Goal: Communication & Community: Answer question/provide support

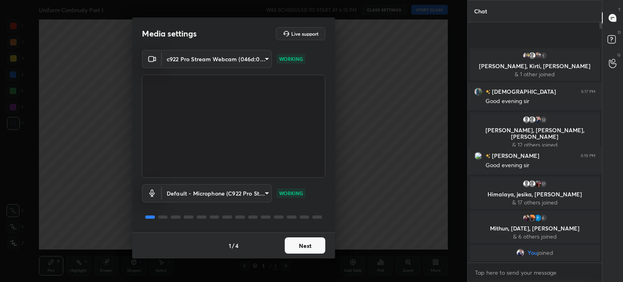
click at [303, 250] on button "Next" at bounding box center [305, 245] width 41 height 16
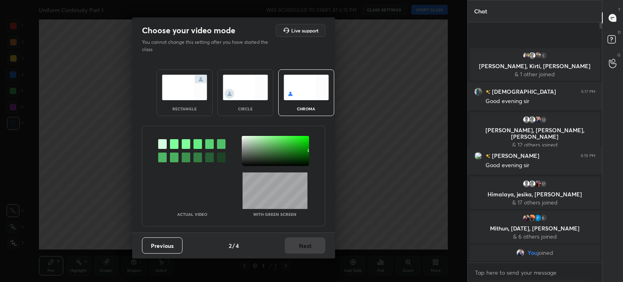
click at [245, 136] on div at bounding box center [275, 151] width 67 height 30
click at [302, 250] on button "Next" at bounding box center [305, 245] width 41 height 16
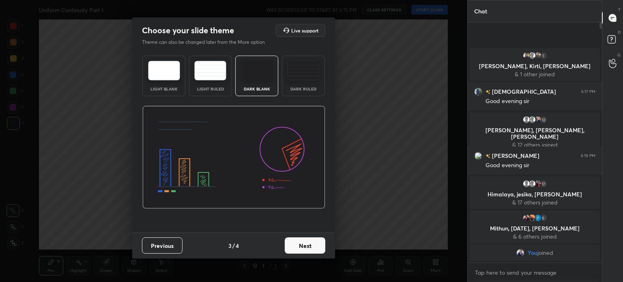
click at [312, 246] on button "Next" at bounding box center [305, 245] width 41 height 16
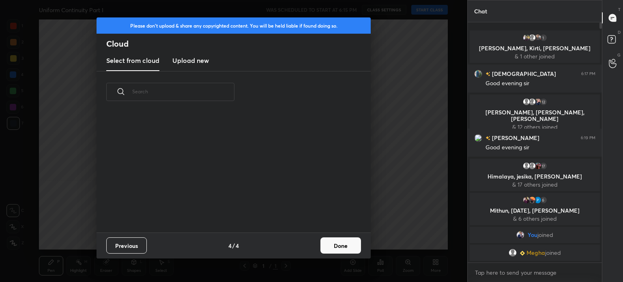
click at [336, 241] on button "Done" at bounding box center [341, 245] width 41 height 16
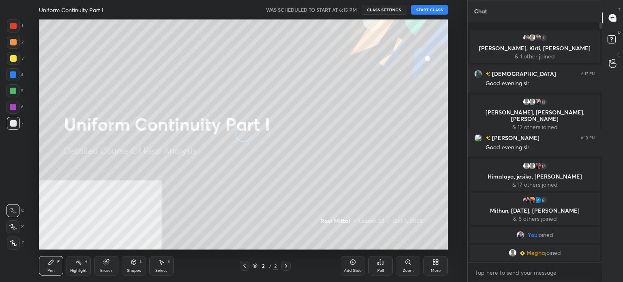
click at [429, 4] on div "Uniform Continuity Part I WAS SCHEDULED TO START AT 6:15 PM CLASS SETTINGS STAR…" at bounding box center [243, 9] width 409 height 19
click at [432, 10] on button "START CLASS" at bounding box center [430, 10] width 37 height 10
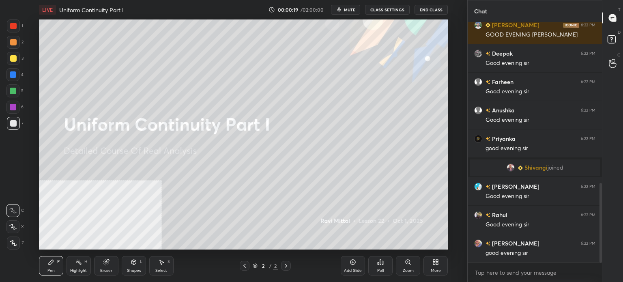
scroll to position [541, 0]
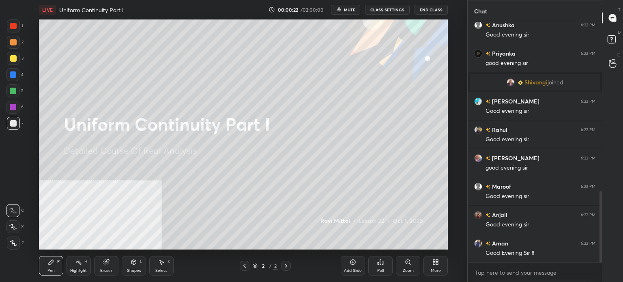
click at [363, 9] on div "00:00:22 / 02:00:00 mute CLASS SETTINGS End Class" at bounding box center [358, 10] width 179 height 10
click at [359, 5] on button "mute" at bounding box center [345, 10] width 29 height 10
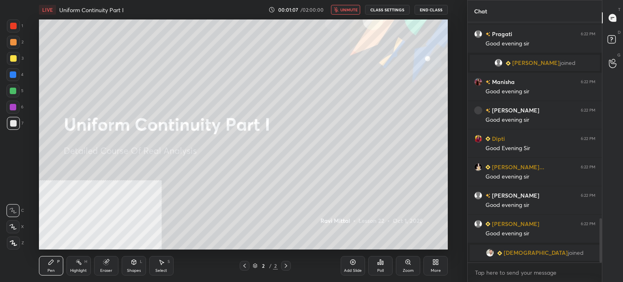
scroll to position [1048, 0]
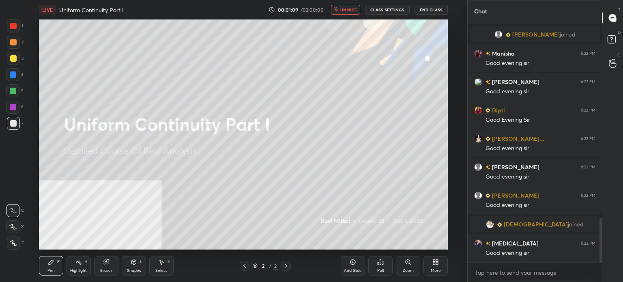
click at [535, 220] on div "[PERSON_NAME] joined" at bounding box center [535, 224] width 130 height 16
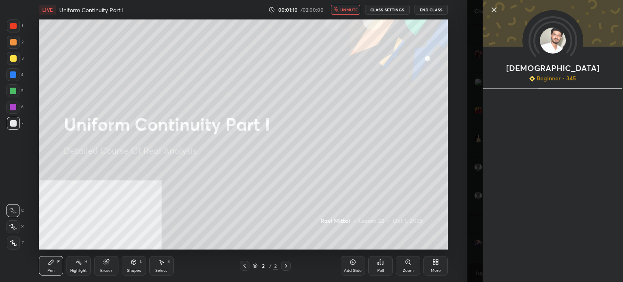
scroll to position [1076, 0]
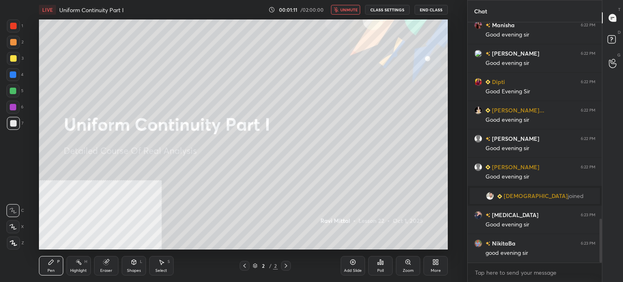
drag, startPoint x: 344, startPoint y: 9, endPoint x: 351, endPoint y: 15, distance: 9.8
click at [344, 9] on span "unmute" at bounding box center [348, 10] width 17 height 6
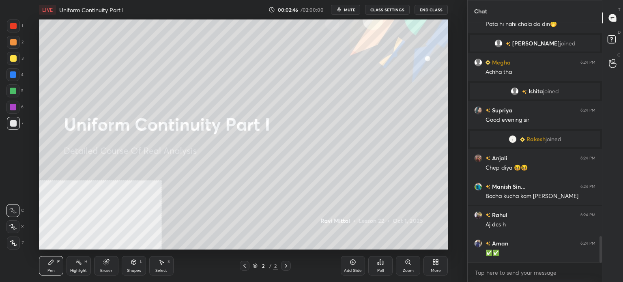
scroll to position [1993, 0]
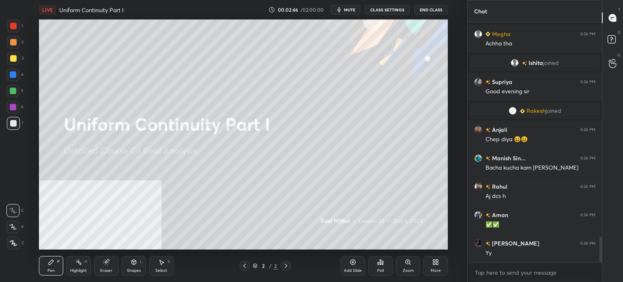
click at [346, 7] on span "mute" at bounding box center [349, 10] width 11 height 6
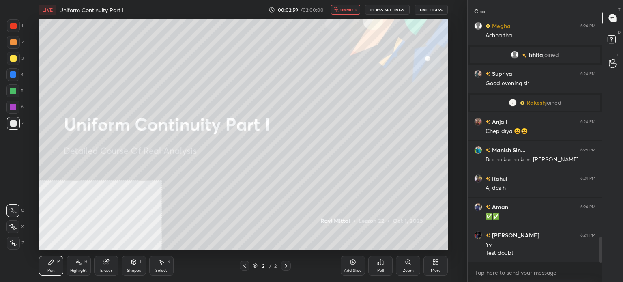
click at [346, 7] on span "unmute" at bounding box center [348, 10] width 17 height 6
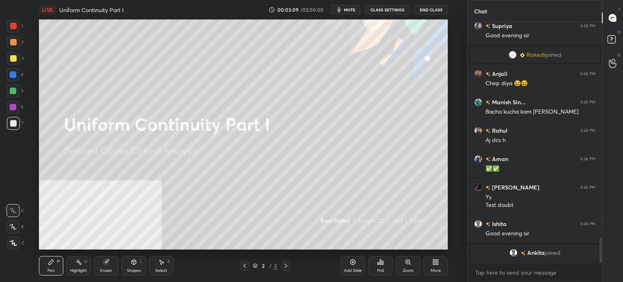
scroll to position [2012, 0]
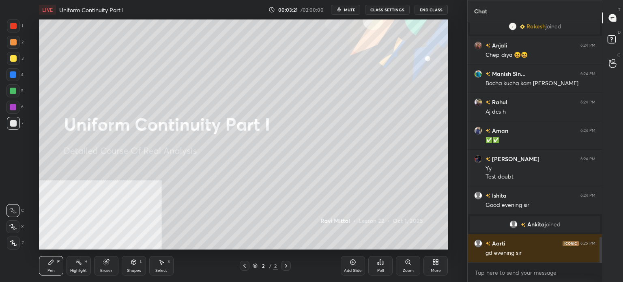
drag, startPoint x: 14, startPoint y: 247, endPoint x: 37, endPoint y: 226, distance: 31.3
click at [13, 247] on div at bounding box center [13, 243] width 13 height 13
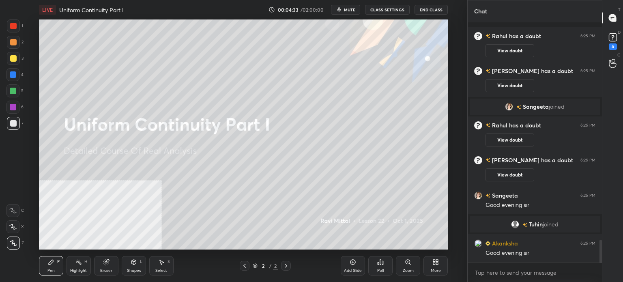
scroll to position [2340, 0]
click at [612, 40] on rect at bounding box center [613, 38] width 8 height 8
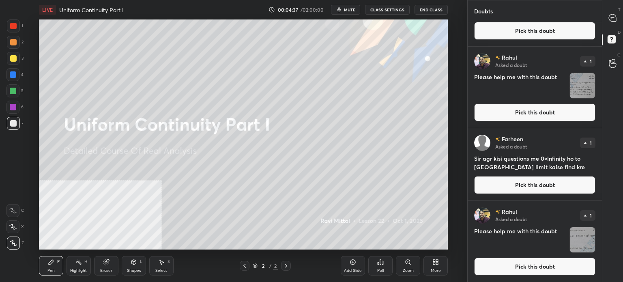
scroll to position [383, 0]
click at [615, 20] on icon at bounding box center [612, 17] width 7 height 7
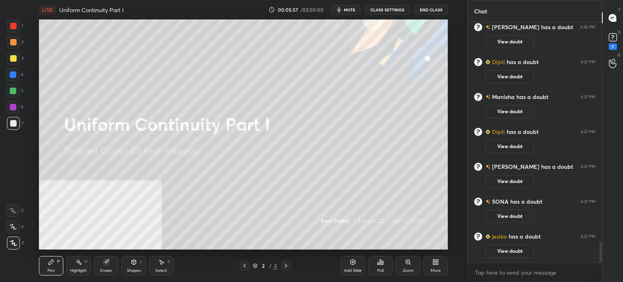
scroll to position [2557, 0]
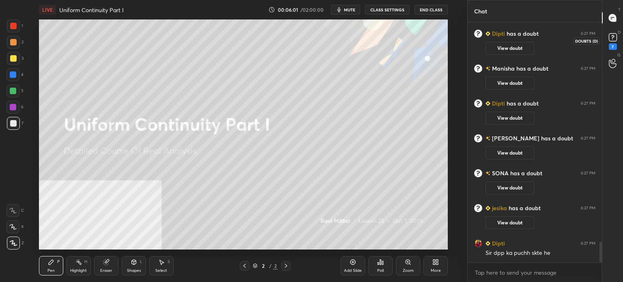
click at [618, 35] on icon at bounding box center [613, 37] width 12 height 12
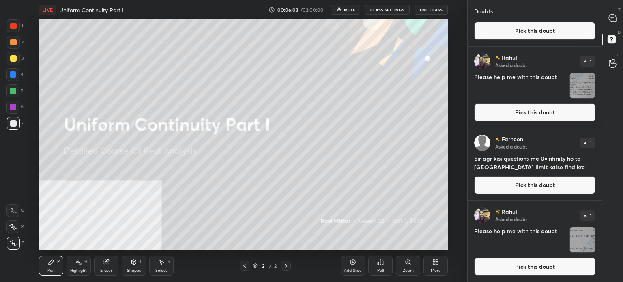
scroll to position [946, 0]
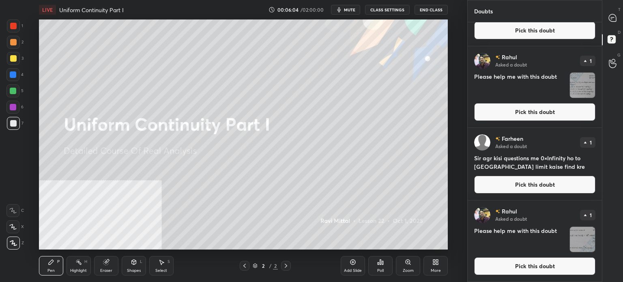
click at [513, 264] on button "Pick this doubt" at bounding box center [534, 266] width 121 height 18
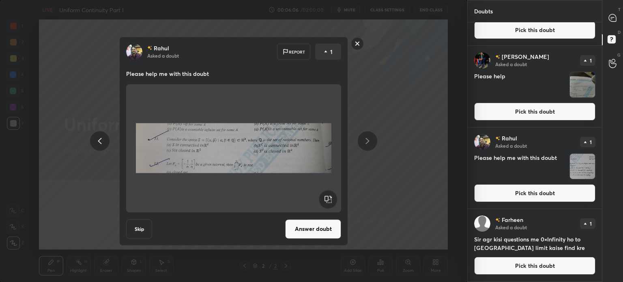
click at [357, 43] on rect at bounding box center [357, 43] width 13 height 13
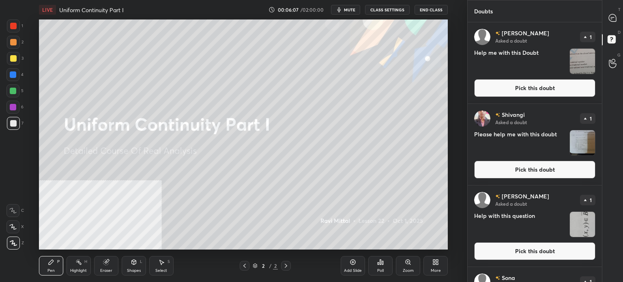
click at [512, 166] on button "Pick this doubt" at bounding box center [534, 170] width 121 height 18
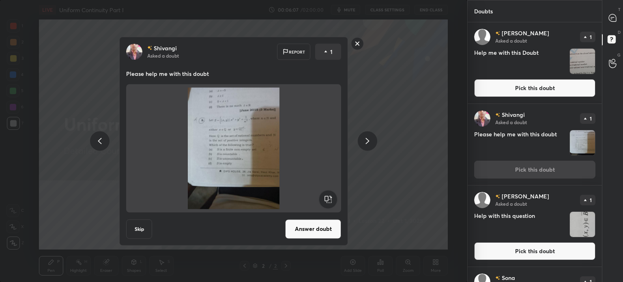
click at [326, 200] on rect at bounding box center [328, 199] width 18 height 18
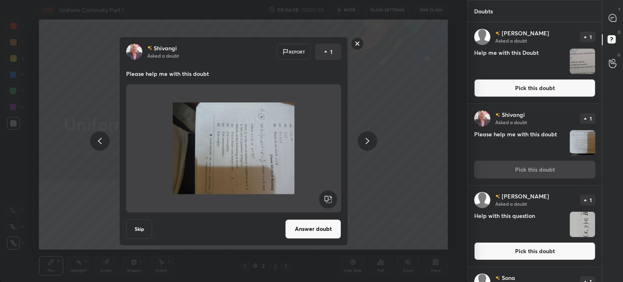
click at [326, 200] on rect at bounding box center [328, 199] width 18 height 18
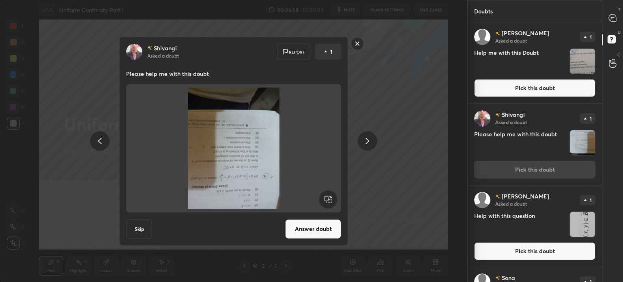
click at [326, 200] on rect at bounding box center [328, 199] width 18 height 18
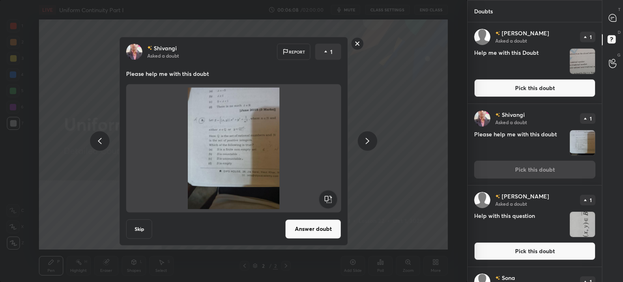
click at [313, 231] on button "Answer doubt" at bounding box center [313, 228] width 56 height 19
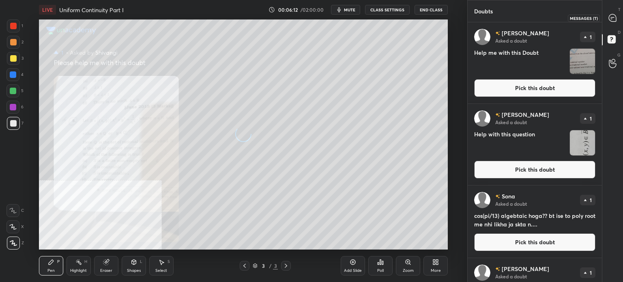
click at [613, 18] on icon at bounding box center [612, 17] width 7 height 7
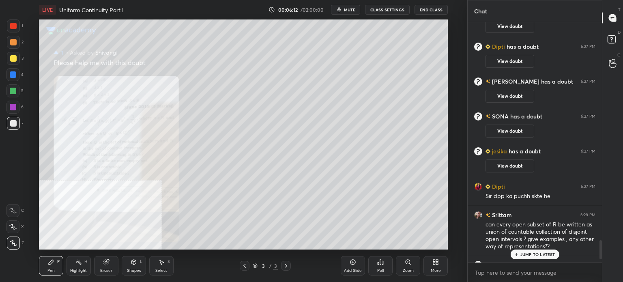
scroll to position [2824, 0]
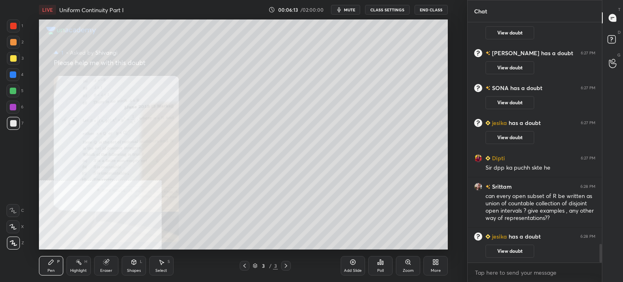
click at [443, 265] on div "More" at bounding box center [436, 265] width 24 height 19
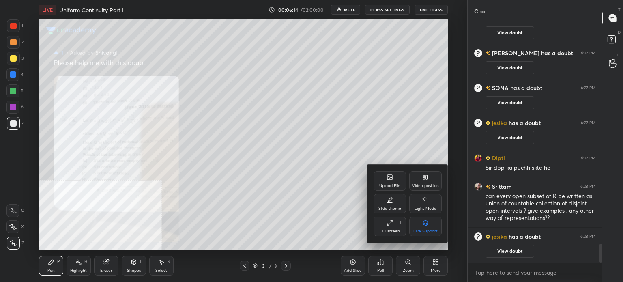
scroll to position [2843, 0]
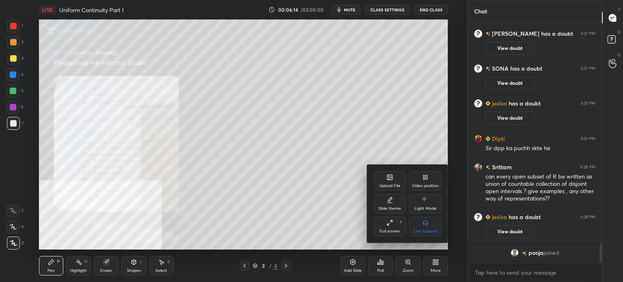
click at [428, 184] on div "Video position" at bounding box center [425, 186] width 27 height 4
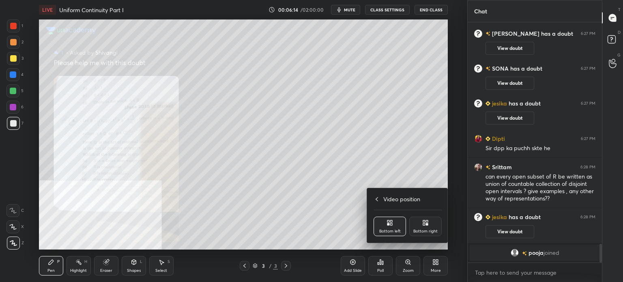
click at [429, 230] on div "Bottom right" at bounding box center [426, 231] width 24 height 4
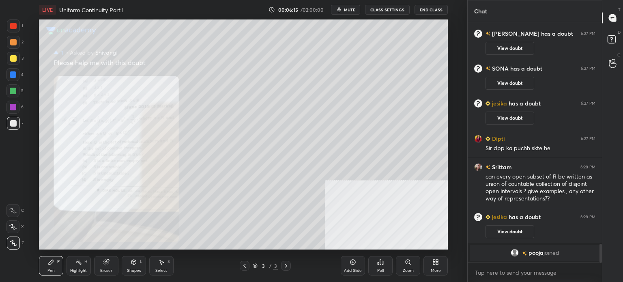
click at [406, 265] on icon at bounding box center [408, 262] width 6 height 6
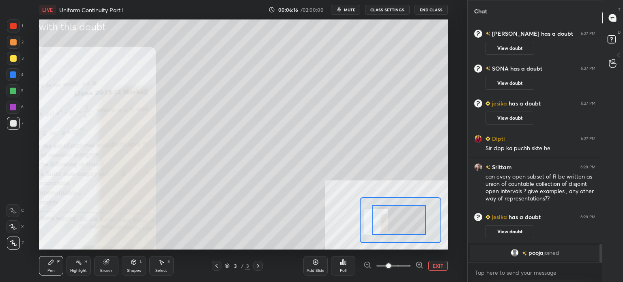
click at [373, 224] on div at bounding box center [400, 220] width 54 height 30
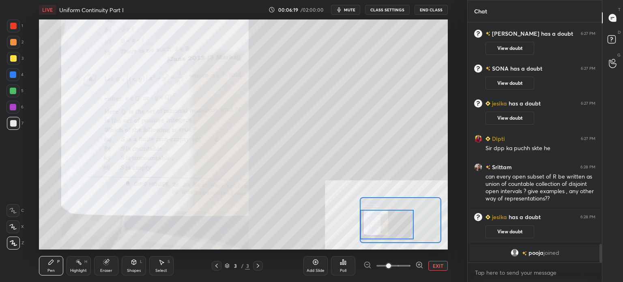
click at [354, 217] on div "Setting up your live class Poll for secs No correct answer Start poll" at bounding box center [243, 134] width 409 height 230
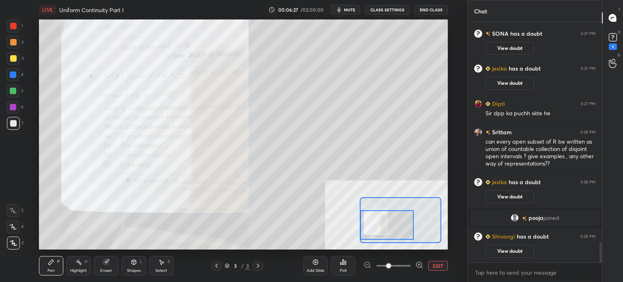
drag, startPoint x: 381, startPoint y: 228, endPoint x: 368, endPoint y: 228, distance: 13.0
click at [368, 228] on div at bounding box center [387, 225] width 54 height 30
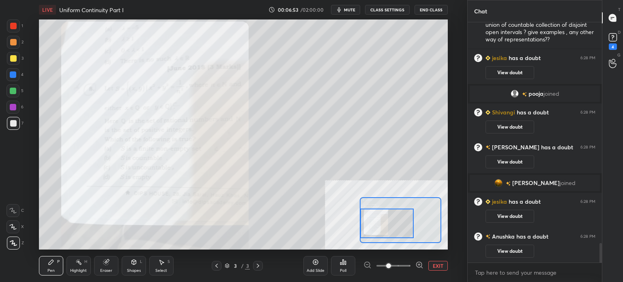
scroll to position [2764, 0]
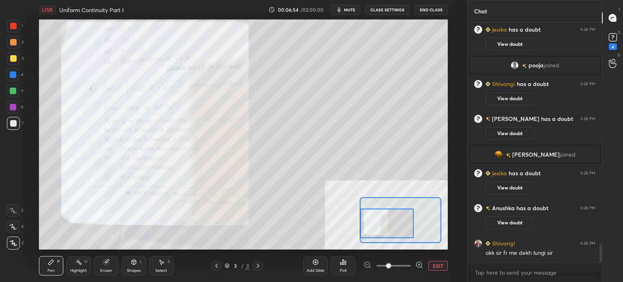
drag, startPoint x: 387, startPoint y: 220, endPoint x: 379, endPoint y: 219, distance: 7.5
click at [379, 219] on div at bounding box center [387, 224] width 54 height 30
click at [618, 43] on icon at bounding box center [613, 37] width 12 height 12
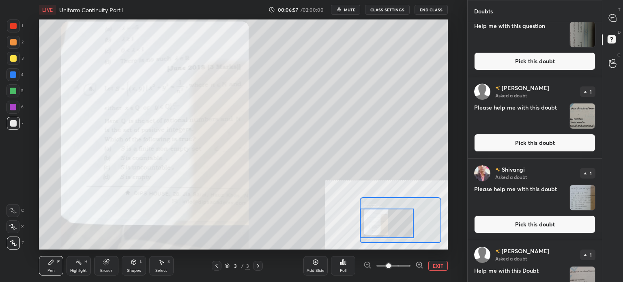
scroll to position [162, 0]
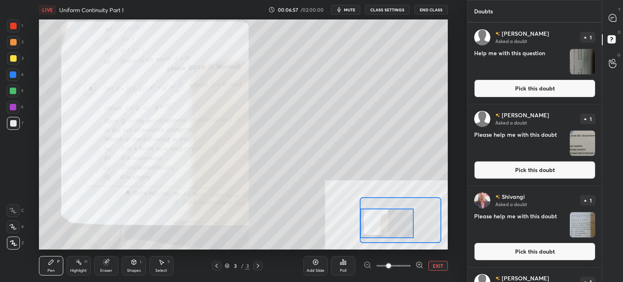
click at [525, 89] on button "Pick this doubt" at bounding box center [534, 89] width 121 height 18
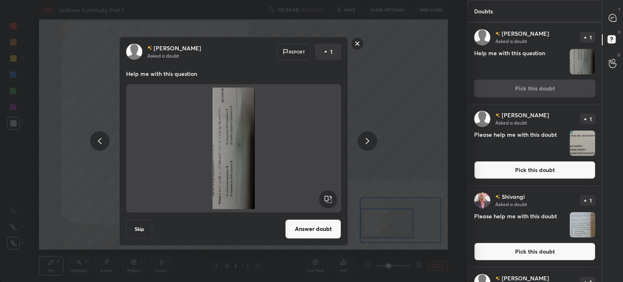
click at [325, 203] on rect at bounding box center [328, 199] width 18 height 18
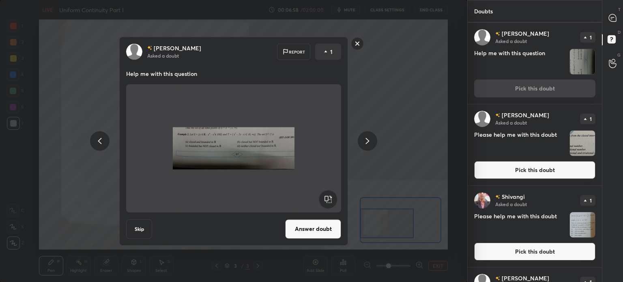
drag, startPoint x: 317, startPoint y: 235, endPoint x: 355, endPoint y: 232, distance: 38.3
click at [317, 236] on button "Answer doubt" at bounding box center [313, 228] width 56 height 19
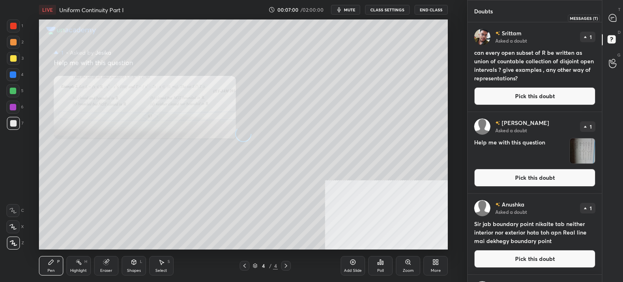
click at [615, 19] on icon at bounding box center [612, 17] width 7 height 7
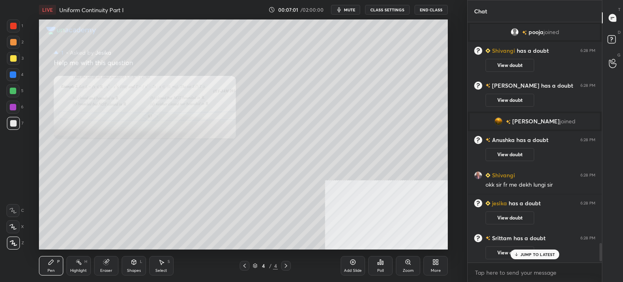
scroll to position [2980, 0]
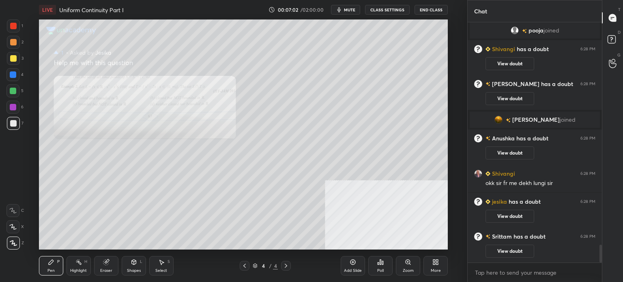
click at [406, 265] on icon at bounding box center [408, 262] width 6 height 6
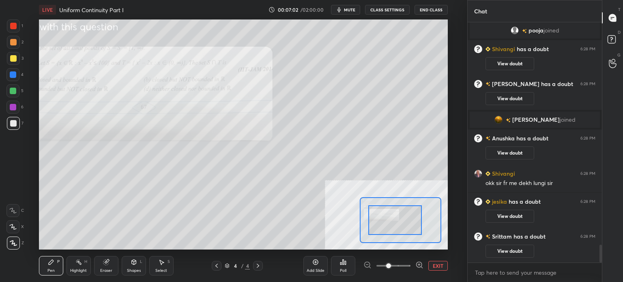
drag, startPoint x: 401, startPoint y: 225, endPoint x: 389, endPoint y: 220, distance: 13.1
click at [388, 217] on div at bounding box center [401, 220] width 82 height 46
click at [401, 266] on span at bounding box center [394, 266] width 34 height 12
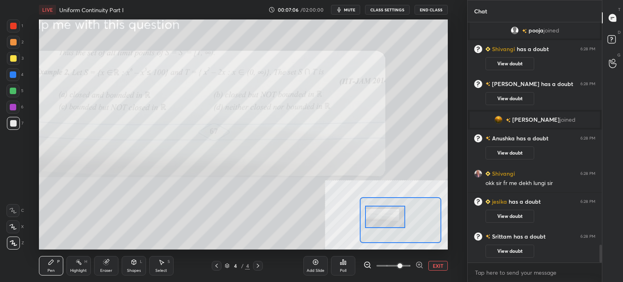
click at [383, 222] on div at bounding box center [385, 217] width 40 height 22
drag, startPoint x: 390, startPoint y: 269, endPoint x: 392, endPoint y: 256, distance: 13.6
click at [390, 270] on span at bounding box center [394, 266] width 34 height 12
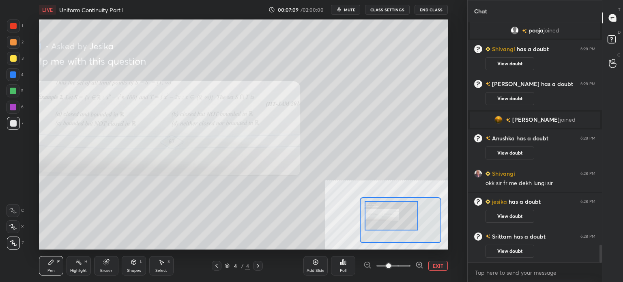
drag, startPoint x: 393, startPoint y: 226, endPoint x: 398, endPoint y: 225, distance: 4.6
click at [398, 225] on div at bounding box center [392, 216] width 54 height 30
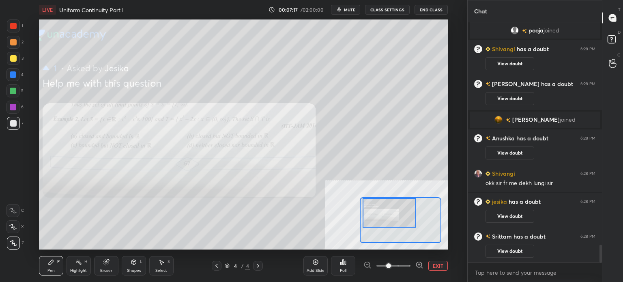
drag, startPoint x: 387, startPoint y: 226, endPoint x: 384, endPoint y: 213, distance: 12.4
click at [386, 222] on div at bounding box center [390, 213] width 54 height 30
click at [614, 43] on rect at bounding box center [612, 40] width 8 height 8
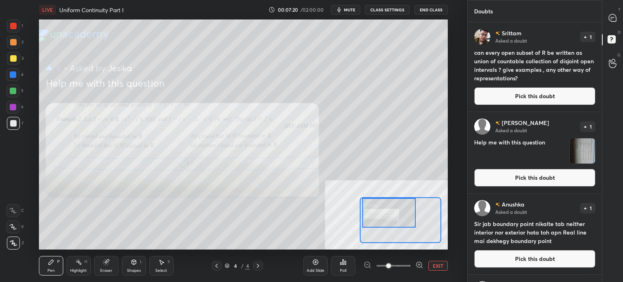
click at [531, 175] on button "Pick this doubt" at bounding box center [534, 178] width 121 height 18
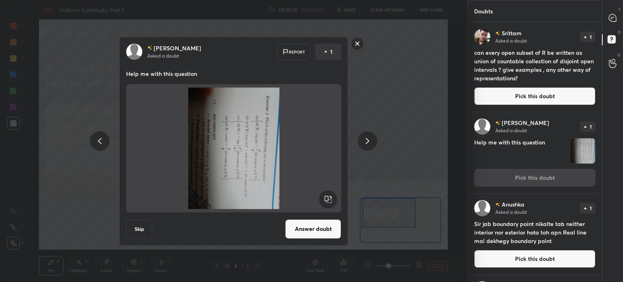
click at [328, 191] on rect at bounding box center [328, 199] width 18 height 18
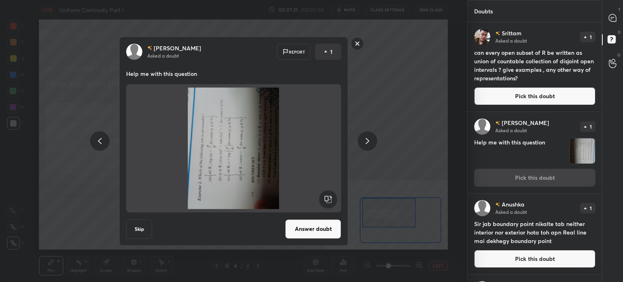
click at [328, 191] on rect at bounding box center [328, 199] width 18 height 18
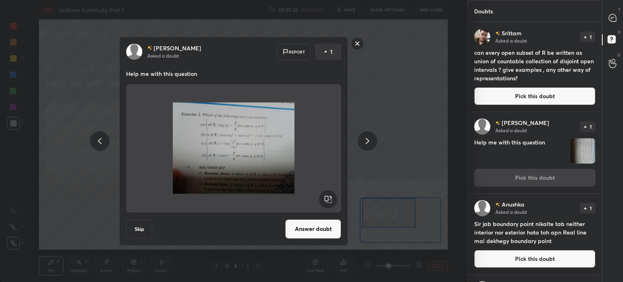
click at [323, 224] on button "Answer doubt" at bounding box center [313, 228] width 56 height 19
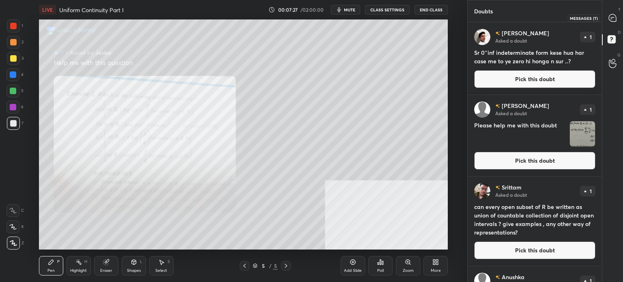
click at [615, 24] on div at bounding box center [613, 18] width 16 height 15
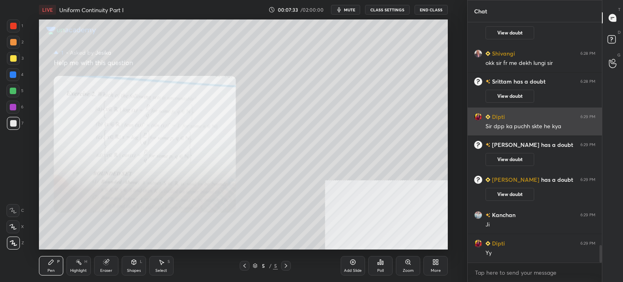
scroll to position [3129, 0]
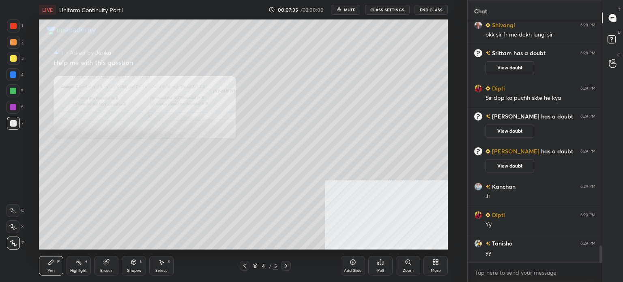
drag, startPoint x: 409, startPoint y: 267, endPoint x: 422, endPoint y: 245, distance: 26.4
click at [410, 267] on div "Zoom" at bounding box center [408, 265] width 24 height 19
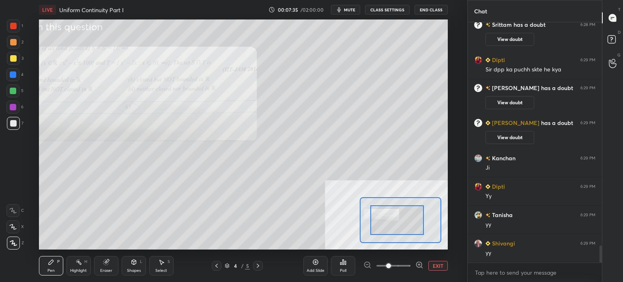
drag, startPoint x: 398, startPoint y: 222, endPoint x: 379, endPoint y: 223, distance: 19.1
drag, startPoint x: 388, startPoint y: 221, endPoint x: 380, endPoint y: 221, distance: 8.1
click at [380, 220] on div at bounding box center [398, 220] width 54 height 30
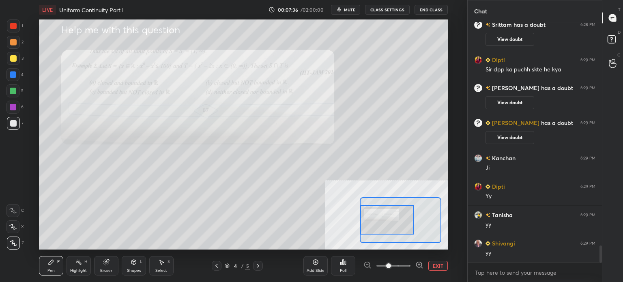
drag, startPoint x: 397, startPoint y: 269, endPoint x: 399, endPoint y: 246, distance: 22.4
click at [398, 268] on span at bounding box center [394, 266] width 34 height 12
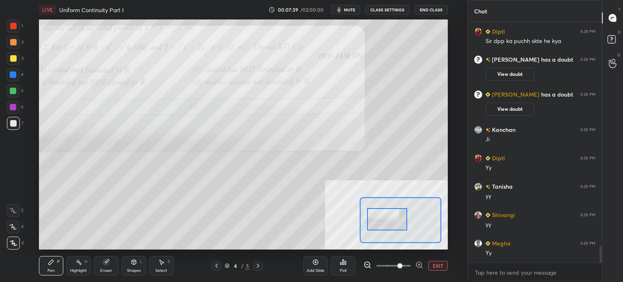
scroll to position [3214, 0]
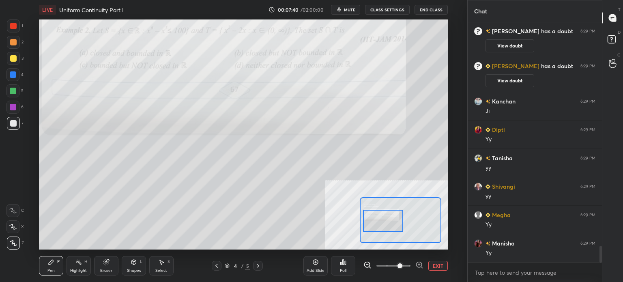
click at [387, 223] on div at bounding box center [383, 221] width 40 height 22
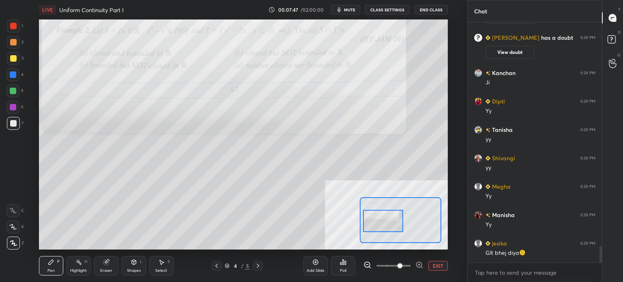
click at [16, 44] on div at bounding box center [13, 42] width 13 height 13
click at [15, 60] on div at bounding box center [13, 58] width 6 height 6
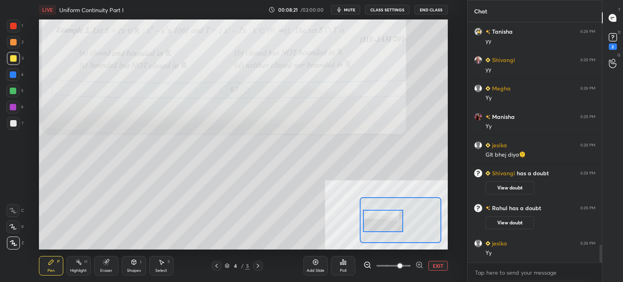
scroll to position [3040, 0]
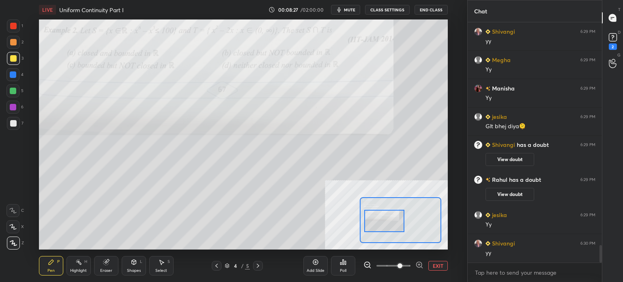
click at [385, 219] on div at bounding box center [384, 221] width 40 height 22
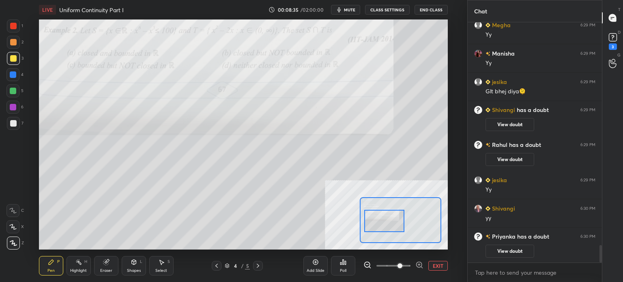
scroll to position [3030, 0]
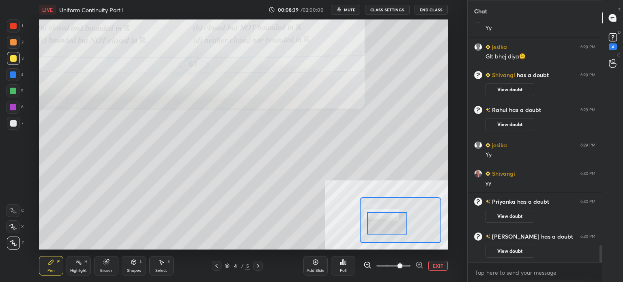
click at [391, 230] on div at bounding box center [387, 223] width 40 height 22
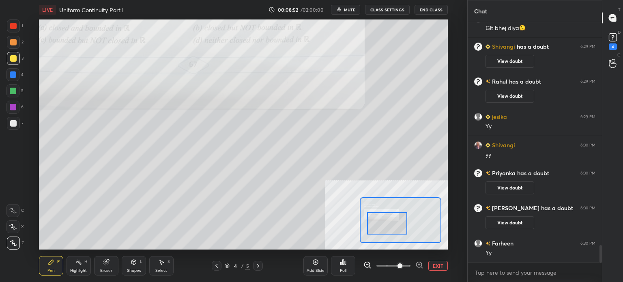
click at [385, 270] on span at bounding box center [394, 266] width 34 height 12
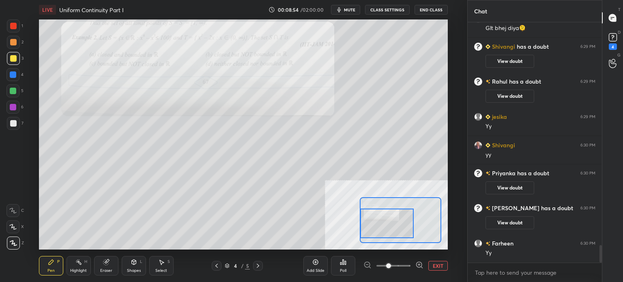
click at [391, 227] on div at bounding box center [401, 220] width 82 height 46
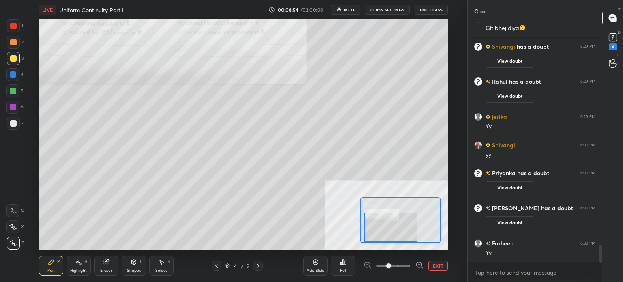
scroll to position [3079, 0]
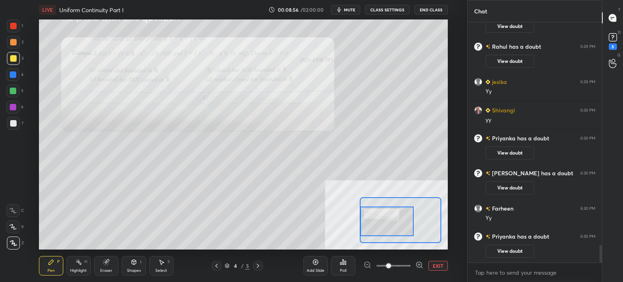
drag, startPoint x: 392, startPoint y: 225, endPoint x: 388, endPoint y: 223, distance: 4.2
click at [389, 224] on div at bounding box center [387, 222] width 54 height 30
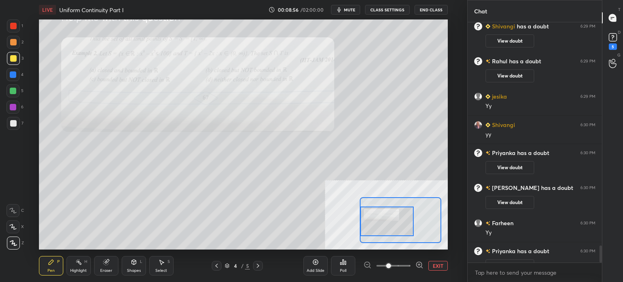
scroll to position [3122, 0]
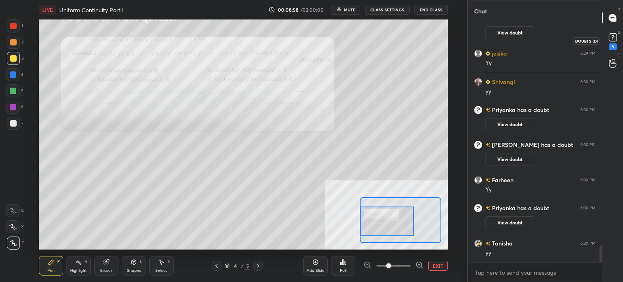
click at [620, 36] on div "5" at bounding box center [613, 40] width 16 height 15
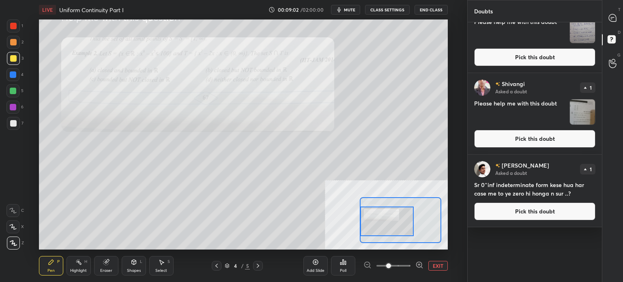
scroll to position [0, 0]
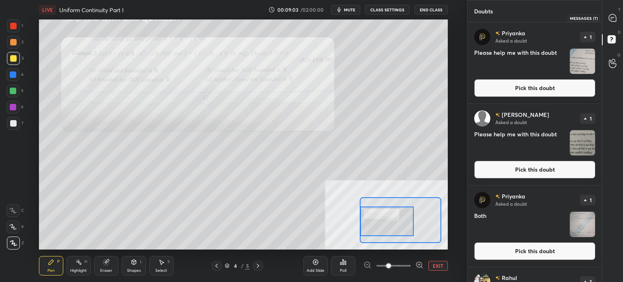
click at [618, 20] on div at bounding box center [613, 18] width 16 height 15
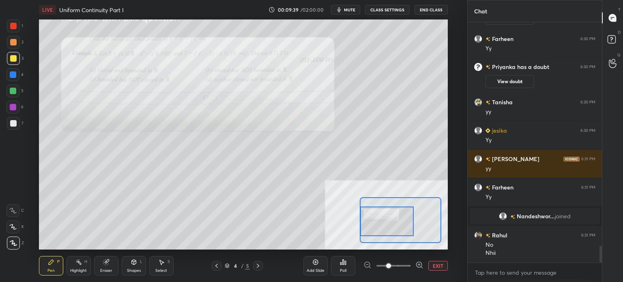
scroll to position [3231, 0]
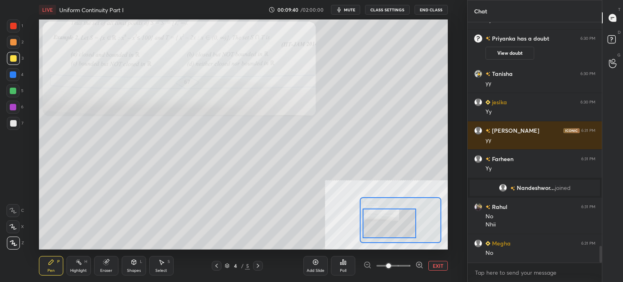
click at [385, 219] on div at bounding box center [390, 224] width 54 height 30
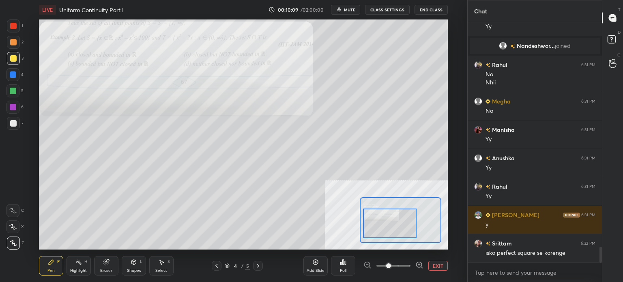
scroll to position [3402, 0]
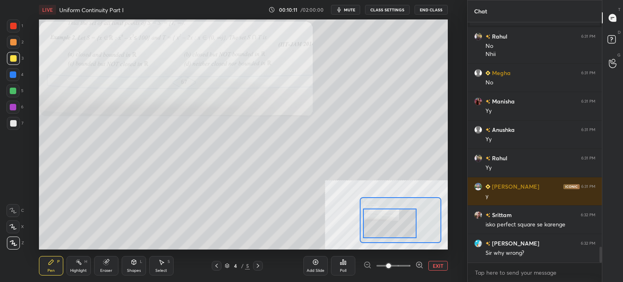
click at [111, 269] on div "Eraser" at bounding box center [106, 271] width 12 height 4
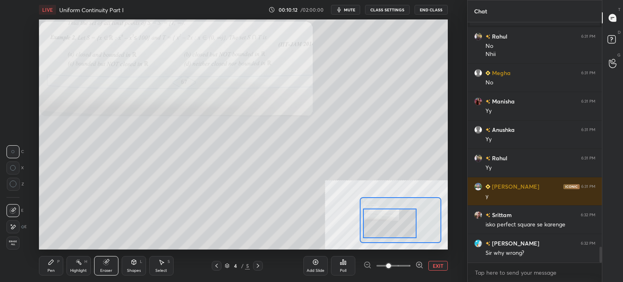
drag, startPoint x: 12, startPoint y: 230, endPoint x: 37, endPoint y: 222, distance: 26.4
click at [14, 231] on div at bounding box center [12, 226] width 13 height 13
click at [55, 270] on div "Pen P" at bounding box center [51, 265] width 24 height 19
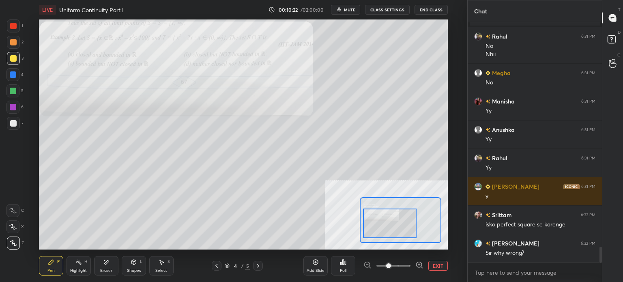
click at [110, 269] on div "Eraser" at bounding box center [106, 271] width 12 height 4
click at [53, 267] on div "Pen P" at bounding box center [51, 265] width 24 height 19
click at [112, 267] on div "Eraser" at bounding box center [106, 265] width 24 height 19
click at [47, 267] on div "Pen P" at bounding box center [51, 265] width 24 height 19
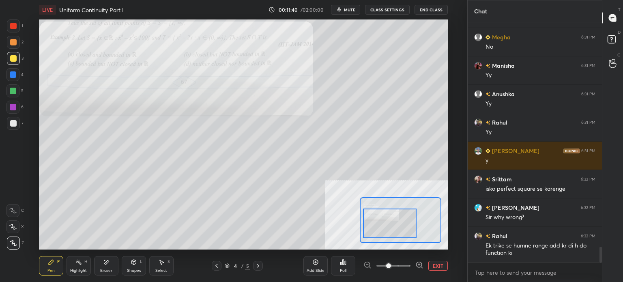
scroll to position [3472, 0]
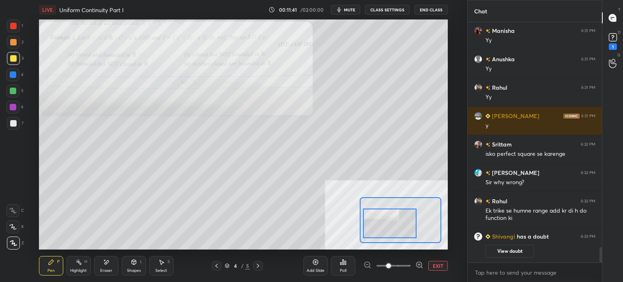
click at [108, 266] on div "Eraser" at bounding box center [106, 265] width 24 height 19
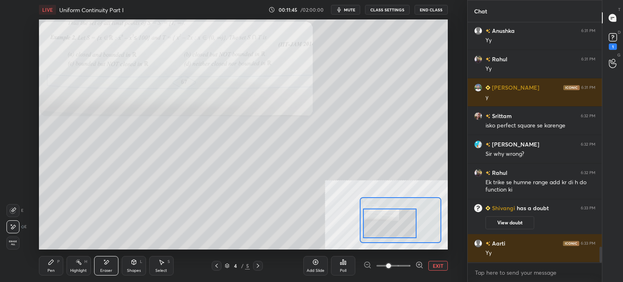
scroll to position [3420, 0]
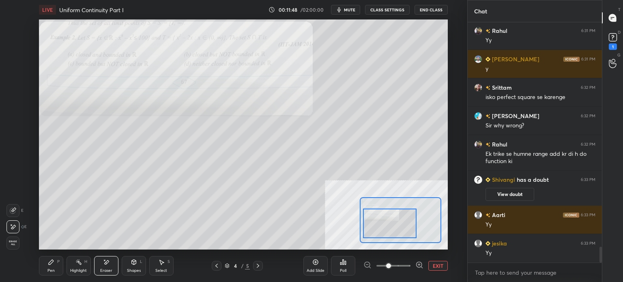
click at [50, 266] on div "Pen P" at bounding box center [51, 265] width 24 height 19
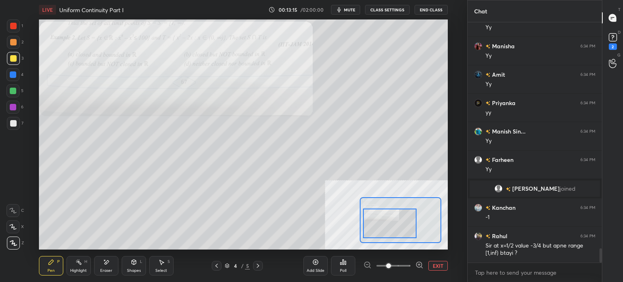
scroll to position [3767, 0]
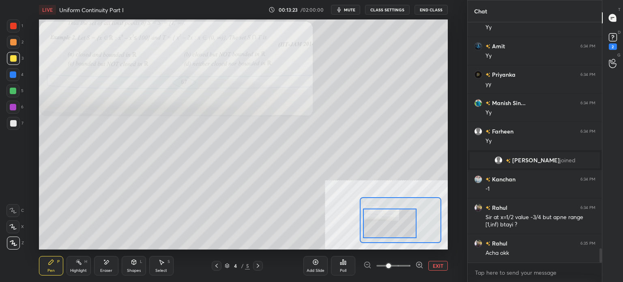
click at [164, 271] on div "Select" at bounding box center [161, 271] width 12 height 4
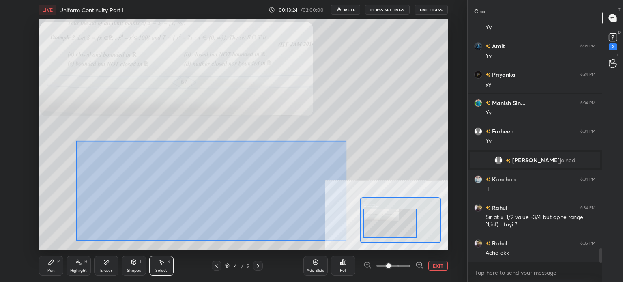
drag, startPoint x: 111, startPoint y: 149, endPoint x: 343, endPoint y: 226, distance: 244.7
click at [347, 240] on div "0 ° Undo Copy Duplicate Duplicate to new slide Delete" at bounding box center [324, 109] width 614 height 345
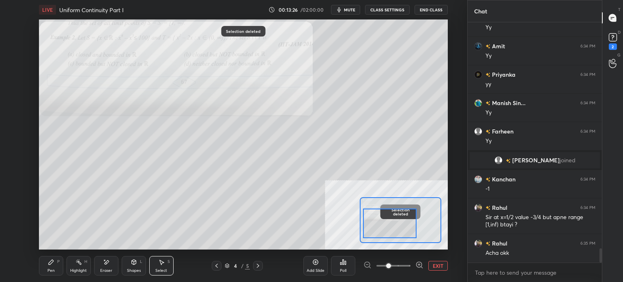
scroll to position [3795, 0]
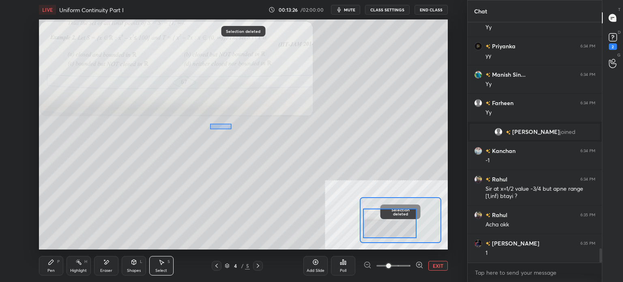
drag, startPoint x: 210, startPoint y: 124, endPoint x: 326, endPoint y: 170, distance: 124.9
click at [327, 172] on div "0 ° Undo Copy Duplicate Duplicate to new slide Delete" at bounding box center [324, 109] width 614 height 345
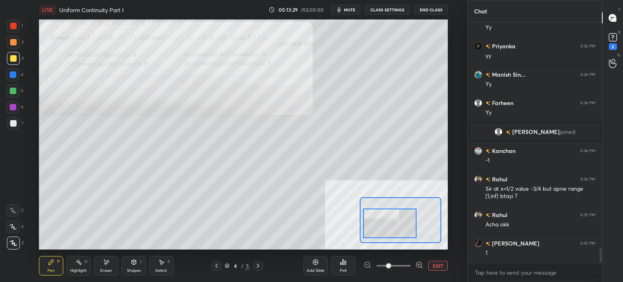
scroll to position [3824, 0]
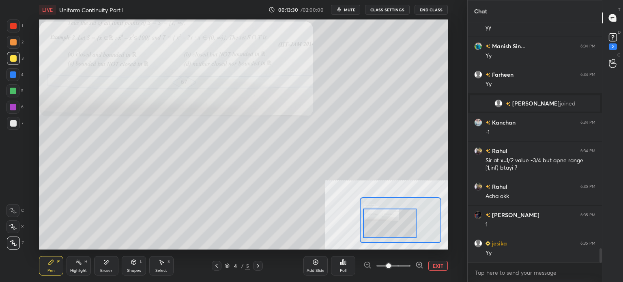
click at [12, 40] on div at bounding box center [13, 42] width 6 height 6
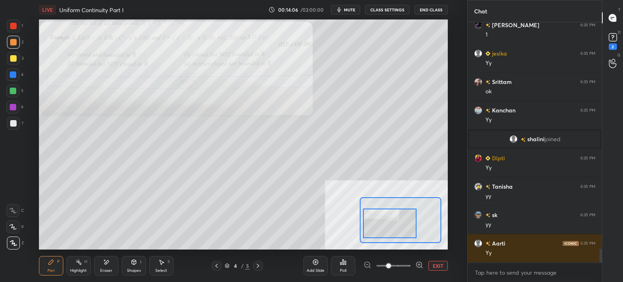
scroll to position [3971, 0]
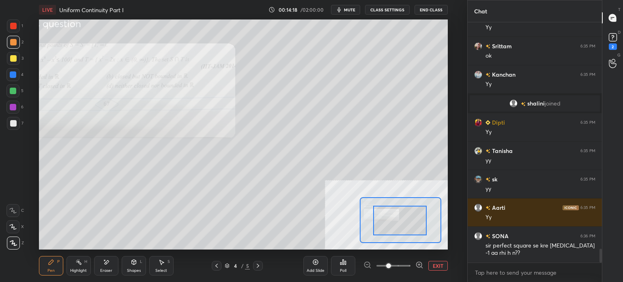
drag, startPoint x: 378, startPoint y: 226, endPoint x: 391, endPoint y: 223, distance: 13.7
click at [390, 223] on div at bounding box center [400, 221] width 54 height 30
click at [11, 52] on div "2" at bounding box center [15, 44] width 17 height 16
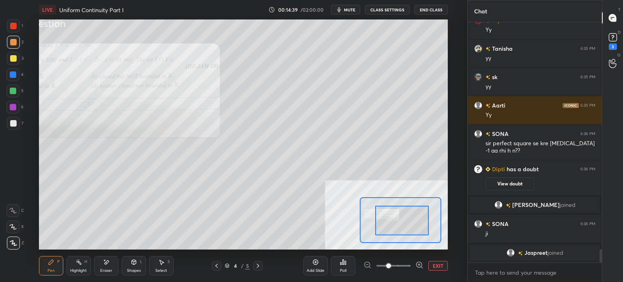
scroll to position [4022, 0]
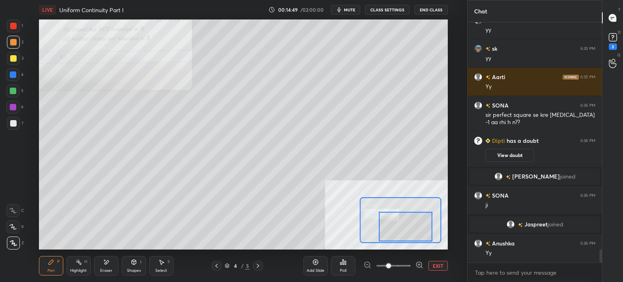
drag, startPoint x: 407, startPoint y: 228, endPoint x: 410, endPoint y: 232, distance: 4.6
click at [410, 232] on div at bounding box center [406, 227] width 54 height 30
click at [101, 269] on div "Eraser" at bounding box center [106, 271] width 12 height 4
click at [53, 270] on div "Pen" at bounding box center [50, 271] width 7 height 4
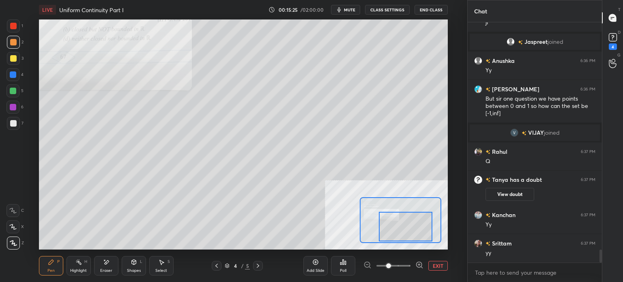
scroll to position [4186, 0]
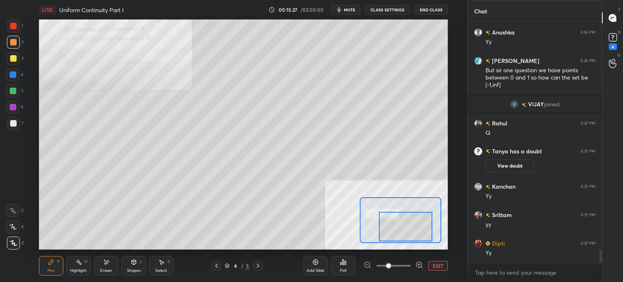
click at [106, 269] on div "Eraser" at bounding box center [106, 271] width 12 height 4
click at [54, 272] on div "Pen" at bounding box center [50, 271] width 7 height 4
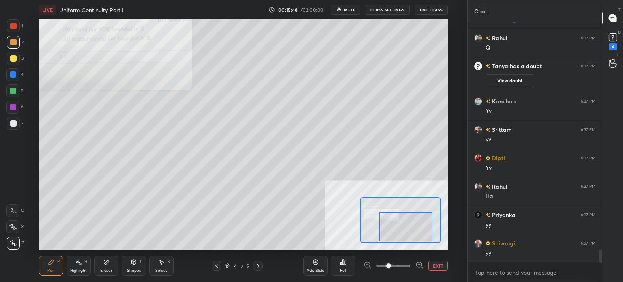
scroll to position [4300, 0]
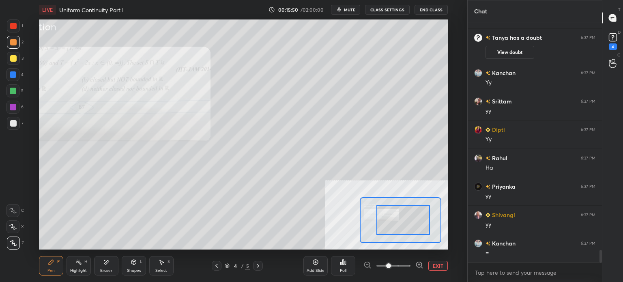
drag, startPoint x: 407, startPoint y: 232, endPoint x: 404, endPoint y: 226, distance: 6.9
click at [404, 226] on div at bounding box center [404, 220] width 54 height 30
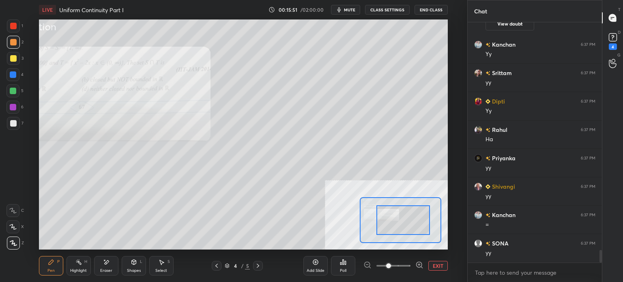
click at [404, 226] on div at bounding box center [404, 220] width 54 height 30
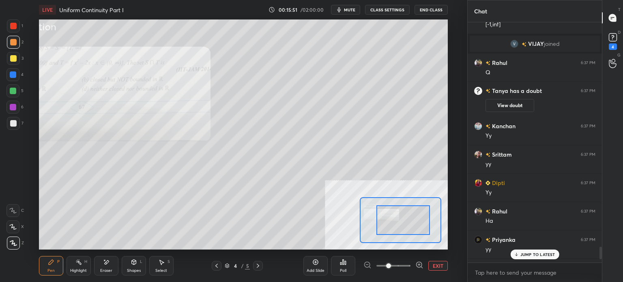
scroll to position [4207, 0]
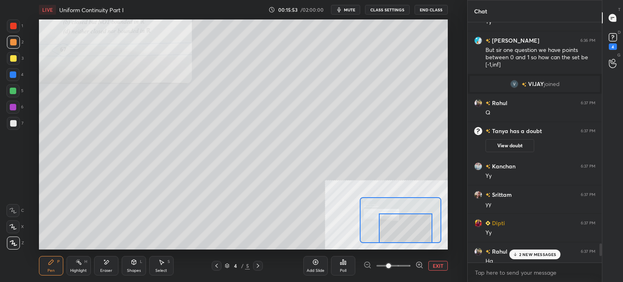
drag, startPoint x: 395, startPoint y: 228, endPoint x: 397, endPoint y: 241, distance: 12.4
click at [397, 241] on div at bounding box center [406, 228] width 54 height 30
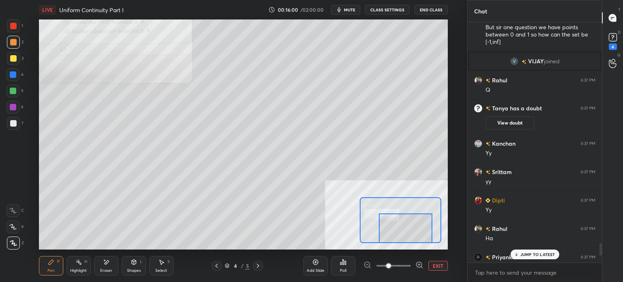
scroll to position [4206, 0]
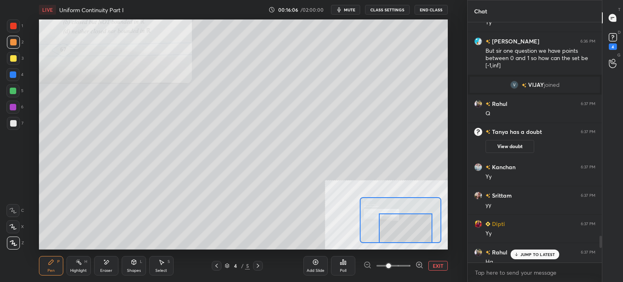
click at [373, 6] on button "CLASS SETTINGS" at bounding box center [387, 10] width 45 height 10
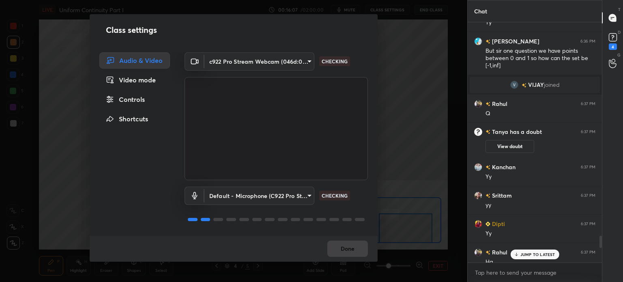
click at [130, 102] on div "Controls" at bounding box center [134, 99] width 71 height 16
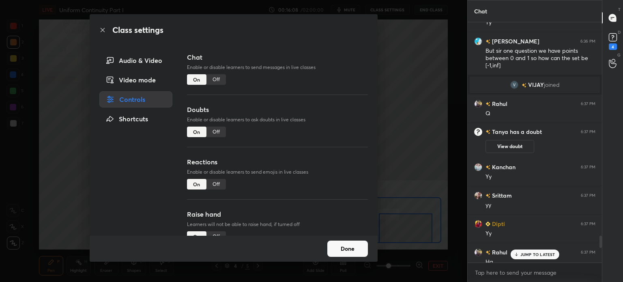
click at [214, 144] on div "Doubts Enable or disable learners to ask doubts in live classes On Off" at bounding box center [277, 131] width 181 height 52
click at [212, 136] on div "Off" at bounding box center [216, 132] width 19 height 11
drag, startPoint x: 344, startPoint y: 250, endPoint x: 355, endPoint y: 216, distance: 36.3
click at [344, 250] on button "Done" at bounding box center [347, 249] width 41 height 16
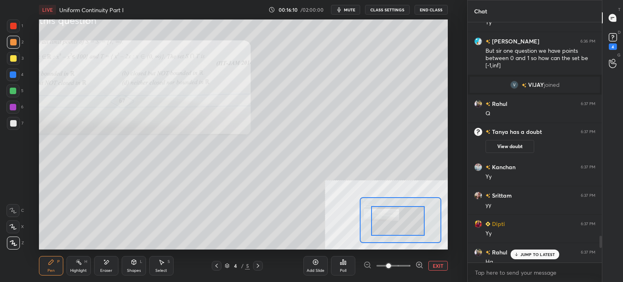
drag, startPoint x: 392, startPoint y: 230, endPoint x: 385, endPoint y: 223, distance: 10.6
click at [385, 223] on div at bounding box center [398, 221] width 54 height 30
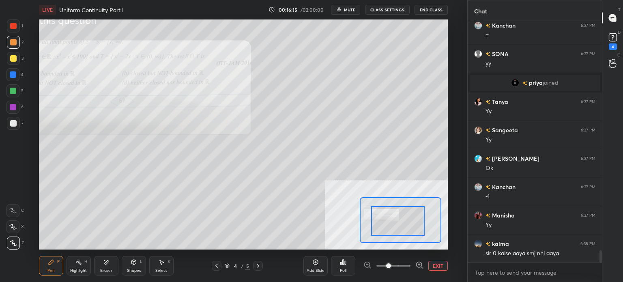
scroll to position [4518, 0]
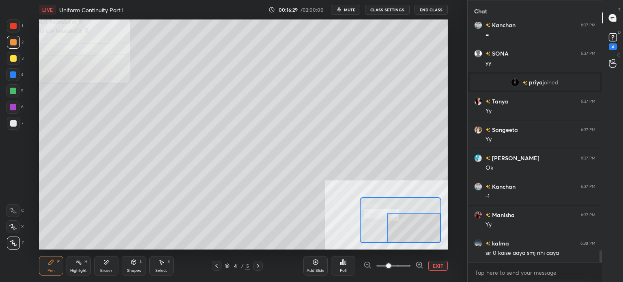
drag, startPoint x: 383, startPoint y: 224, endPoint x: 427, endPoint y: 225, distance: 44.3
click at [427, 226] on div at bounding box center [415, 228] width 54 height 30
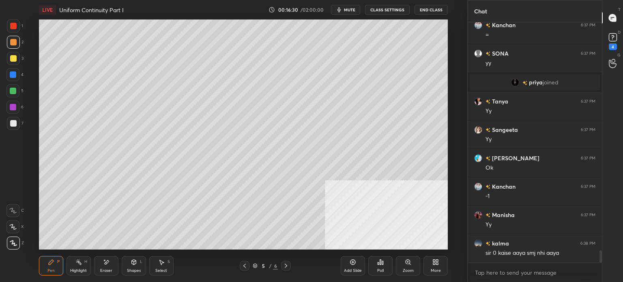
click at [13, 60] on div at bounding box center [13, 58] width 6 height 6
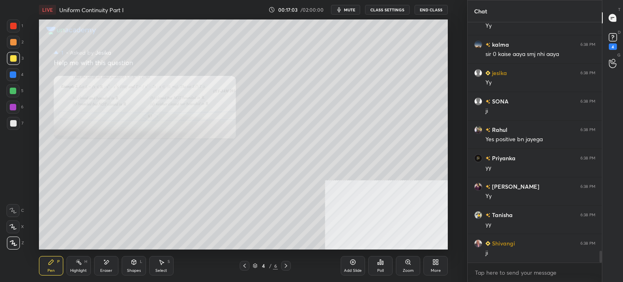
scroll to position [4746, 0]
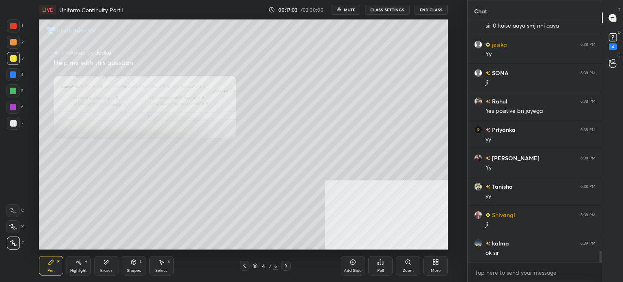
click at [163, 266] on div "Select S" at bounding box center [161, 265] width 24 height 19
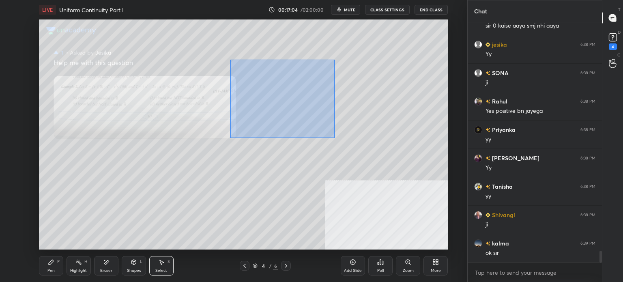
drag, startPoint x: 248, startPoint y: 71, endPoint x: 459, endPoint y: 245, distance: 273.3
click at [459, 245] on div "0 ° Undo Copy Duplicate Duplicate to new slide Delete Setting up your live clas…" at bounding box center [243, 134] width 435 height 230
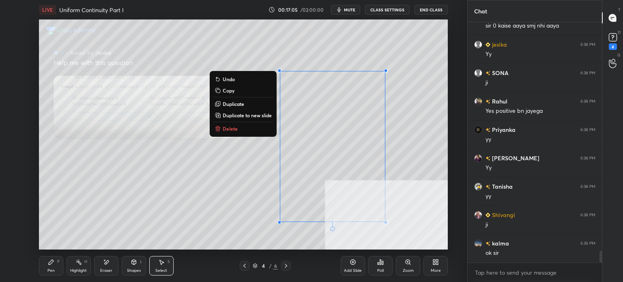
click at [227, 130] on p "Delete" at bounding box center [230, 128] width 15 height 6
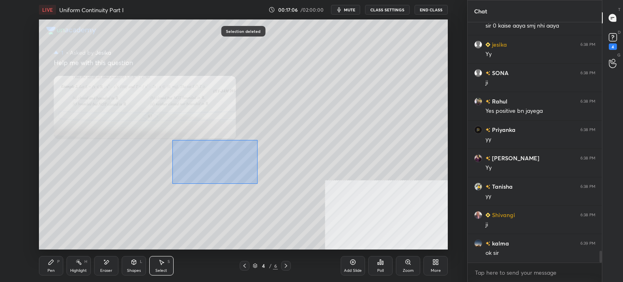
drag, startPoint x: 183, startPoint y: 143, endPoint x: 256, endPoint y: 183, distance: 83.9
click at [256, 183] on div "0 ° Undo Copy Duplicate Duplicate to new slide Delete" at bounding box center [243, 134] width 409 height 230
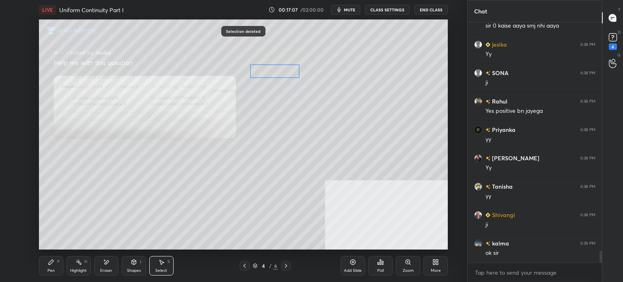
drag, startPoint x: 212, startPoint y: 160, endPoint x: 281, endPoint y: 75, distance: 109.6
click at [281, 75] on div "0 ° Undo Copy Duplicate Duplicate to new slide Delete" at bounding box center [243, 134] width 409 height 230
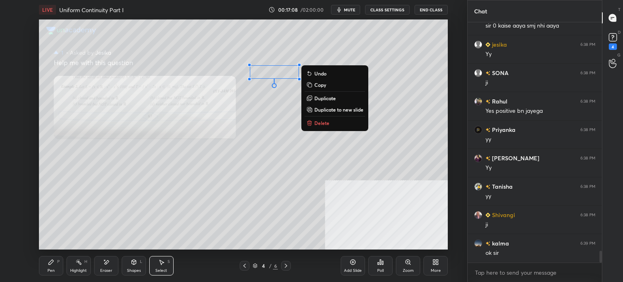
click at [419, 263] on div "Zoom" at bounding box center [408, 265] width 24 height 19
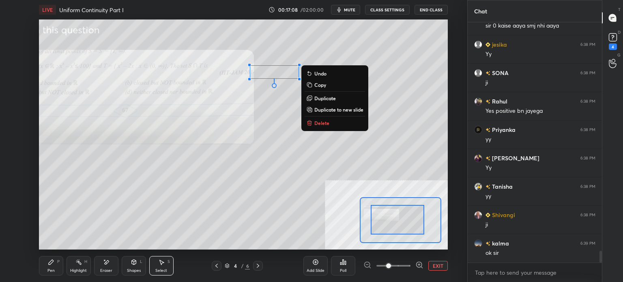
scroll to position [4774, 0]
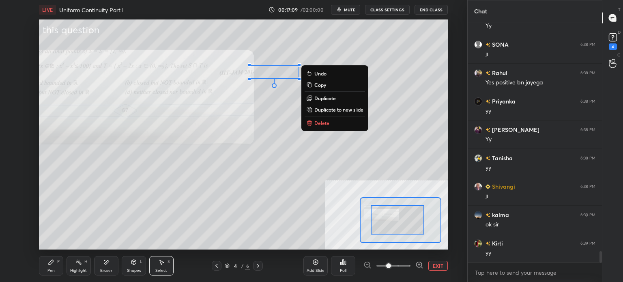
click at [399, 218] on div at bounding box center [398, 220] width 54 height 30
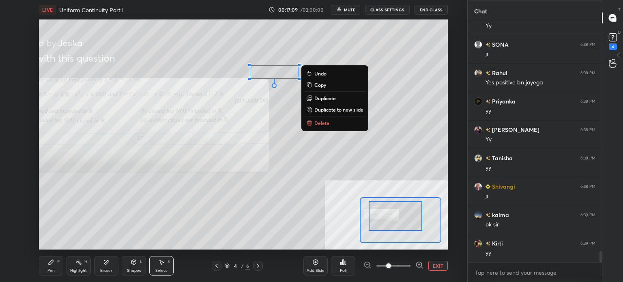
click at [334, 179] on div "0 ° Undo Copy Duplicate Duplicate to new slide Delete" at bounding box center [243, 134] width 409 height 230
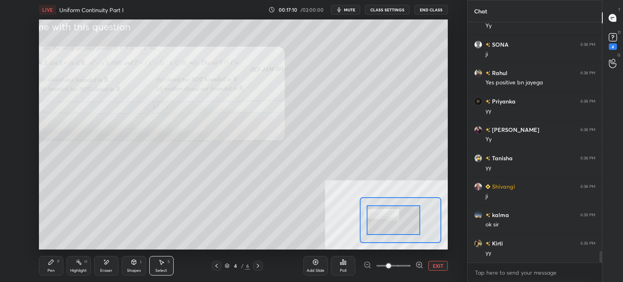
click at [390, 228] on div at bounding box center [394, 220] width 54 height 30
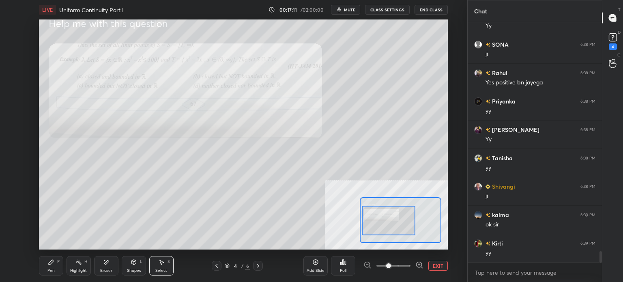
drag, startPoint x: 390, startPoint y: 228, endPoint x: 380, endPoint y: 228, distance: 9.7
click at [384, 229] on div at bounding box center [389, 221] width 54 height 30
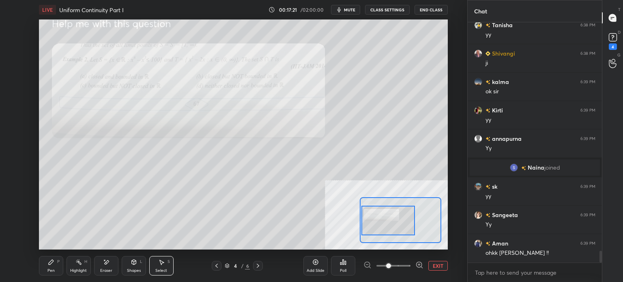
scroll to position [4733, 0]
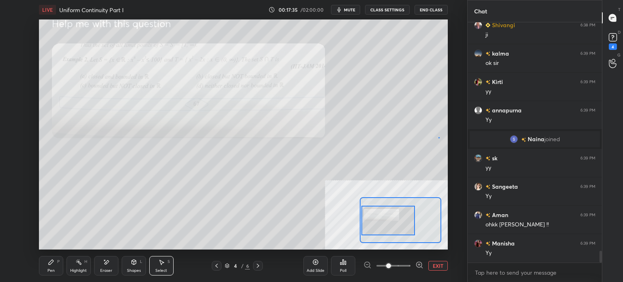
click at [438, 137] on div "0 ° Undo Copy Duplicate Duplicate to new slide Delete" at bounding box center [243, 134] width 409 height 230
click at [52, 266] on div "Pen P" at bounding box center [51, 265] width 24 height 19
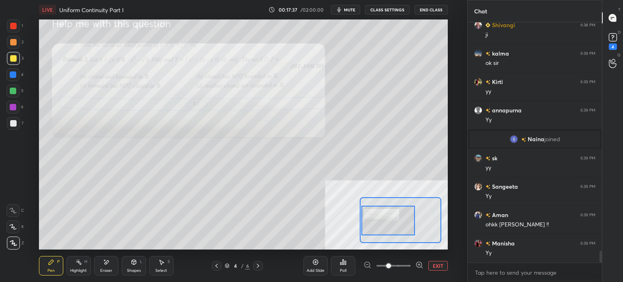
click at [13, 42] on div at bounding box center [13, 42] width 6 height 6
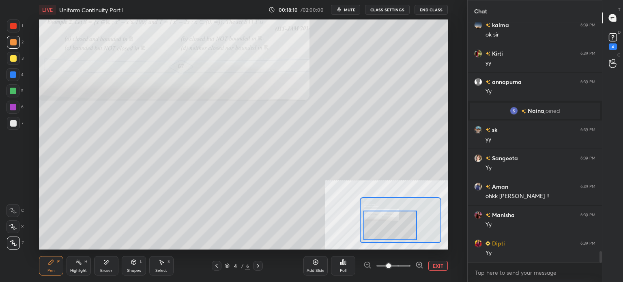
click at [395, 227] on div at bounding box center [391, 226] width 54 height 30
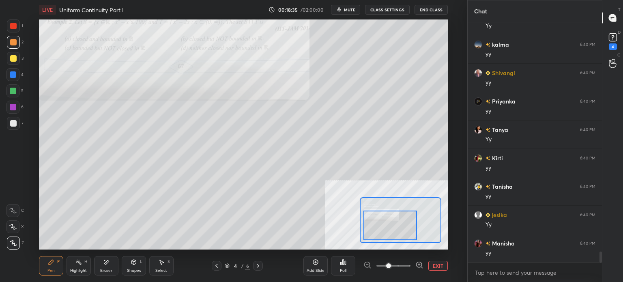
scroll to position [5018, 0]
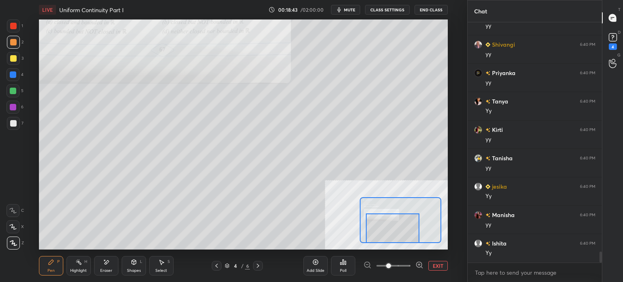
drag, startPoint x: 390, startPoint y: 228, endPoint x: 398, endPoint y: 219, distance: 11.9
click at [393, 232] on div at bounding box center [393, 228] width 54 height 30
click at [396, 227] on div at bounding box center [395, 228] width 54 height 30
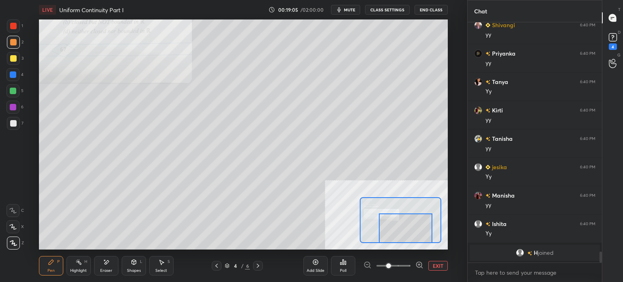
drag, startPoint x: 399, startPoint y: 225, endPoint x: 408, endPoint y: 229, distance: 9.8
click at [408, 229] on div at bounding box center [406, 228] width 54 height 30
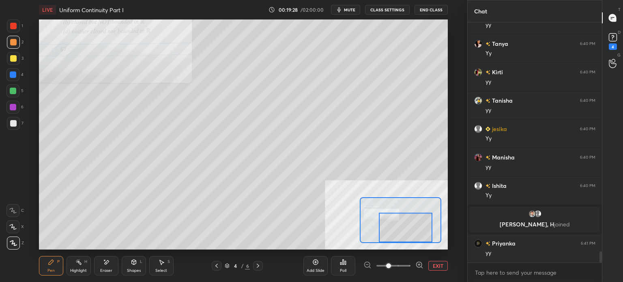
scroll to position [4983, 0]
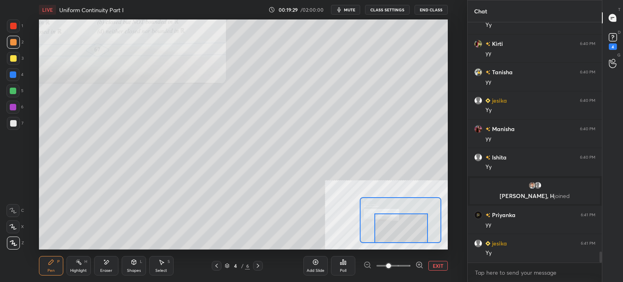
drag, startPoint x: 402, startPoint y: 227, endPoint x: 399, endPoint y: 224, distance: 4.3
click at [399, 228] on div at bounding box center [402, 228] width 54 height 30
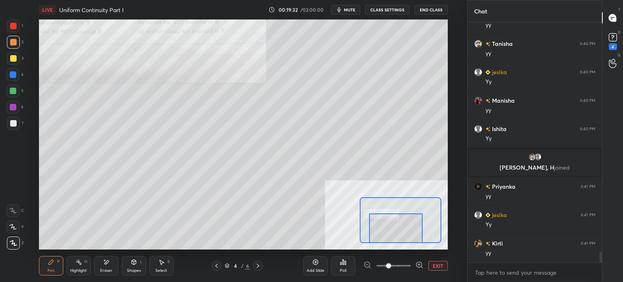
drag, startPoint x: 389, startPoint y: 228, endPoint x: 383, endPoint y: 229, distance: 5.8
click at [383, 229] on div at bounding box center [396, 228] width 54 height 30
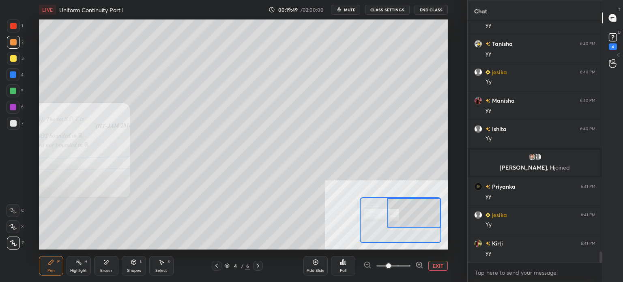
drag, startPoint x: 403, startPoint y: 221, endPoint x: 422, endPoint y: 208, distance: 22.5
click at [423, 208] on div at bounding box center [415, 213] width 54 height 30
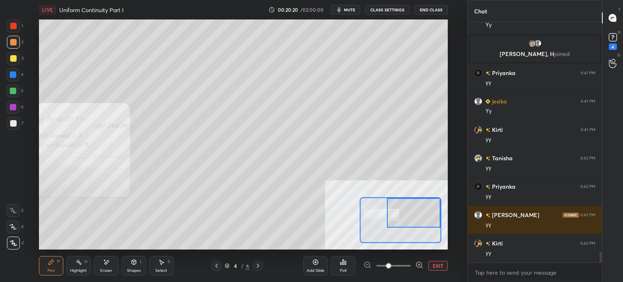
scroll to position [5153, 0]
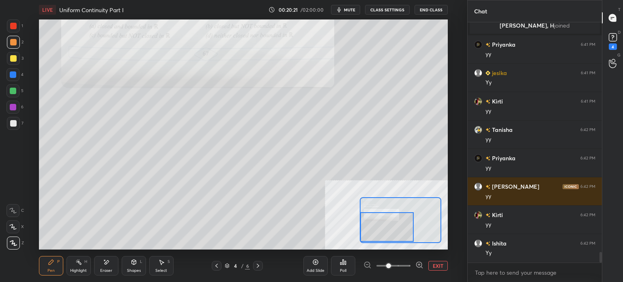
drag, startPoint x: 384, startPoint y: 222, endPoint x: 365, endPoint y: 233, distance: 21.4
click at [365, 233] on div at bounding box center [387, 227] width 54 height 30
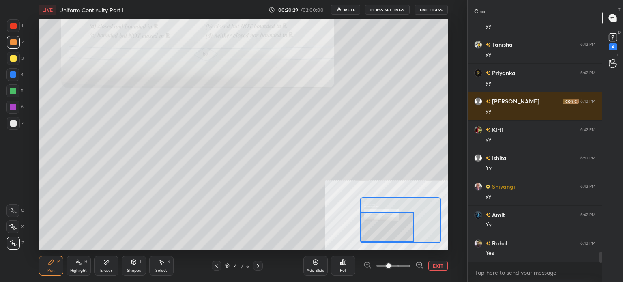
scroll to position [5267, 0]
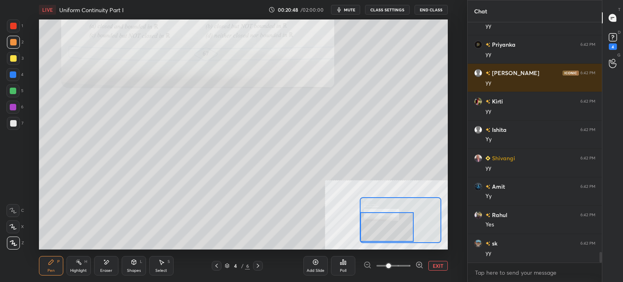
click at [110, 263] on div "Eraser" at bounding box center [106, 265] width 24 height 19
click at [57, 269] on div "Pen P" at bounding box center [51, 265] width 24 height 19
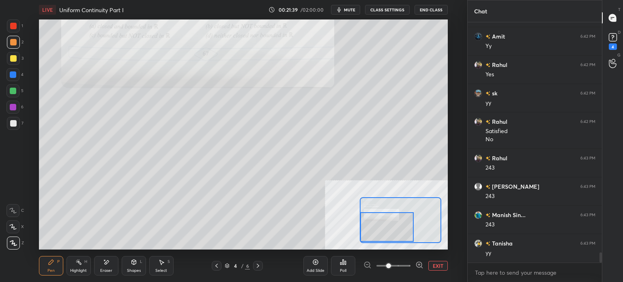
scroll to position [5445, 0]
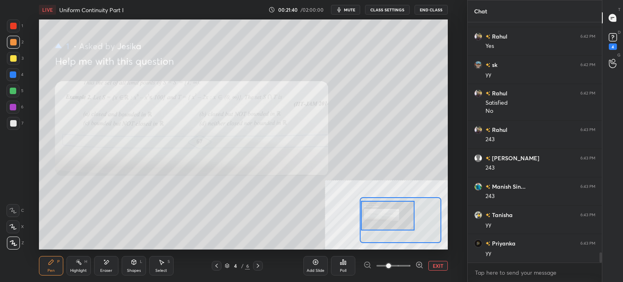
drag, startPoint x: 398, startPoint y: 211, endPoint x: 398, endPoint y: 202, distance: 8.9
click at [398, 203] on div at bounding box center [388, 216] width 54 height 30
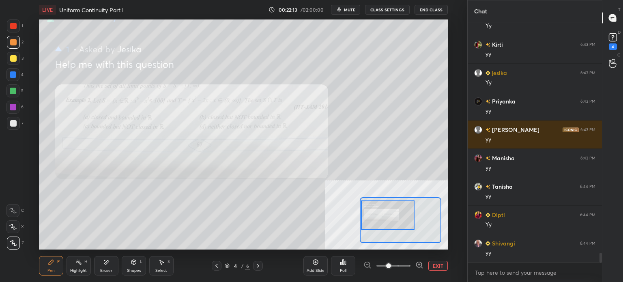
scroll to position [5729, 0]
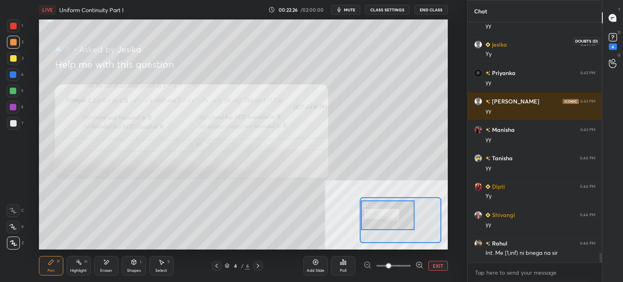
click at [616, 34] on rect at bounding box center [613, 38] width 8 height 8
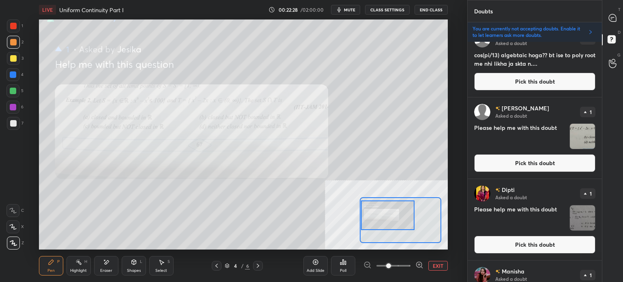
scroll to position [1542, 0]
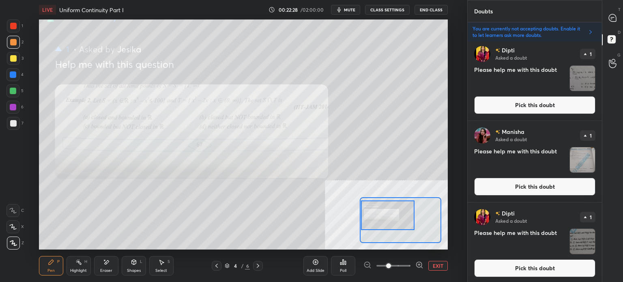
drag, startPoint x: 604, startPoint y: 16, endPoint x: 602, endPoint y: 30, distance: 14.3
click at [605, 17] on div "T Messages (T)" at bounding box center [613, 17] width 21 height 23
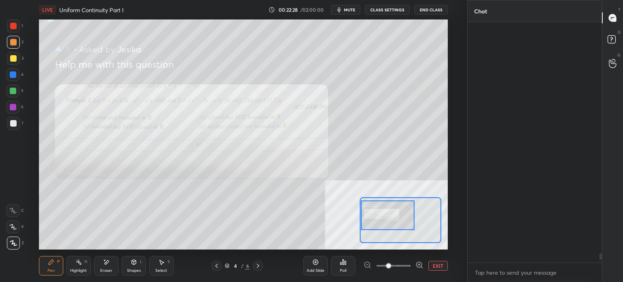
scroll to position [238, 132]
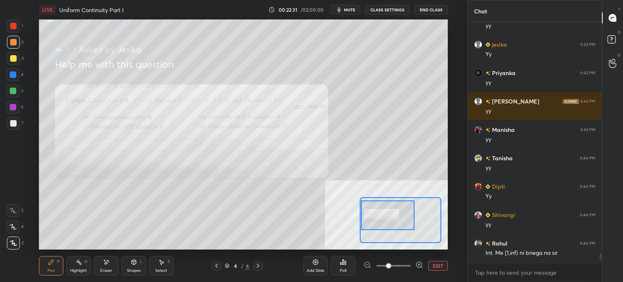
click at [444, 266] on button "EXIT" at bounding box center [438, 266] width 19 height 10
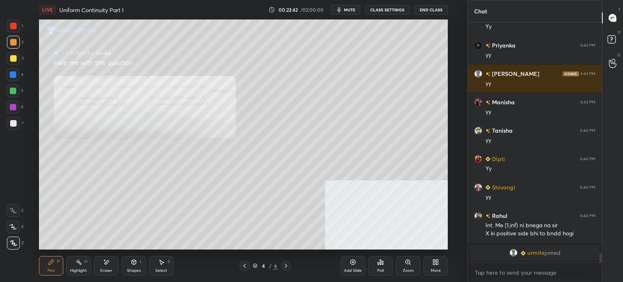
scroll to position [5566, 0]
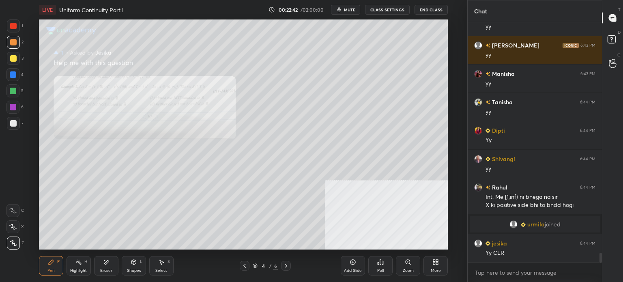
click at [410, 266] on div "Zoom" at bounding box center [408, 265] width 24 height 19
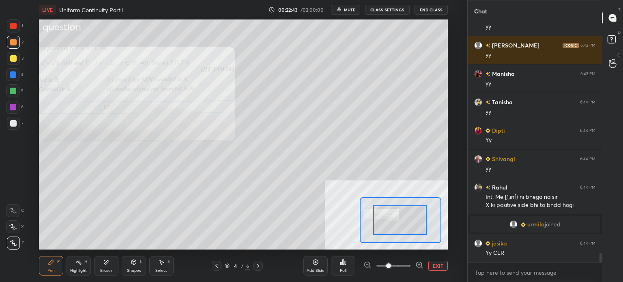
drag, startPoint x: 376, startPoint y: 217, endPoint x: 392, endPoint y: 222, distance: 16.9
click at [393, 222] on div at bounding box center [400, 220] width 54 height 30
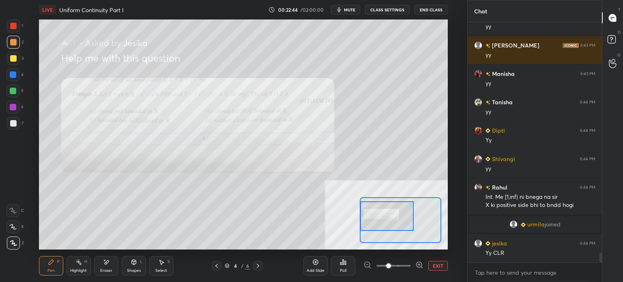
drag, startPoint x: 399, startPoint y: 223, endPoint x: 382, endPoint y: 218, distance: 18.1
click at [382, 218] on div at bounding box center [387, 216] width 54 height 30
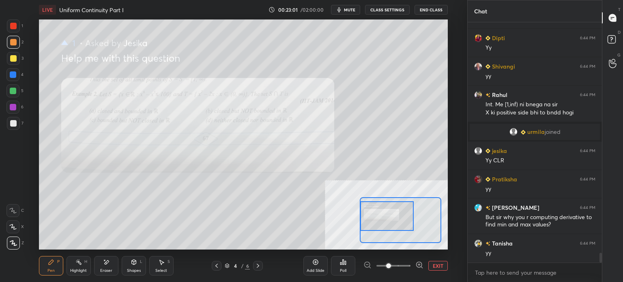
scroll to position [5687, 0]
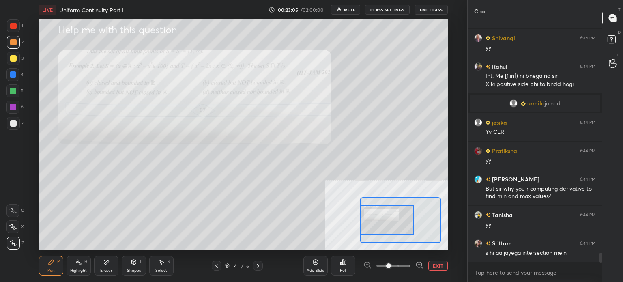
click at [386, 219] on div at bounding box center [388, 220] width 54 height 30
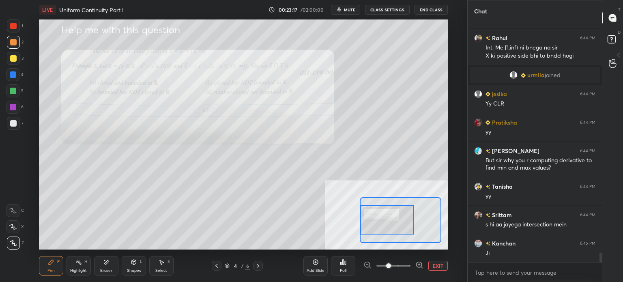
scroll to position [5751, 0]
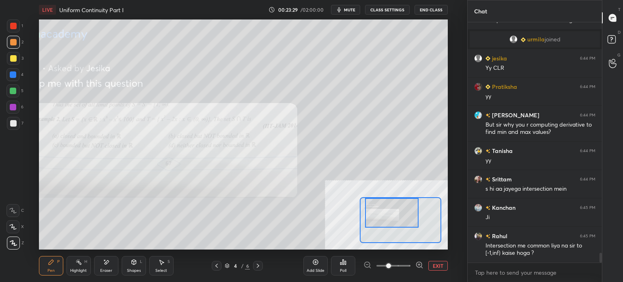
drag, startPoint x: 398, startPoint y: 222, endPoint x: 403, endPoint y: 209, distance: 14.1
click at [403, 209] on div at bounding box center [392, 213] width 54 height 30
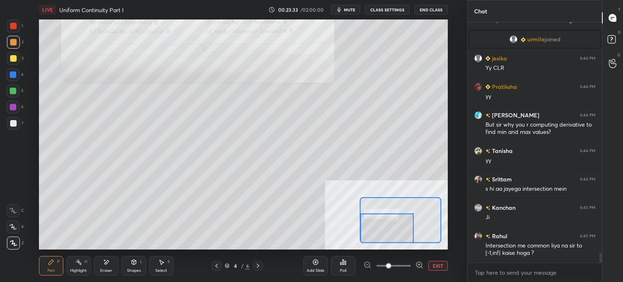
drag, startPoint x: 394, startPoint y: 220, endPoint x: 248, endPoint y: 256, distance: 151.3
click at [388, 236] on div at bounding box center [387, 228] width 54 height 30
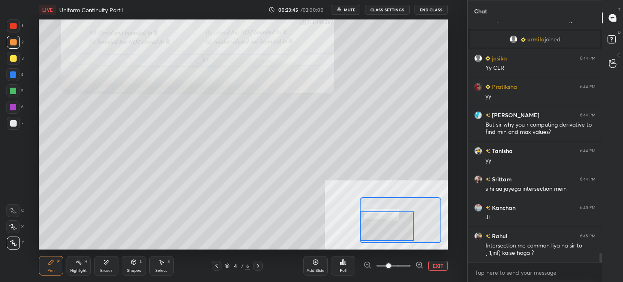
click at [392, 226] on div at bounding box center [387, 226] width 54 height 30
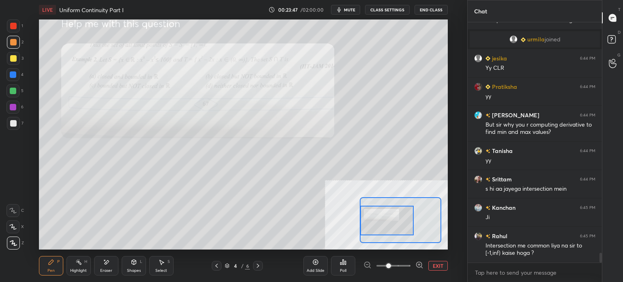
drag, startPoint x: 381, startPoint y: 232, endPoint x: 379, endPoint y: 226, distance: 6.0
click at [379, 226] on div at bounding box center [387, 221] width 54 height 30
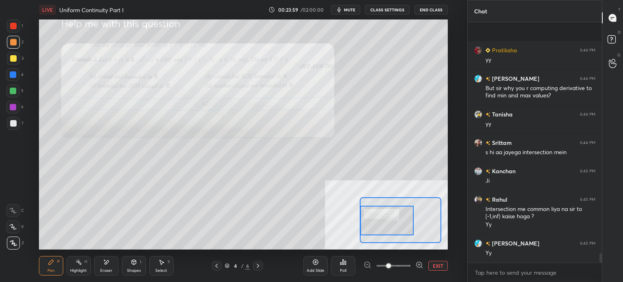
scroll to position [5845, 0]
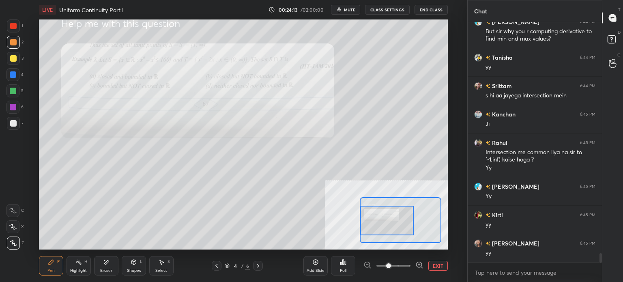
click at [381, 230] on div at bounding box center [387, 221] width 54 height 30
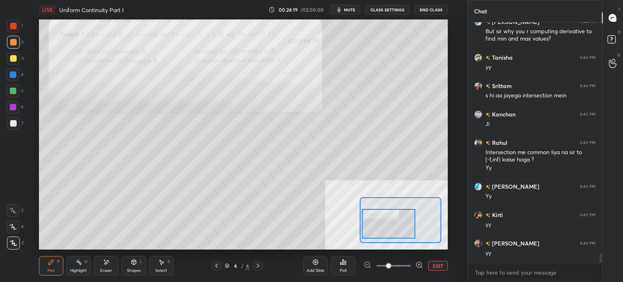
scroll to position [5873, 0]
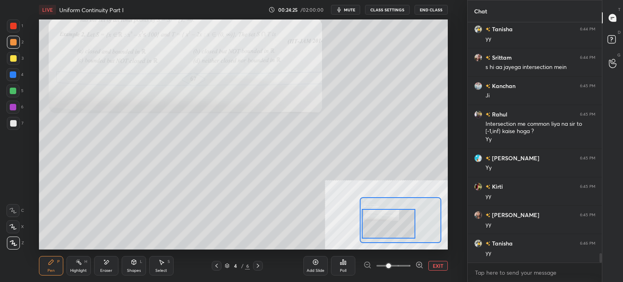
click at [106, 270] on div "Eraser" at bounding box center [106, 271] width 12 height 4
drag, startPoint x: 52, startPoint y: 271, endPoint x: 70, endPoint y: 250, distance: 27.6
click at [54, 271] on div "Pen" at bounding box center [50, 271] width 7 height 4
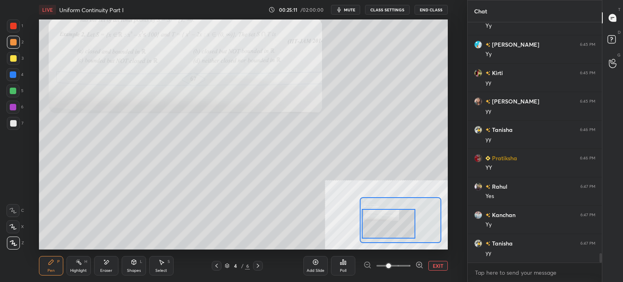
scroll to position [6015, 0]
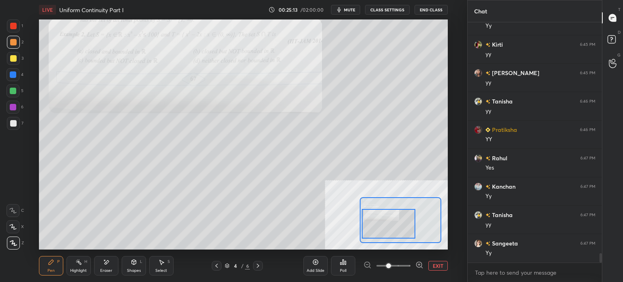
drag, startPoint x: 108, startPoint y: 268, endPoint x: 121, endPoint y: 263, distance: 14.0
click at [110, 269] on div "Eraser" at bounding box center [106, 271] width 12 height 4
click at [54, 270] on div "Pen" at bounding box center [50, 271] width 7 height 4
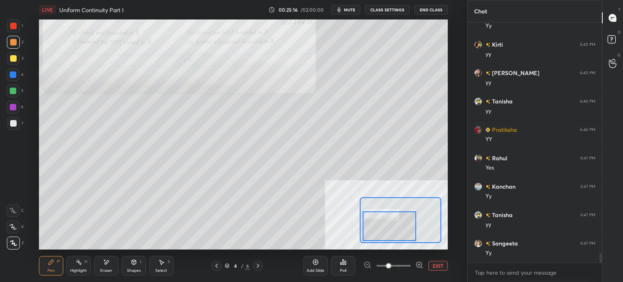
click at [399, 224] on div at bounding box center [390, 226] width 54 height 30
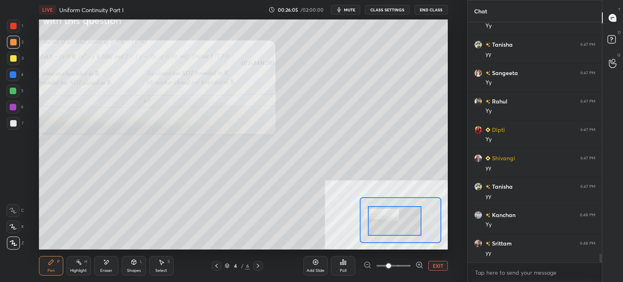
drag, startPoint x: 408, startPoint y: 224, endPoint x: 413, endPoint y: 219, distance: 7.5
click at [413, 219] on div at bounding box center [395, 221] width 54 height 30
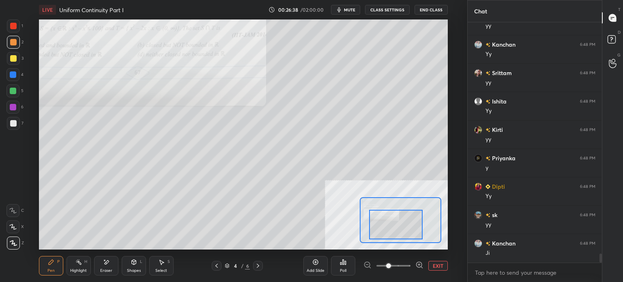
click at [392, 227] on div at bounding box center [396, 225] width 54 height 30
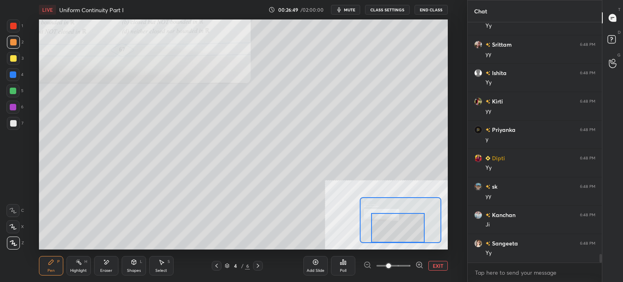
drag, startPoint x: 399, startPoint y: 232, endPoint x: 401, endPoint y: 237, distance: 5.6
click at [401, 237] on div at bounding box center [398, 228] width 54 height 30
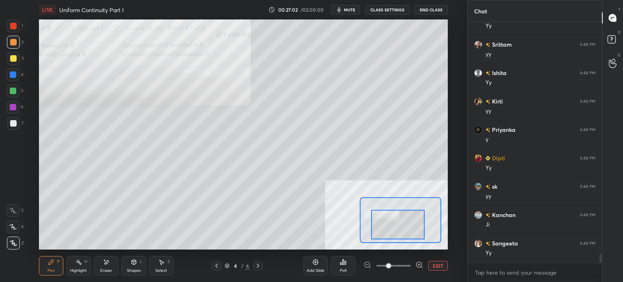
click at [399, 231] on div at bounding box center [398, 225] width 54 height 30
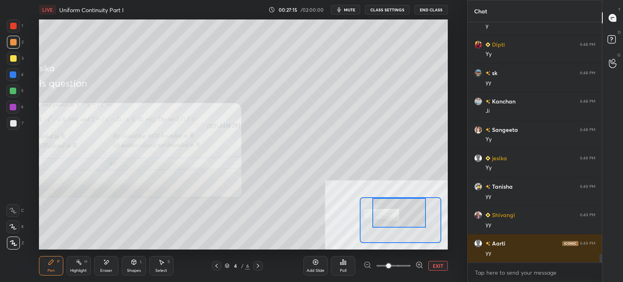
drag, startPoint x: 407, startPoint y: 225, endPoint x: 399, endPoint y: 200, distance: 26.4
click at [409, 212] on div at bounding box center [400, 213] width 54 height 30
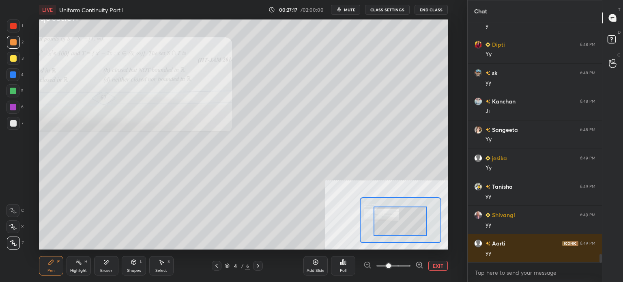
drag, startPoint x: 406, startPoint y: 218, endPoint x: 390, endPoint y: 207, distance: 19.7
click at [408, 227] on div at bounding box center [401, 222] width 54 height 30
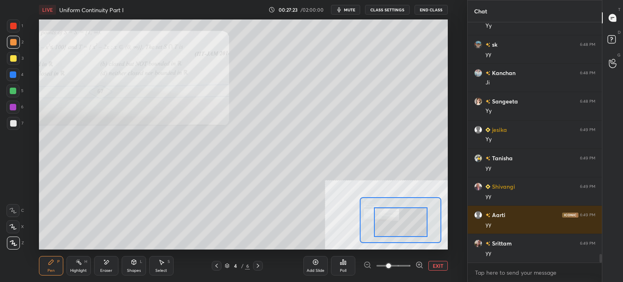
click at [441, 264] on button "EXIT" at bounding box center [438, 266] width 19 height 10
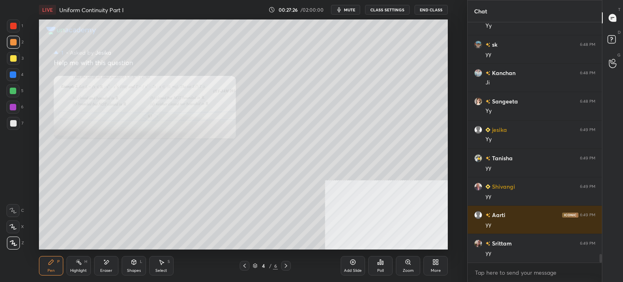
click at [409, 263] on icon at bounding box center [408, 262] width 4 height 4
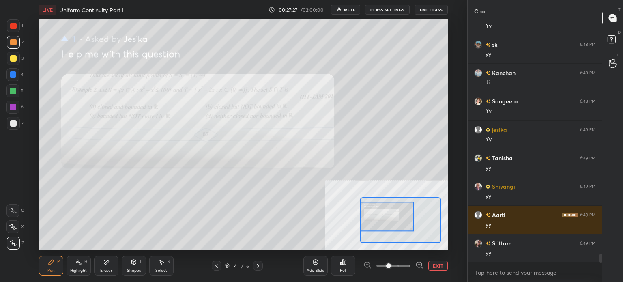
drag, startPoint x: 396, startPoint y: 223, endPoint x: 382, endPoint y: 213, distance: 16.9
click at [382, 213] on div at bounding box center [387, 217] width 54 height 30
click at [108, 273] on div "Eraser" at bounding box center [106, 271] width 12 height 4
click at [52, 269] on div "Pen" at bounding box center [50, 271] width 7 height 4
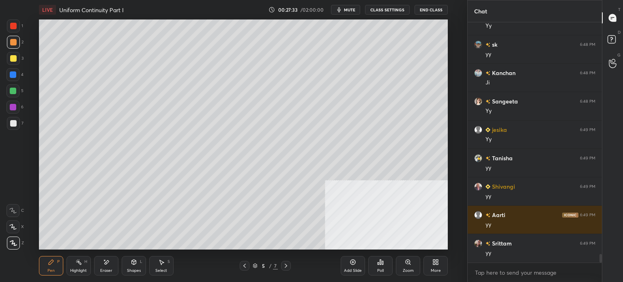
click at [144, 261] on div "Shapes L" at bounding box center [134, 265] width 24 height 19
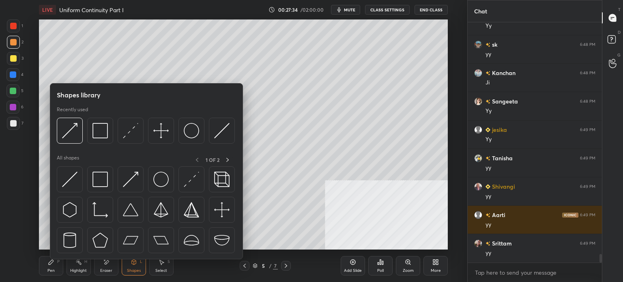
click at [172, 282] on div "Pen P Highlight H Eraser Shapes L Select S 5 / 7 Add Slide Poll Zoom More" at bounding box center [243, 266] width 409 height 32
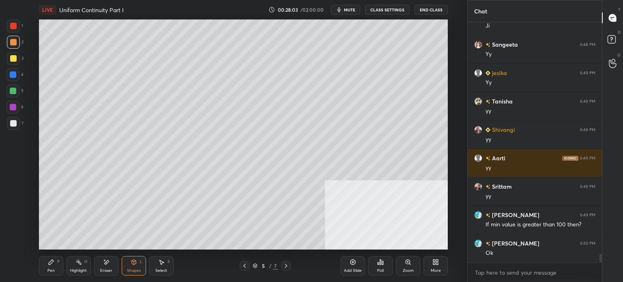
scroll to position [6612, 0]
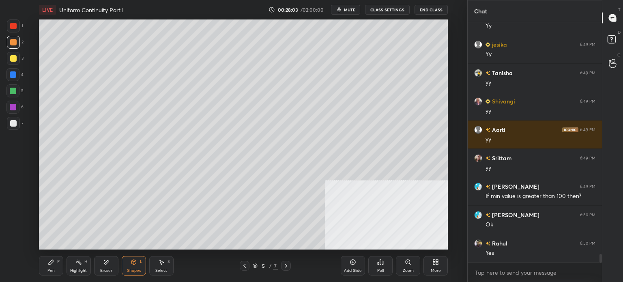
click at [432, 267] on div "More" at bounding box center [436, 265] width 24 height 19
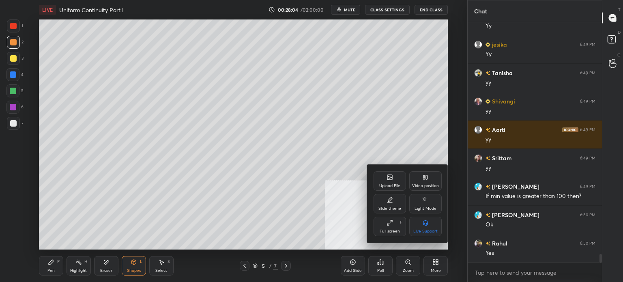
click at [378, 181] on div "Upload File" at bounding box center [390, 180] width 32 height 19
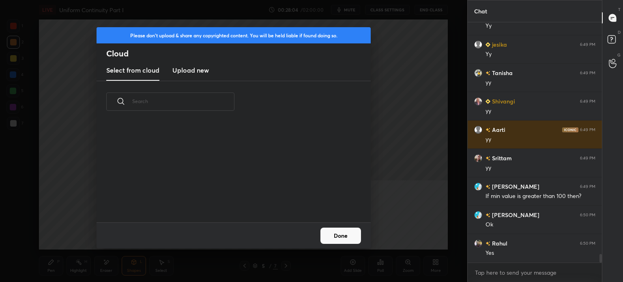
scroll to position [100, 261]
click at [194, 69] on h3 "Upload new" at bounding box center [190, 70] width 37 height 10
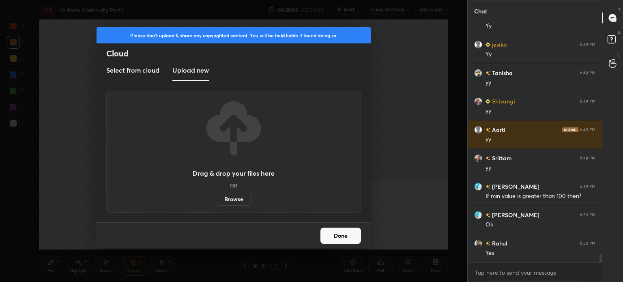
click at [231, 202] on label "Browse" at bounding box center [234, 199] width 36 height 13
click at [216, 202] on input "Browse" at bounding box center [216, 199] width 0 height 13
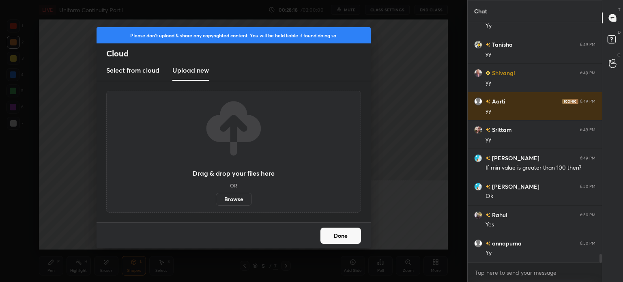
scroll to position [6668, 0]
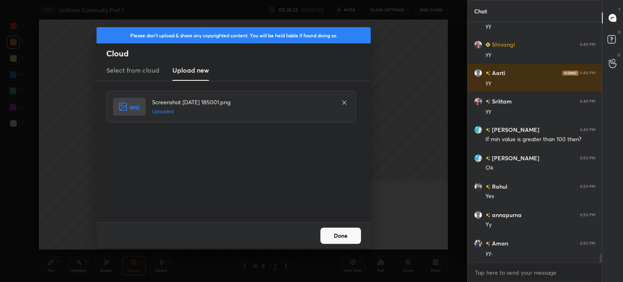
click at [345, 235] on button "Done" at bounding box center [341, 236] width 41 height 16
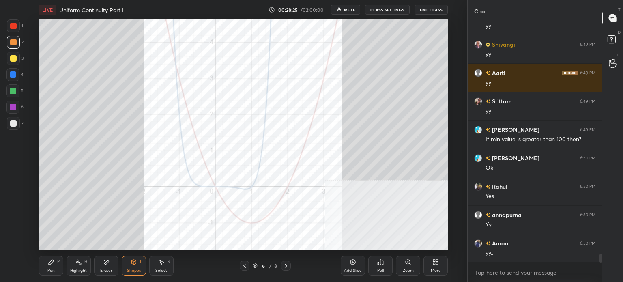
click at [15, 27] on div at bounding box center [13, 26] width 6 height 6
click at [58, 269] on div "Pen P" at bounding box center [51, 265] width 24 height 19
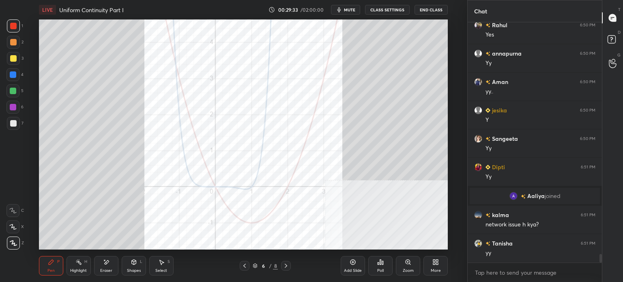
scroll to position [6479, 0]
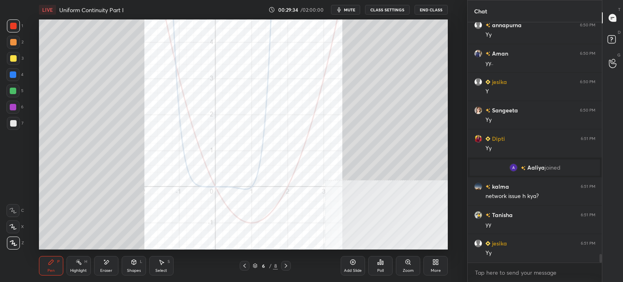
drag, startPoint x: 15, startPoint y: 58, endPoint x: 34, endPoint y: 50, distance: 20.2
click at [15, 58] on div at bounding box center [13, 58] width 6 height 6
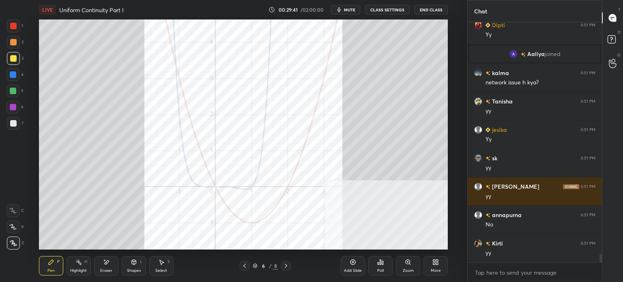
scroll to position [6621, 0]
click at [245, 269] on div at bounding box center [245, 266] width 10 height 10
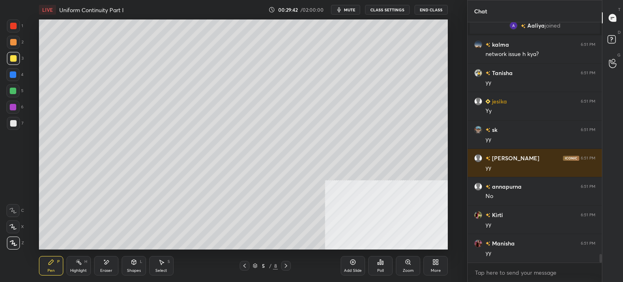
click at [288, 268] on icon at bounding box center [286, 266] width 6 height 6
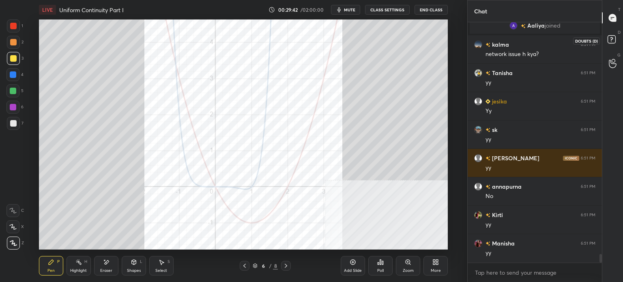
click at [612, 41] on rect at bounding box center [612, 40] width 8 height 8
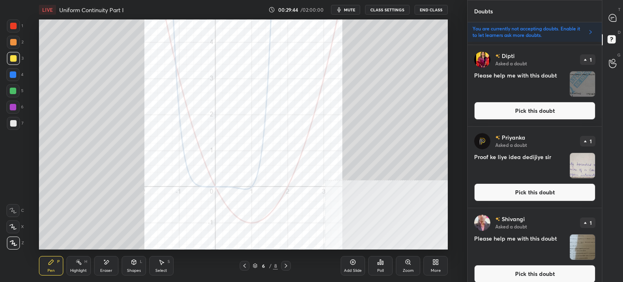
scroll to position [81, 0]
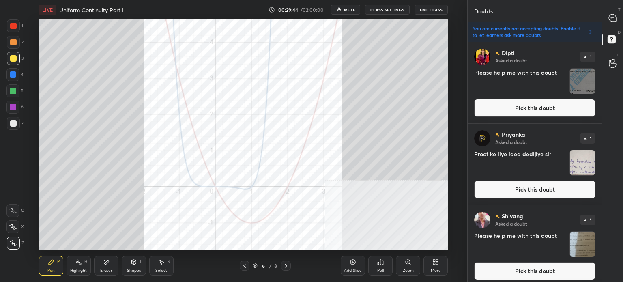
click at [530, 183] on button "Pick this doubt" at bounding box center [534, 190] width 121 height 18
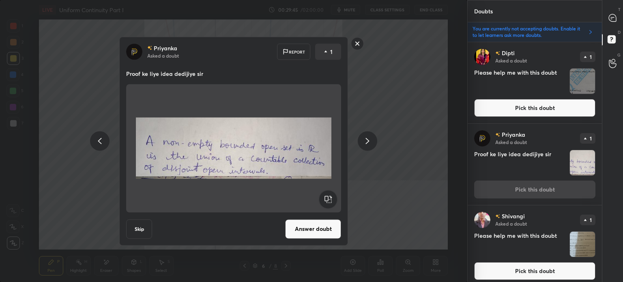
click at [321, 223] on button "Answer doubt" at bounding box center [313, 228] width 56 height 19
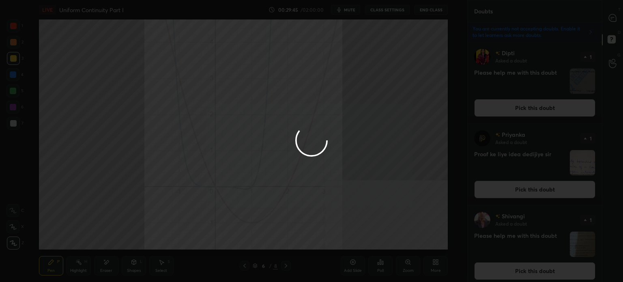
scroll to position [0, 0]
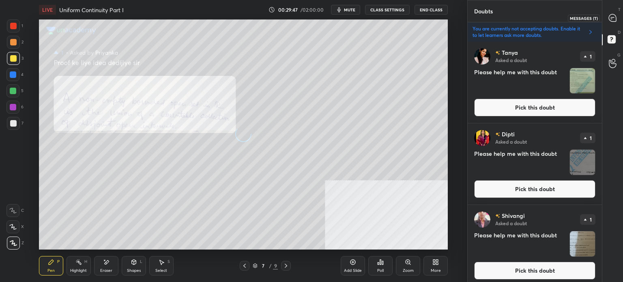
click at [614, 18] on icon at bounding box center [612, 17] width 7 height 7
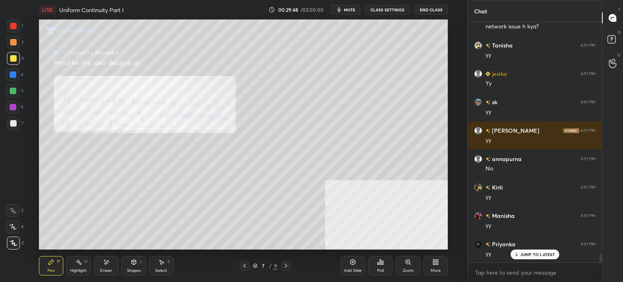
scroll to position [6811, 0]
click at [411, 267] on div "Zoom" at bounding box center [408, 265] width 24 height 19
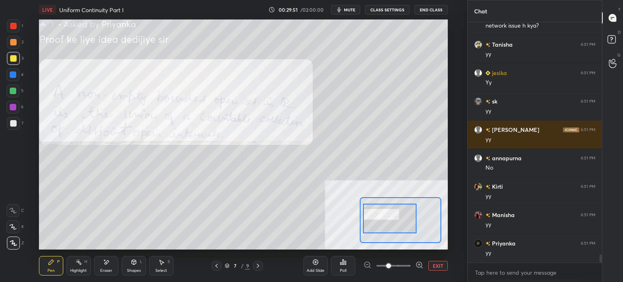
drag, startPoint x: 398, startPoint y: 225, endPoint x: 391, endPoint y: 222, distance: 7.5
click at [391, 222] on div at bounding box center [390, 219] width 54 height 30
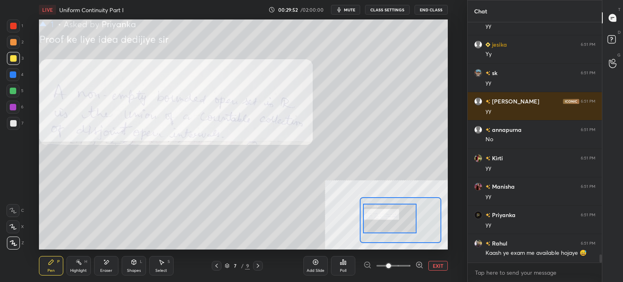
click at [431, 266] on button "EXIT" at bounding box center [438, 266] width 19 height 10
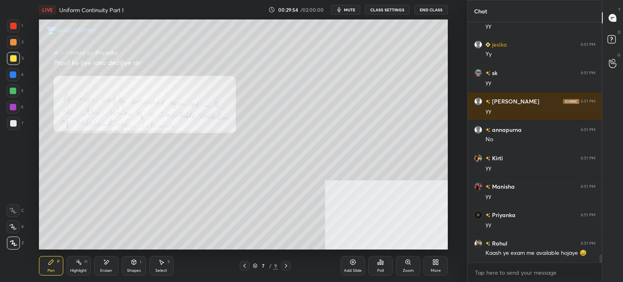
drag, startPoint x: 409, startPoint y: 267, endPoint x: 405, endPoint y: 245, distance: 23.0
click at [409, 267] on div "Zoom" at bounding box center [408, 265] width 24 height 19
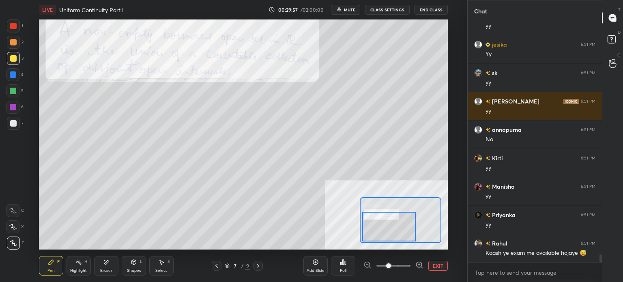
drag, startPoint x: 385, startPoint y: 233, endPoint x: 384, endPoint y: 238, distance: 5.0
click at [384, 238] on div at bounding box center [389, 227] width 54 height 30
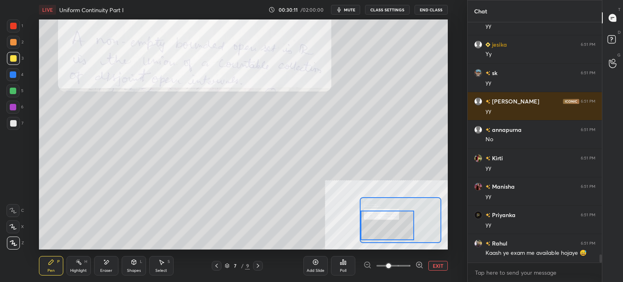
click at [393, 222] on div at bounding box center [388, 226] width 54 height 30
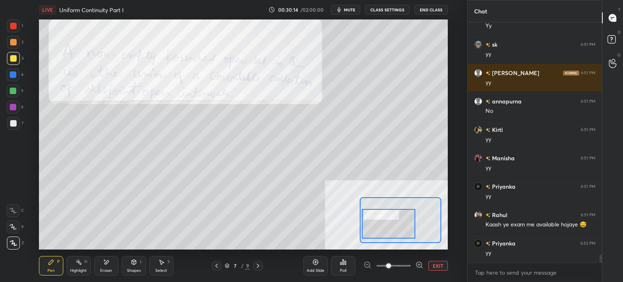
click at [401, 229] on div at bounding box center [389, 224] width 54 height 30
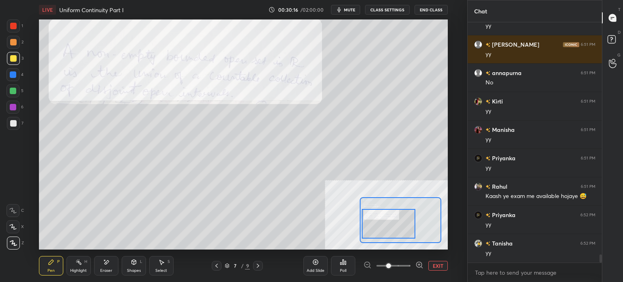
click at [439, 267] on button "EXIT" at bounding box center [438, 266] width 19 height 10
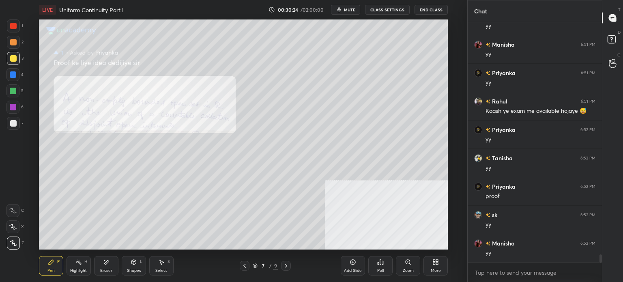
scroll to position [7010, 0]
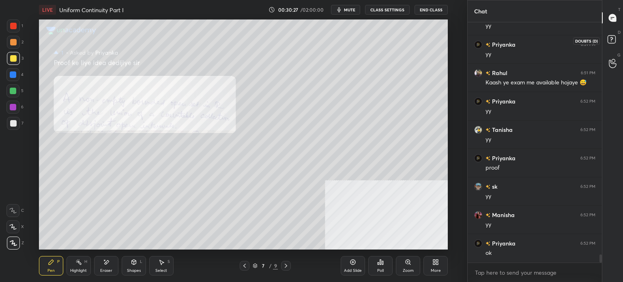
click at [615, 39] on rect at bounding box center [612, 40] width 8 height 8
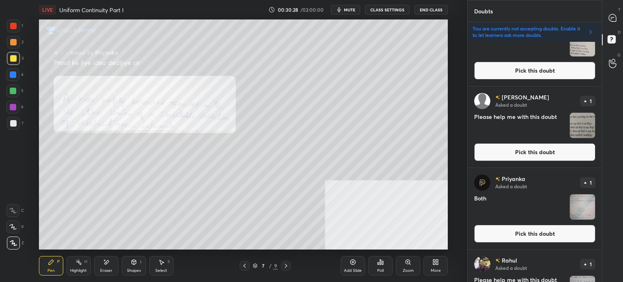
scroll to position [284, 0]
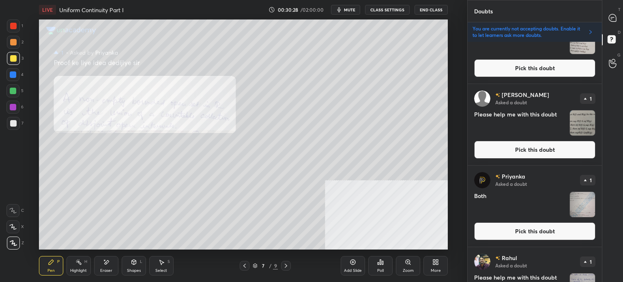
click at [526, 146] on button "Pick this doubt" at bounding box center [534, 150] width 121 height 18
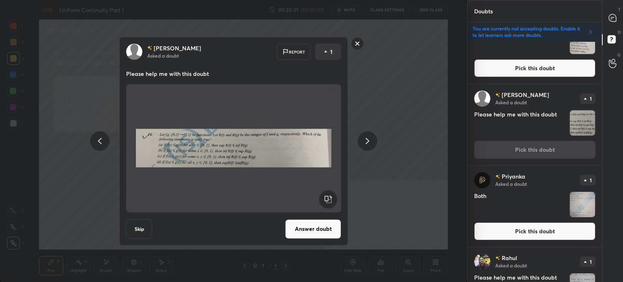
click at [360, 49] on rect at bounding box center [357, 43] width 13 height 13
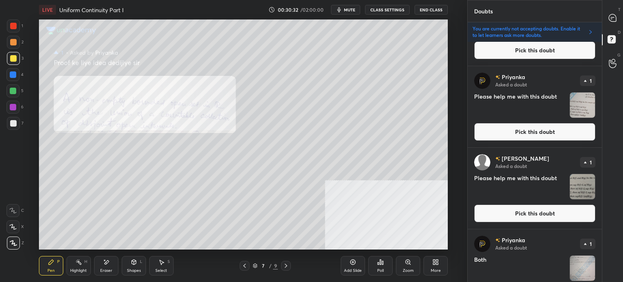
scroll to position [243, 0]
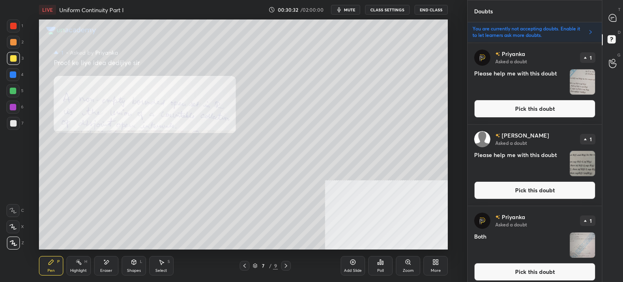
click at [514, 123] on div "[PERSON_NAME] Asked a doubt 1 Please help me with this doubt Pick this doubt" at bounding box center [535, 83] width 134 height 81
click at [515, 111] on button "Pick this doubt" at bounding box center [534, 109] width 121 height 18
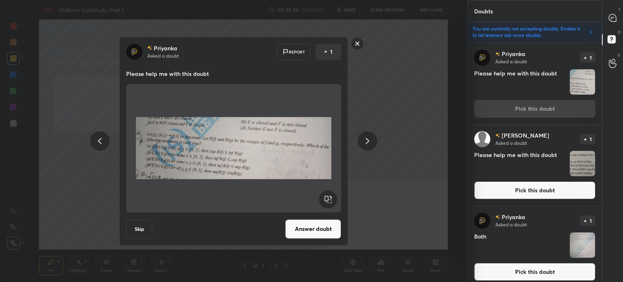
click at [356, 43] on rect at bounding box center [357, 43] width 13 height 13
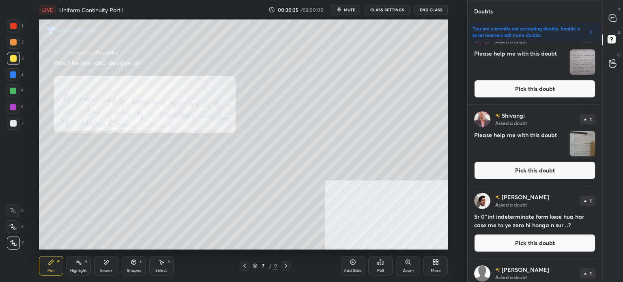
scroll to position [528, 0]
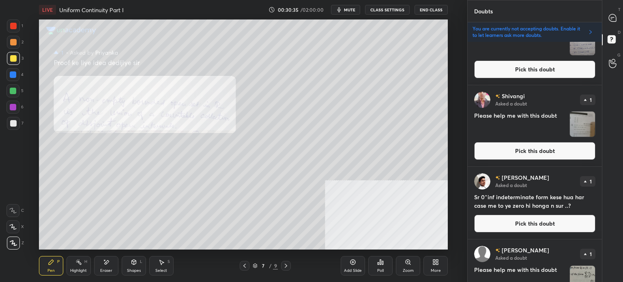
click at [523, 151] on button "Pick this doubt" at bounding box center [534, 151] width 121 height 18
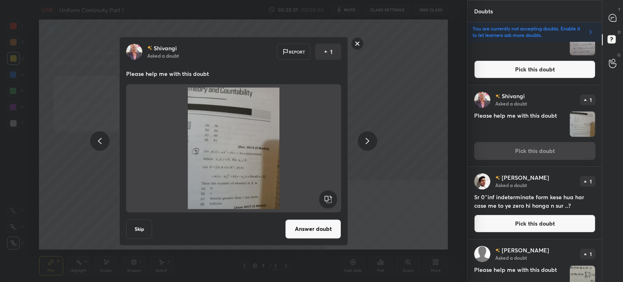
click at [364, 45] on div "[PERSON_NAME] Asked a doubt Report 1 Please help me with this doubt Skip Answer…" at bounding box center [233, 141] width 307 height 209
click at [359, 43] on rect at bounding box center [357, 43] width 13 height 13
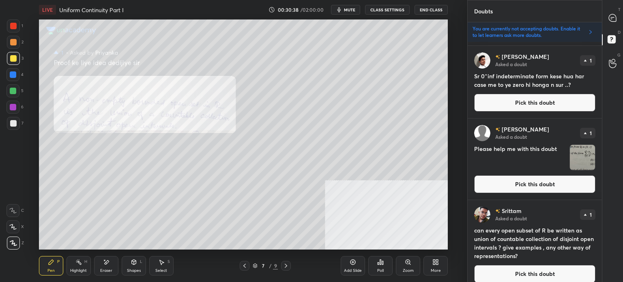
scroll to position [649, 0]
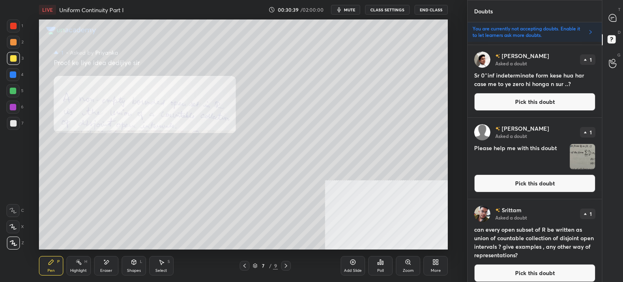
click at [521, 106] on button "Pick this doubt" at bounding box center [534, 102] width 121 height 18
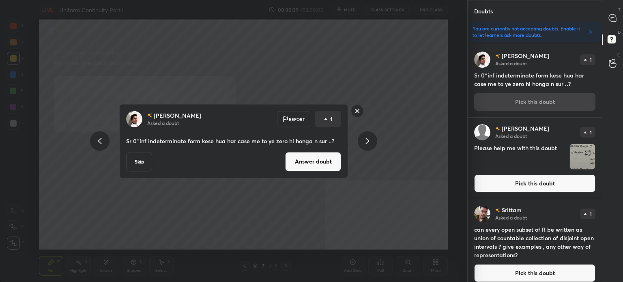
click at [308, 170] on button "Answer doubt" at bounding box center [313, 161] width 56 height 19
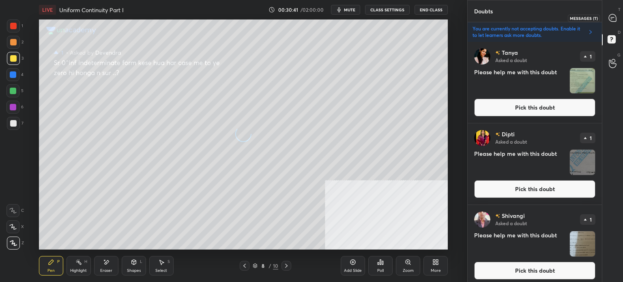
click at [612, 19] on icon at bounding box center [611, 19] width 1 height 0
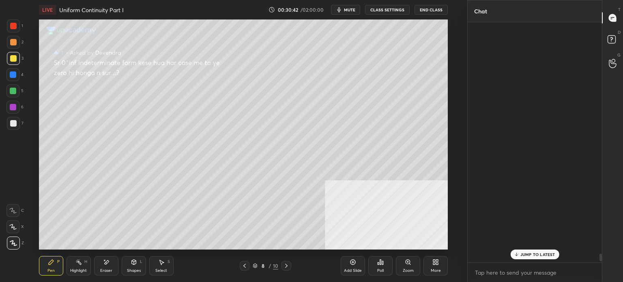
scroll to position [2, 2]
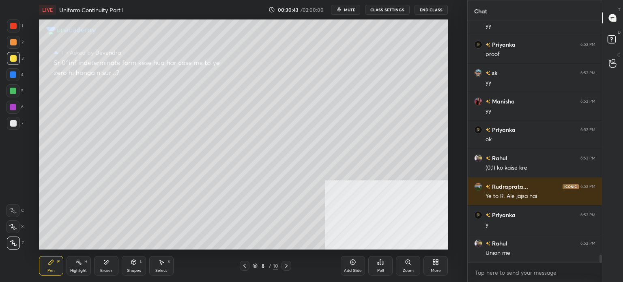
drag, startPoint x: 403, startPoint y: 265, endPoint x: 411, endPoint y: 243, distance: 22.6
click at [403, 265] on div "Zoom" at bounding box center [408, 265] width 24 height 19
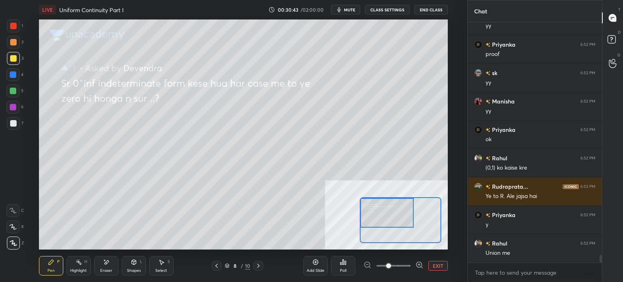
click at [368, 215] on div at bounding box center [387, 213] width 54 height 30
drag, startPoint x: 386, startPoint y: 219, endPoint x: 373, endPoint y: 219, distance: 12.2
click at [373, 219] on div at bounding box center [387, 213] width 54 height 30
click at [391, 266] on span at bounding box center [388, 265] width 5 height 5
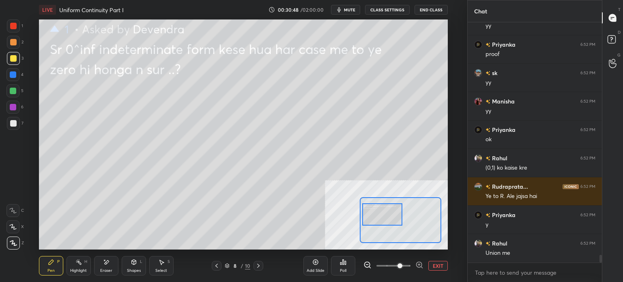
drag, startPoint x: 388, startPoint y: 215, endPoint x: 383, endPoint y: 217, distance: 5.1
click at [383, 217] on div at bounding box center [382, 214] width 40 height 22
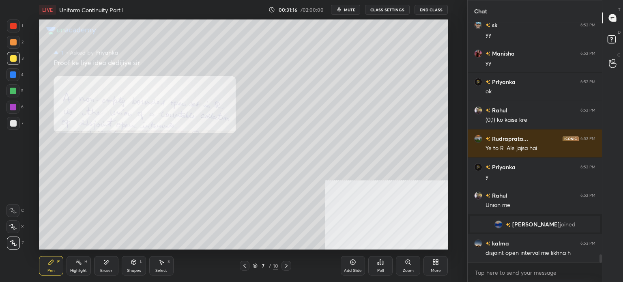
scroll to position [6836, 0]
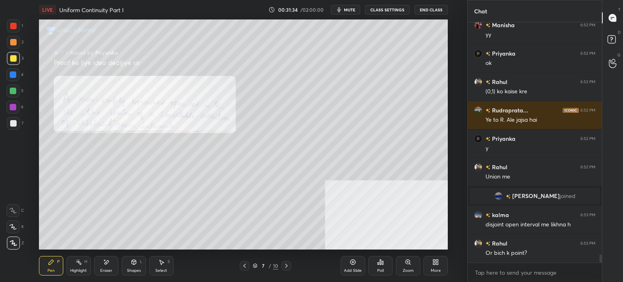
click at [349, 10] on span "mute" at bounding box center [349, 10] width 11 height 6
click at [348, 11] on span "unmute" at bounding box center [348, 10] width 17 height 6
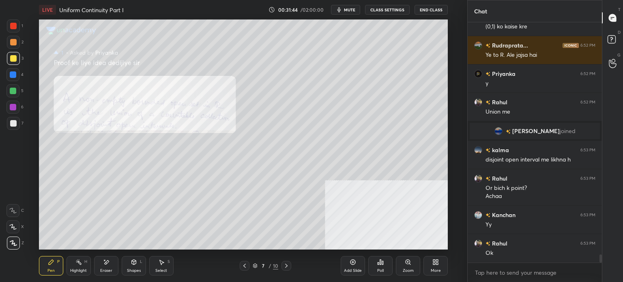
scroll to position [6930, 0]
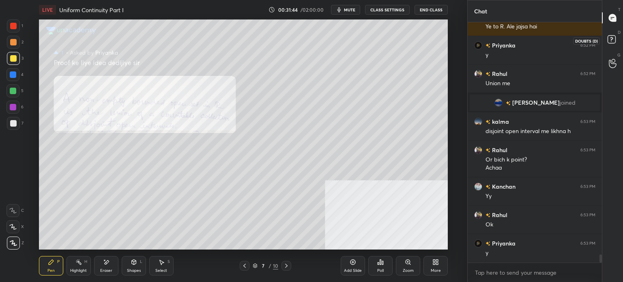
click at [614, 37] on rect at bounding box center [612, 40] width 8 height 8
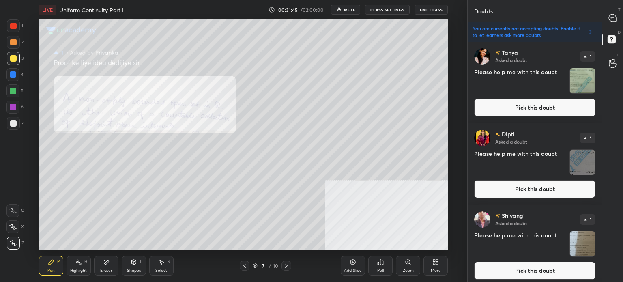
scroll to position [238, 132]
click at [609, 27] on div "T Messages (T)" at bounding box center [613, 17] width 21 height 23
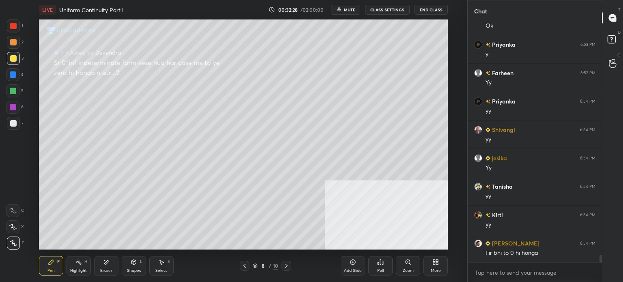
scroll to position [7339, 0]
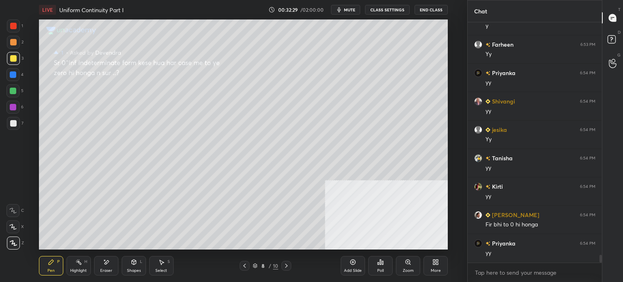
click at [167, 272] on div "Select S" at bounding box center [161, 265] width 24 height 19
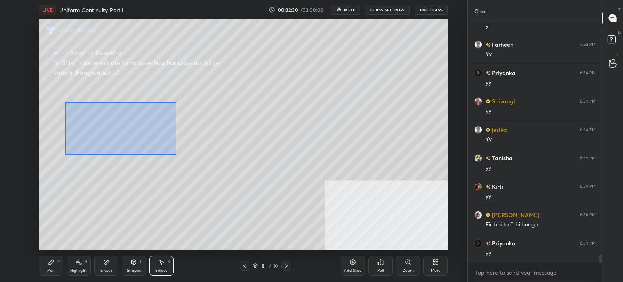
drag, startPoint x: 140, startPoint y: 143, endPoint x: 155, endPoint y: 142, distance: 15.1
click at [177, 155] on div "0 ° Undo Copy Duplicate Duplicate to new slide Delete" at bounding box center [243, 134] width 409 height 230
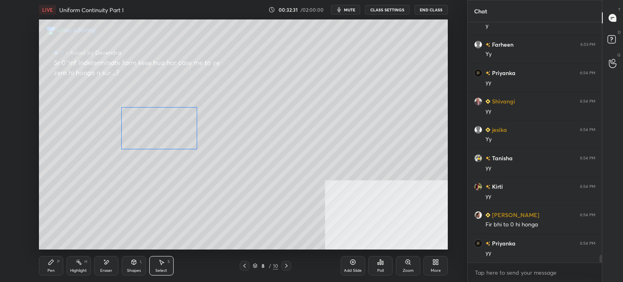
drag, startPoint x: 131, startPoint y: 132, endPoint x: 173, endPoint y: 133, distance: 41.8
click at [174, 133] on div "0 ° Undo Copy Duplicate Duplicate to new slide Delete" at bounding box center [243, 134] width 409 height 230
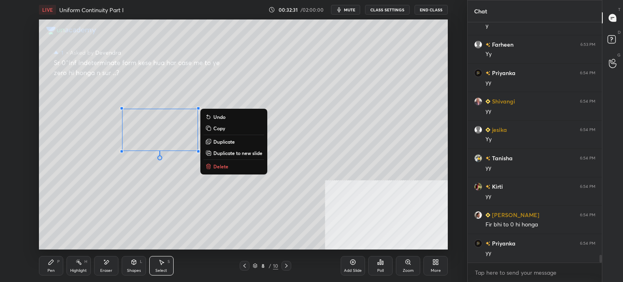
click at [54, 261] on icon at bounding box center [51, 262] width 5 height 5
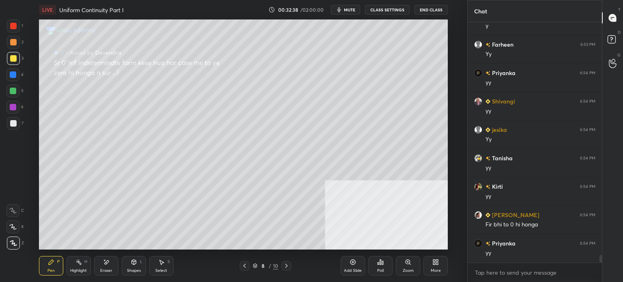
scroll to position [7358, 0]
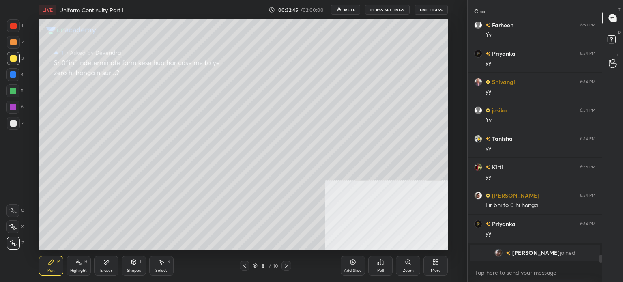
drag, startPoint x: 106, startPoint y: 266, endPoint x: 117, endPoint y: 251, distance: 18.8
click at [107, 266] on div "Eraser" at bounding box center [106, 265] width 24 height 19
drag, startPoint x: 53, startPoint y: 268, endPoint x: 72, endPoint y: 251, distance: 25.0
click at [54, 269] on div "Pen" at bounding box center [50, 271] width 7 height 4
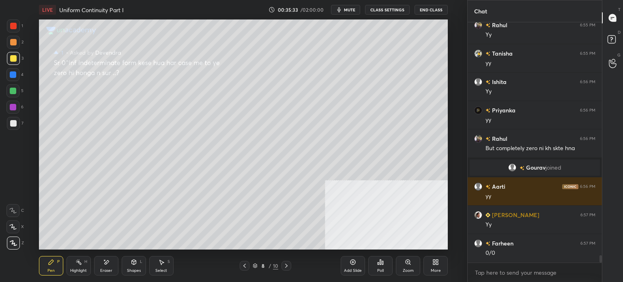
scroll to position [7493, 0]
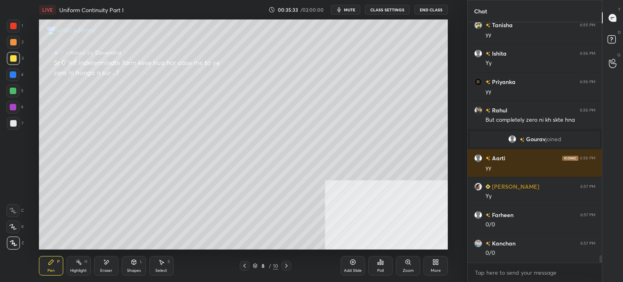
click at [104, 271] on div "Eraser" at bounding box center [106, 271] width 12 height 4
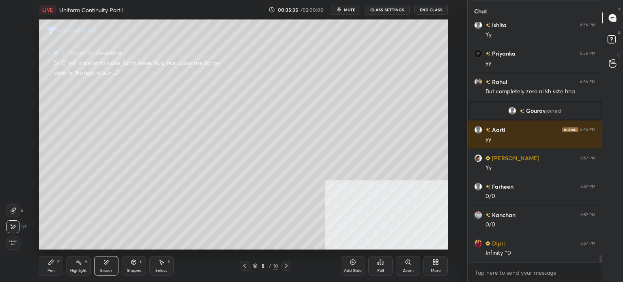
click at [58, 269] on div "Pen P" at bounding box center [51, 265] width 24 height 19
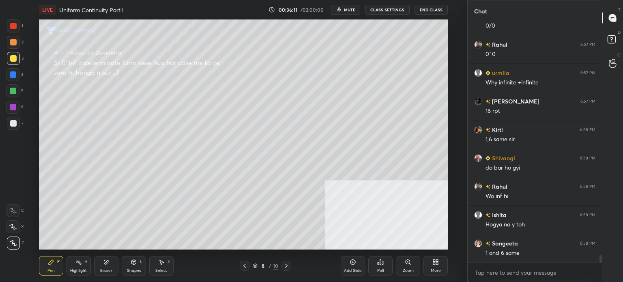
scroll to position [7903, 0]
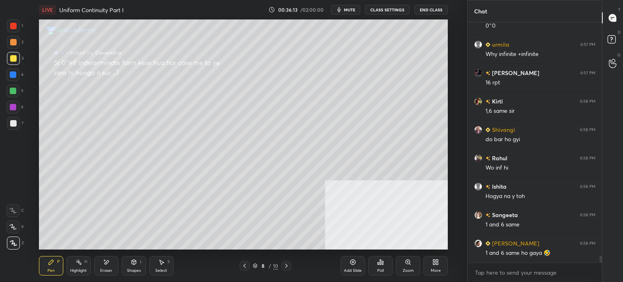
click at [109, 267] on div "Eraser" at bounding box center [106, 265] width 24 height 19
click at [49, 270] on div "Pen P" at bounding box center [51, 265] width 24 height 19
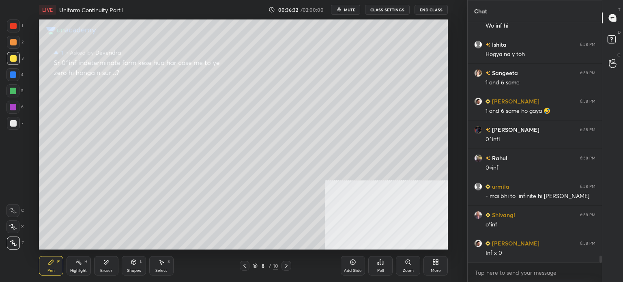
scroll to position [8073, 0]
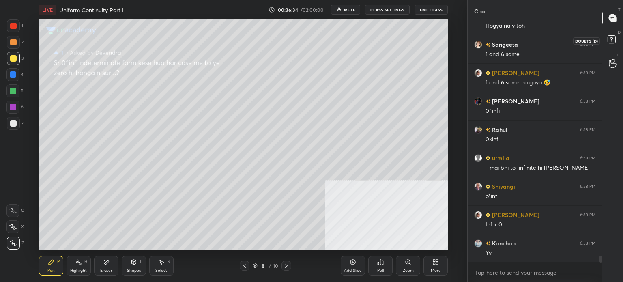
drag, startPoint x: 620, startPoint y: 34, endPoint x: 605, endPoint y: 84, distance: 52.4
click at [620, 33] on icon at bounding box center [613, 40] width 15 height 15
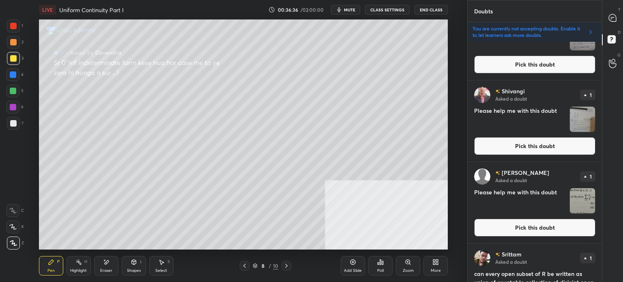
scroll to position [690, 0]
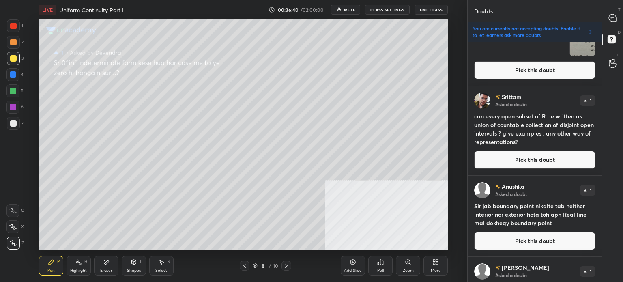
click at [536, 157] on button "Pick this doubt" at bounding box center [534, 160] width 121 height 18
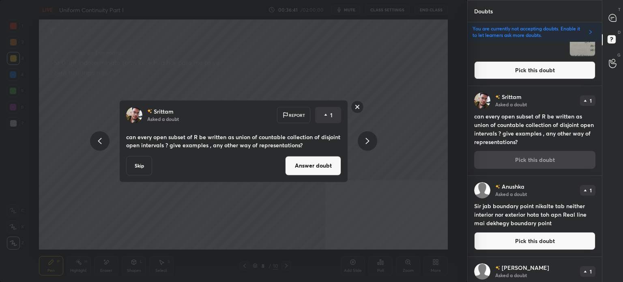
click at [295, 164] on button "Answer doubt" at bounding box center [313, 165] width 56 height 19
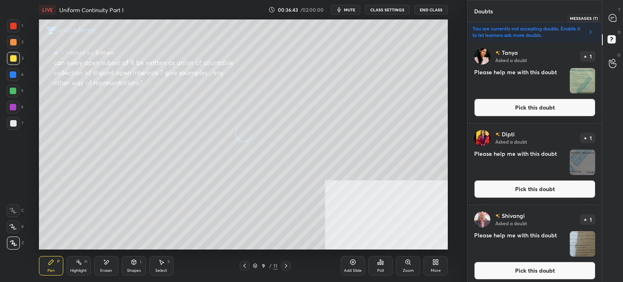
click at [614, 17] on icon at bounding box center [612, 17] width 3 height 0
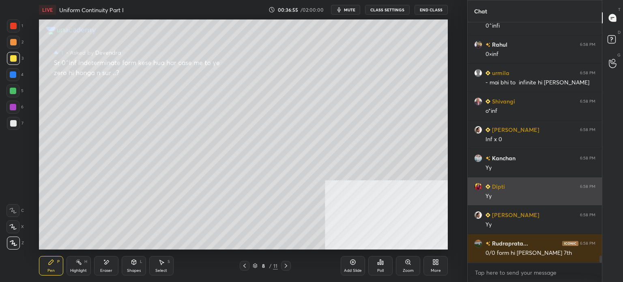
scroll to position [8350, 0]
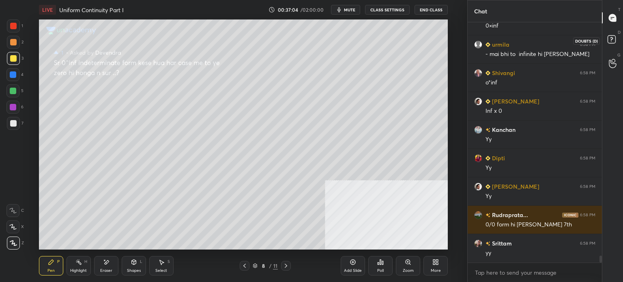
drag, startPoint x: 614, startPoint y: 39, endPoint x: 604, endPoint y: 46, distance: 11.9
click at [612, 38] on rect at bounding box center [612, 40] width 8 height 8
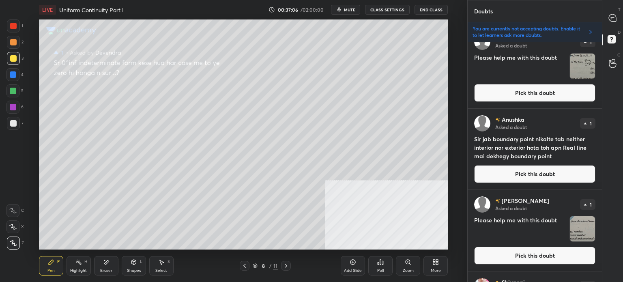
scroll to position [690, 0]
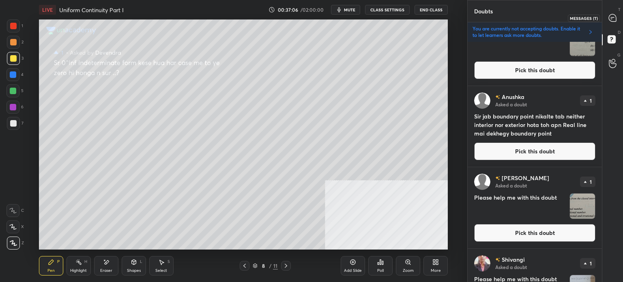
click at [618, 14] on div at bounding box center [613, 18] width 16 height 15
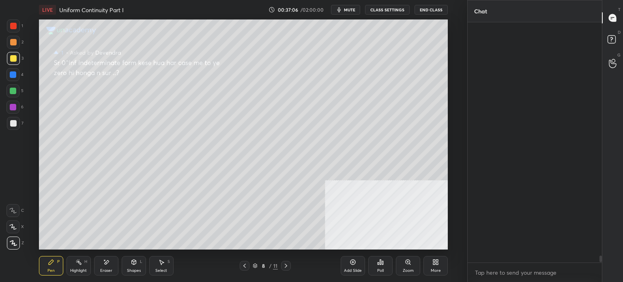
scroll to position [238, 132]
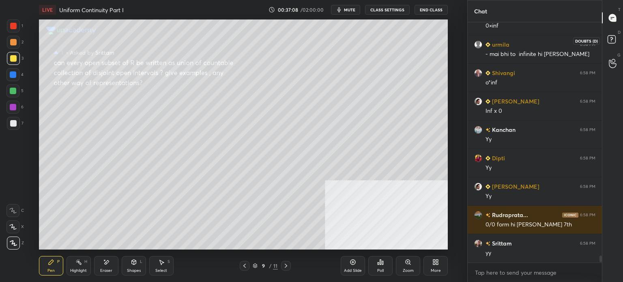
click at [619, 45] on icon at bounding box center [613, 40] width 15 height 15
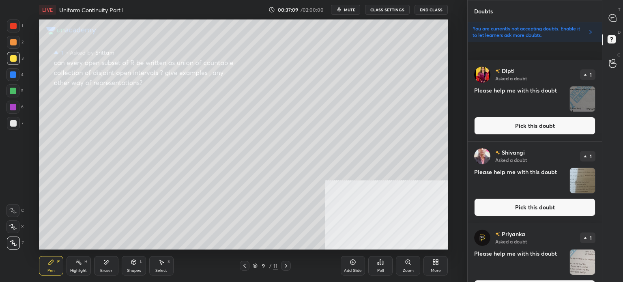
scroll to position [203, 0]
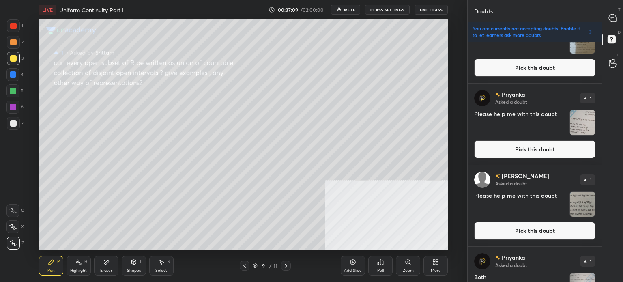
click at [513, 146] on button "Pick this doubt" at bounding box center [534, 149] width 121 height 18
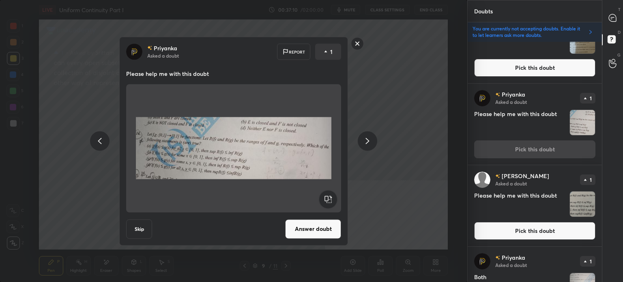
click at [363, 45] on rect at bounding box center [357, 43] width 13 height 13
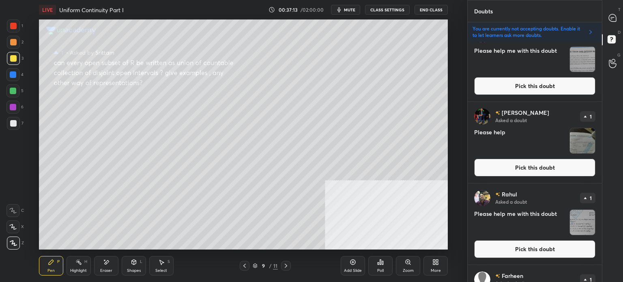
scroll to position [2025, 0]
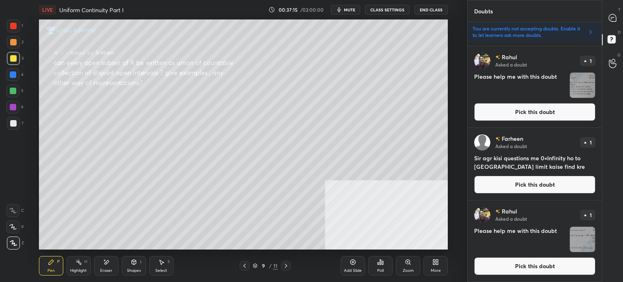
click at [519, 257] on button "Pick this doubt" at bounding box center [534, 266] width 121 height 18
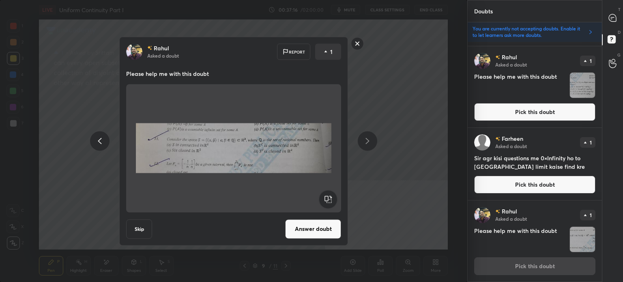
click at [316, 229] on button "Answer doubt" at bounding box center [313, 228] width 56 height 19
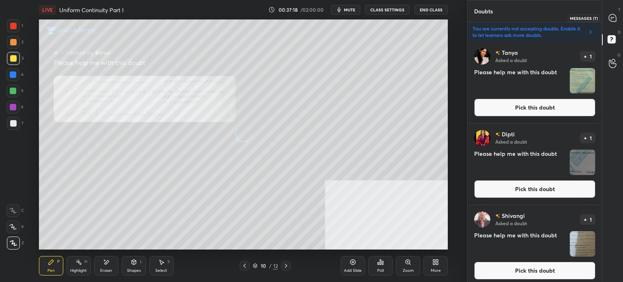
drag, startPoint x: 610, startPoint y: 15, endPoint x: 604, endPoint y: 24, distance: 9.7
click at [611, 15] on icon at bounding box center [612, 17] width 7 height 7
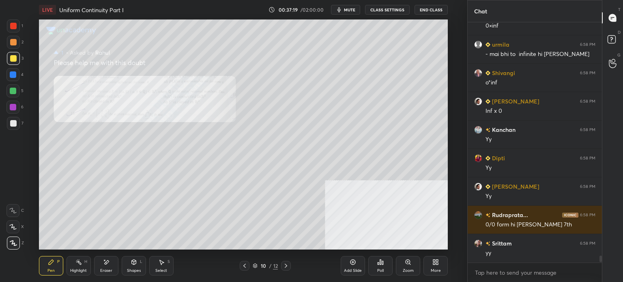
click at [404, 263] on div "Zoom" at bounding box center [408, 265] width 24 height 19
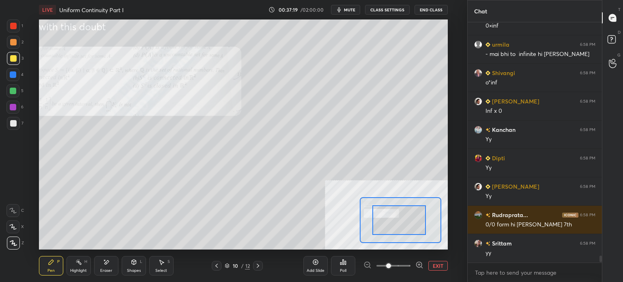
drag, startPoint x: 403, startPoint y: 226, endPoint x: 407, endPoint y: 219, distance: 8.4
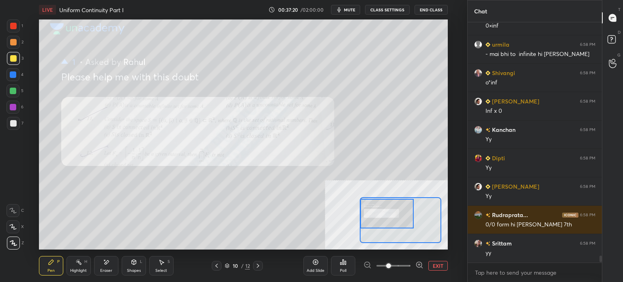
drag, startPoint x: 405, startPoint y: 220, endPoint x: 388, endPoint y: 213, distance: 19.0
click at [388, 213] on div at bounding box center [387, 214] width 54 height 30
click at [399, 267] on span at bounding box center [394, 266] width 34 height 12
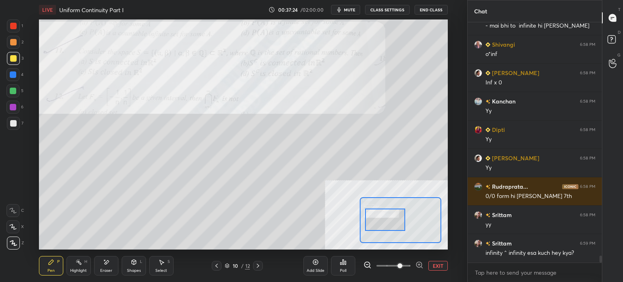
drag, startPoint x: 392, startPoint y: 220, endPoint x: 390, endPoint y: 226, distance: 6.4
click at [390, 226] on div at bounding box center [385, 220] width 40 height 22
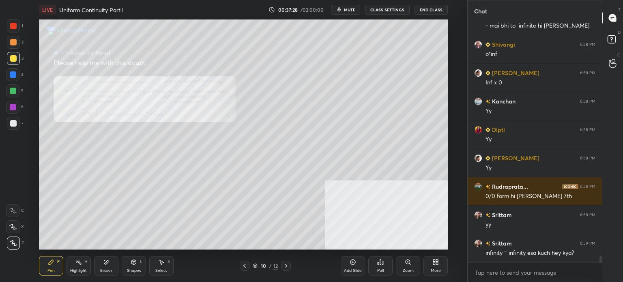
click at [410, 265] on icon at bounding box center [408, 262] width 6 height 6
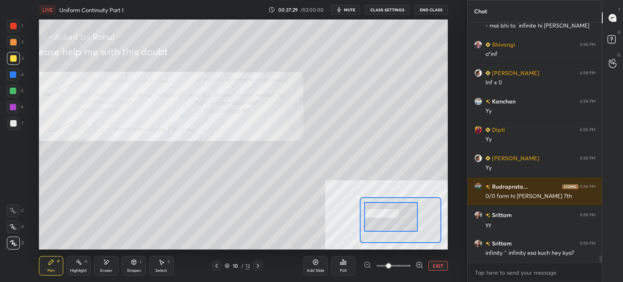
drag, startPoint x: 393, startPoint y: 228, endPoint x: 399, endPoint y: 227, distance: 6.5
click at [383, 220] on div at bounding box center [391, 217] width 54 height 30
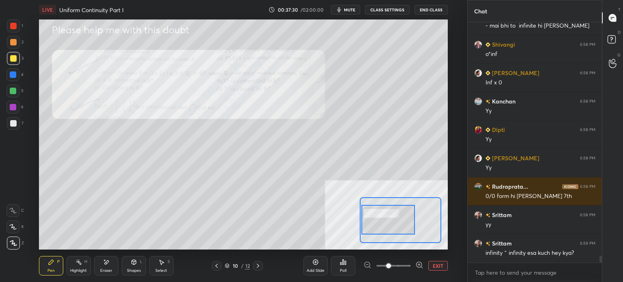
drag, startPoint x: 394, startPoint y: 227, endPoint x: 390, endPoint y: 232, distance: 6.7
click at [391, 233] on div at bounding box center [389, 220] width 54 height 30
click at [391, 265] on span at bounding box center [388, 265] width 5 height 5
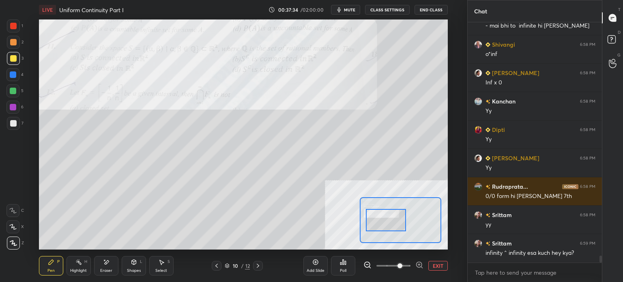
click at [390, 220] on div at bounding box center [386, 220] width 40 height 22
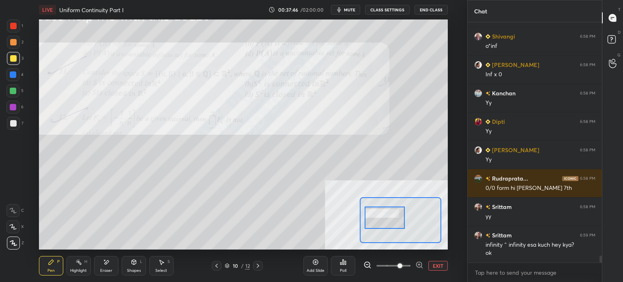
drag, startPoint x: 394, startPoint y: 219, endPoint x: 392, endPoint y: 215, distance: 4.2
click at [392, 215] on div at bounding box center [385, 218] width 40 height 22
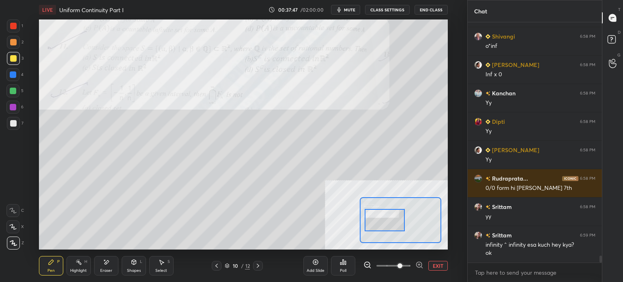
click at [393, 217] on div at bounding box center [385, 220] width 40 height 22
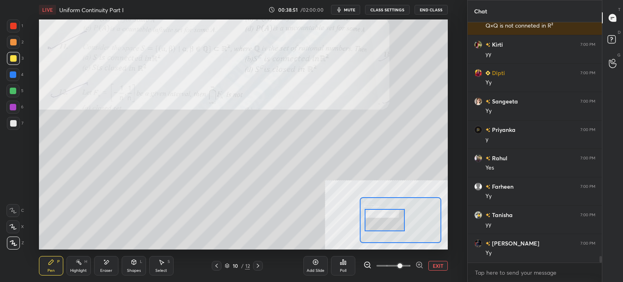
scroll to position [8857, 0]
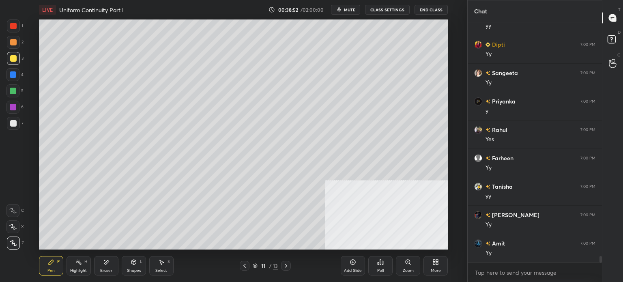
click at [141, 265] on div "Shapes L" at bounding box center [134, 265] width 24 height 19
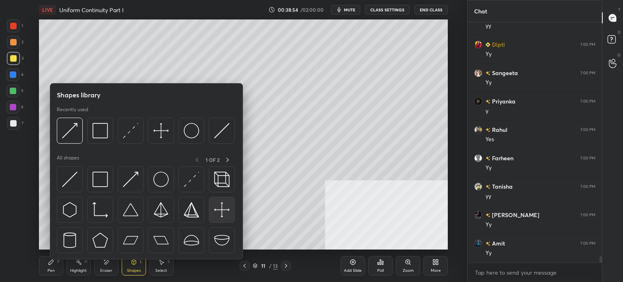
click at [217, 207] on img at bounding box center [221, 209] width 15 height 15
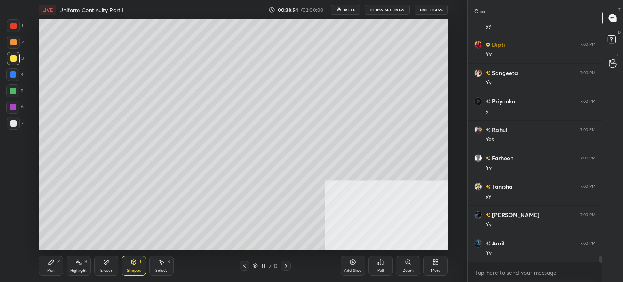
scroll to position [8885, 0]
click at [163, 265] on div "Select S" at bounding box center [161, 265] width 24 height 19
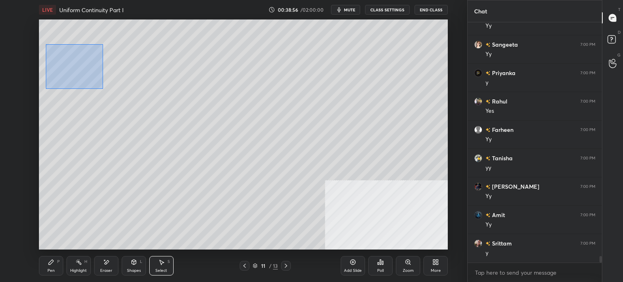
drag, startPoint x: 103, startPoint y: 89, endPoint x: 351, endPoint y: 236, distance: 288.4
click at [355, 243] on div "0 ° Undo Copy Duplicate Duplicate to new slide Delete" at bounding box center [243, 134] width 409 height 230
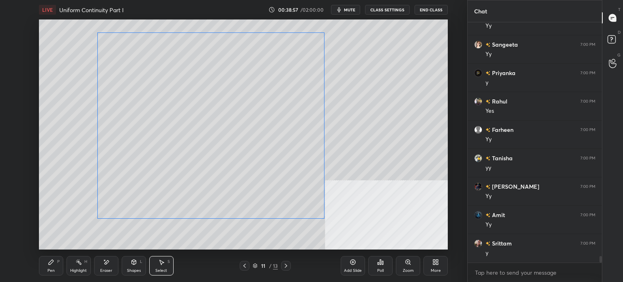
drag, startPoint x: 263, startPoint y: 168, endPoint x: 269, endPoint y: 161, distance: 9.8
click at [269, 161] on div "0 ° Undo Copy Duplicate Duplicate to new slide Delete" at bounding box center [243, 134] width 409 height 230
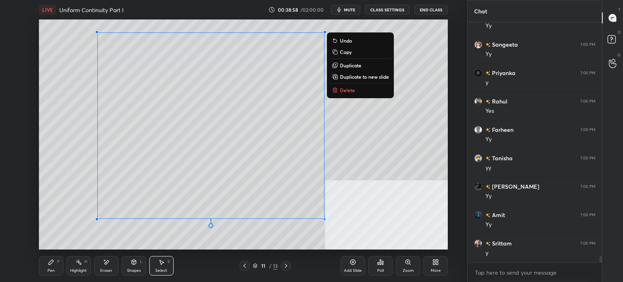
click at [392, 198] on div "0 ° Undo Copy Duplicate Duplicate to new slide Delete" at bounding box center [243, 134] width 409 height 230
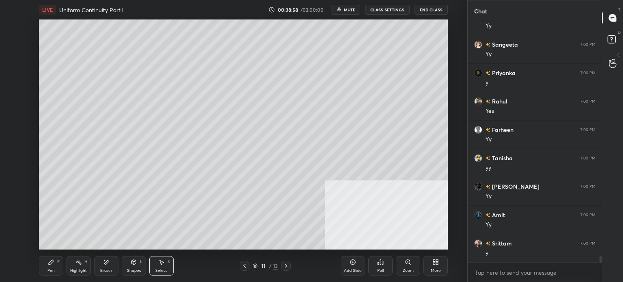
click at [146, 267] on div "Shapes L" at bounding box center [134, 265] width 24 height 19
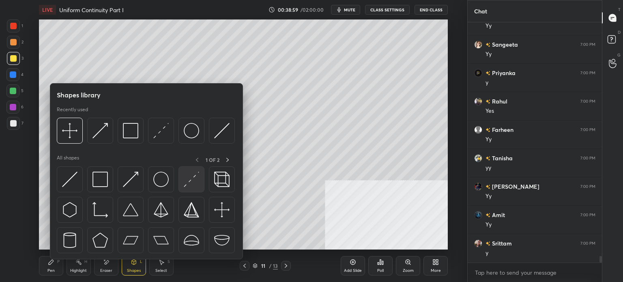
click at [191, 177] on img at bounding box center [191, 179] width 15 height 15
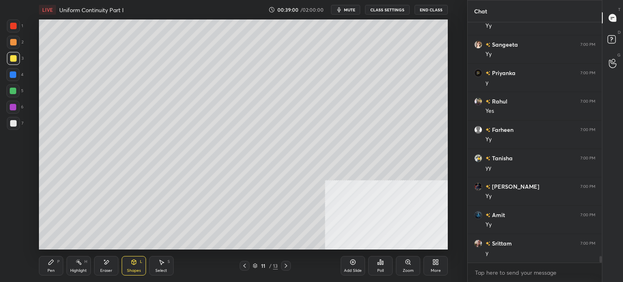
scroll to position [8913, 0]
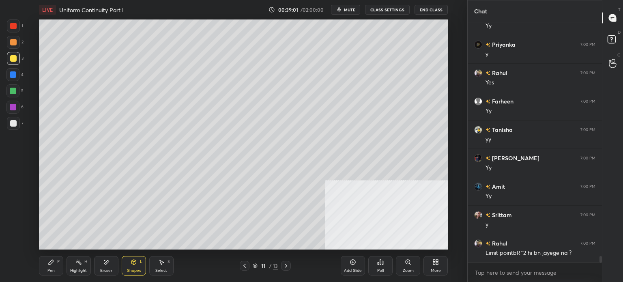
click at [45, 267] on div "Pen P" at bounding box center [51, 265] width 24 height 19
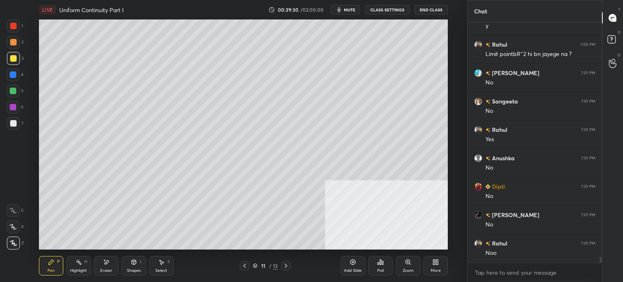
scroll to position [9198, 0]
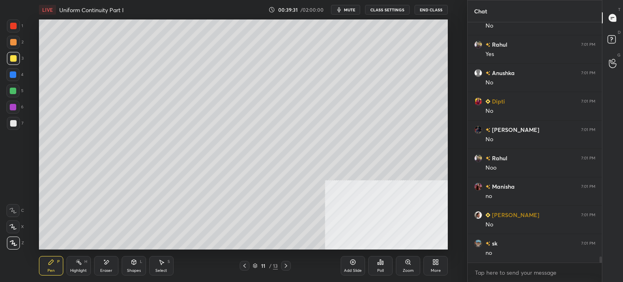
click at [108, 269] on div "Eraser" at bounding box center [106, 271] width 12 height 4
click at [75, 267] on div "Highlight H" at bounding box center [79, 265] width 24 height 19
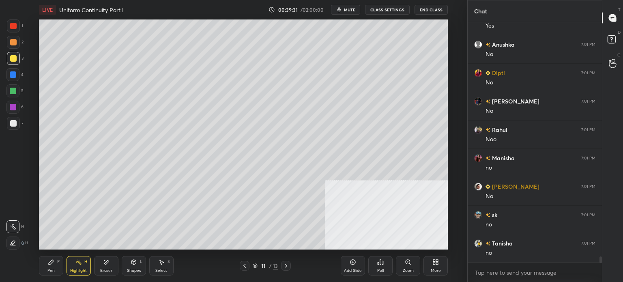
scroll to position [9254, 0]
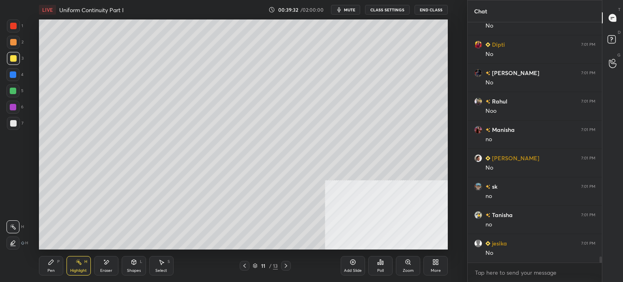
click at [15, 242] on icon at bounding box center [13, 243] width 6 height 6
click at [11, 123] on div at bounding box center [13, 123] width 6 height 6
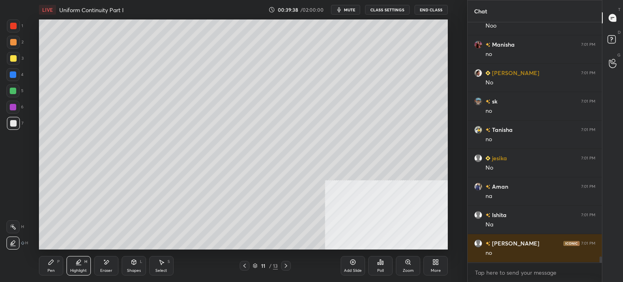
scroll to position [9368, 0]
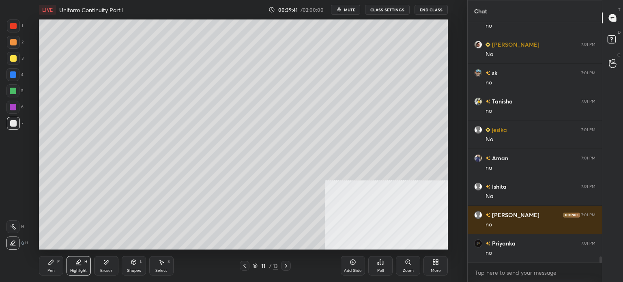
click at [57, 267] on div "Pen P" at bounding box center [51, 265] width 24 height 19
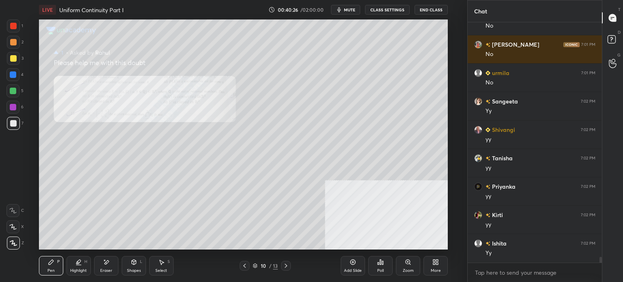
scroll to position [9688, 0]
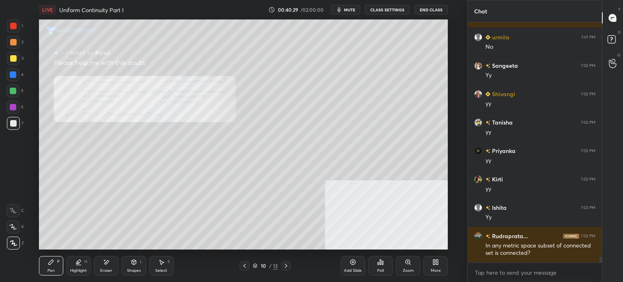
click at [409, 269] on div "Zoom" at bounding box center [408, 271] width 11 height 4
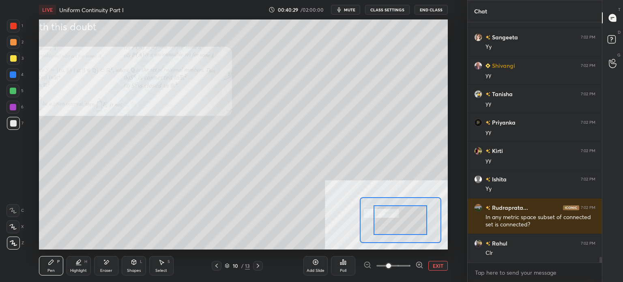
click at [390, 235] on div at bounding box center [401, 220] width 82 height 46
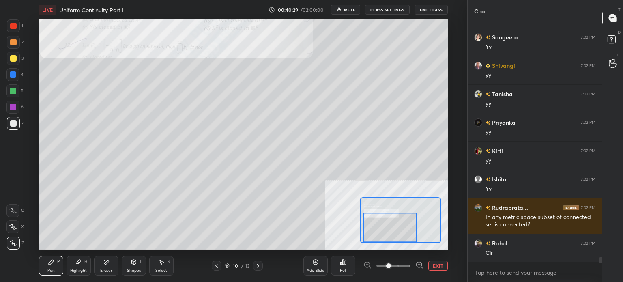
click at [388, 228] on div at bounding box center [390, 228] width 54 height 30
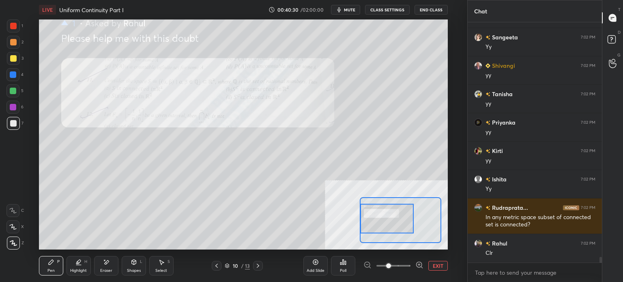
click at [404, 229] on div at bounding box center [401, 220] width 82 height 46
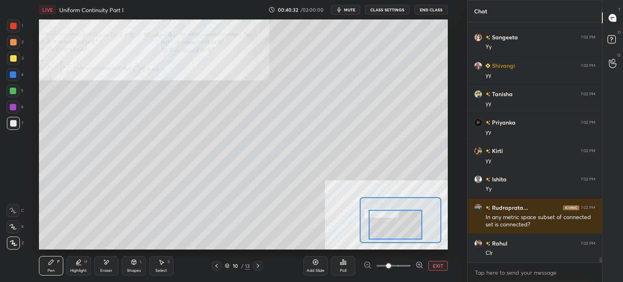
drag, startPoint x: 403, startPoint y: 230, endPoint x: 394, endPoint y: 227, distance: 8.7
click at [394, 227] on div at bounding box center [396, 225] width 54 height 30
click at [618, 41] on icon at bounding box center [613, 40] width 15 height 15
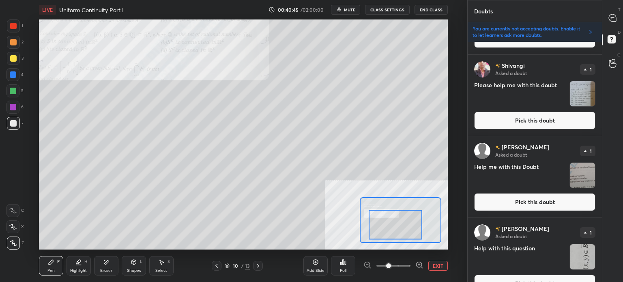
scroll to position [1096, 0]
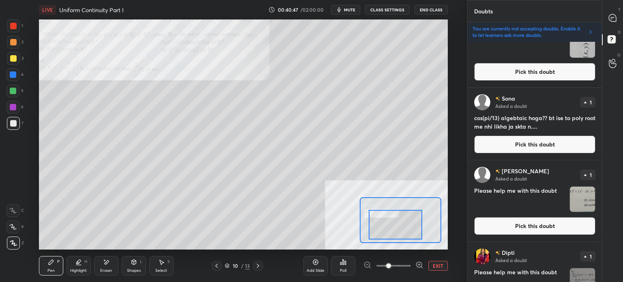
click at [528, 228] on button "Pick this doubt" at bounding box center [534, 226] width 121 height 18
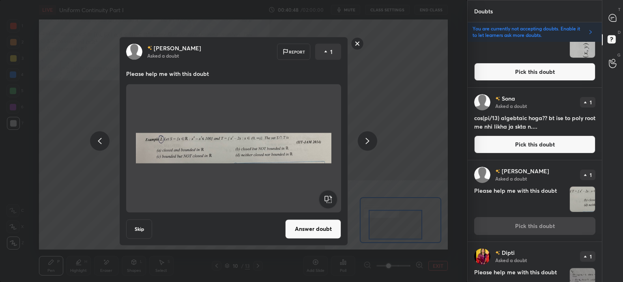
click at [319, 228] on button "Answer doubt" at bounding box center [313, 228] width 56 height 19
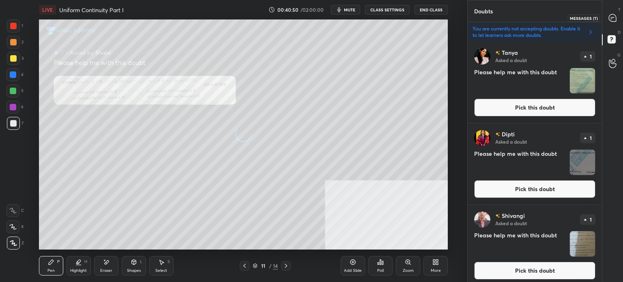
click at [612, 19] on icon at bounding box center [612, 17] width 7 height 7
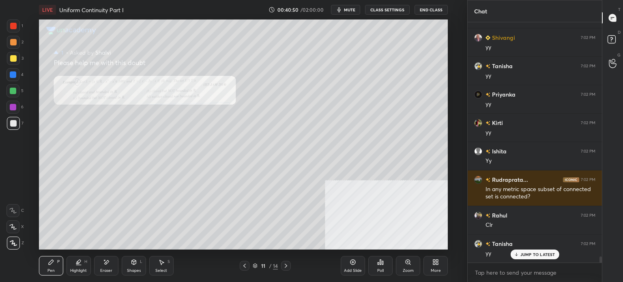
scroll to position [9724, 0]
click at [420, 265] on div "Zoom" at bounding box center [408, 265] width 24 height 19
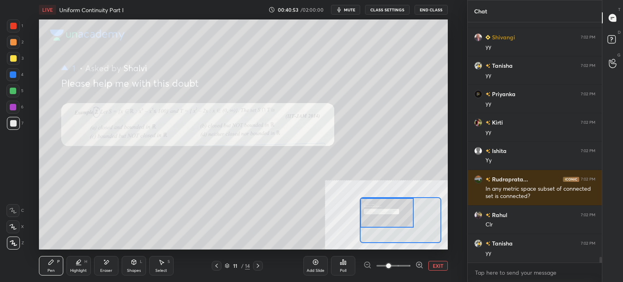
click at [370, 209] on div at bounding box center [387, 213] width 54 height 30
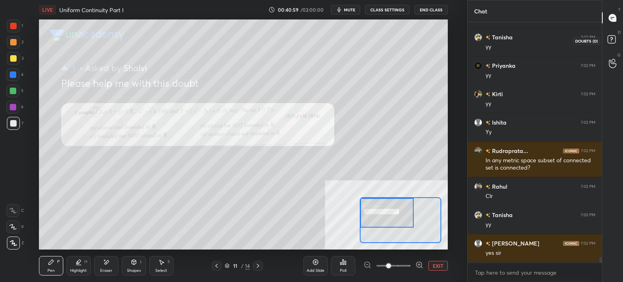
click at [617, 39] on icon at bounding box center [613, 40] width 15 height 15
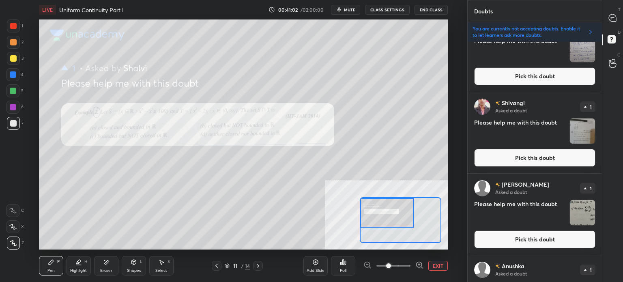
scroll to position [609, 0]
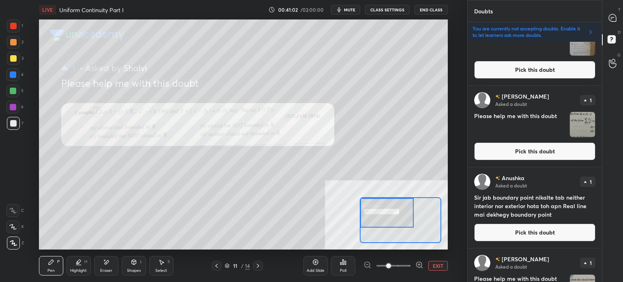
click at [522, 151] on button "Pick this doubt" at bounding box center [534, 151] width 121 height 18
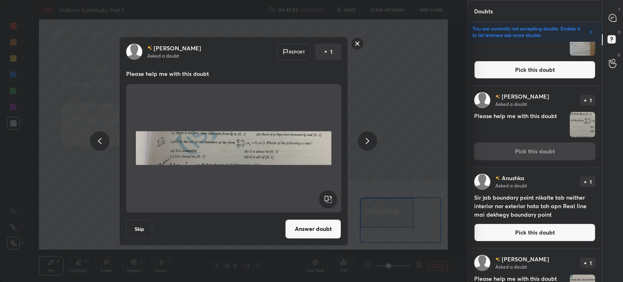
click at [321, 232] on button "Answer doubt" at bounding box center [313, 228] width 56 height 19
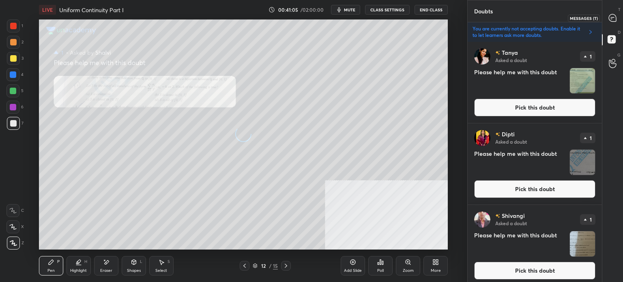
click at [612, 19] on icon at bounding box center [611, 19] width 1 height 0
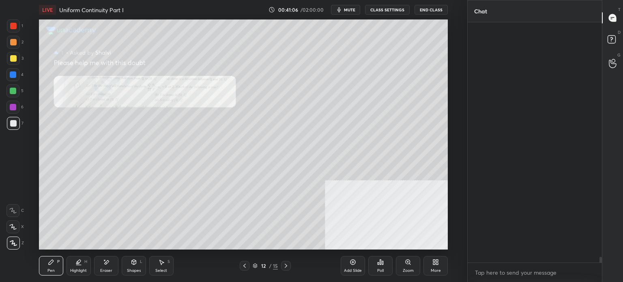
scroll to position [238, 132]
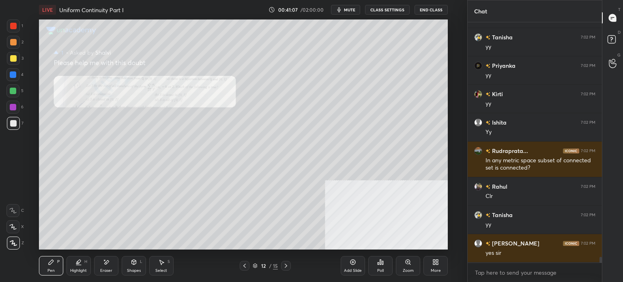
click at [416, 265] on div "Zoom" at bounding box center [408, 265] width 24 height 19
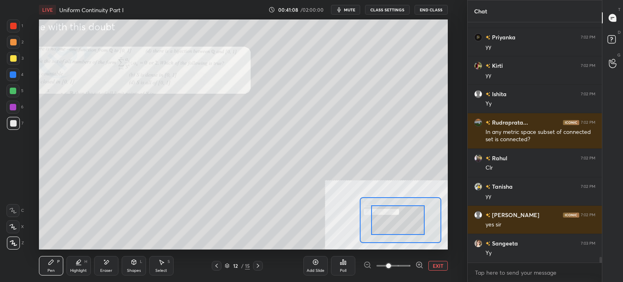
click at [391, 213] on div at bounding box center [398, 220] width 54 height 30
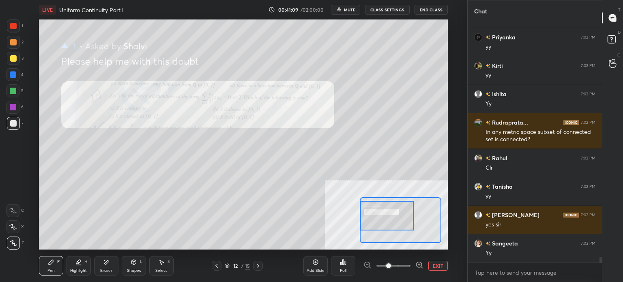
click at [401, 267] on span at bounding box center [394, 266] width 34 height 12
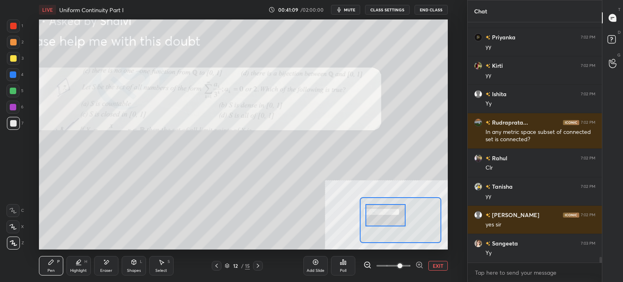
drag, startPoint x: 390, startPoint y: 220, endPoint x: 385, endPoint y: 218, distance: 5.3
click at [385, 218] on div at bounding box center [386, 215] width 40 height 22
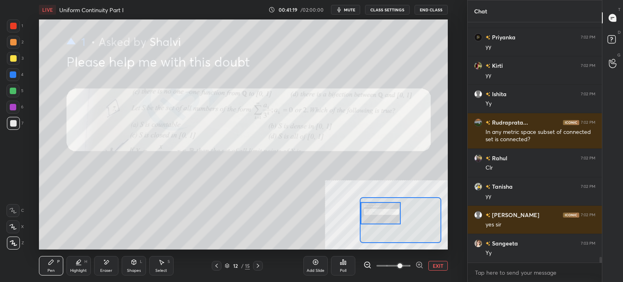
click at [440, 271] on div "Add Slide Poll EXIT" at bounding box center [376, 265] width 144 height 45
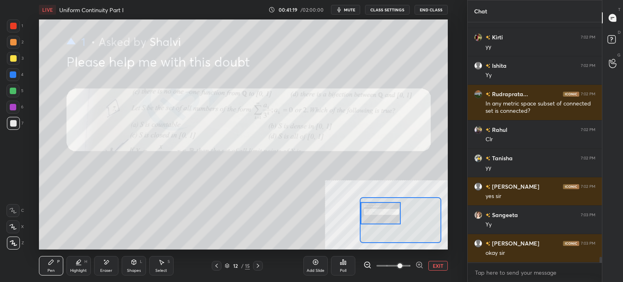
click at [445, 262] on button "EXIT" at bounding box center [438, 266] width 19 height 10
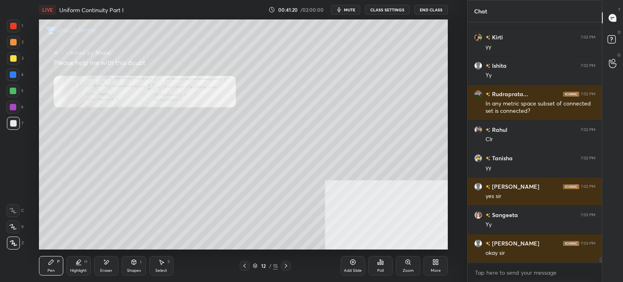
drag, startPoint x: 612, startPoint y: 46, endPoint x: 605, endPoint y: 51, distance: 8.4
click at [613, 46] on icon at bounding box center [613, 40] width 15 height 15
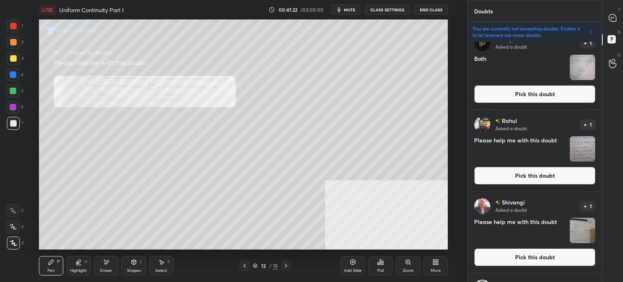
scroll to position [446, 0]
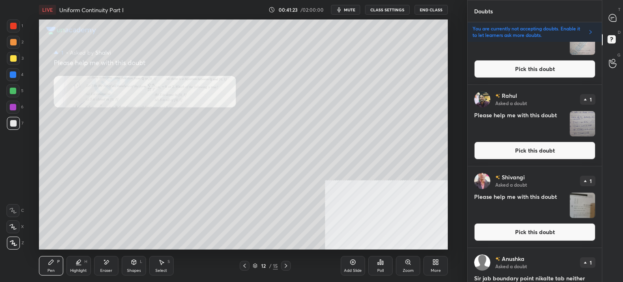
click at [516, 153] on button "Pick this doubt" at bounding box center [534, 151] width 121 height 18
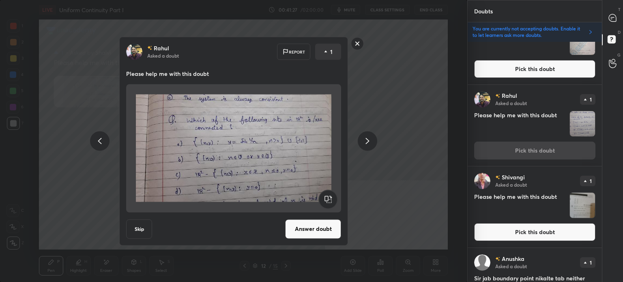
click at [315, 228] on button "Answer doubt" at bounding box center [313, 228] width 56 height 19
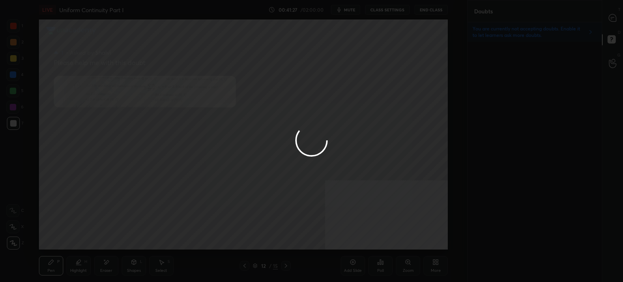
scroll to position [0, 0]
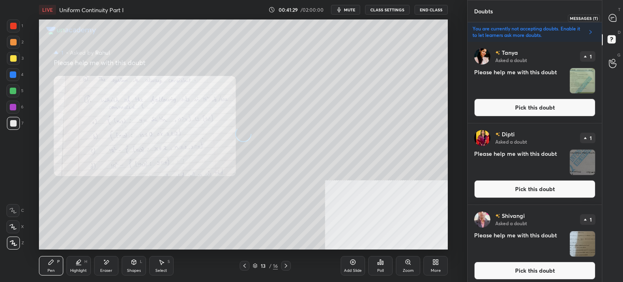
click at [610, 18] on icon at bounding box center [612, 17] width 7 height 7
type textarea "x"
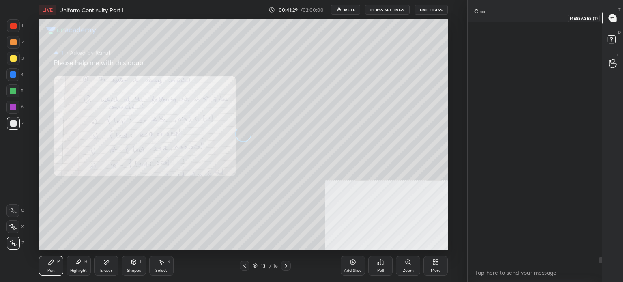
scroll to position [238, 132]
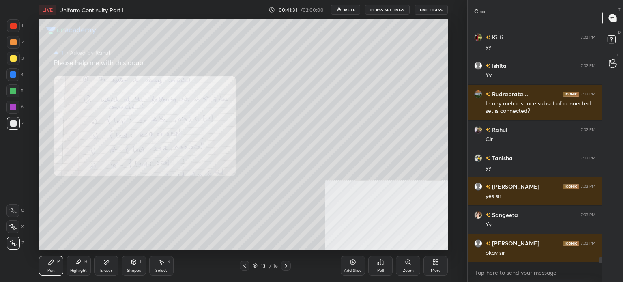
click at [412, 266] on div "Zoom" at bounding box center [408, 265] width 24 height 19
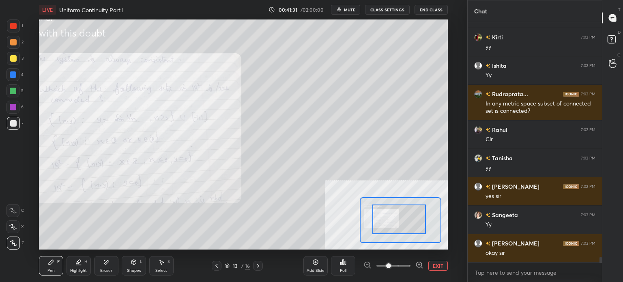
click at [393, 222] on div at bounding box center [400, 220] width 54 height 30
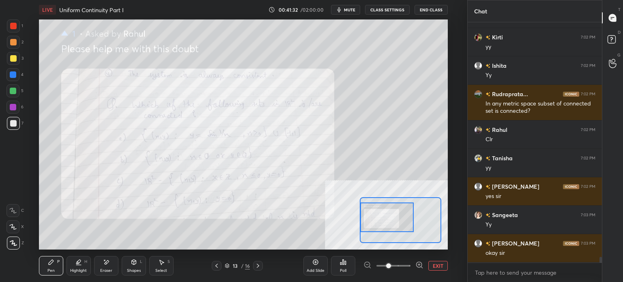
drag, startPoint x: 405, startPoint y: 224, endPoint x: 398, endPoint y: 223, distance: 6.5
click at [398, 223] on div at bounding box center [387, 218] width 54 height 30
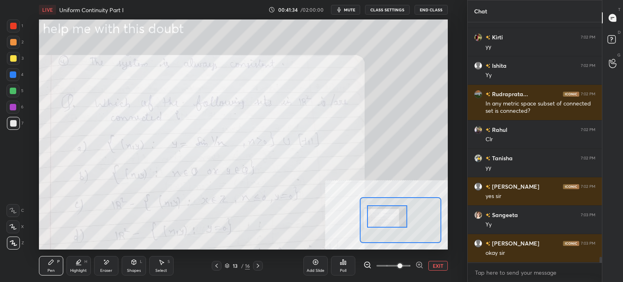
click at [398, 268] on span at bounding box center [400, 265] width 5 height 5
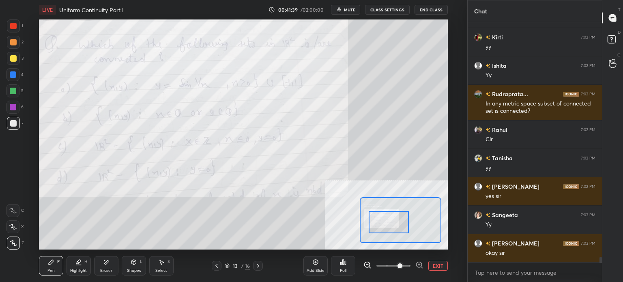
drag, startPoint x: 391, startPoint y: 226, endPoint x: 393, endPoint y: 232, distance: 5.9
click at [393, 232] on div at bounding box center [389, 222] width 40 height 22
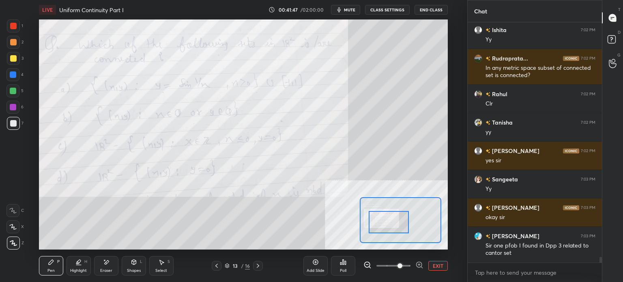
click at [12, 61] on div at bounding box center [13, 58] width 6 height 6
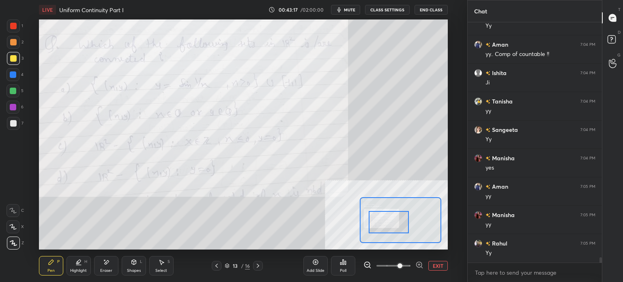
scroll to position [10401, 0]
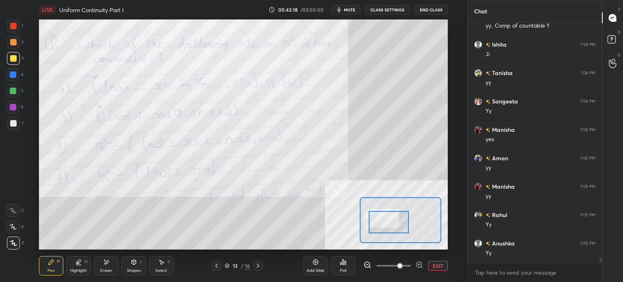
click at [396, 224] on div at bounding box center [389, 222] width 40 height 22
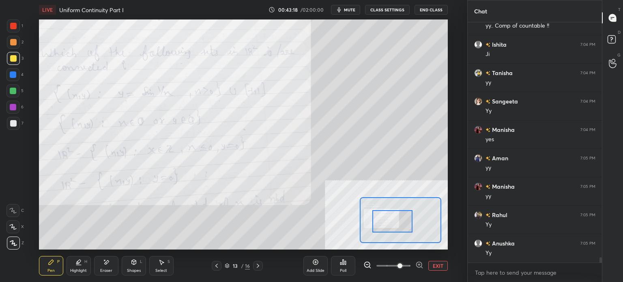
drag, startPoint x: 409, startPoint y: 222, endPoint x: 413, endPoint y: 222, distance: 4.5
click at [413, 222] on div at bounding box center [393, 221] width 40 height 22
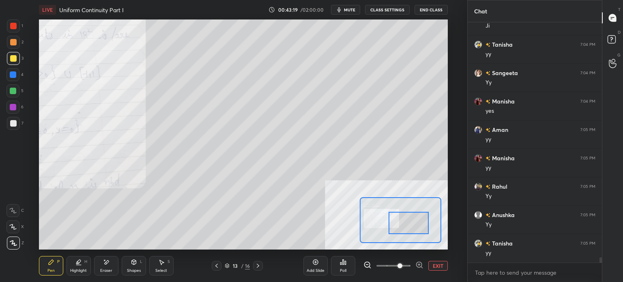
drag, startPoint x: 413, startPoint y: 222, endPoint x: 427, endPoint y: 224, distance: 13.9
click at [427, 224] on div at bounding box center [409, 223] width 40 height 22
click at [403, 268] on span at bounding box center [400, 265] width 5 height 5
click at [385, 267] on span at bounding box center [394, 266] width 34 height 12
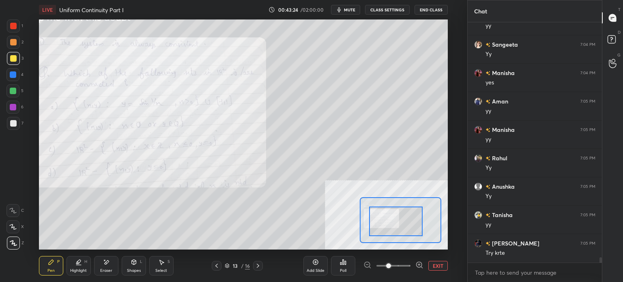
drag, startPoint x: 396, startPoint y: 224, endPoint x: 395, endPoint y: 219, distance: 5.3
click at [395, 220] on div at bounding box center [396, 222] width 54 height 30
click at [350, 9] on span "mute" at bounding box center [349, 10] width 11 height 6
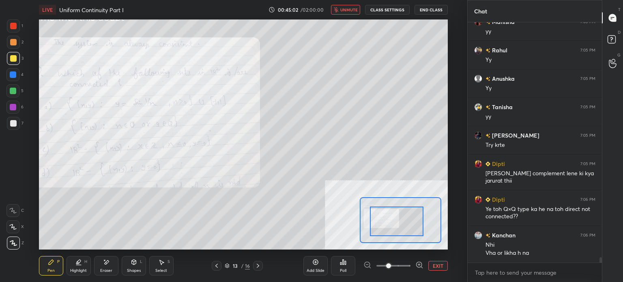
scroll to position [10594, 0]
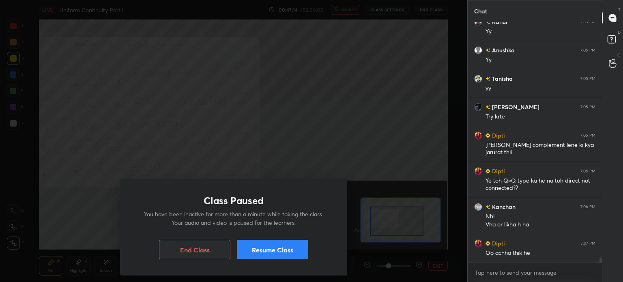
click at [281, 248] on button "Resume Class" at bounding box center [272, 249] width 71 height 19
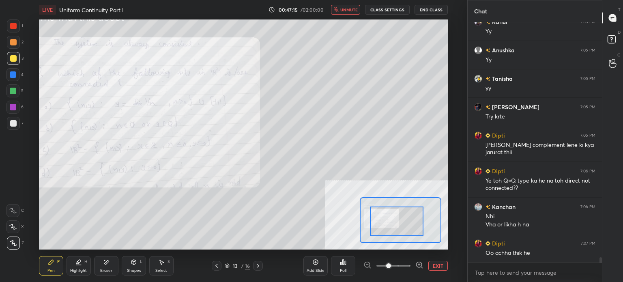
click at [347, 9] on span "unmute" at bounding box center [348, 10] width 17 height 6
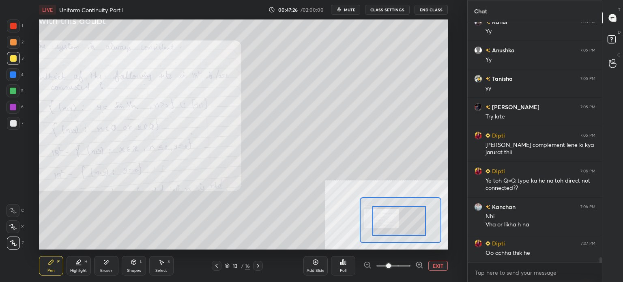
click at [392, 228] on div at bounding box center [400, 221] width 54 height 30
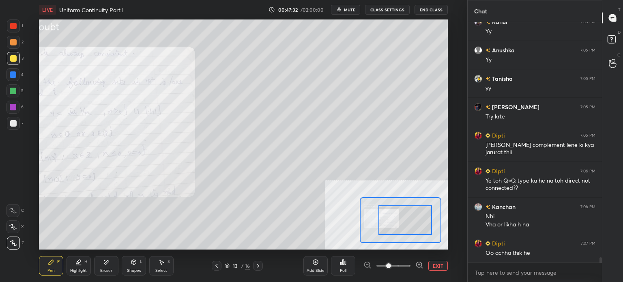
click at [408, 228] on div at bounding box center [406, 220] width 54 height 30
click at [133, 269] on div "Shapes" at bounding box center [134, 271] width 14 height 4
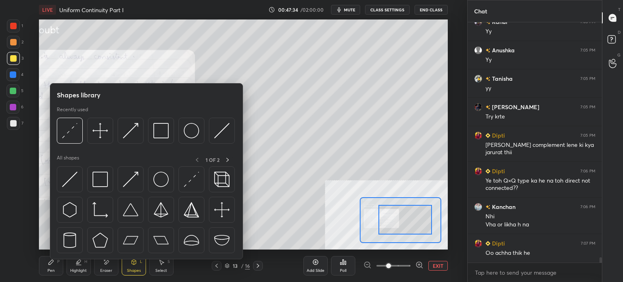
scroll to position [10623, 0]
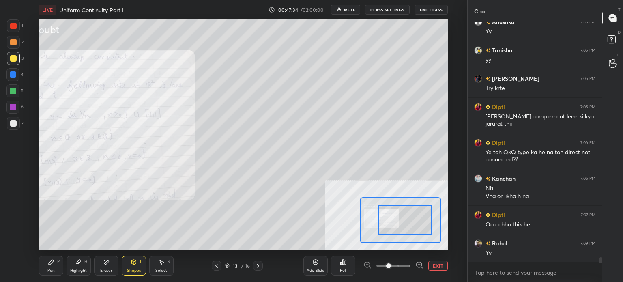
click at [400, 228] on div at bounding box center [406, 220] width 54 height 30
click at [54, 268] on div "Pen P" at bounding box center [51, 265] width 24 height 19
click at [18, 63] on div at bounding box center [13, 58] width 13 height 13
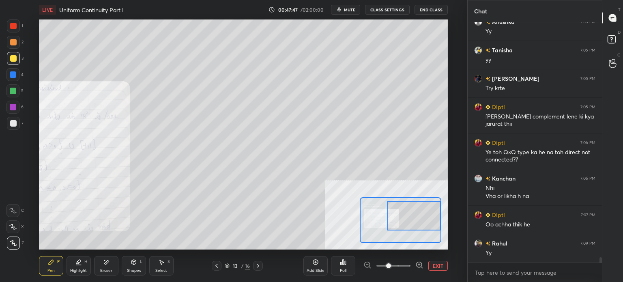
drag, startPoint x: 401, startPoint y: 226, endPoint x: 416, endPoint y: 222, distance: 15.8
click at [416, 222] on div at bounding box center [415, 216] width 54 height 30
click at [127, 270] on div "Shapes L" at bounding box center [134, 265] width 24 height 19
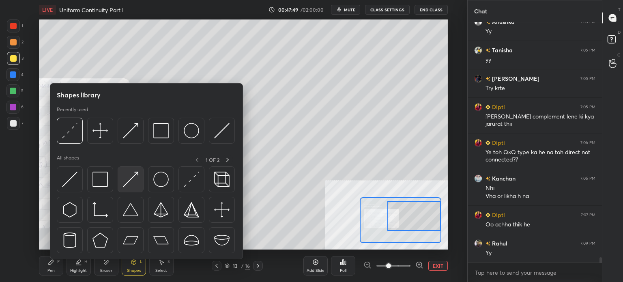
click at [132, 184] on img at bounding box center [130, 179] width 15 height 15
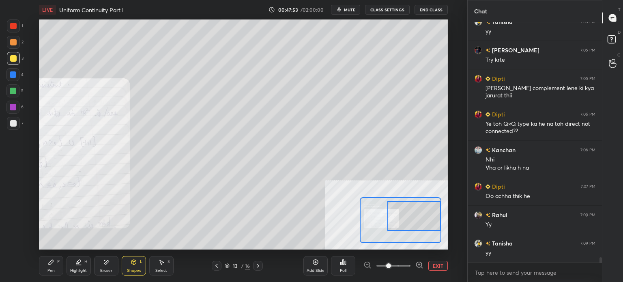
click at [8, 125] on div at bounding box center [13, 123] width 13 height 13
click at [55, 269] on div "Pen P" at bounding box center [51, 265] width 24 height 19
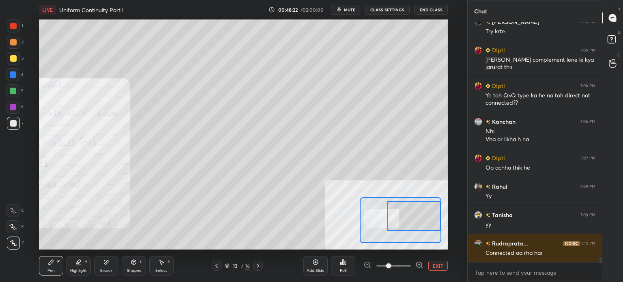
click at [134, 266] on div "Shapes L" at bounding box center [134, 265] width 24 height 19
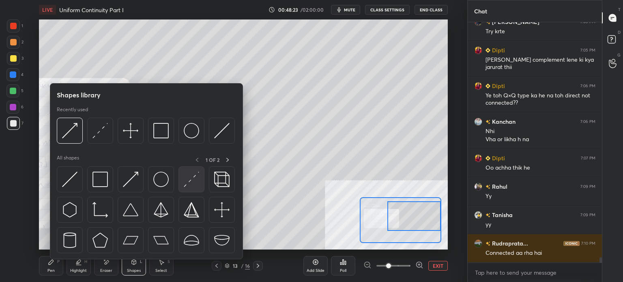
click at [196, 178] on img at bounding box center [191, 179] width 15 height 15
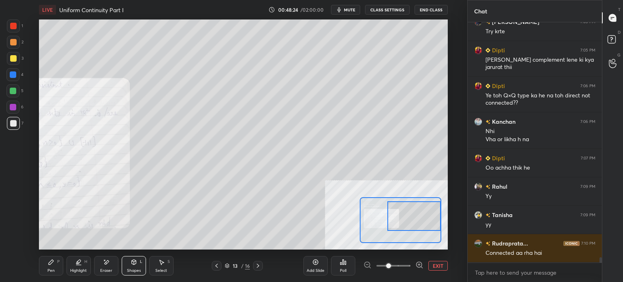
click at [14, 92] on div at bounding box center [13, 91] width 6 height 6
click at [53, 272] on div "Pen" at bounding box center [50, 271] width 7 height 4
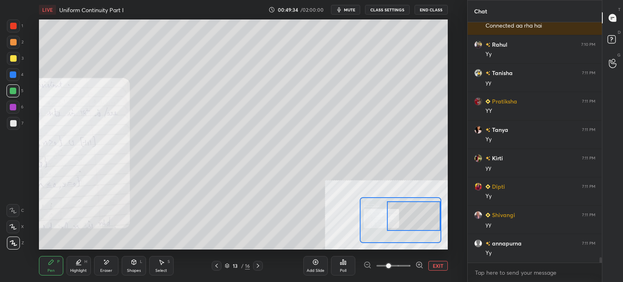
scroll to position [10935, 0]
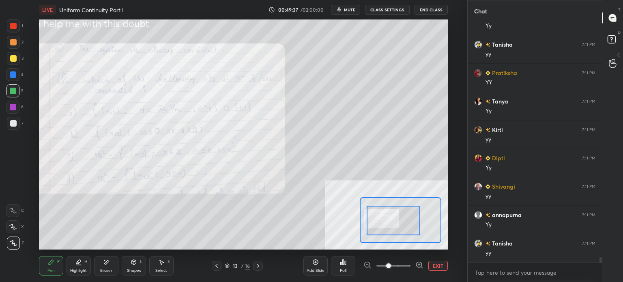
drag, startPoint x: 404, startPoint y: 220, endPoint x: 396, endPoint y: 222, distance: 8.5
click at [399, 222] on div at bounding box center [394, 221] width 54 height 30
click at [438, 265] on button "EXIT" at bounding box center [438, 266] width 19 height 10
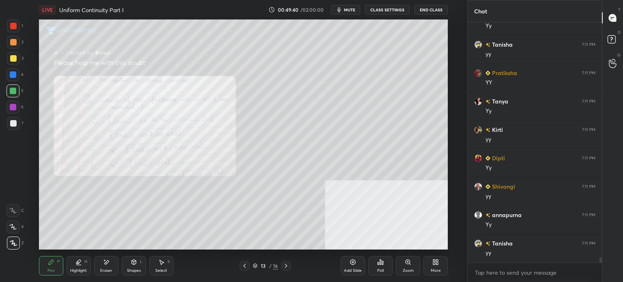
click at [407, 265] on icon at bounding box center [408, 262] width 6 height 6
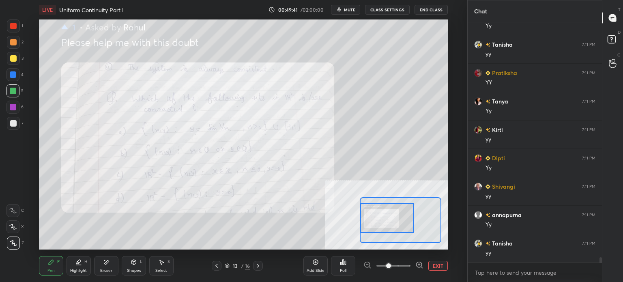
drag, startPoint x: 394, startPoint y: 222, endPoint x: 401, endPoint y: 220, distance: 6.8
click at [386, 220] on div at bounding box center [387, 218] width 54 height 30
click at [388, 220] on div at bounding box center [387, 218] width 54 height 30
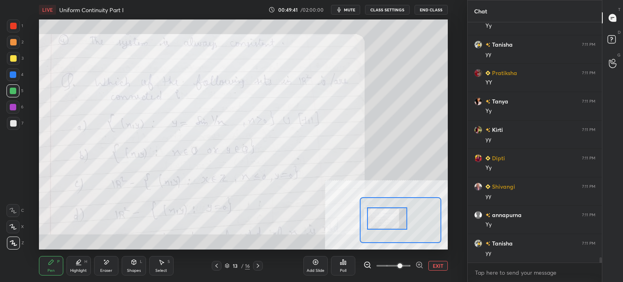
click at [401, 267] on span at bounding box center [394, 266] width 34 height 12
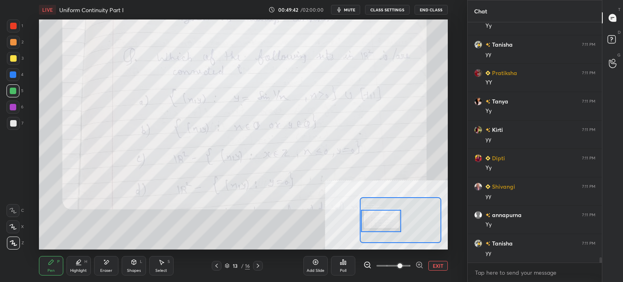
drag, startPoint x: 393, startPoint y: 220, endPoint x: 390, endPoint y: 223, distance: 4.4
click at [390, 223] on div at bounding box center [381, 221] width 40 height 22
drag, startPoint x: 11, startPoint y: 42, endPoint x: 25, endPoint y: 66, distance: 28.2
click at [12, 41] on div at bounding box center [13, 42] width 6 height 6
click at [112, 270] on div "Eraser" at bounding box center [106, 265] width 24 height 19
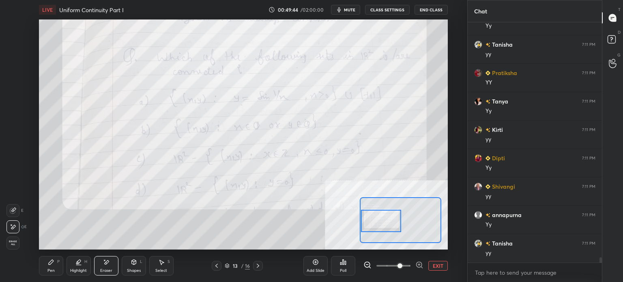
click at [52, 265] on div "Pen P" at bounding box center [51, 265] width 24 height 19
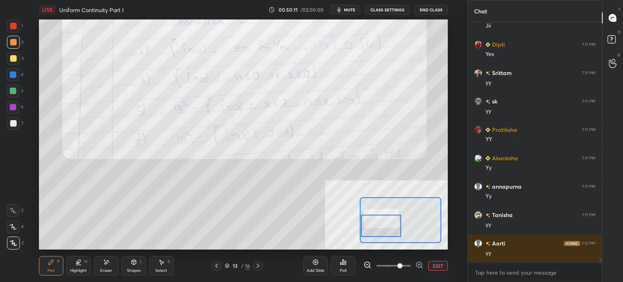
scroll to position [11248, 0]
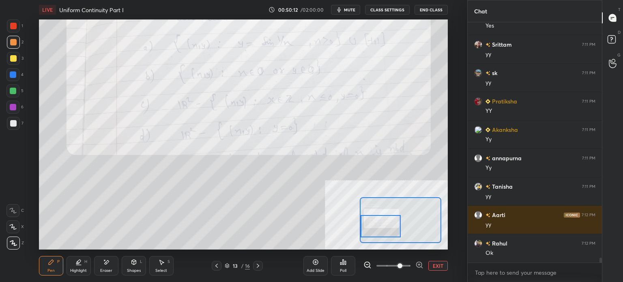
drag, startPoint x: 384, startPoint y: 226, endPoint x: 384, endPoint y: 231, distance: 5.3
click at [384, 231] on div at bounding box center [381, 226] width 40 height 22
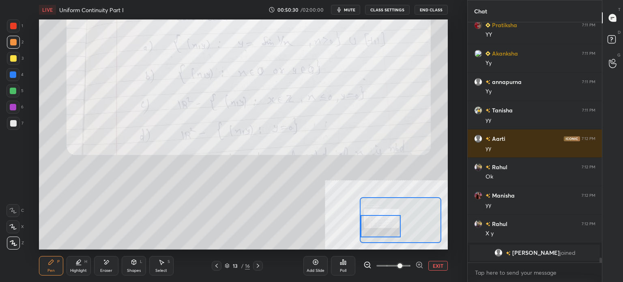
scroll to position [10095, 0]
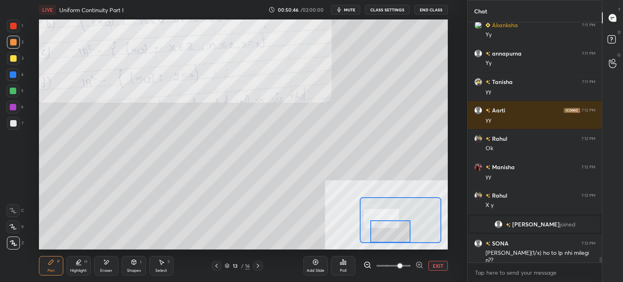
drag, startPoint x: 403, startPoint y: 228, endPoint x: 405, endPoint y: 237, distance: 8.4
click at [405, 237] on div at bounding box center [391, 231] width 40 height 22
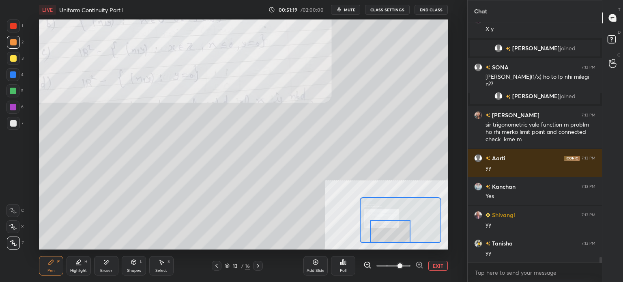
scroll to position [10291, 0]
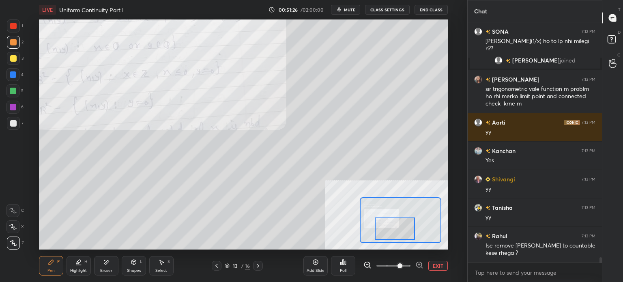
drag, startPoint x: 398, startPoint y: 227, endPoint x: 395, endPoint y: 219, distance: 8.6
click at [401, 224] on div at bounding box center [395, 229] width 40 height 22
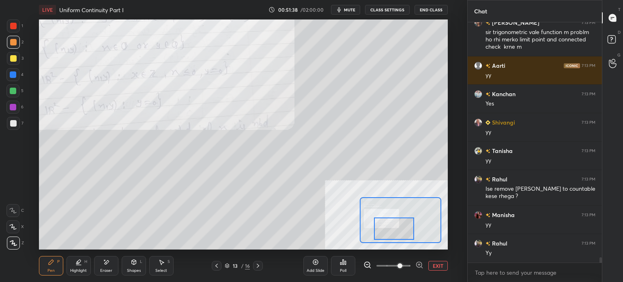
scroll to position [10376, 0]
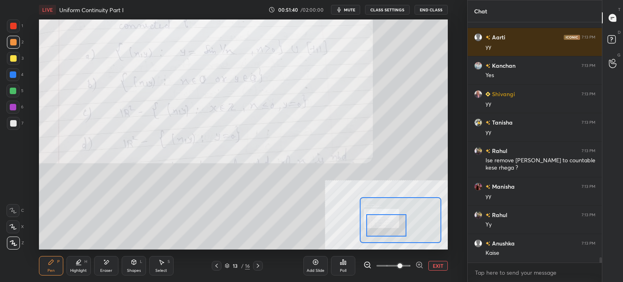
drag, startPoint x: 399, startPoint y: 233, endPoint x: 395, endPoint y: 226, distance: 7.7
click at [395, 231] on div at bounding box center [386, 225] width 40 height 22
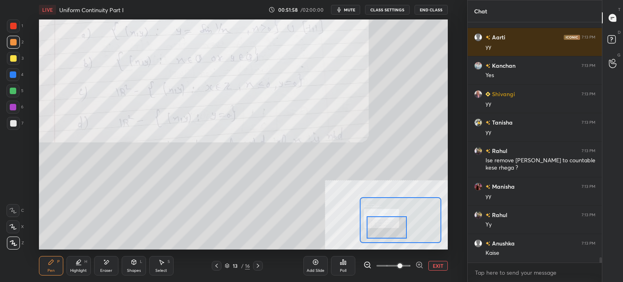
click at [388, 231] on div at bounding box center [387, 227] width 40 height 22
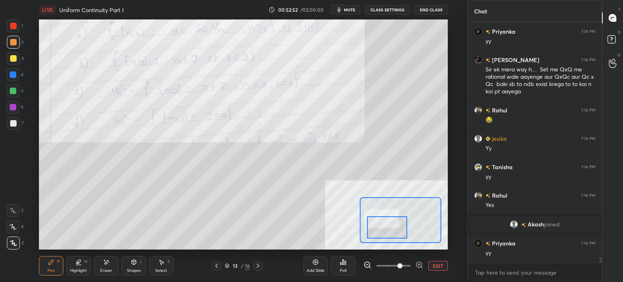
scroll to position [10556, 0]
click at [388, 265] on span at bounding box center [394, 266] width 34 height 12
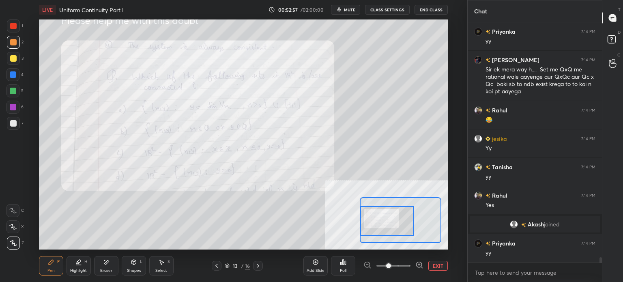
click at [396, 223] on div at bounding box center [387, 221] width 54 height 30
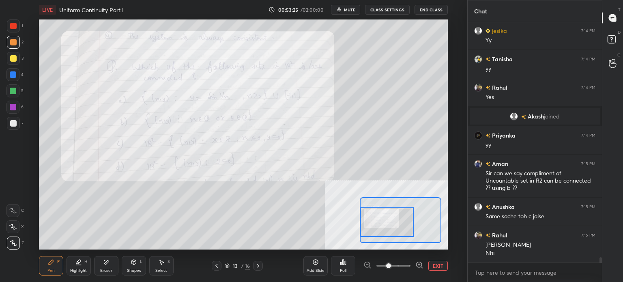
scroll to position [10693, 0]
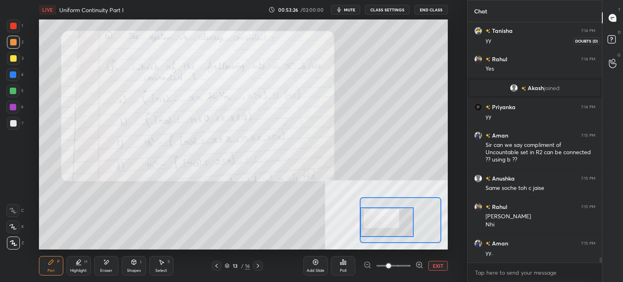
click at [620, 38] on icon at bounding box center [613, 40] width 15 height 15
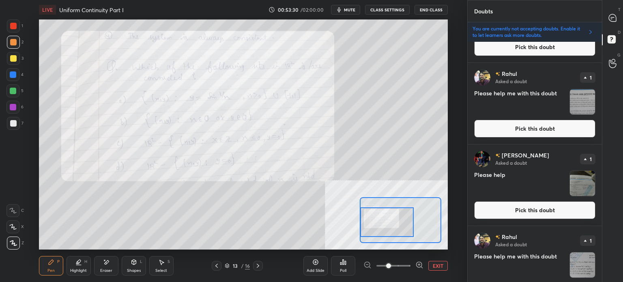
scroll to position [1699, 0]
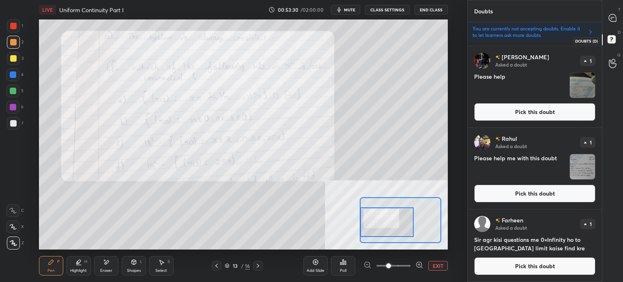
click at [611, 19] on icon at bounding box center [612, 17] width 7 height 7
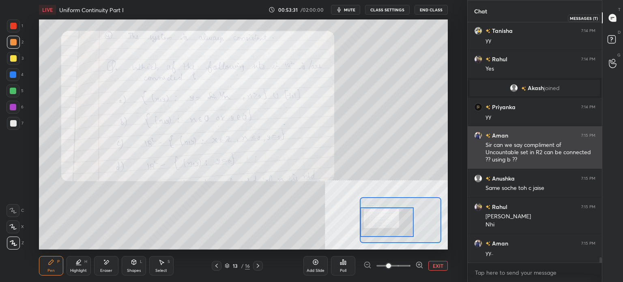
scroll to position [238, 132]
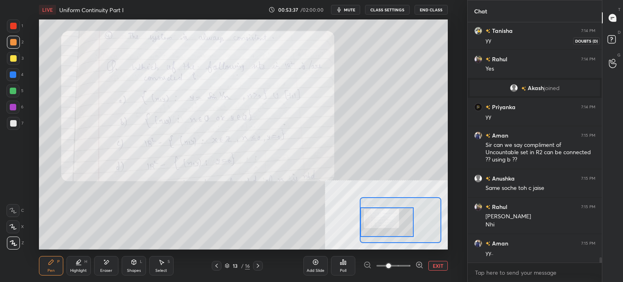
click at [616, 33] on icon at bounding box center [613, 40] width 15 height 15
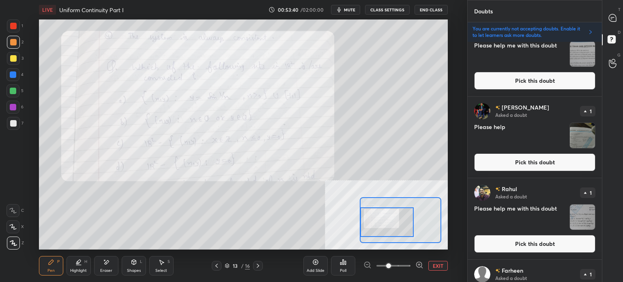
scroll to position [1699, 0]
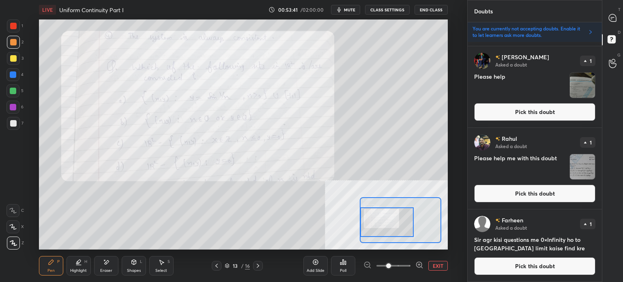
click at [512, 114] on button "Pick this doubt" at bounding box center [534, 112] width 121 height 18
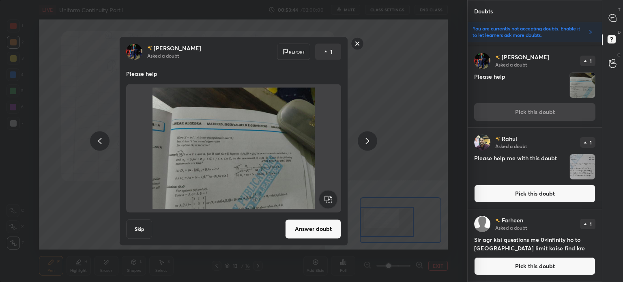
click at [304, 234] on button "Answer doubt" at bounding box center [313, 228] width 56 height 19
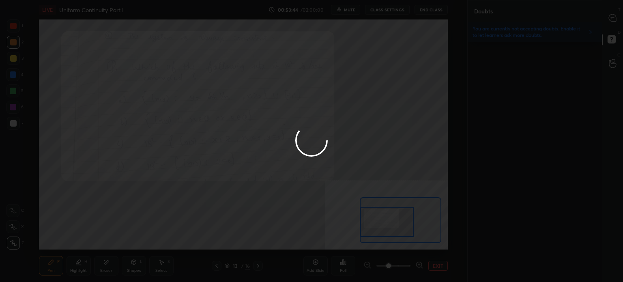
scroll to position [0, 0]
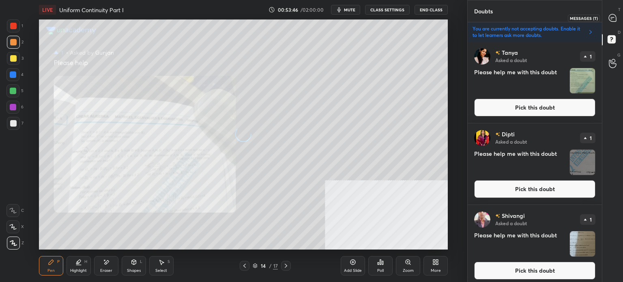
click at [613, 17] on icon at bounding box center [612, 17] width 7 height 7
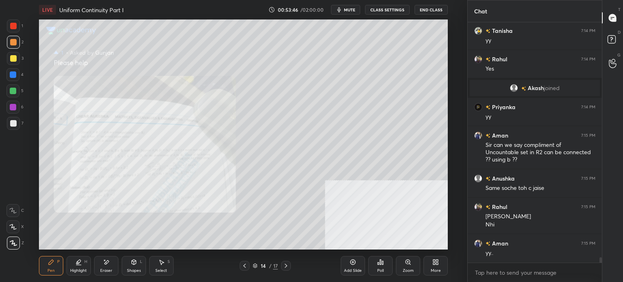
scroll to position [10883, 0]
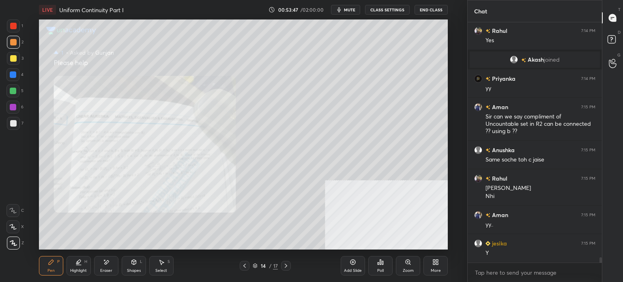
click at [410, 264] on icon at bounding box center [409, 263] width 1 height 1
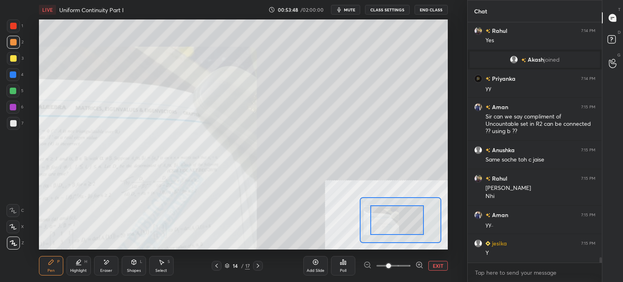
click at [382, 233] on div at bounding box center [398, 220] width 54 height 30
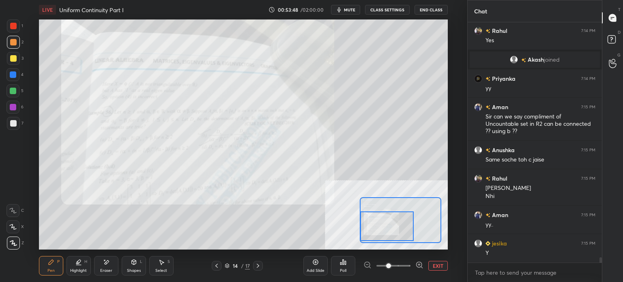
drag, startPoint x: 398, startPoint y: 264, endPoint x: 397, endPoint y: 256, distance: 7.8
click at [398, 264] on span at bounding box center [394, 266] width 34 height 12
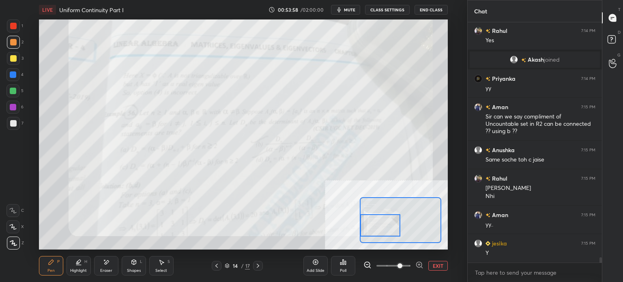
drag, startPoint x: 392, startPoint y: 225, endPoint x: 384, endPoint y: 224, distance: 8.6
click at [384, 224] on div at bounding box center [380, 225] width 40 height 22
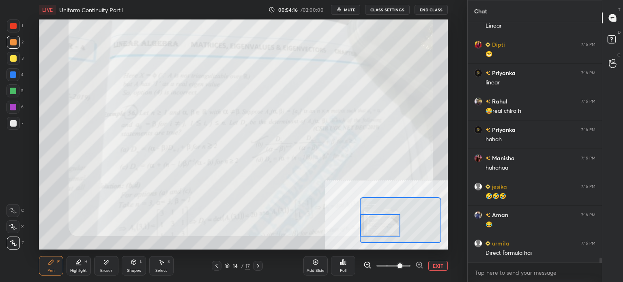
scroll to position [11253, 0]
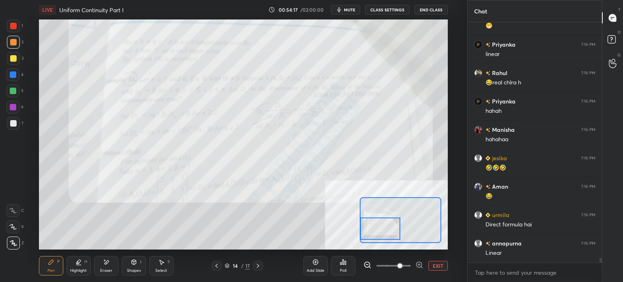
click at [376, 233] on div at bounding box center [380, 229] width 40 height 22
click at [444, 264] on button "EXIT" at bounding box center [438, 266] width 19 height 10
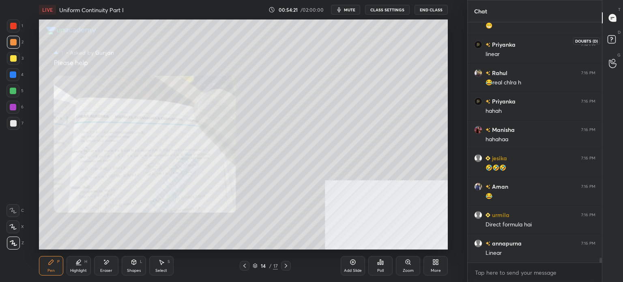
click at [616, 40] on rect at bounding box center [612, 40] width 8 height 8
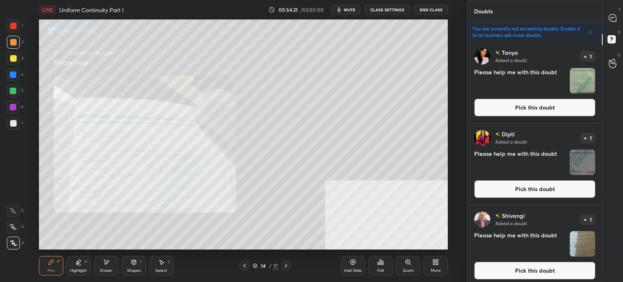
scroll to position [238, 132]
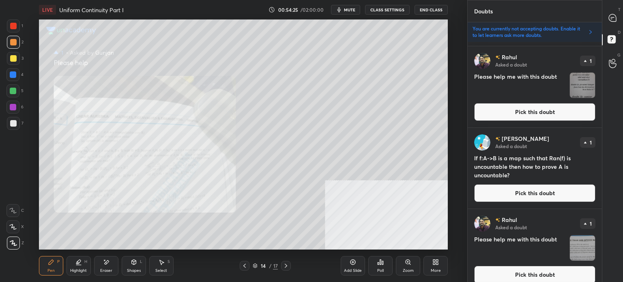
click at [527, 190] on button "Pick this doubt" at bounding box center [534, 193] width 121 height 18
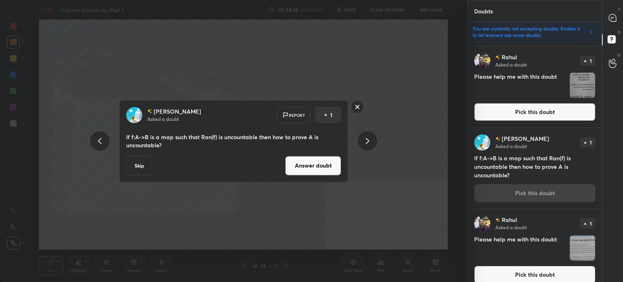
click at [321, 168] on button "Answer doubt" at bounding box center [313, 165] width 56 height 19
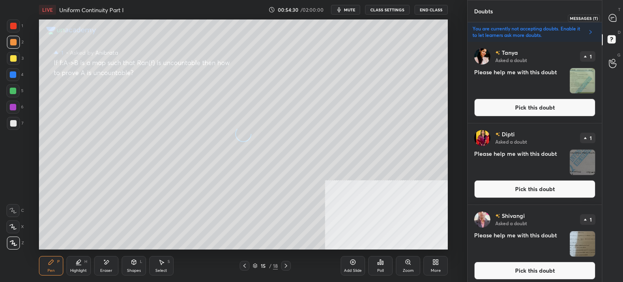
click at [612, 20] on icon at bounding box center [612, 17] width 7 height 7
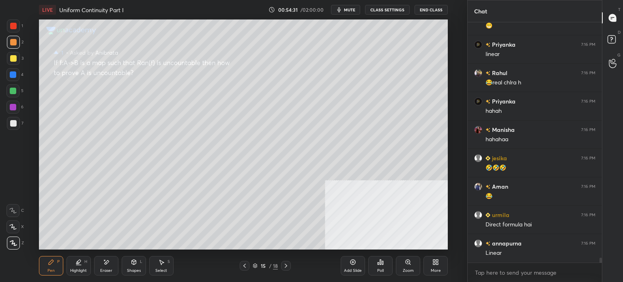
scroll to position [11262, 0]
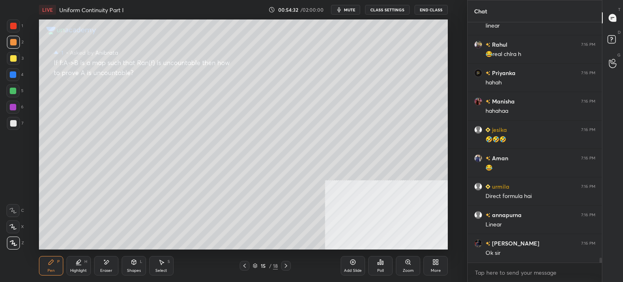
click at [405, 264] on icon at bounding box center [408, 262] width 6 height 6
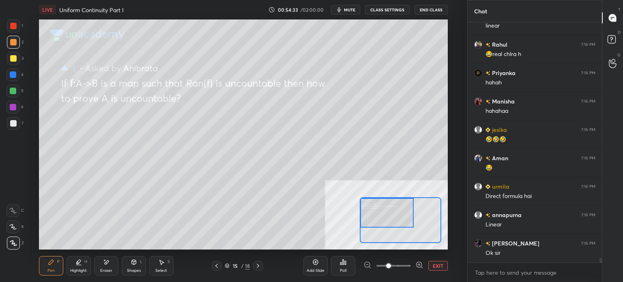
drag, startPoint x: 415, startPoint y: 219, endPoint x: 382, endPoint y: 203, distance: 36.5
click at [382, 203] on div at bounding box center [387, 213] width 54 height 30
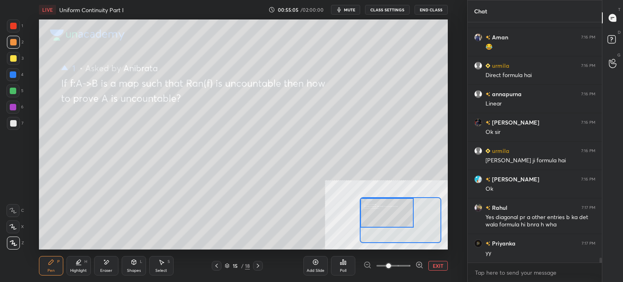
scroll to position [11411, 0]
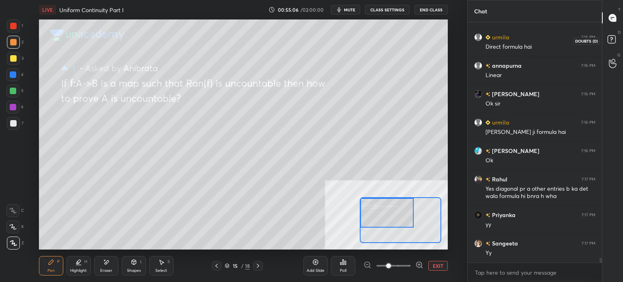
click at [615, 36] on rect at bounding box center [612, 40] width 8 height 8
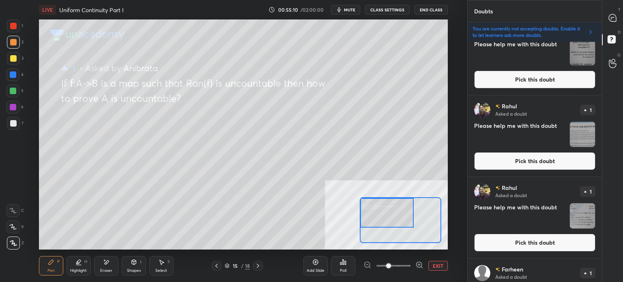
scroll to position [1373, 0]
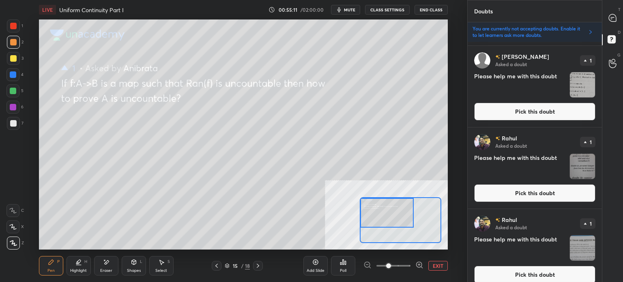
click at [518, 105] on button "Pick this doubt" at bounding box center [534, 112] width 121 height 18
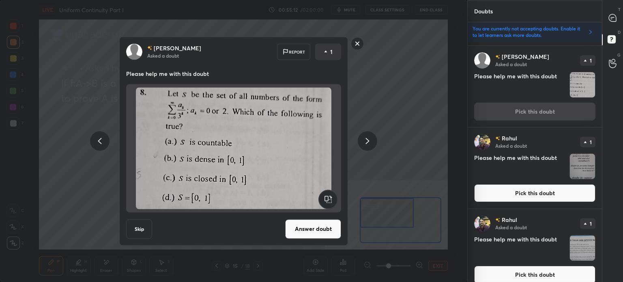
click at [321, 225] on button "Answer doubt" at bounding box center [313, 228] width 56 height 19
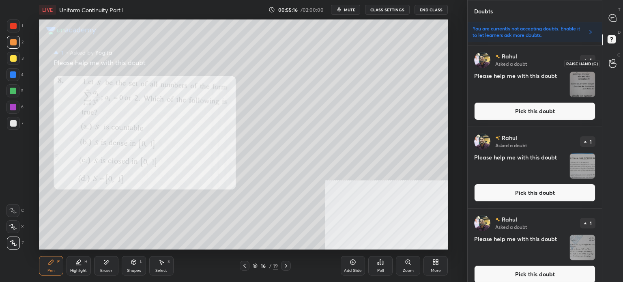
scroll to position [1454, 0]
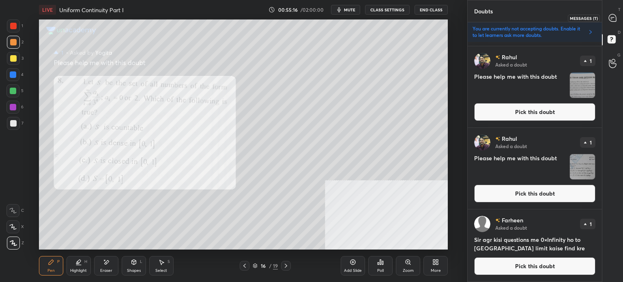
click at [618, 22] on div at bounding box center [613, 18] width 16 height 15
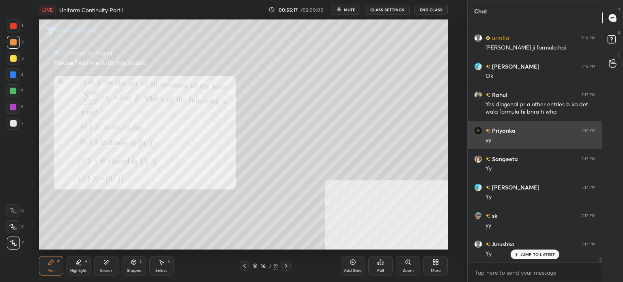
scroll to position [11476, 0]
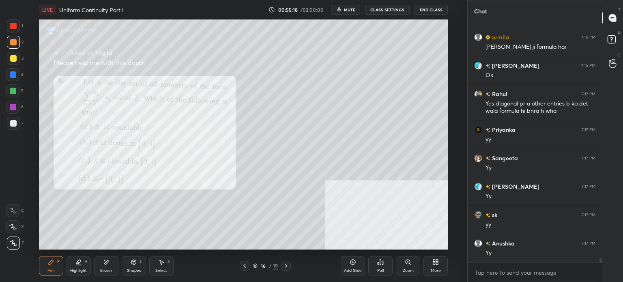
drag, startPoint x: 609, startPoint y: 48, endPoint x: 600, endPoint y: 63, distance: 17.3
click at [609, 48] on div "D Doubts (D)" at bounding box center [613, 40] width 21 height 23
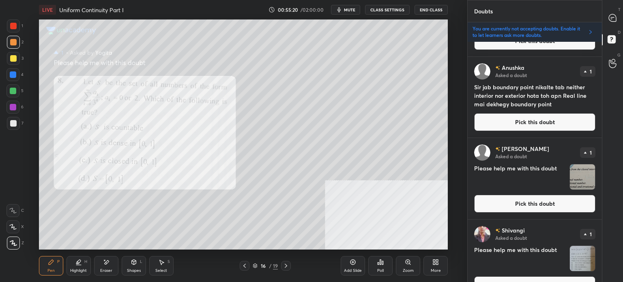
scroll to position [609, 0]
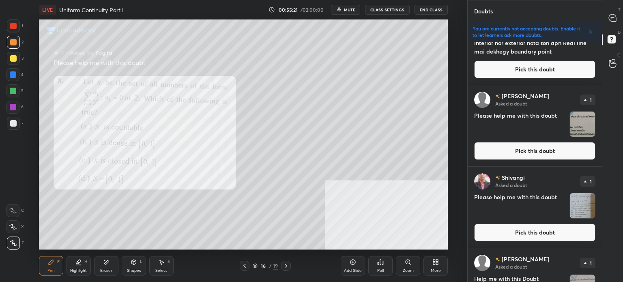
click at [523, 142] on button "Pick this doubt" at bounding box center [534, 151] width 121 height 18
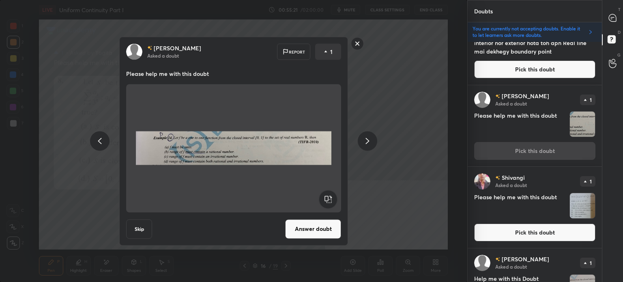
click at [313, 238] on button "Answer doubt" at bounding box center [313, 228] width 56 height 19
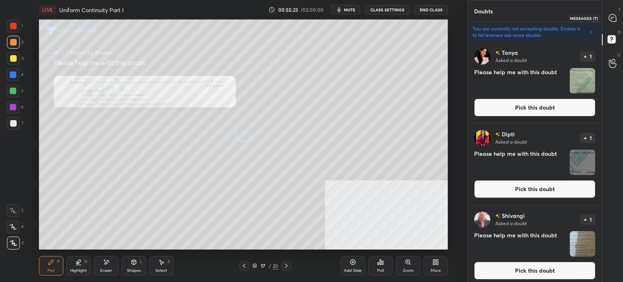
click at [614, 21] on icon at bounding box center [612, 17] width 7 height 7
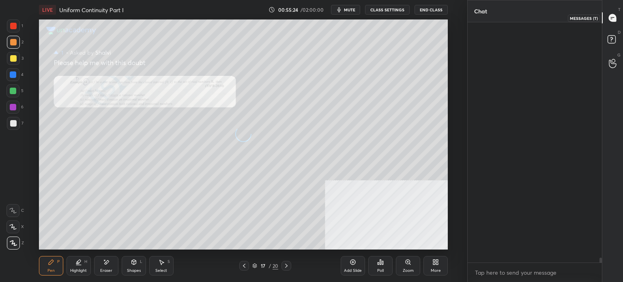
scroll to position [257, 132]
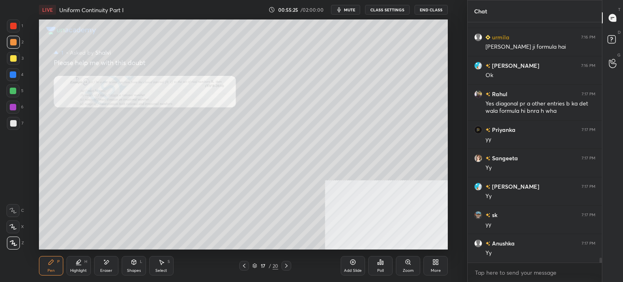
click at [409, 263] on icon at bounding box center [408, 262] width 4 height 4
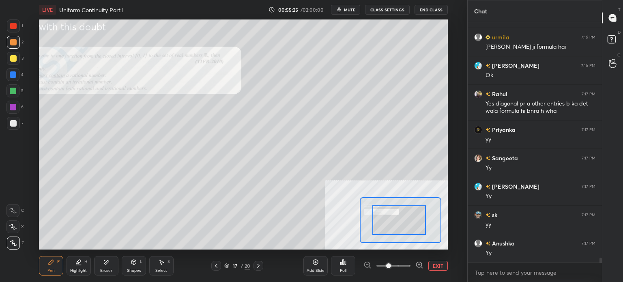
drag, startPoint x: 378, startPoint y: 215, endPoint x: 387, endPoint y: 232, distance: 18.3
click at [378, 215] on div at bounding box center [400, 220] width 54 height 30
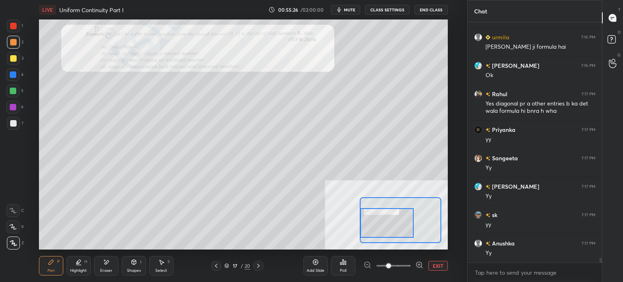
click at [403, 264] on span at bounding box center [394, 266] width 34 height 12
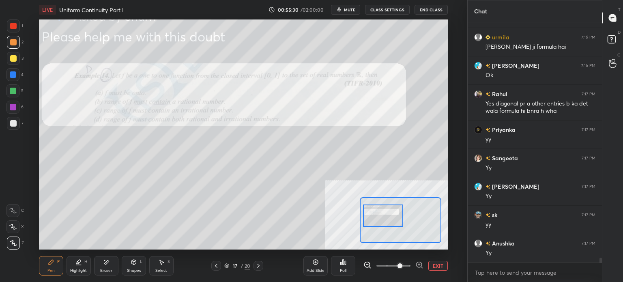
drag, startPoint x: 394, startPoint y: 220, endPoint x: 390, endPoint y: 212, distance: 8.4
click at [390, 212] on div at bounding box center [383, 216] width 40 height 22
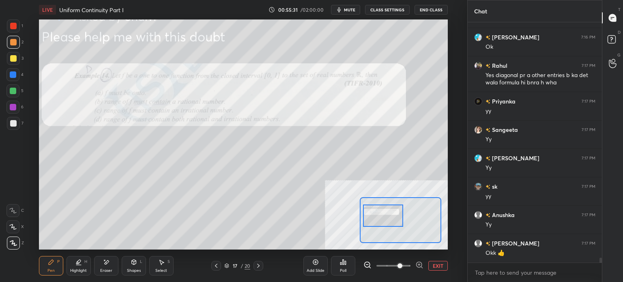
click at [355, 6] on button "mute" at bounding box center [345, 10] width 29 height 10
click at [354, 6] on button "unmute" at bounding box center [345, 10] width 29 height 10
click at [12, 56] on div at bounding box center [13, 58] width 6 height 6
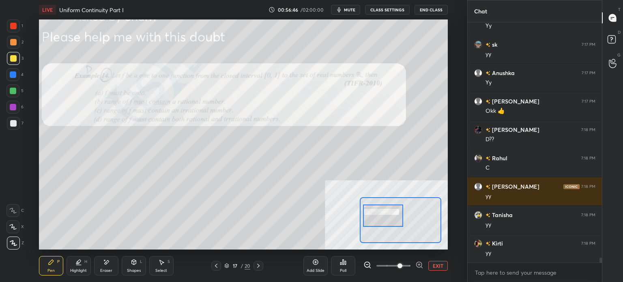
scroll to position [11654, 0]
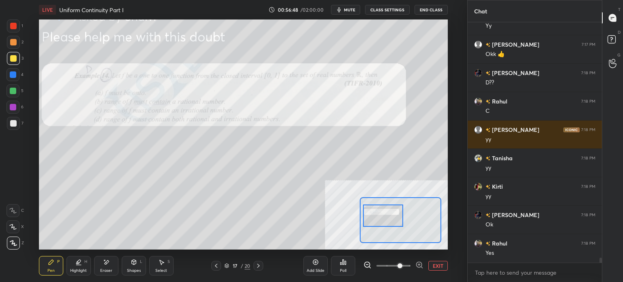
click at [431, 263] on button "EXIT" at bounding box center [438, 266] width 19 height 10
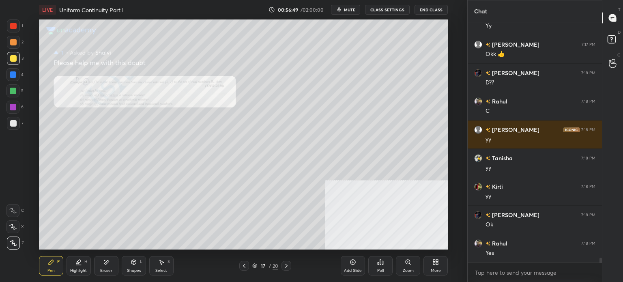
scroll to position [11711, 0]
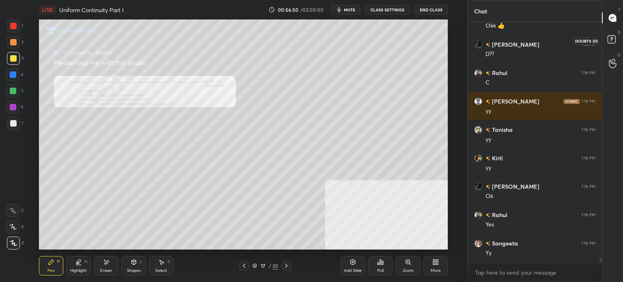
click at [614, 39] on rect at bounding box center [612, 40] width 8 height 8
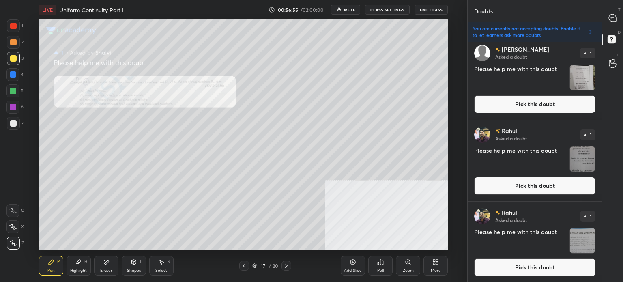
scroll to position [1211, 0]
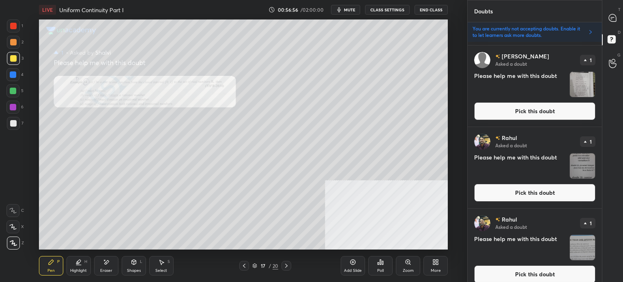
click at [536, 194] on button "Pick this doubt" at bounding box center [534, 193] width 121 height 18
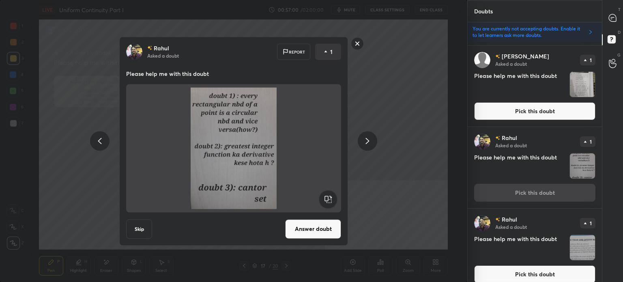
click at [320, 224] on button "Answer doubt" at bounding box center [313, 228] width 56 height 19
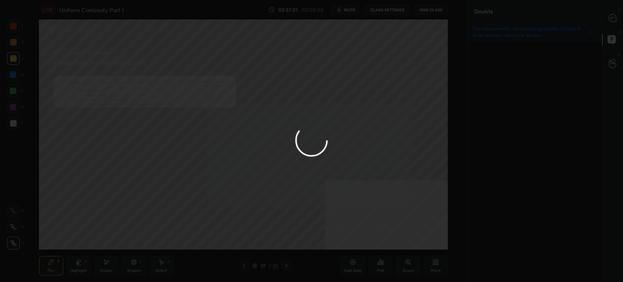
scroll to position [0, 0]
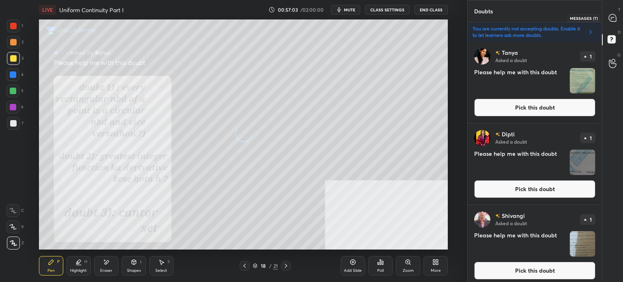
click at [615, 17] on icon at bounding box center [612, 17] width 7 height 7
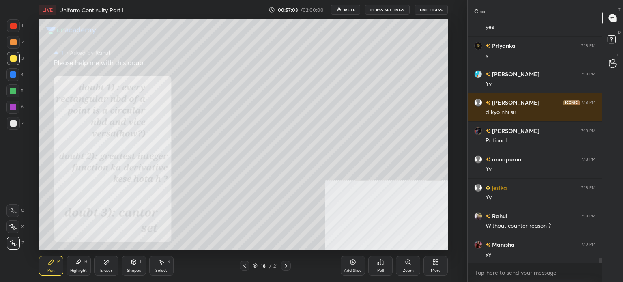
scroll to position [11975, 0]
click at [414, 263] on div "Zoom" at bounding box center [408, 265] width 24 height 19
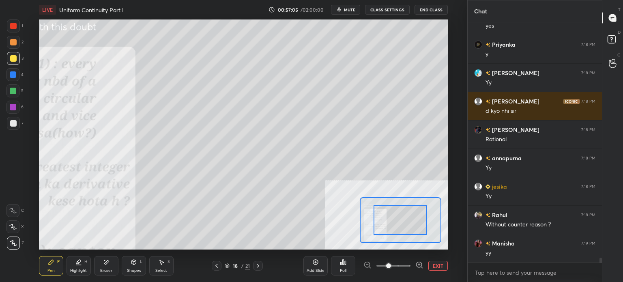
click at [440, 267] on button "EXIT" at bounding box center [438, 266] width 19 height 10
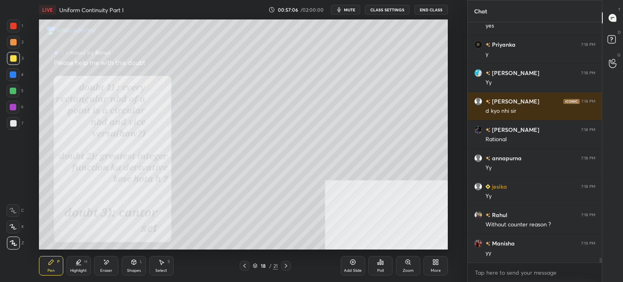
click at [246, 263] on icon at bounding box center [244, 266] width 6 height 6
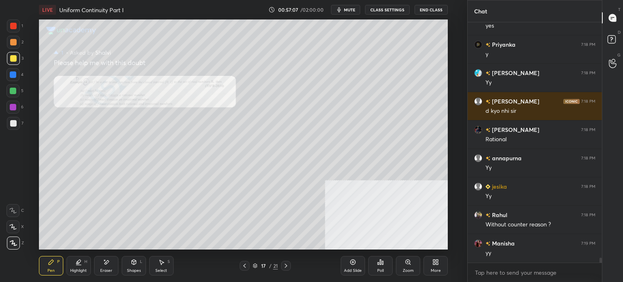
drag, startPoint x: 419, startPoint y: 261, endPoint x: 413, endPoint y: 243, distance: 18.4
click at [418, 260] on div "Zoom" at bounding box center [408, 265] width 24 height 19
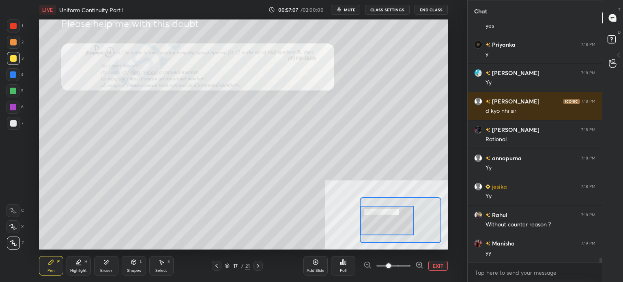
drag, startPoint x: 408, startPoint y: 227, endPoint x: 387, endPoint y: 229, distance: 21.2
click at [386, 224] on div at bounding box center [387, 221] width 54 height 30
click at [409, 263] on span at bounding box center [394, 266] width 34 height 12
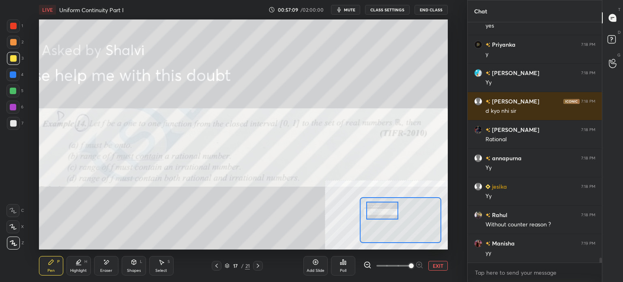
drag, startPoint x: 391, startPoint y: 217, endPoint x: 388, endPoint y: 211, distance: 7.1
click at [388, 208] on div at bounding box center [382, 211] width 32 height 18
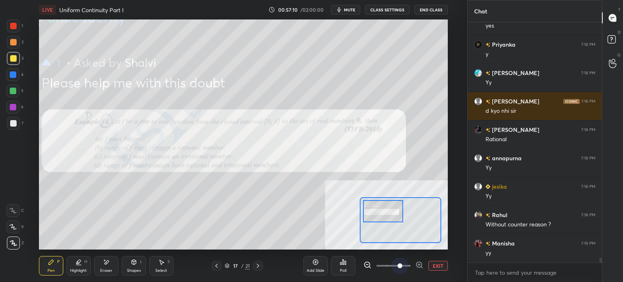
click at [401, 265] on span at bounding box center [394, 266] width 34 height 12
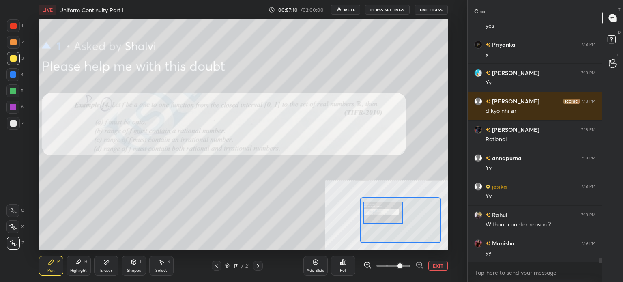
click at [391, 218] on div at bounding box center [383, 213] width 40 height 22
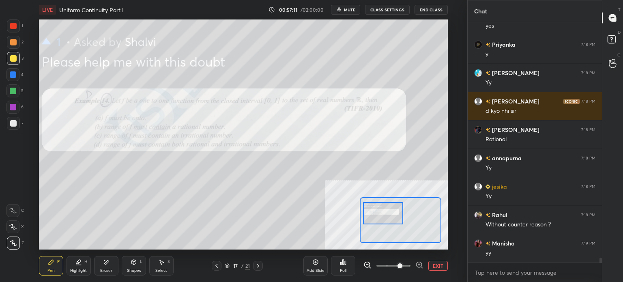
click at [340, 6] on button "mute" at bounding box center [345, 10] width 29 height 10
click at [341, 13] on button "unmute" at bounding box center [345, 10] width 29 height 10
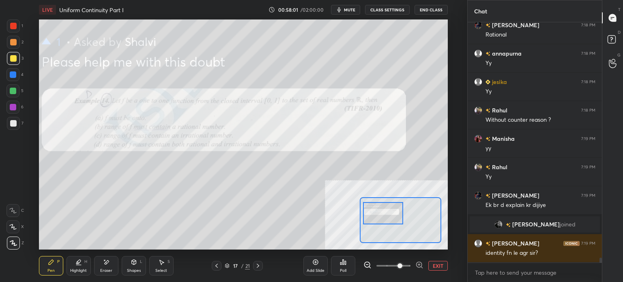
scroll to position [11491, 0]
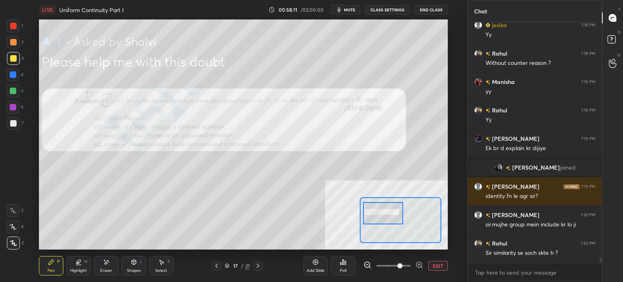
click at [15, 46] on div at bounding box center [13, 42] width 13 height 13
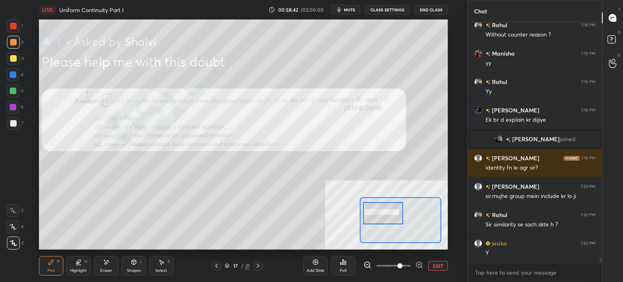
click at [17, 26] on div at bounding box center [13, 25] width 13 height 13
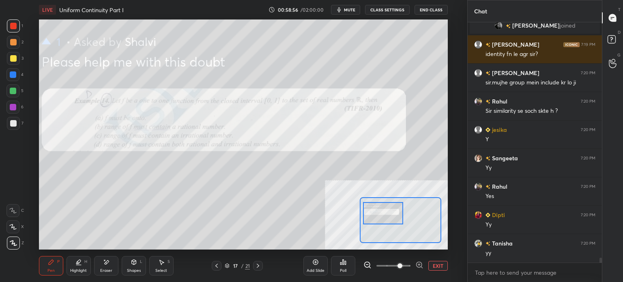
scroll to position [11662, 0]
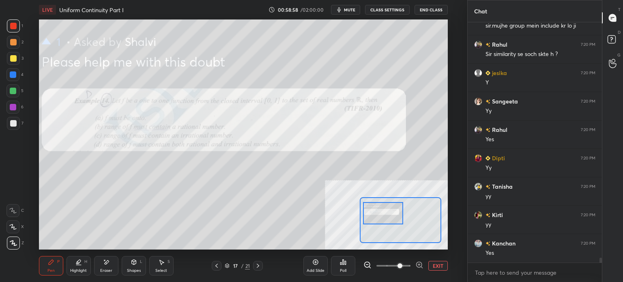
click at [436, 266] on button "EXIT" at bounding box center [438, 266] width 19 height 10
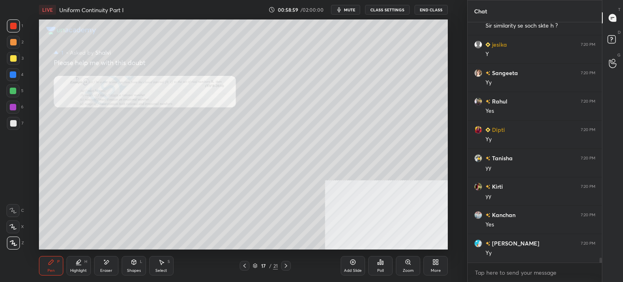
click at [413, 260] on div "Zoom" at bounding box center [408, 265] width 24 height 19
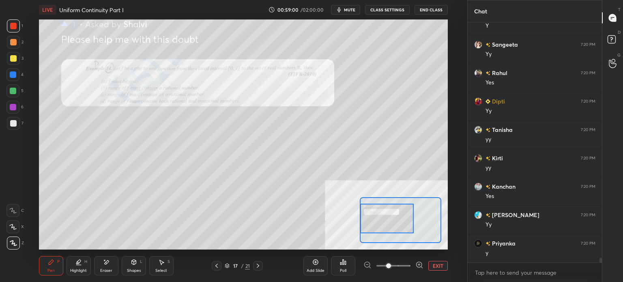
drag, startPoint x: 400, startPoint y: 223, endPoint x: 390, endPoint y: 221, distance: 10.4
click at [390, 221] on div at bounding box center [387, 219] width 54 height 30
drag, startPoint x: 392, startPoint y: 220, endPoint x: 386, endPoint y: 220, distance: 5.3
click at [386, 220] on div at bounding box center [387, 218] width 54 height 30
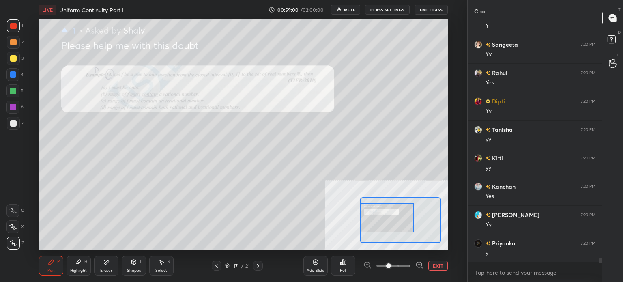
scroll to position [11775, 0]
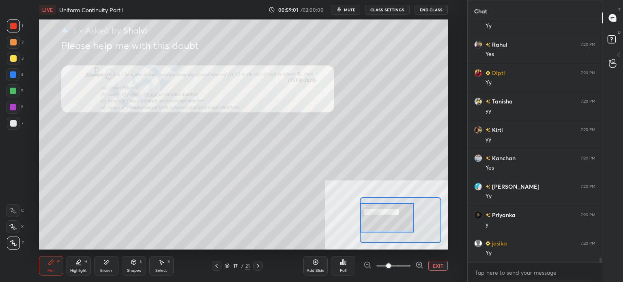
click at [616, 32] on div "D Doubts (D)" at bounding box center [613, 40] width 21 height 23
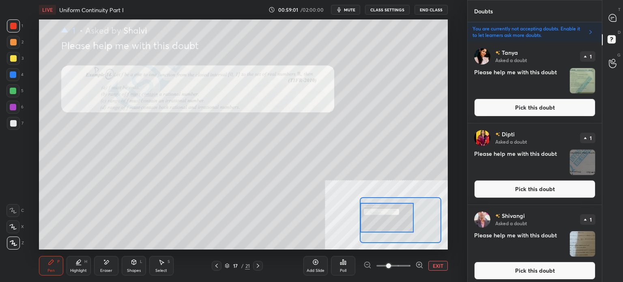
click at [618, 22] on div at bounding box center [613, 18] width 16 height 15
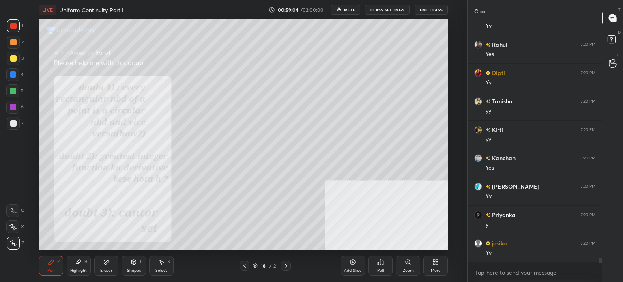
click at [408, 258] on div "Zoom" at bounding box center [408, 265] width 24 height 19
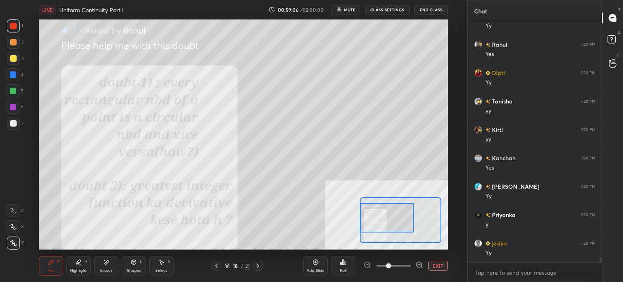
drag, startPoint x: 389, startPoint y: 224, endPoint x: 382, endPoint y: 222, distance: 7.2
click at [382, 222] on div at bounding box center [387, 218] width 54 height 30
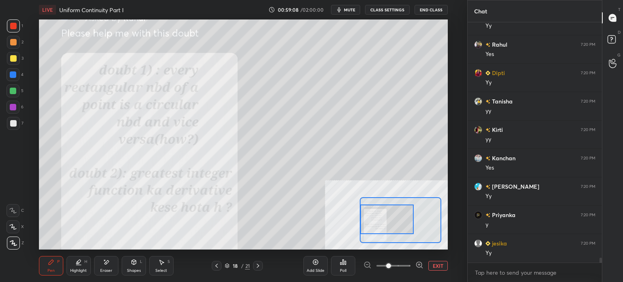
click at [432, 263] on button "EXIT" at bounding box center [438, 266] width 19 height 10
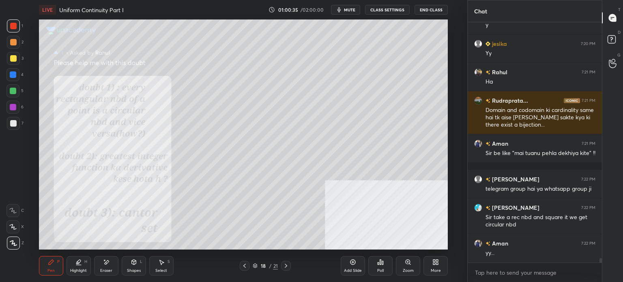
scroll to position [12185, 0]
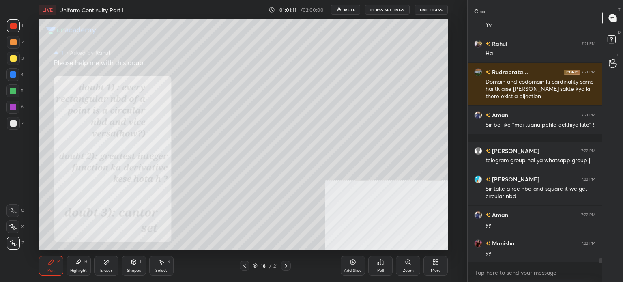
drag, startPoint x: 131, startPoint y: 271, endPoint x: 131, endPoint y: 263, distance: 8.5
click at [131, 271] on div "Shapes" at bounding box center [134, 271] width 14 height 4
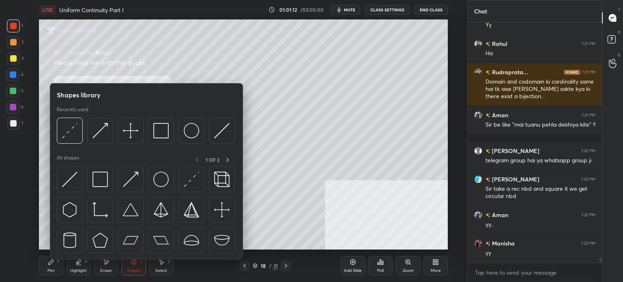
click at [18, 61] on div at bounding box center [13, 58] width 13 height 13
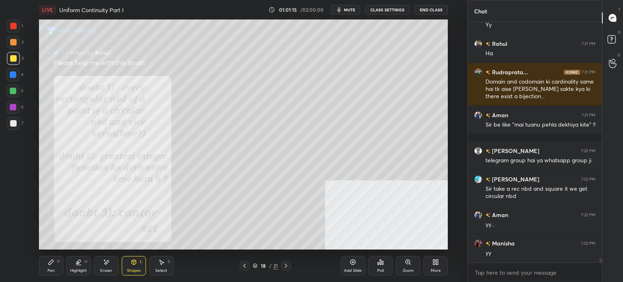
click at [48, 267] on div "Pen P" at bounding box center [51, 265] width 24 height 19
click at [131, 267] on div "Shapes L" at bounding box center [134, 265] width 24 height 19
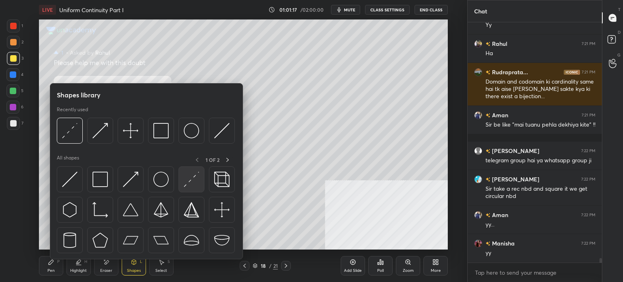
click at [197, 188] on div at bounding box center [192, 179] width 26 height 26
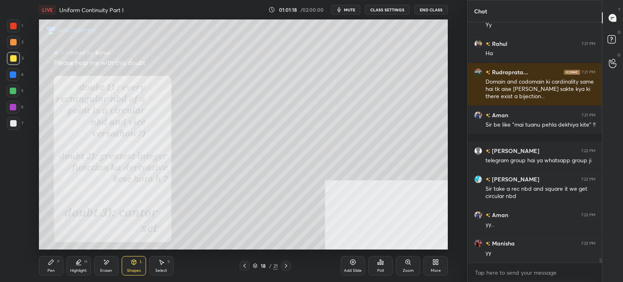
scroll to position [12221, 0]
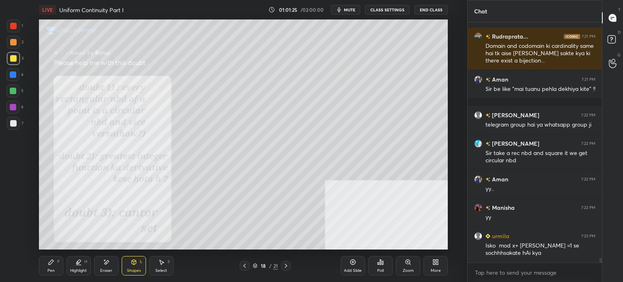
click at [127, 267] on div "Shapes L" at bounding box center [134, 265] width 24 height 19
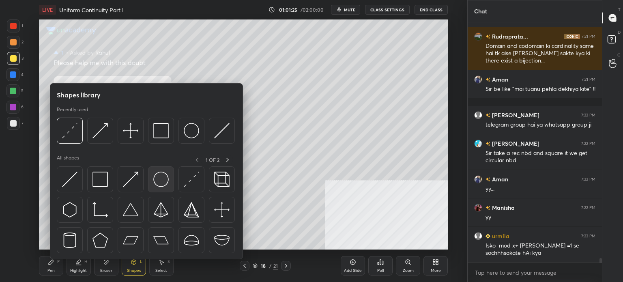
click at [164, 176] on img at bounding box center [160, 179] width 15 height 15
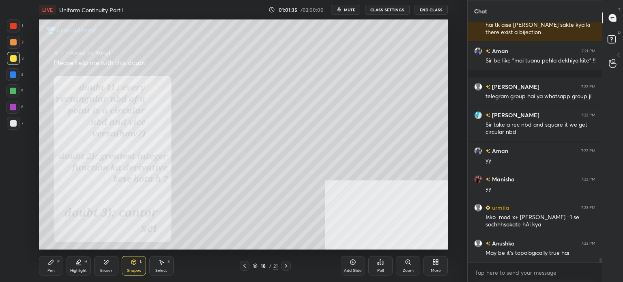
scroll to position [12278, 0]
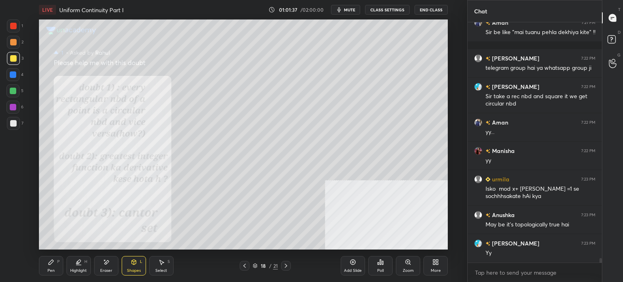
click at [162, 273] on div "Select" at bounding box center [161, 271] width 12 height 4
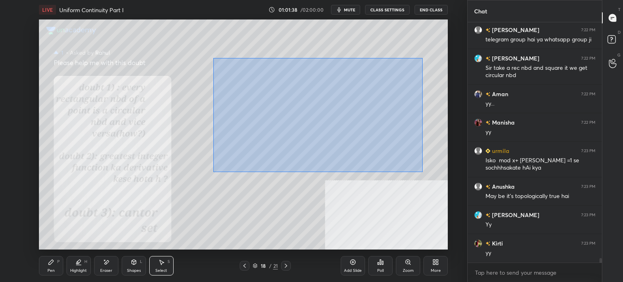
drag, startPoint x: 260, startPoint y: 86, endPoint x: 397, endPoint y: 158, distance: 155.6
click at [429, 176] on div "0 ° Undo Copy Duplicate Duplicate to new slide Delete" at bounding box center [243, 134] width 409 height 230
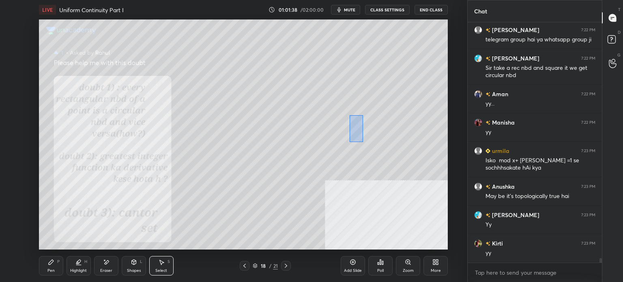
drag, startPoint x: 362, startPoint y: 140, endPoint x: 305, endPoint y: 106, distance: 66.4
click at [351, 118] on div "0 ° Undo Copy Duplicate Duplicate to new slide Delete" at bounding box center [243, 134] width 409 height 230
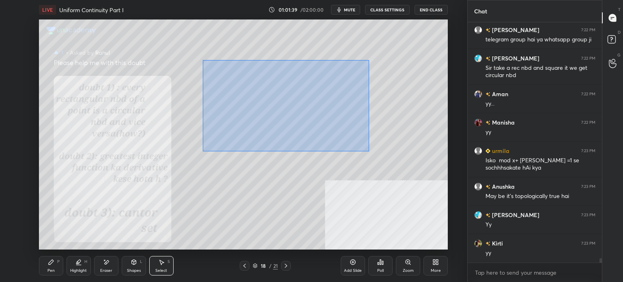
drag, startPoint x: 203, startPoint y: 60, endPoint x: 409, endPoint y: 170, distance: 233.5
click at [415, 173] on div "0 ° Undo Copy Duplicate Duplicate to new slide Delete" at bounding box center [243, 134] width 409 height 230
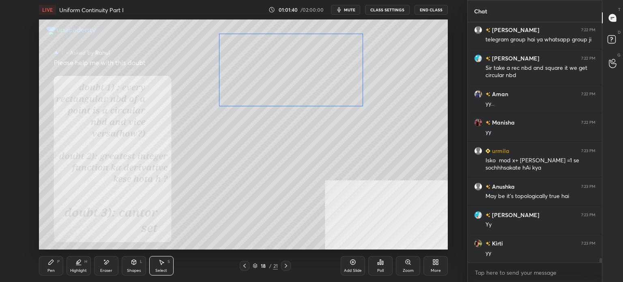
drag, startPoint x: 351, startPoint y: 118, endPoint x: 341, endPoint y: 90, distance: 29.4
click at [341, 90] on div "0 ° Undo Copy Duplicate Duplicate to new slide Delete" at bounding box center [243, 134] width 409 height 230
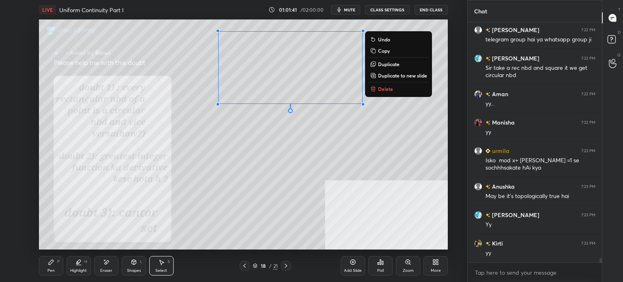
click at [393, 65] on p "Duplicate" at bounding box center [389, 64] width 22 height 6
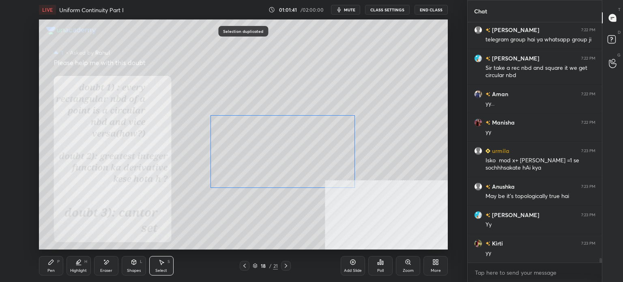
drag, startPoint x: 304, startPoint y: 93, endPoint x: 221, endPoint y: 196, distance: 132.4
click at [287, 168] on div "0 ° Undo Copy Duplicate Duplicate to new slide Delete" at bounding box center [243, 134] width 409 height 230
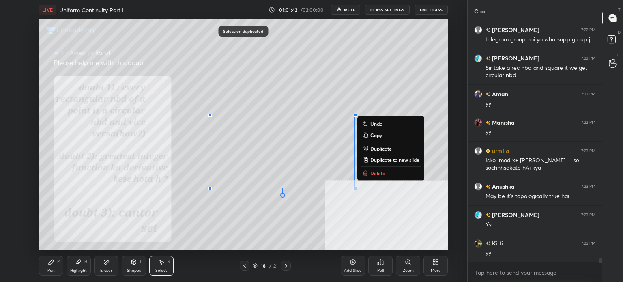
drag, startPoint x: 108, startPoint y: 270, endPoint x: 131, endPoint y: 260, distance: 25.4
click at [107, 270] on div "Eraser" at bounding box center [106, 271] width 12 height 4
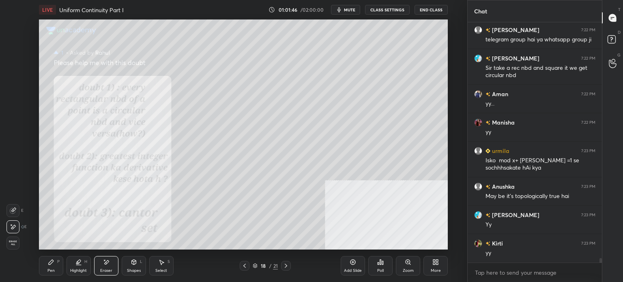
click at [130, 271] on div "Shapes" at bounding box center [134, 271] width 14 height 4
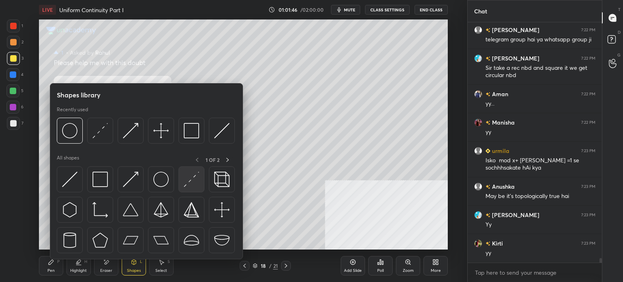
click at [189, 180] on img at bounding box center [191, 179] width 15 height 15
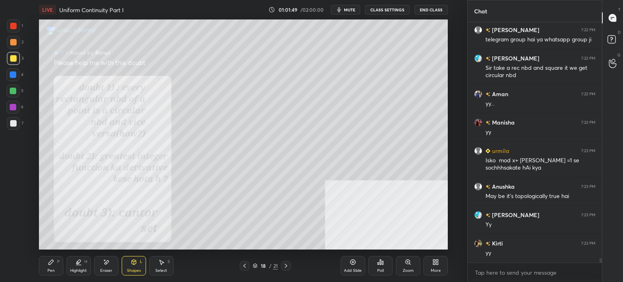
click at [110, 266] on div "Eraser" at bounding box center [106, 265] width 24 height 19
drag, startPoint x: 11, startPoint y: 210, endPoint x: 26, endPoint y: 210, distance: 14.6
click at [13, 210] on icon at bounding box center [13, 210] width 6 height 6
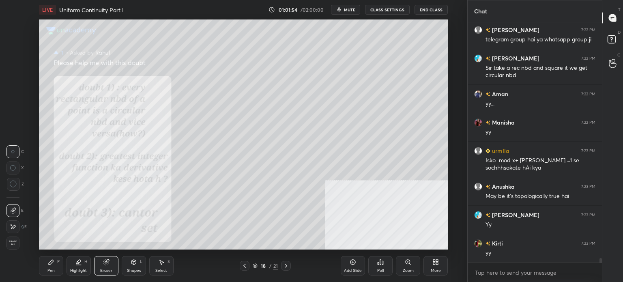
click at [107, 269] on div "Eraser" at bounding box center [106, 271] width 12 height 4
click at [130, 263] on div "Shapes L" at bounding box center [134, 265] width 24 height 19
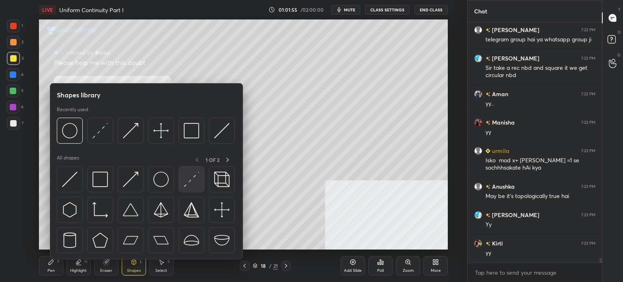
click at [195, 183] on img at bounding box center [191, 179] width 15 height 15
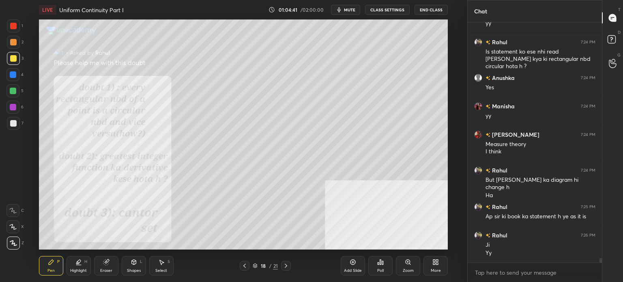
scroll to position [12600, 0]
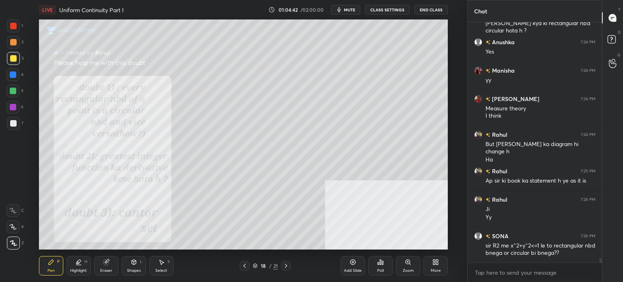
click at [136, 265] on icon at bounding box center [134, 262] width 6 height 6
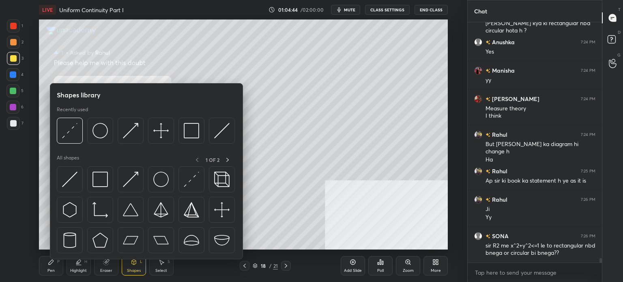
click at [163, 271] on div "Select" at bounding box center [161, 271] width 12 height 4
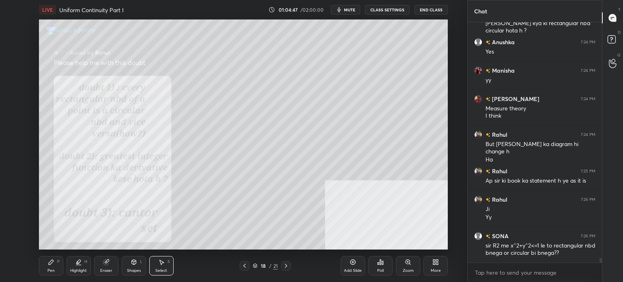
scroll to position [12628, 0]
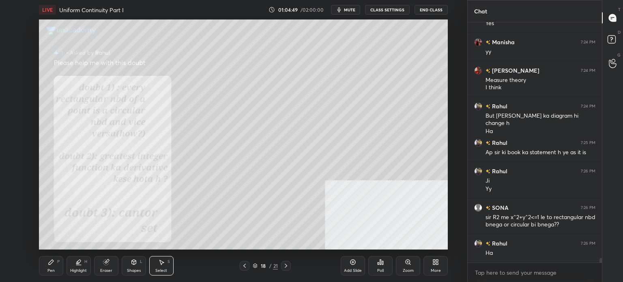
drag, startPoint x: 271, startPoint y: 240, endPoint x: 229, endPoint y: 263, distance: 48.1
click at [272, 240] on div "0 ° Undo Copy Duplicate Duplicate to new slide Delete" at bounding box center [243, 134] width 409 height 230
click at [300, 230] on div "0 ° Undo Copy Duplicate Duplicate to new slide Delete" at bounding box center [243, 134] width 409 height 230
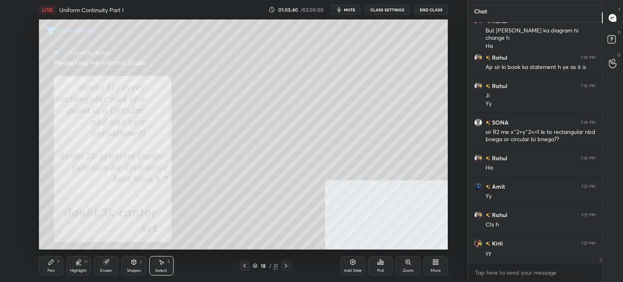
scroll to position [12742, 0]
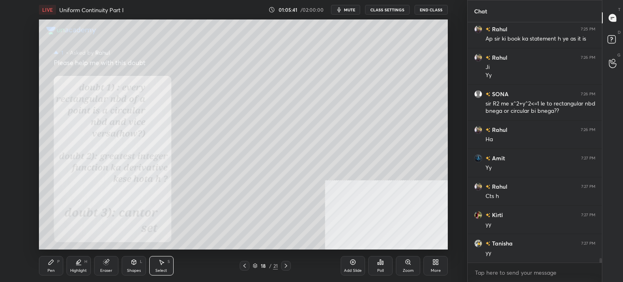
click at [433, 128] on div "0 ° Undo Copy Duplicate Duplicate to new slide Delete" at bounding box center [243, 134] width 409 height 230
click at [55, 270] on div "Pen P" at bounding box center [51, 265] width 24 height 19
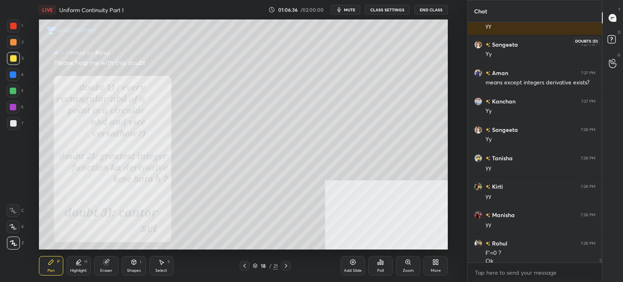
scroll to position [13006, 0]
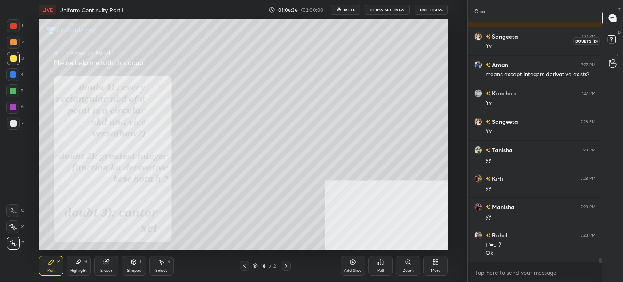
click at [610, 43] on icon at bounding box center [613, 40] width 15 height 15
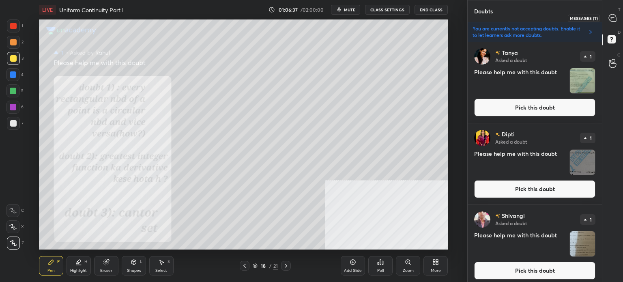
click at [614, 15] on icon at bounding box center [612, 17] width 7 height 7
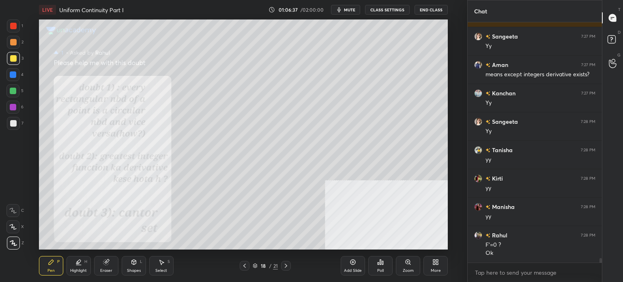
scroll to position [13034, 0]
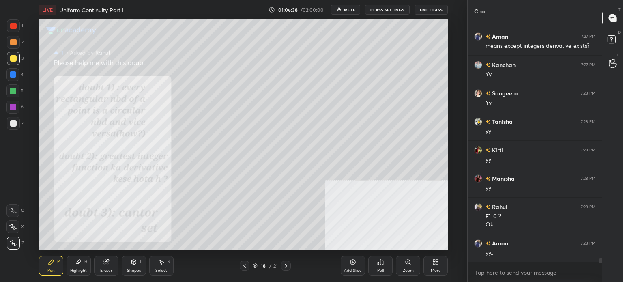
click at [622, 34] on div "D Doubts (D)" at bounding box center [613, 40] width 21 height 23
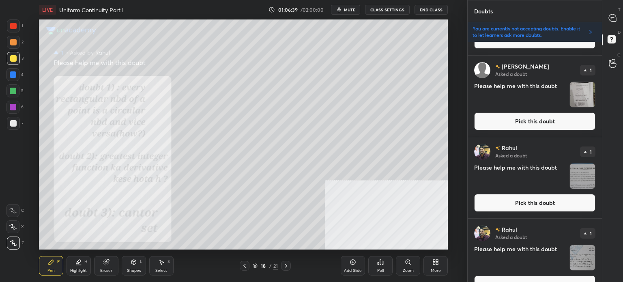
scroll to position [1291, 0]
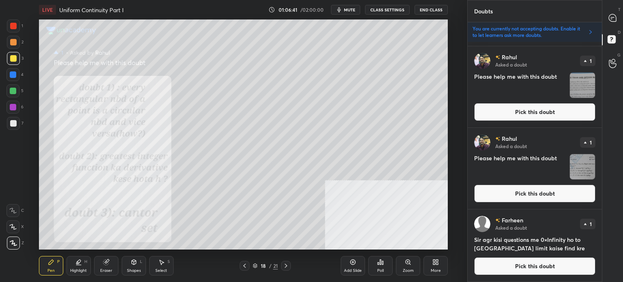
click at [522, 262] on button "Pick this doubt" at bounding box center [534, 266] width 121 height 18
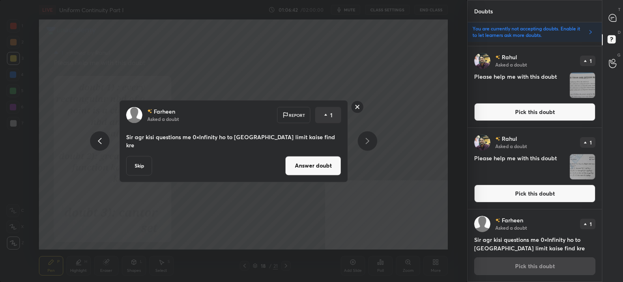
click at [323, 164] on button "Answer doubt" at bounding box center [313, 165] width 56 height 19
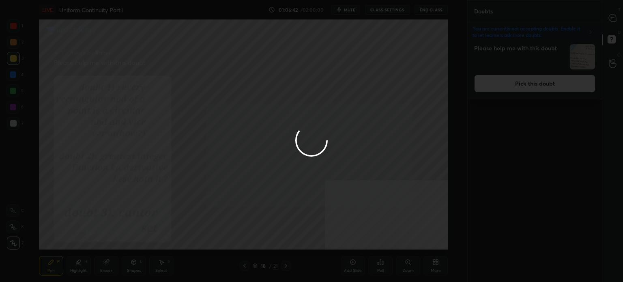
scroll to position [0, 0]
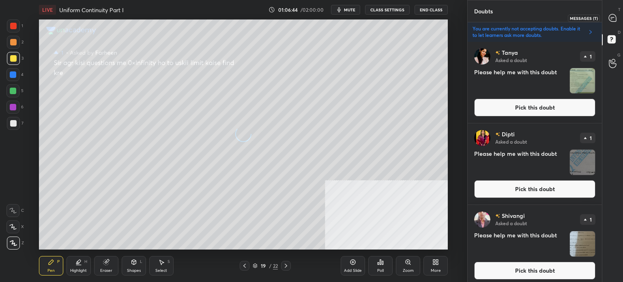
click at [614, 17] on icon at bounding box center [612, 17] width 7 height 7
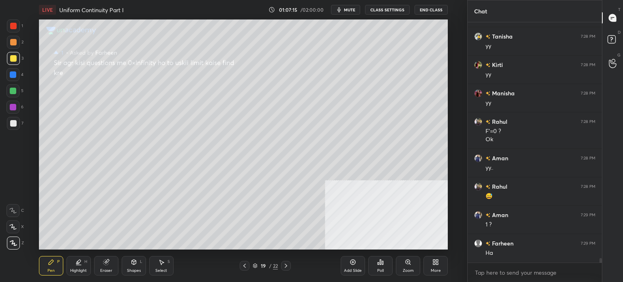
scroll to position [13128, 0]
click at [615, 40] on rect at bounding box center [612, 40] width 8 height 8
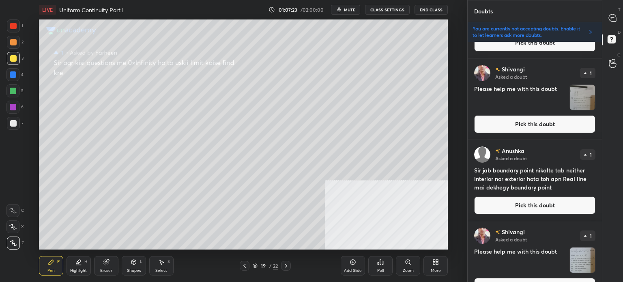
scroll to position [609, 0]
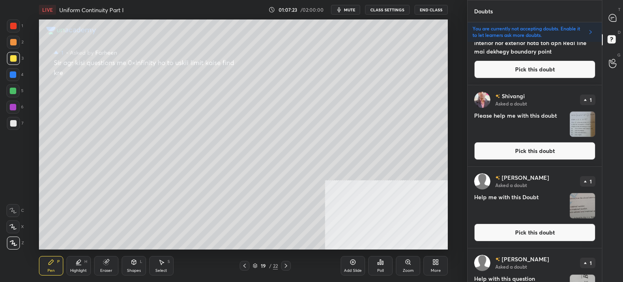
click at [517, 154] on button "Pick this doubt" at bounding box center [534, 151] width 121 height 18
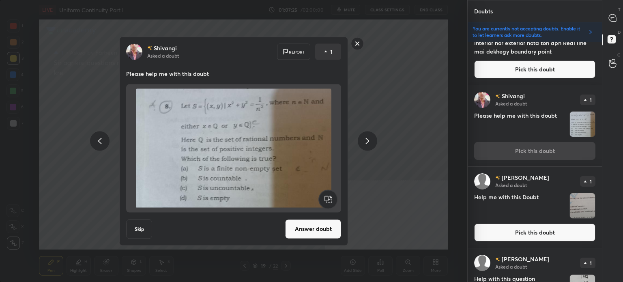
click at [314, 230] on button "Answer doubt" at bounding box center [313, 228] width 56 height 19
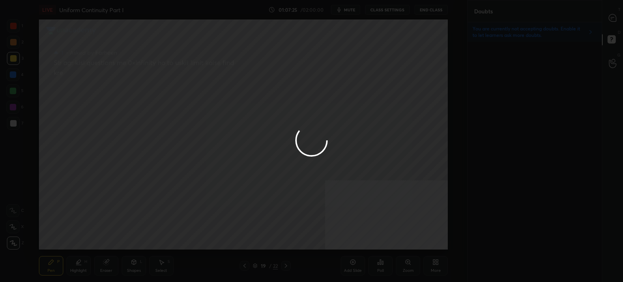
scroll to position [0, 0]
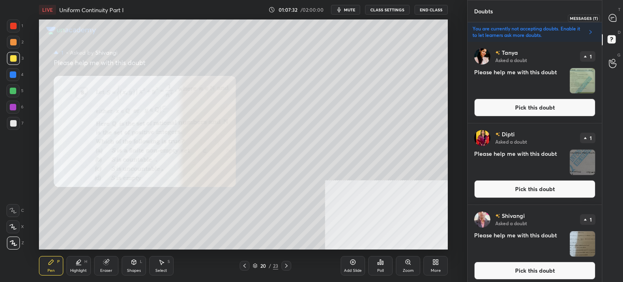
click at [614, 16] on icon at bounding box center [612, 17] width 7 height 7
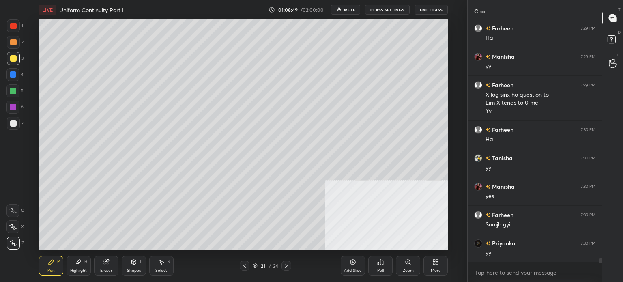
scroll to position [13303, 0]
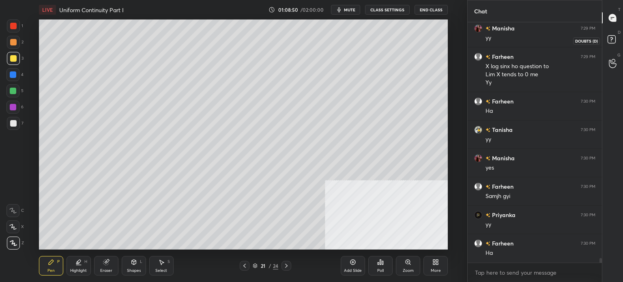
click at [607, 39] on icon at bounding box center [613, 40] width 15 height 15
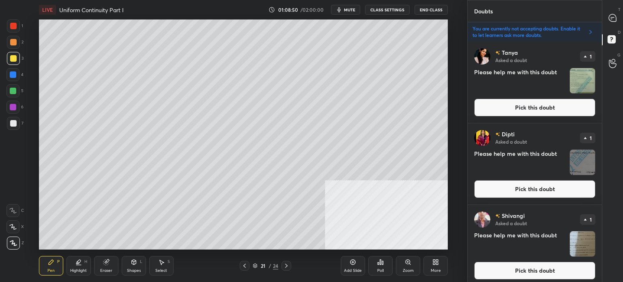
scroll to position [238, 132]
click at [612, 22] on icon at bounding box center [613, 18] width 9 height 9
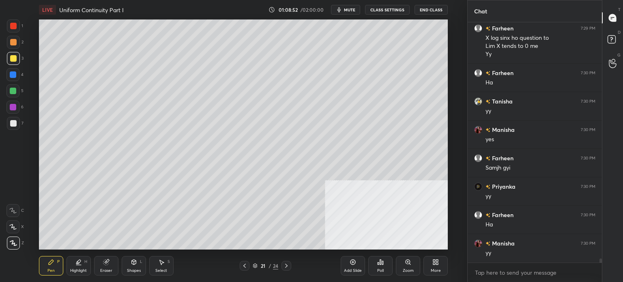
click at [283, 270] on div at bounding box center [287, 266] width 10 height 10
click at [287, 267] on icon at bounding box center [286, 266] width 6 height 6
click at [288, 267] on icon at bounding box center [286, 266] width 6 height 6
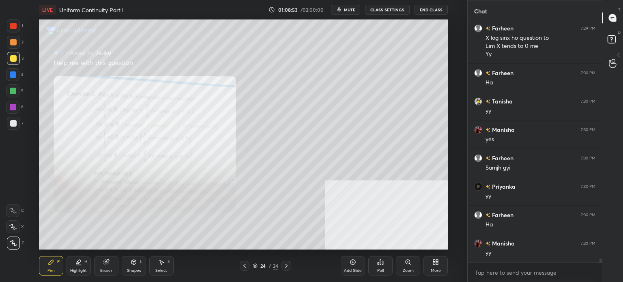
click at [288, 267] on icon at bounding box center [286, 266] width 6 height 6
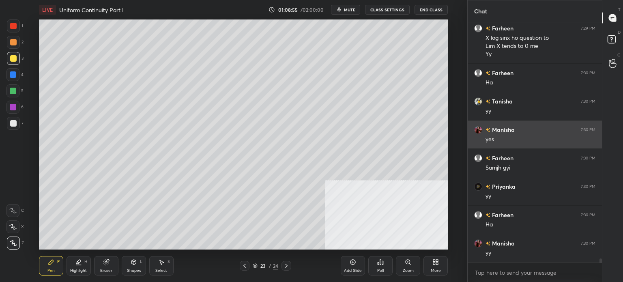
scroll to position [13360, 0]
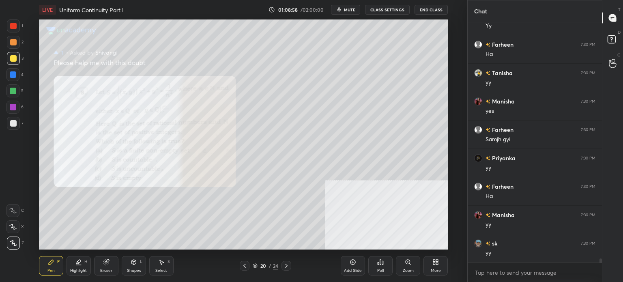
click at [14, 45] on div at bounding box center [13, 42] width 6 height 6
click at [621, 44] on div "D Doubts (D)" at bounding box center [613, 40] width 21 height 23
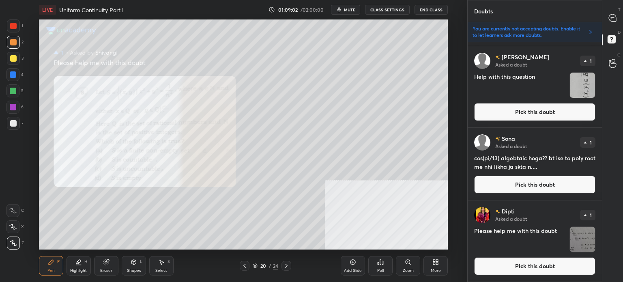
scroll to position [730, 0]
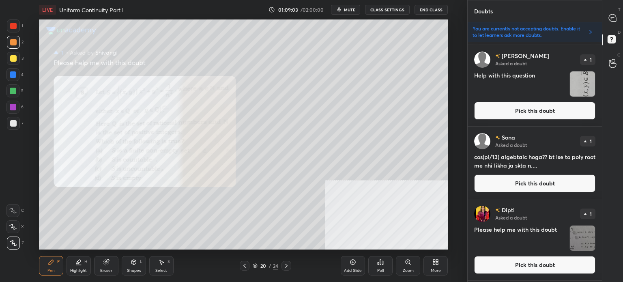
click at [529, 106] on button "Pick this doubt" at bounding box center [534, 111] width 121 height 18
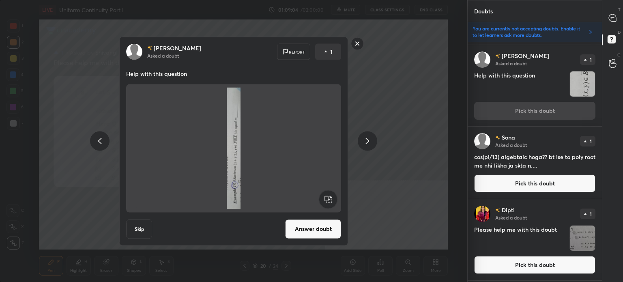
drag, startPoint x: 337, startPoint y: 204, endPoint x: 331, endPoint y: 199, distance: 7.5
click at [334, 203] on icon at bounding box center [328, 199] width 19 height 19
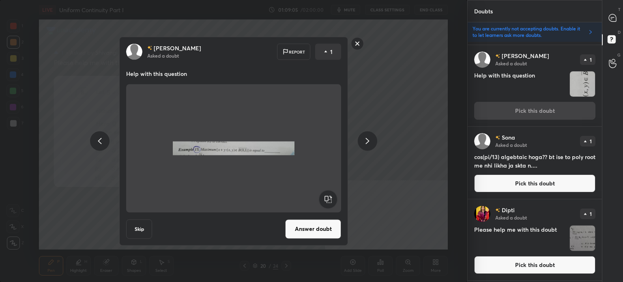
click at [321, 229] on button "Answer doubt" at bounding box center [313, 228] width 56 height 19
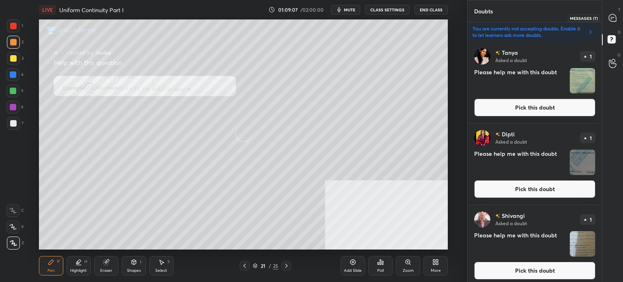
click at [613, 19] on icon at bounding box center [612, 17] width 7 height 7
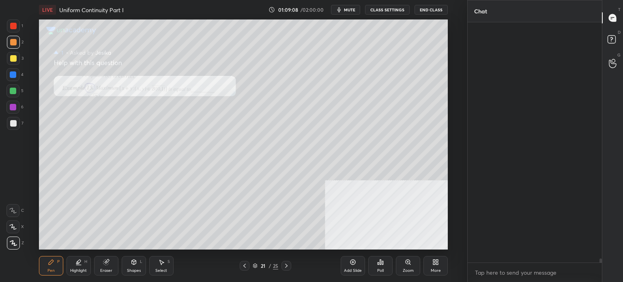
scroll to position [238, 132]
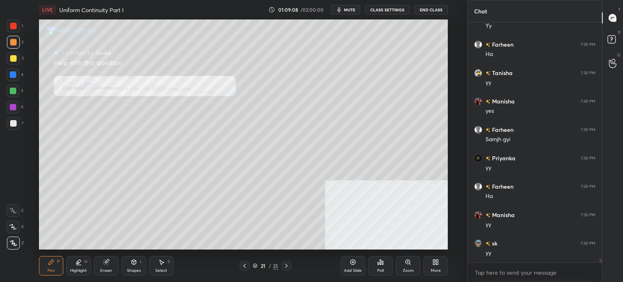
click at [412, 259] on div "Zoom" at bounding box center [408, 265] width 24 height 19
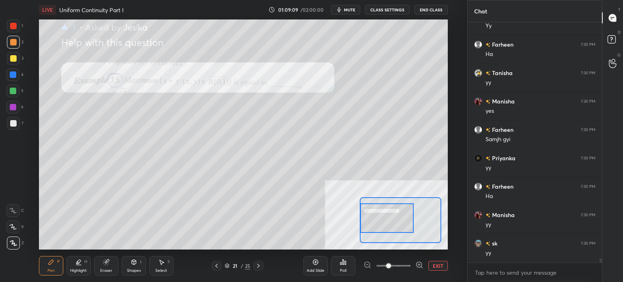
drag, startPoint x: 406, startPoint y: 224, endPoint x: 400, endPoint y: 222, distance: 6.4
click at [400, 222] on div at bounding box center [387, 218] width 54 height 30
drag, startPoint x: 6, startPoint y: 44, endPoint x: 18, endPoint y: 43, distance: 11.4
click at [7, 44] on div at bounding box center [13, 42] width 13 height 13
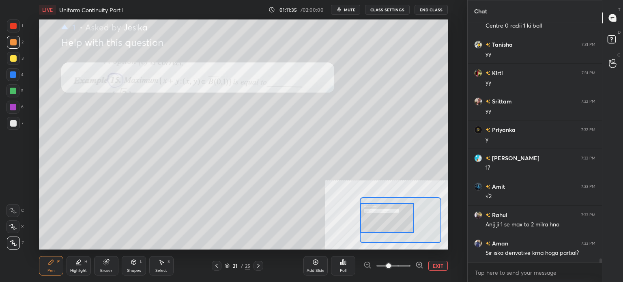
click at [455, 154] on div "Setting up your live class Poll for secs No correct answer Start poll" at bounding box center [243, 134] width 435 height 230
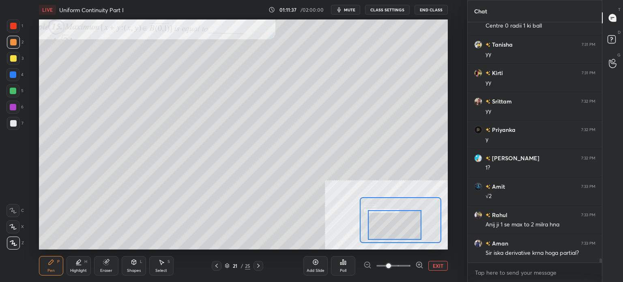
drag, startPoint x: 390, startPoint y: 225, endPoint x: 394, endPoint y: 229, distance: 6.0
click at [396, 229] on div at bounding box center [395, 225] width 54 height 30
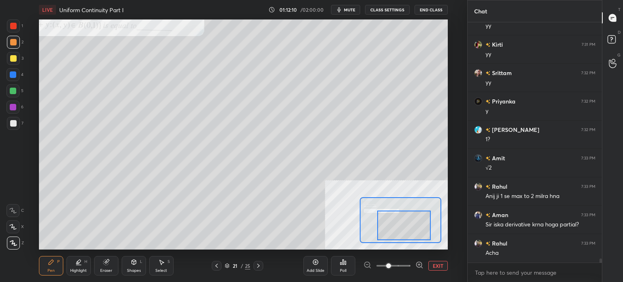
drag, startPoint x: 396, startPoint y: 228, endPoint x: 404, endPoint y: 228, distance: 8.1
click at [405, 228] on div at bounding box center [404, 226] width 54 height 30
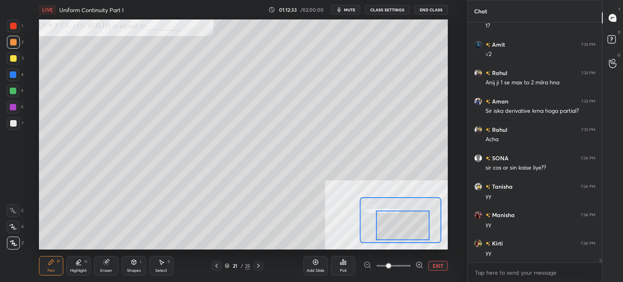
scroll to position [13794, 0]
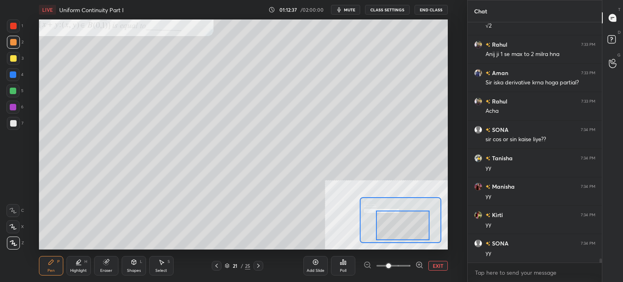
click at [13, 57] on div at bounding box center [13, 58] width 6 height 6
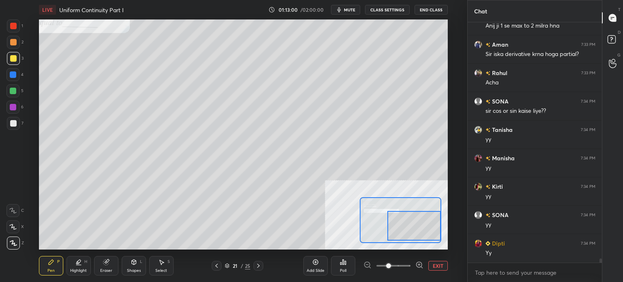
drag, startPoint x: 401, startPoint y: 224, endPoint x: 413, endPoint y: 224, distance: 11.8
click at [413, 224] on div at bounding box center [415, 226] width 54 height 30
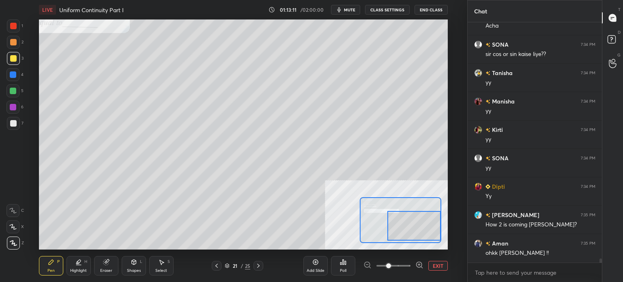
scroll to position [13907, 0]
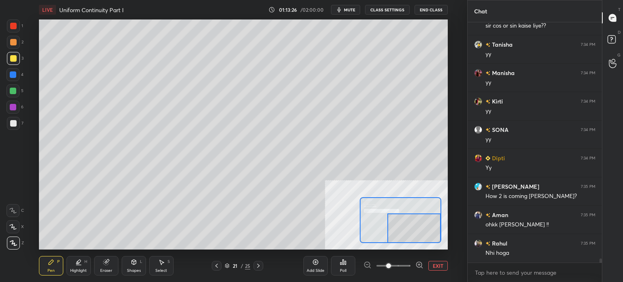
drag, startPoint x: 406, startPoint y: 234, endPoint x: 423, endPoint y: 220, distance: 21.9
click at [411, 237] on div at bounding box center [415, 228] width 54 height 30
drag, startPoint x: 416, startPoint y: 228, endPoint x: 406, endPoint y: 227, distance: 10.3
click at [406, 228] on div at bounding box center [404, 227] width 54 height 30
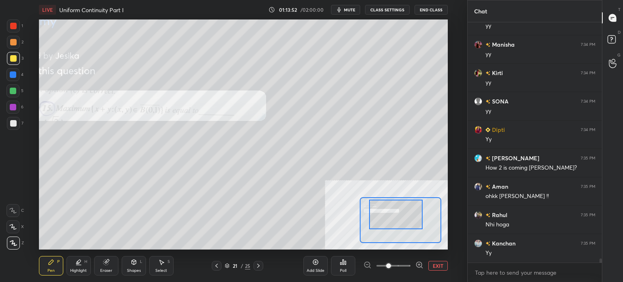
drag, startPoint x: 412, startPoint y: 219, endPoint x: 409, endPoint y: 215, distance: 4.6
click at [409, 215] on div at bounding box center [396, 215] width 54 height 30
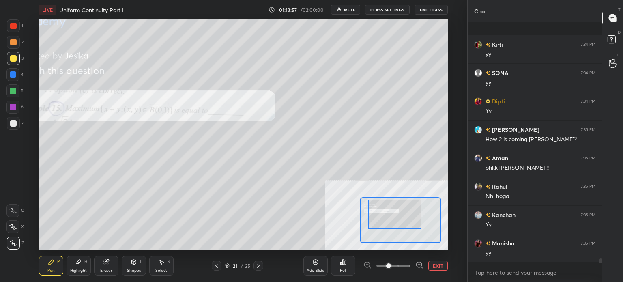
scroll to position [14021, 0]
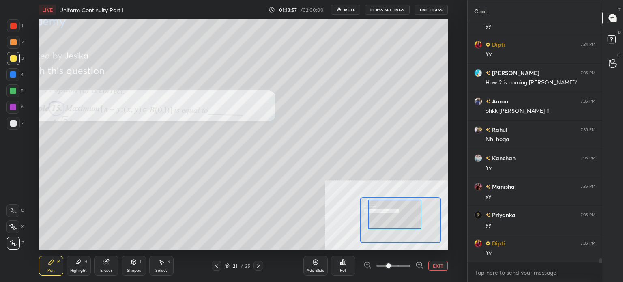
click at [401, 210] on div at bounding box center [395, 215] width 54 height 30
click at [438, 262] on button "EXIT" at bounding box center [438, 266] width 19 height 10
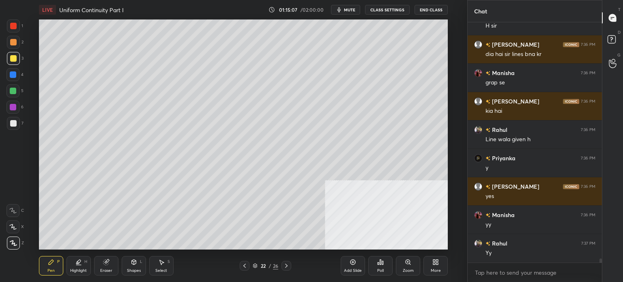
scroll to position [14504, 0]
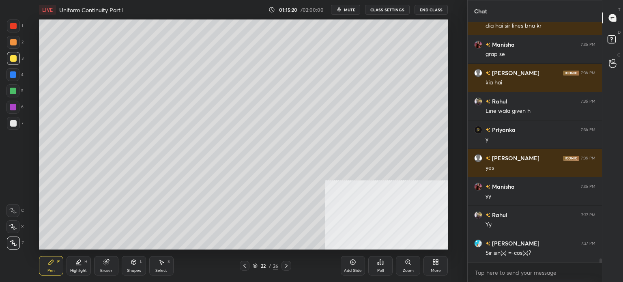
click at [136, 267] on div "Shapes L" at bounding box center [134, 265] width 24 height 19
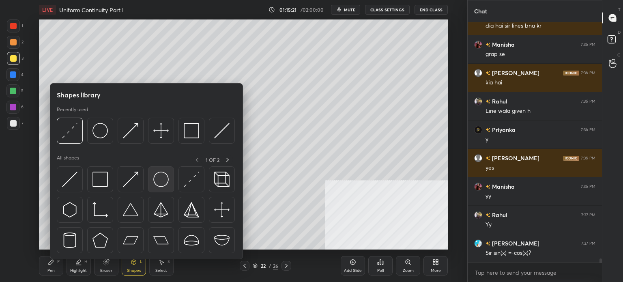
click at [154, 183] on img at bounding box center [160, 179] width 15 height 15
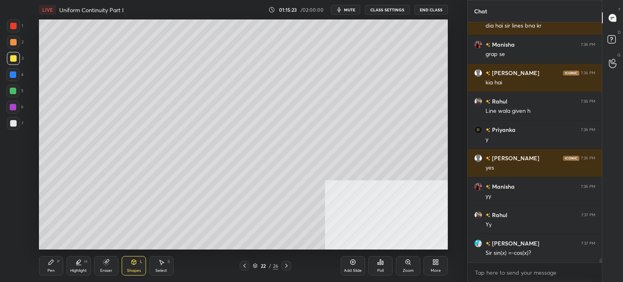
click at [134, 264] on icon at bounding box center [134, 263] width 0 height 3
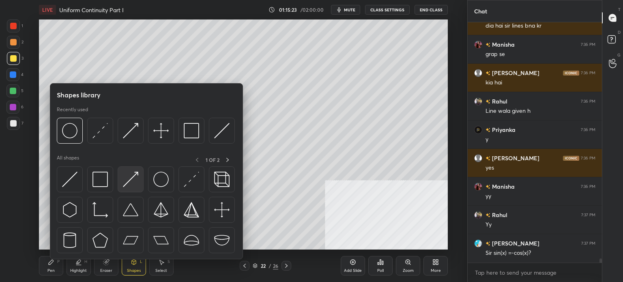
click at [134, 181] on img at bounding box center [130, 179] width 15 height 15
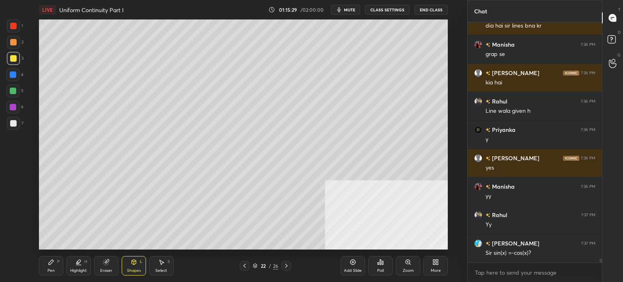
click at [140, 274] on div "Shapes L" at bounding box center [134, 265] width 24 height 19
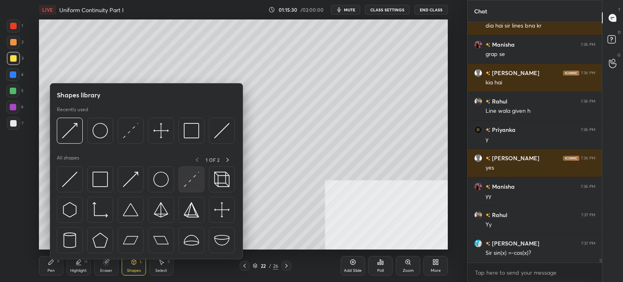
click at [195, 182] on img at bounding box center [191, 179] width 15 height 15
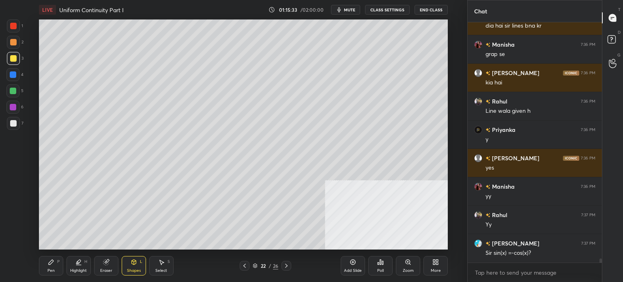
click at [159, 266] on div "Select S" at bounding box center [161, 265] width 24 height 19
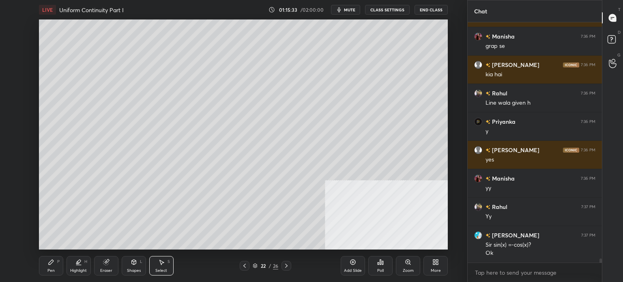
drag, startPoint x: 314, startPoint y: 203, endPoint x: 331, endPoint y: 235, distance: 36.7
click at [333, 237] on div "0 ° Undo Copy Duplicate Duplicate to new slide Delete" at bounding box center [243, 134] width 409 height 230
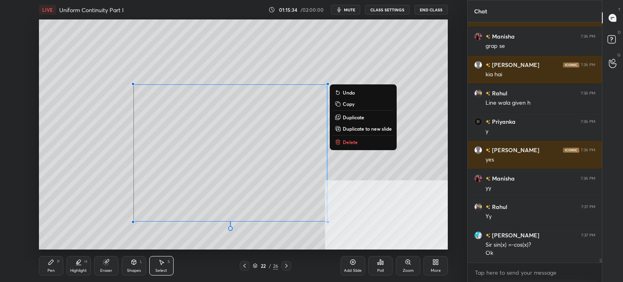
scroll to position [14541, 0]
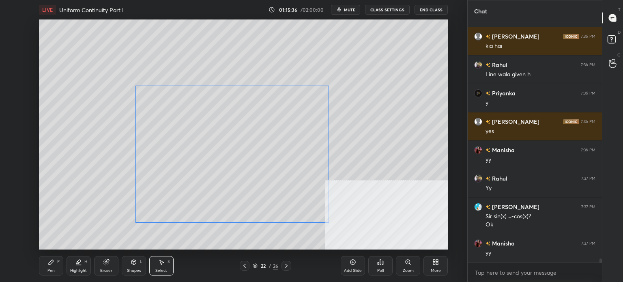
click at [317, 205] on div "0 ° Undo Copy Duplicate Duplicate to new slide Delete" at bounding box center [243, 134] width 409 height 230
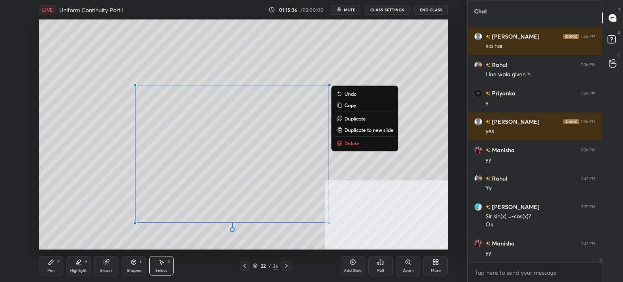
click at [362, 116] on p "Duplicate" at bounding box center [356, 118] width 22 height 6
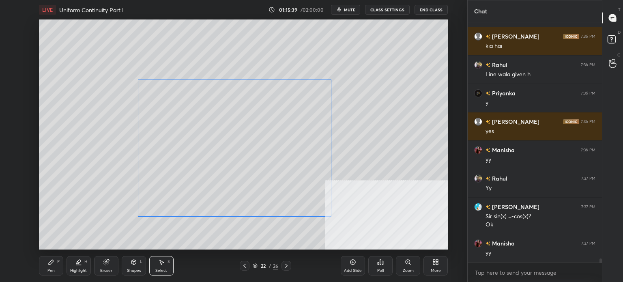
drag, startPoint x: 254, startPoint y: 171, endPoint x: 288, endPoint y: 149, distance: 40.1
click at [248, 156] on div "0 ° Undo Copy Duplicate Duplicate to new slide Delete" at bounding box center [243, 134] width 409 height 230
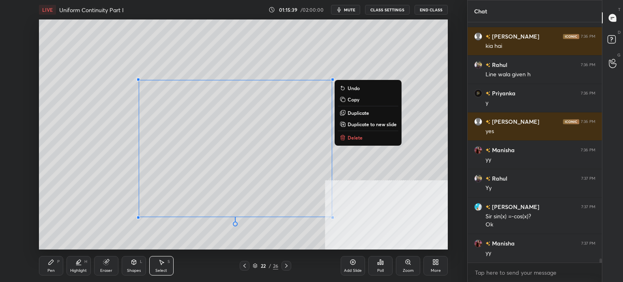
click at [355, 113] on p "Duplicate" at bounding box center [359, 113] width 22 height 6
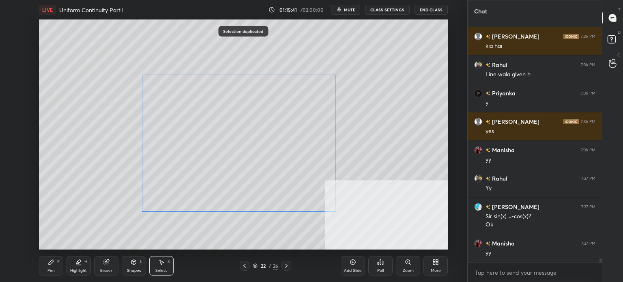
drag, startPoint x: 263, startPoint y: 161, endPoint x: 271, endPoint y: 142, distance: 20.4
click at [258, 146] on div "0 ° Undo Copy Duplicate Duplicate to new slide Delete" at bounding box center [243, 134] width 409 height 230
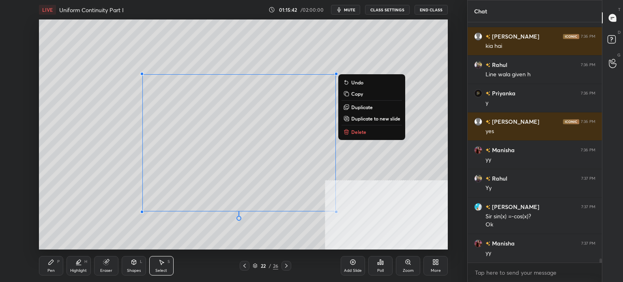
click at [365, 108] on p "Duplicate" at bounding box center [362, 107] width 22 height 6
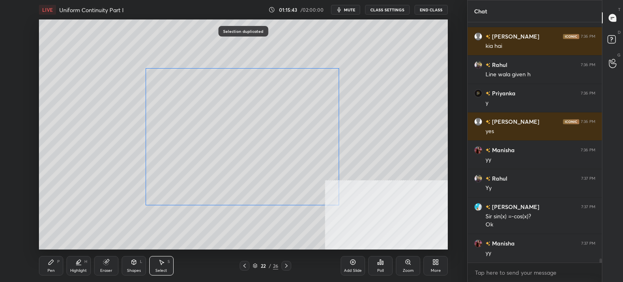
scroll to position [14569, 0]
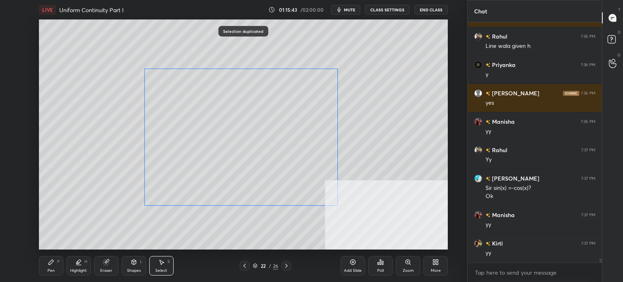
drag, startPoint x: 287, startPoint y: 134, endPoint x: 270, endPoint y: 136, distance: 17.5
click at [270, 136] on div "0 ° Undo Copy Duplicate Duplicate to new slide Delete" at bounding box center [243, 134] width 409 height 230
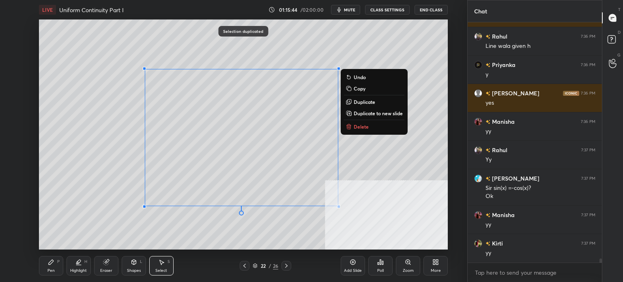
click at [365, 103] on p "Duplicate" at bounding box center [365, 102] width 22 height 6
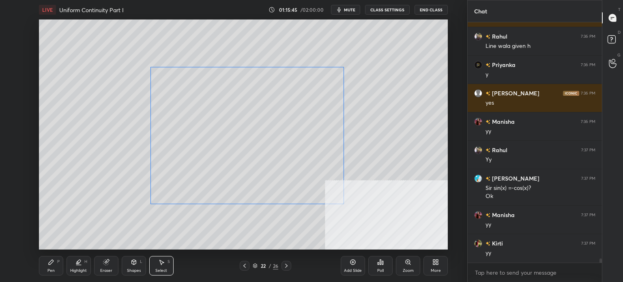
drag, startPoint x: 268, startPoint y: 142, endPoint x: 265, endPoint y: 133, distance: 9.6
click at [264, 133] on div "0 ° Undo Copy Duplicate Duplicate to new slide Delete" at bounding box center [243, 134] width 409 height 230
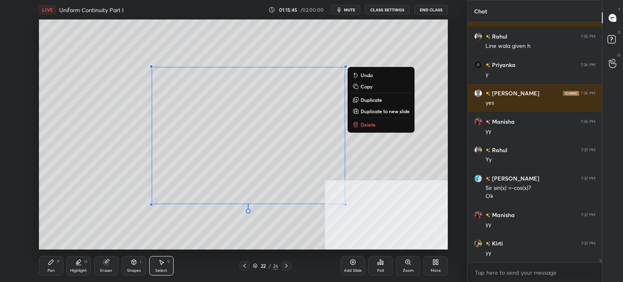
click at [381, 101] on p "Duplicate" at bounding box center [372, 100] width 22 height 6
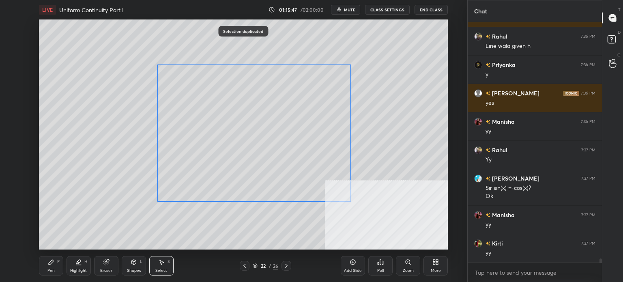
drag, startPoint x: 274, startPoint y: 137, endPoint x: 271, endPoint y: 130, distance: 7.3
click at [266, 131] on div "0 ° Undo Copy Duplicate Duplicate to new slide Delete" at bounding box center [243, 134] width 409 height 230
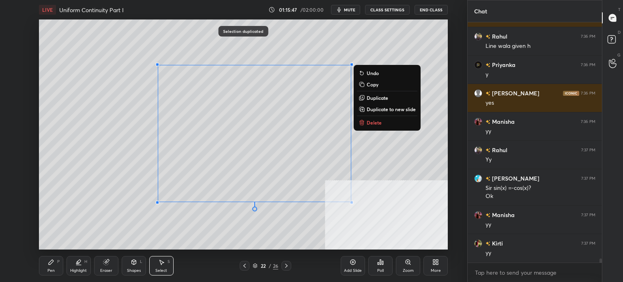
click at [376, 95] on p "Duplicate" at bounding box center [378, 98] width 22 height 6
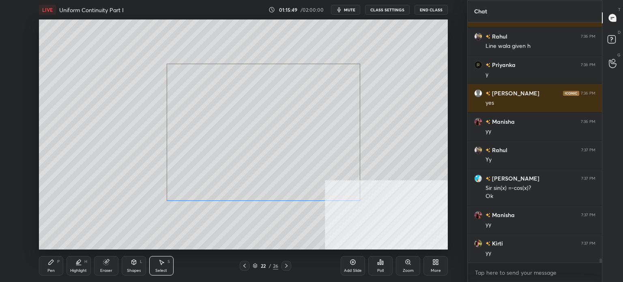
drag, startPoint x: 270, startPoint y: 138, endPoint x: 323, endPoint y: 121, distance: 55.7
click at [268, 131] on div "0 ° Undo Copy Duplicate Duplicate to new slide Delete" at bounding box center [243, 134] width 409 height 230
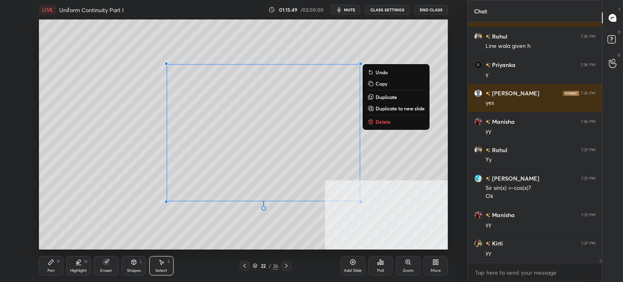
click at [382, 98] on p "Duplicate" at bounding box center [387, 97] width 22 height 6
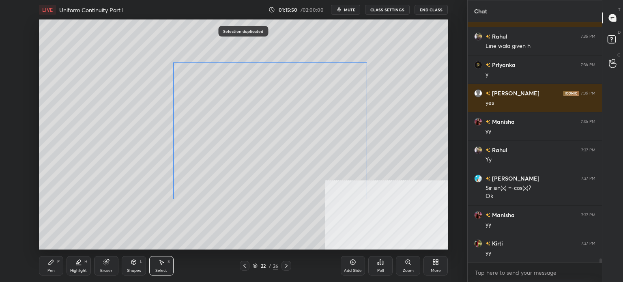
scroll to position [14597, 0]
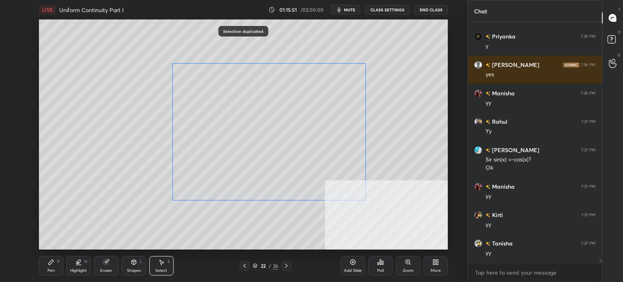
drag, startPoint x: 272, startPoint y: 148, endPoint x: 309, endPoint y: 125, distance: 43.6
click at [269, 138] on div "0 ° Undo Copy Duplicate Duplicate to new slide Delete" at bounding box center [243, 134] width 409 height 230
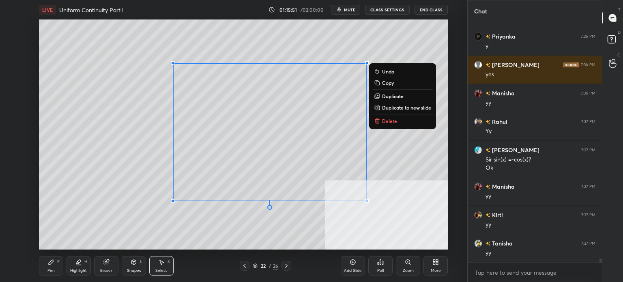
click at [394, 95] on p "Duplicate" at bounding box center [393, 96] width 22 height 6
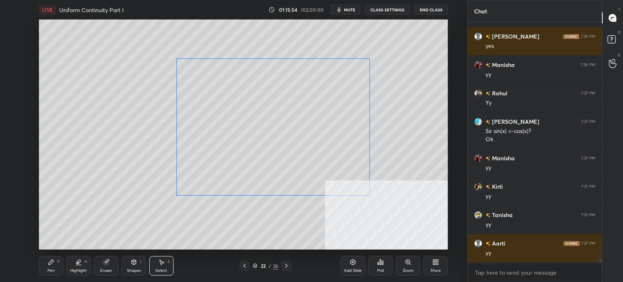
drag, startPoint x: 270, startPoint y: 146, endPoint x: 265, endPoint y: 131, distance: 15.3
click at [265, 131] on div "0 ° Undo Copy Duplicate Duplicate to new slide Delete" at bounding box center [243, 134] width 409 height 230
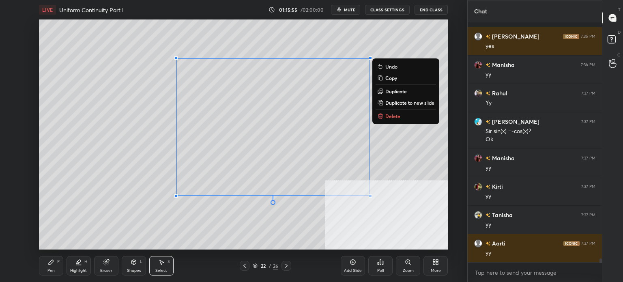
scroll to position [14683, 0]
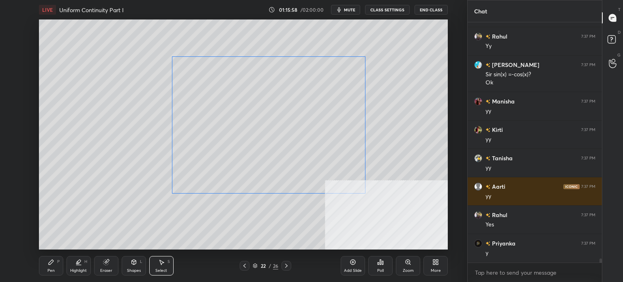
drag, startPoint x: 297, startPoint y: 142, endPoint x: 292, endPoint y: 141, distance: 5.0
click at [294, 141] on div "0 ° Undo Copy Duplicate Duplicate to new slide Delete" at bounding box center [243, 134] width 409 height 230
drag, startPoint x: 279, startPoint y: 158, endPoint x: 310, endPoint y: 158, distance: 30.8
click at [277, 158] on div "0 ° Undo Copy Duplicate Duplicate to new slide Delete" at bounding box center [243, 134] width 409 height 230
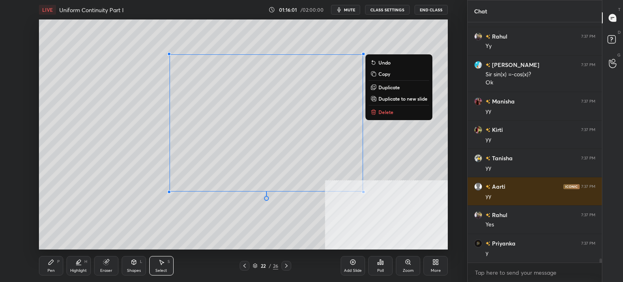
click at [406, 162] on div "0 ° Undo Copy Duplicate Duplicate to new slide Delete" at bounding box center [243, 134] width 409 height 230
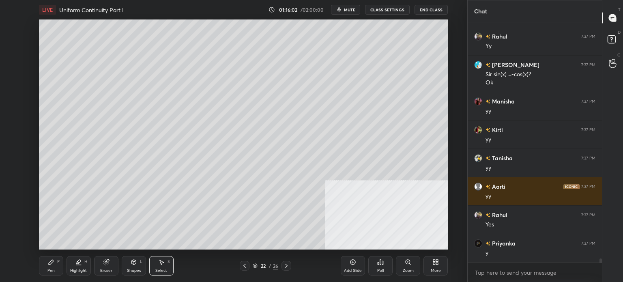
drag, startPoint x: 57, startPoint y: 266, endPoint x: 75, endPoint y: 251, distance: 23.7
click at [58, 265] on div "Pen P" at bounding box center [51, 265] width 24 height 19
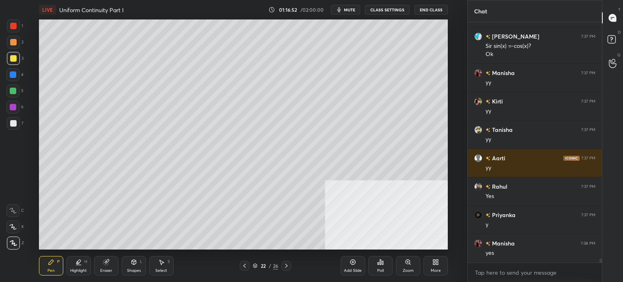
scroll to position [14739, 0]
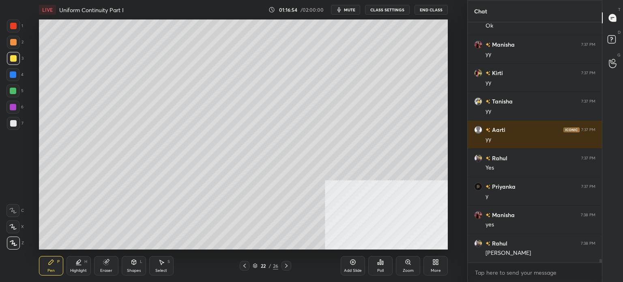
click at [15, 125] on div at bounding box center [13, 123] width 6 height 6
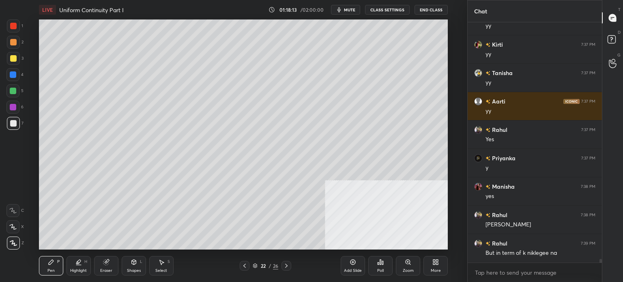
click at [349, 17] on div "LIVE Uniform Continuity Part I 01:18:13 / 02:00:00 mute CLASS SETTINGS End Class" at bounding box center [243, 9] width 409 height 19
click at [350, 15] on div "LIVE Uniform Continuity Part I 01:18:13 / 02:00:00 mute CLASS SETTINGS End Class" at bounding box center [243, 9] width 409 height 19
click at [352, 13] on button "mute" at bounding box center [345, 10] width 29 height 10
click at [117, 267] on div "Eraser" at bounding box center [106, 265] width 24 height 19
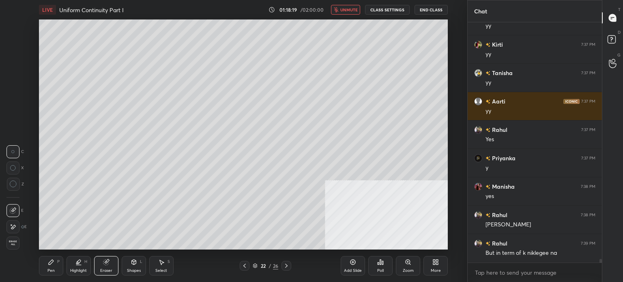
click at [55, 261] on div "Pen P" at bounding box center [51, 265] width 24 height 19
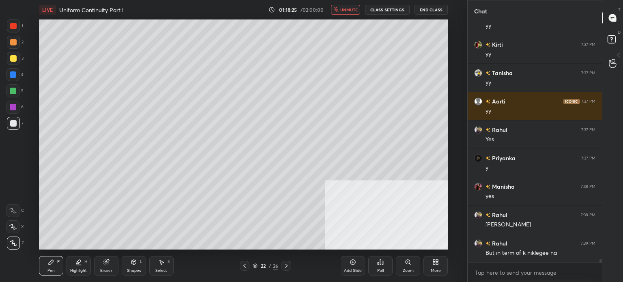
drag, startPoint x: 360, startPoint y: 14, endPoint x: 357, endPoint y: 19, distance: 5.9
click at [359, 14] on button "unmute" at bounding box center [345, 10] width 29 height 10
click at [347, 11] on span "mute" at bounding box center [349, 10] width 11 height 6
click at [352, 9] on span "unmute" at bounding box center [348, 10] width 17 height 6
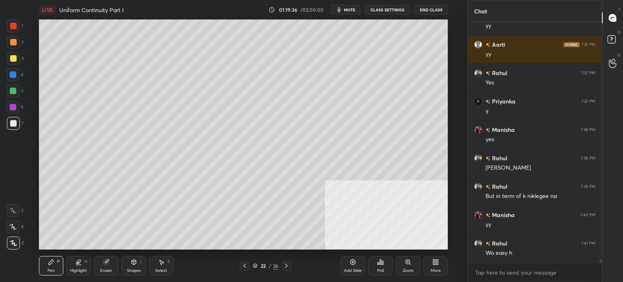
scroll to position [14853, 0]
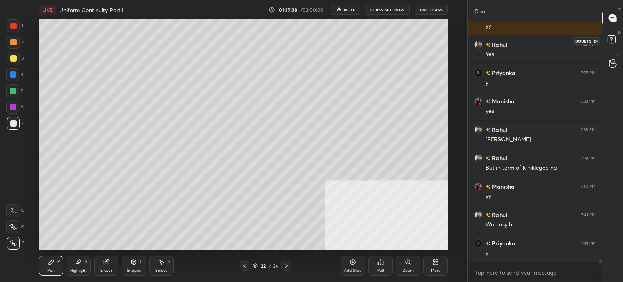
click at [617, 39] on icon at bounding box center [613, 40] width 15 height 15
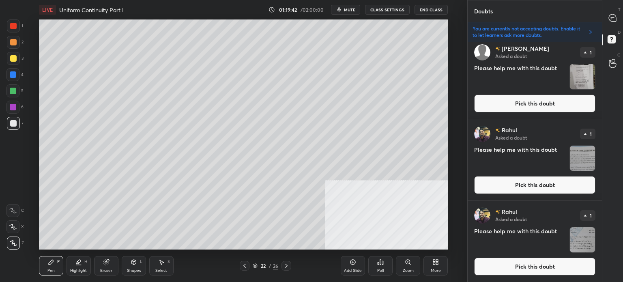
click at [521, 112] on button "Pick this doubt" at bounding box center [534, 104] width 121 height 18
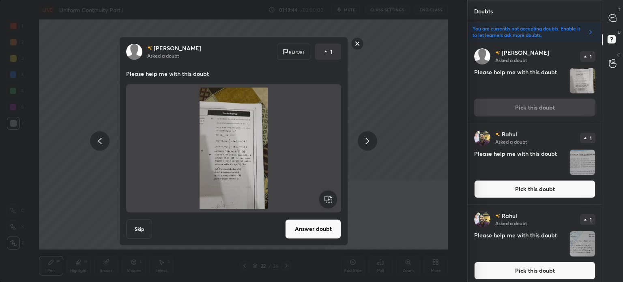
click at [315, 226] on button "Answer doubt" at bounding box center [313, 228] width 56 height 19
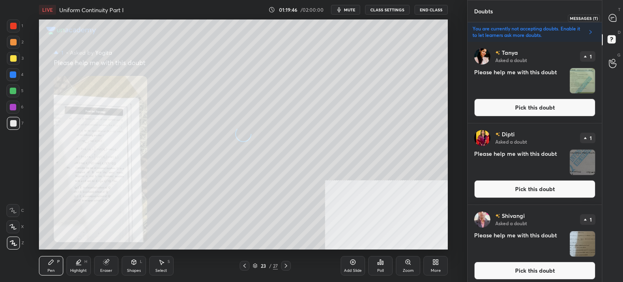
click at [614, 20] on icon at bounding box center [612, 17] width 7 height 7
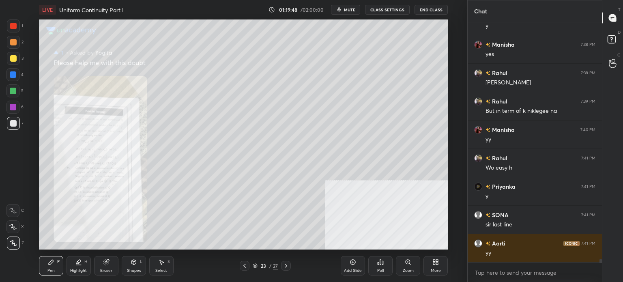
scroll to position [14918, 0]
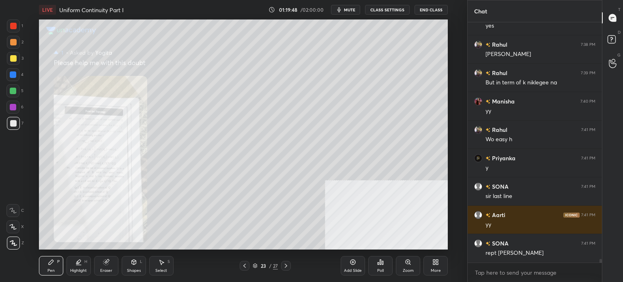
drag, startPoint x: 407, startPoint y: 261, endPoint x: 416, endPoint y: 243, distance: 20.2
click at [407, 261] on icon at bounding box center [408, 262] width 4 height 4
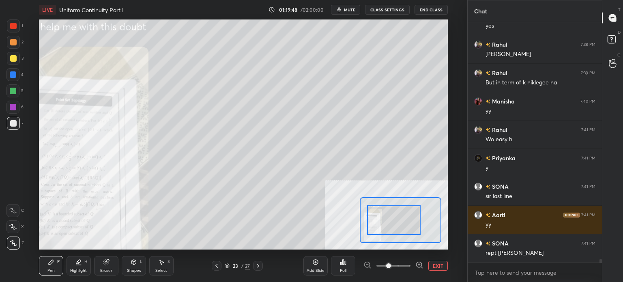
drag, startPoint x: 396, startPoint y: 217, endPoint x: 387, endPoint y: 218, distance: 8.6
click at [388, 218] on div at bounding box center [394, 220] width 54 height 30
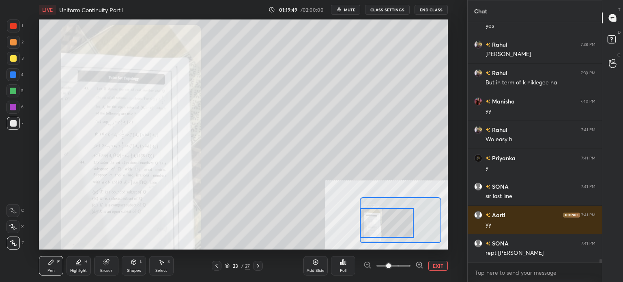
drag, startPoint x: 404, startPoint y: 265, endPoint x: 394, endPoint y: 265, distance: 10.6
click at [404, 265] on span at bounding box center [394, 266] width 34 height 12
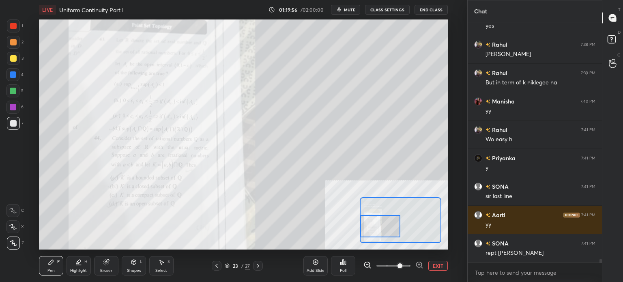
drag, startPoint x: 391, startPoint y: 227, endPoint x: 366, endPoint y: 230, distance: 25.0
click at [366, 230] on div at bounding box center [380, 226] width 40 height 22
drag, startPoint x: 399, startPoint y: 267, endPoint x: 437, endPoint y: 256, distance: 39.3
click at [438, 257] on div "Add Slide Poll EXIT" at bounding box center [376, 265] width 144 height 45
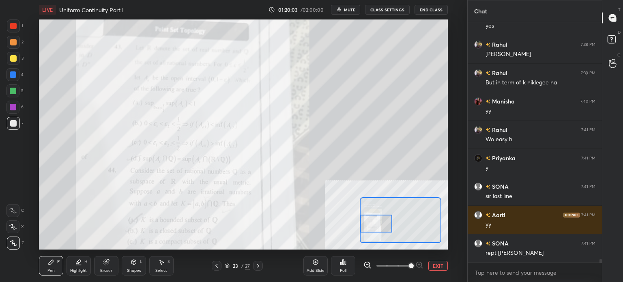
scroll to position [14946, 0]
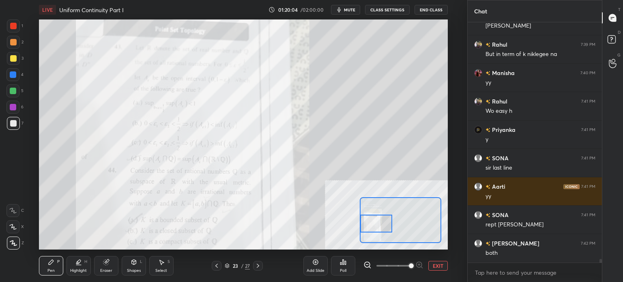
drag, startPoint x: 383, startPoint y: 227, endPoint x: 378, endPoint y: 224, distance: 5.1
click at [378, 224] on div at bounding box center [376, 224] width 32 height 18
click at [446, 260] on div "Add Slide Poll EXIT" at bounding box center [376, 265] width 144 height 45
click at [447, 269] on button "EXIT" at bounding box center [438, 266] width 19 height 10
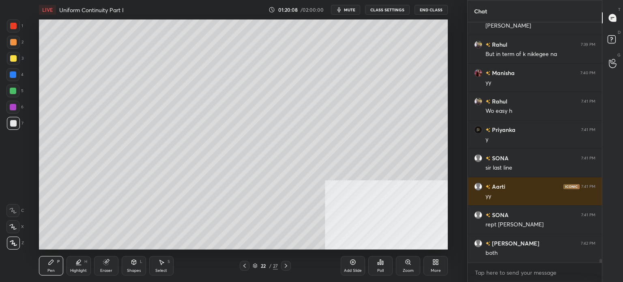
scroll to position [14975, 0]
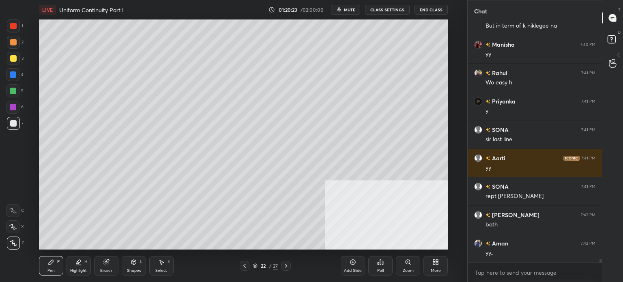
click at [357, 13] on div "LIVE Uniform Continuity Part I 01:20:23 / 02:00:00 mute CLASS SETTINGS End Class" at bounding box center [243, 9] width 409 height 19
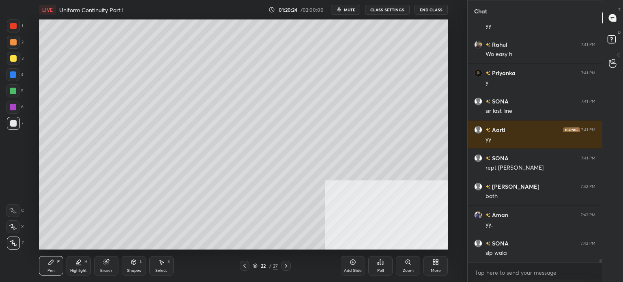
click at [350, 13] on button "mute" at bounding box center [345, 10] width 29 height 10
click at [352, 10] on span "unmute" at bounding box center [348, 10] width 17 height 6
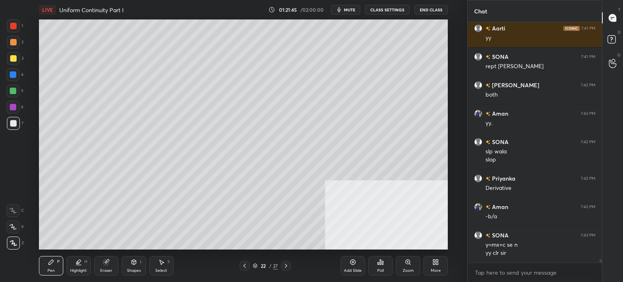
scroll to position [15133, 0]
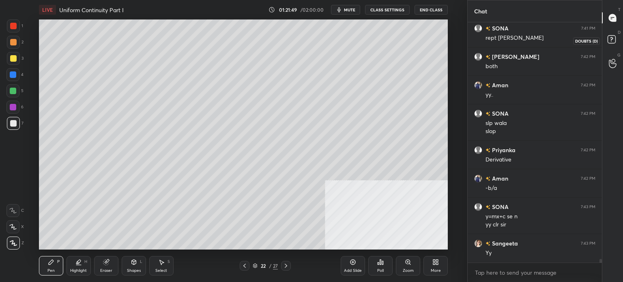
click at [612, 41] on rect at bounding box center [612, 40] width 8 height 8
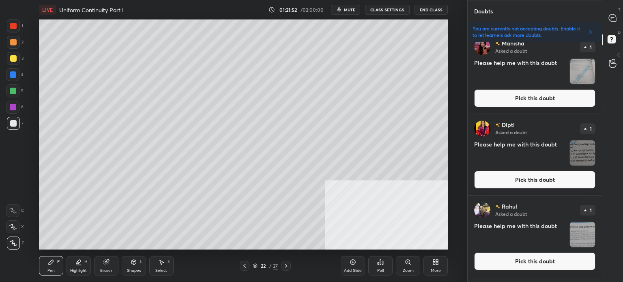
scroll to position [974, 0]
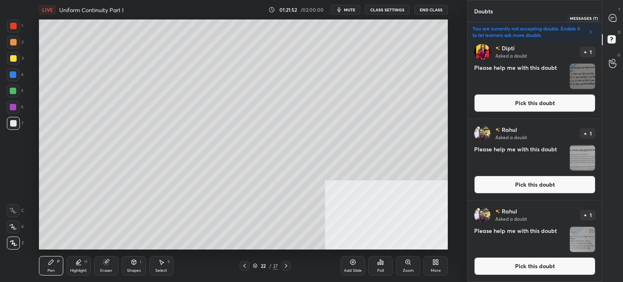
click at [616, 13] on div at bounding box center [613, 18] width 16 height 15
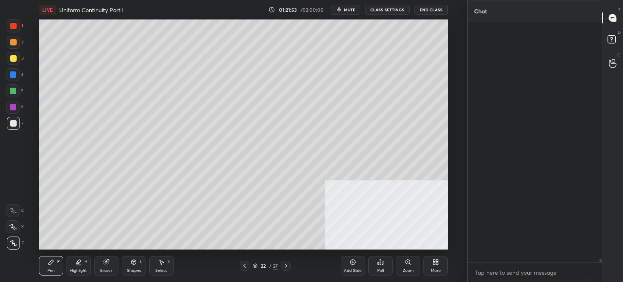
scroll to position [238, 132]
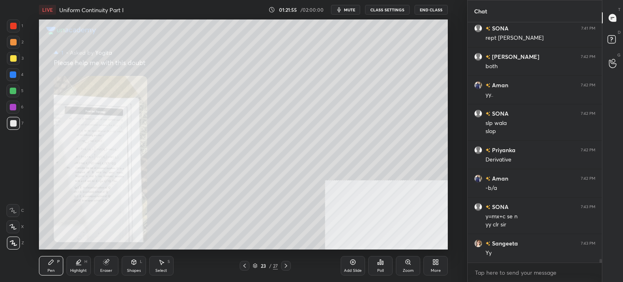
click at [413, 262] on div "Zoom" at bounding box center [408, 265] width 24 height 19
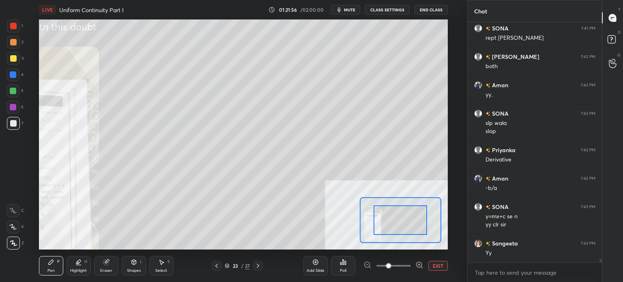
click at [404, 245] on div "LIVE Uniform Continuity Part I 01:21:56 / 02:00:00 mute CLASS SETTINGS End Clas…" at bounding box center [243, 141] width 435 height 282
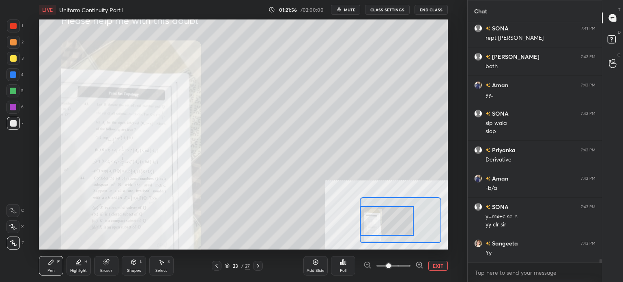
drag, startPoint x: 381, startPoint y: 228, endPoint x: 367, endPoint y: 234, distance: 15.5
click at [369, 228] on div at bounding box center [387, 221] width 54 height 30
click at [399, 266] on span at bounding box center [394, 266] width 34 height 12
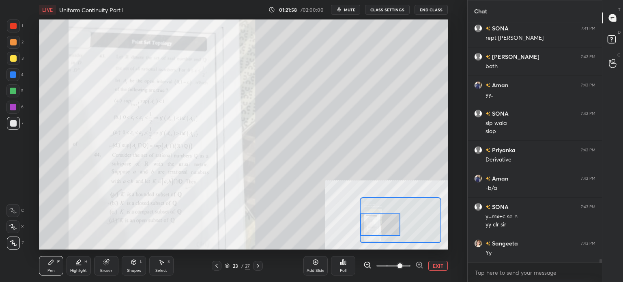
drag, startPoint x: 381, startPoint y: 220, endPoint x: 374, endPoint y: 224, distance: 7.3
click at [374, 224] on div at bounding box center [380, 224] width 40 height 22
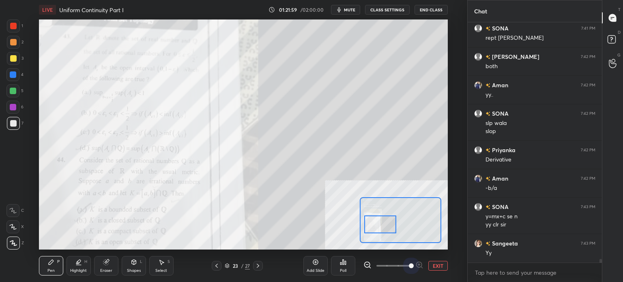
drag, startPoint x: 401, startPoint y: 265, endPoint x: 425, endPoint y: 243, distance: 32.8
click at [447, 258] on div "Add Slide Poll EXIT" at bounding box center [376, 265] width 144 height 45
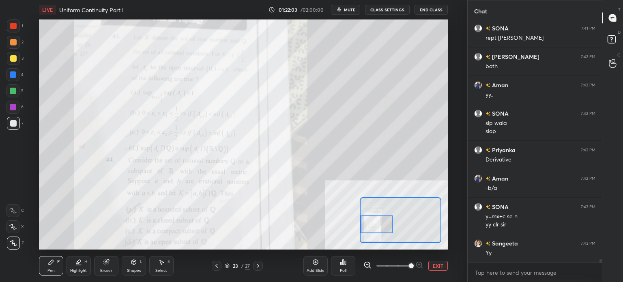
click at [373, 226] on div at bounding box center [377, 224] width 32 height 18
click at [13, 42] on div at bounding box center [13, 42] width 6 height 6
drag, startPoint x: 17, startPoint y: 61, endPoint x: 18, endPoint y: 66, distance: 4.9
click at [17, 62] on div at bounding box center [13, 58] width 13 height 13
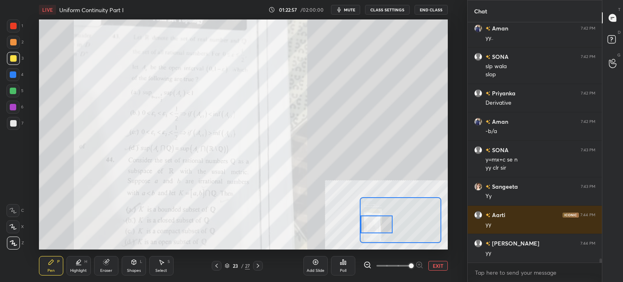
scroll to position [13931, 0]
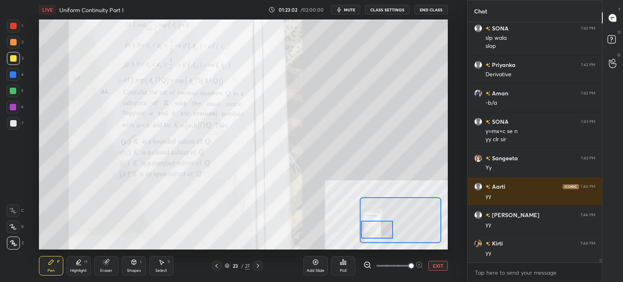
drag, startPoint x: 390, startPoint y: 225, endPoint x: 391, endPoint y: 230, distance: 5.3
click at [391, 230] on div at bounding box center [377, 230] width 32 height 18
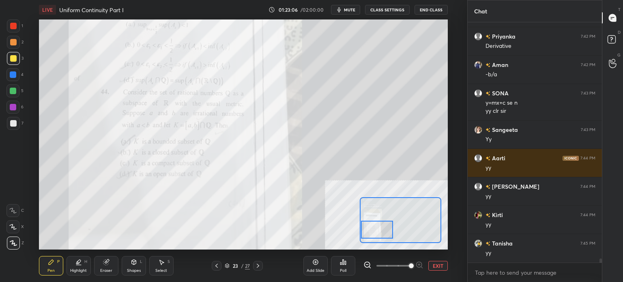
click at [398, 265] on span at bounding box center [394, 266] width 34 height 12
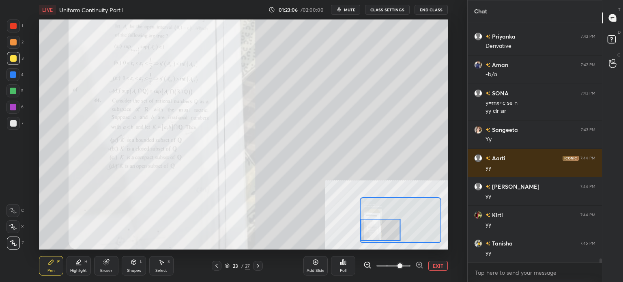
click at [380, 267] on span at bounding box center [394, 266] width 34 height 12
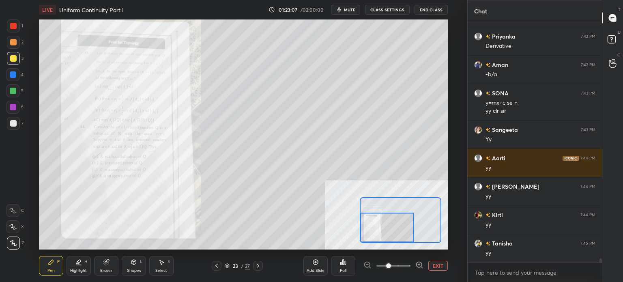
click at [396, 230] on div at bounding box center [387, 228] width 54 height 30
click at [391, 264] on span at bounding box center [388, 265] width 5 height 5
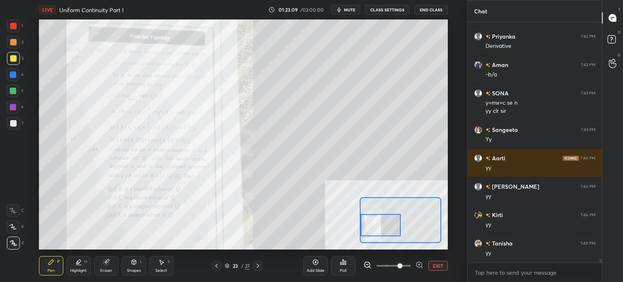
drag, startPoint x: 399, startPoint y: 227, endPoint x: 392, endPoint y: 225, distance: 7.2
click at [392, 225] on div at bounding box center [381, 225] width 40 height 22
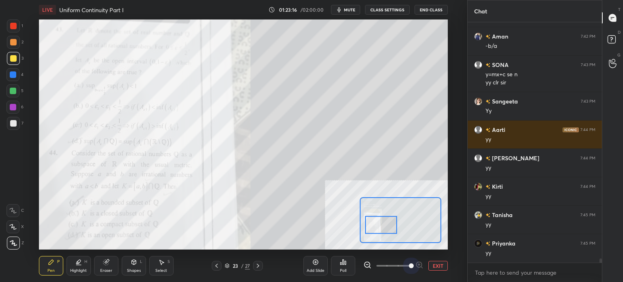
drag, startPoint x: 401, startPoint y: 262, endPoint x: 405, endPoint y: 259, distance: 4.6
click at [409, 263] on span at bounding box center [411, 265] width 5 height 5
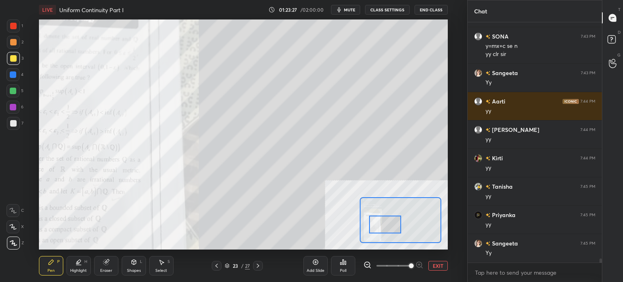
drag, startPoint x: 385, startPoint y: 225, endPoint x: 384, endPoint y: 257, distance: 32.1
click at [389, 225] on div at bounding box center [385, 225] width 32 height 18
click at [399, 269] on span at bounding box center [394, 266] width 34 height 12
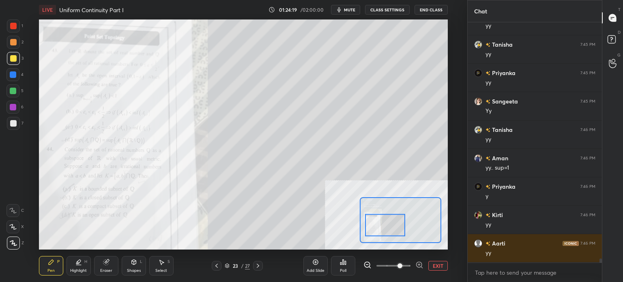
scroll to position [14187, 0]
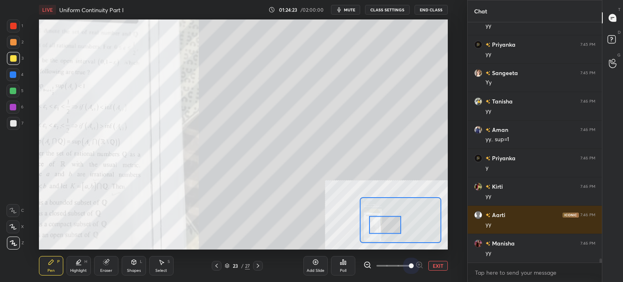
drag, startPoint x: 408, startPoint y: 266, endPoint x: 419, endPoint y: 259, distance: 12.9
click at [414, 264] on span at bounding box center [411, 265] width 5 height 5
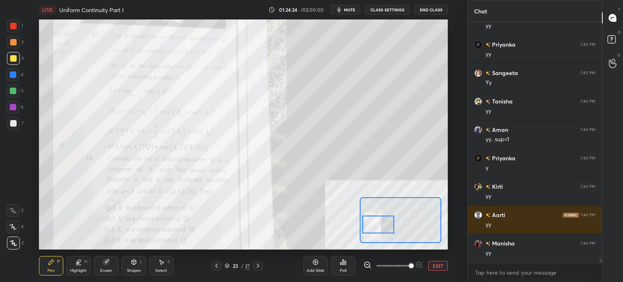
scroll to position [14215, 0]
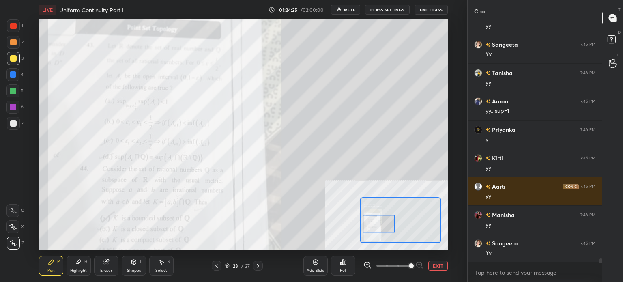
click at [384, 226] on div at bounding box center [379, 224] width 32 height 18
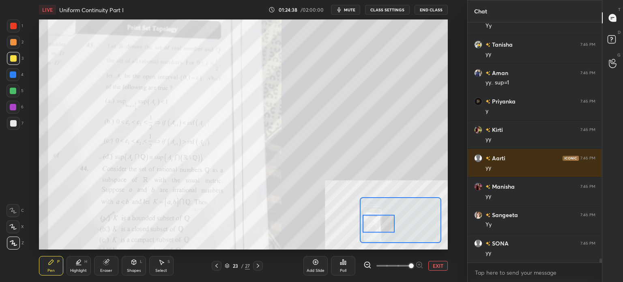
click at [6, 23] on div "1 2 3 4 5 6 7 C X Z C X Z E E Erase all H H" at bounding box center [13, 134] width 26 height 230
click at [11, 27] on div at bounding box center [13, 26] width 6 height 6
click at [104, 272] on div "Eraser" at bounding box center [106, 271] width 12 height 4
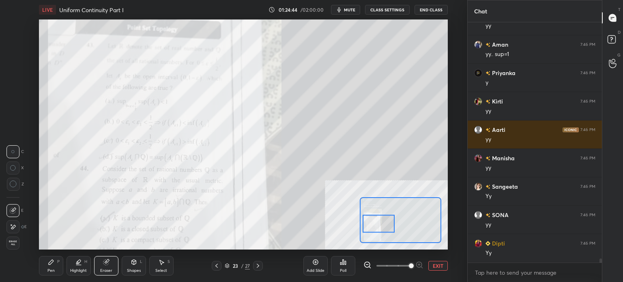
scroll to position [14300, 0]
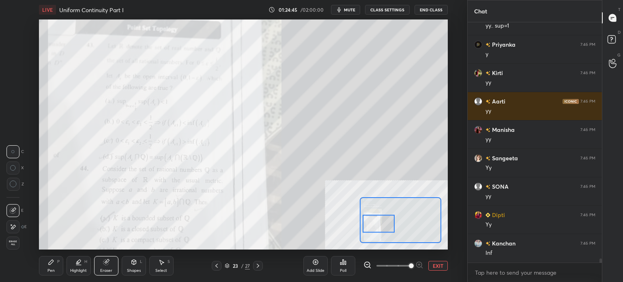
click at [58, 267] on div "Pen P" at bounding box center [51, 265] width 24 height 19
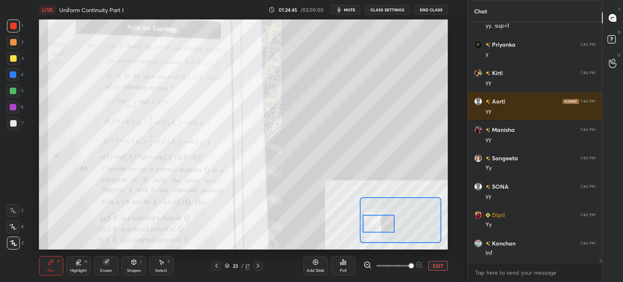
click at [19, 211] on div at bounding box center [12, 210] width 13 height 13
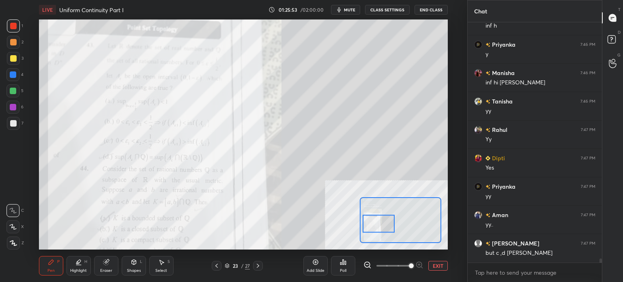
scroll to position [14641, 0]
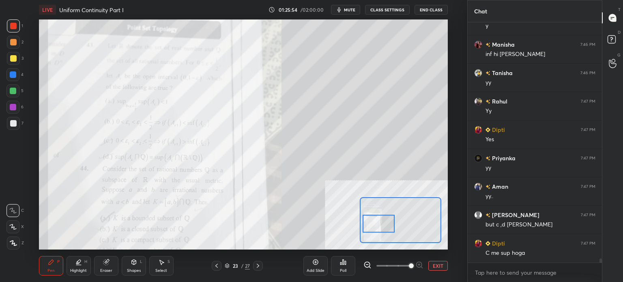
click at [103, 270] on div "Eraser" at bounding box center [106, 271] width 12 height 4
click at [50, 266] on div "Pen P" at bounding box center [51, 265] width 24 height 19
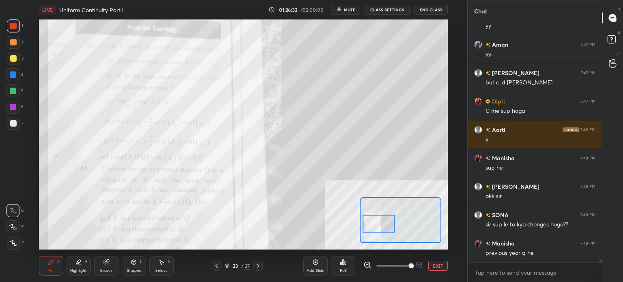
scroll to position [14812, 0]
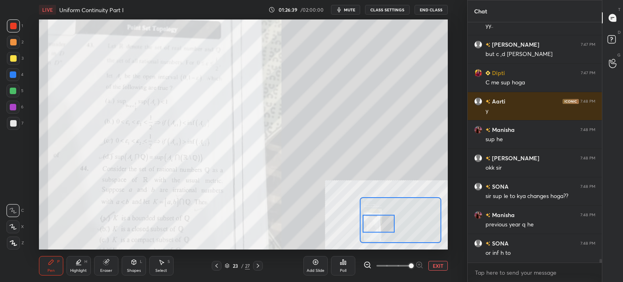
click at [104, 265] on icon at bounding box center [106, 262] width 6 height 6
click at [44, 259] on div "Pen P" at bounding box center [51, 265] width 24 height 19
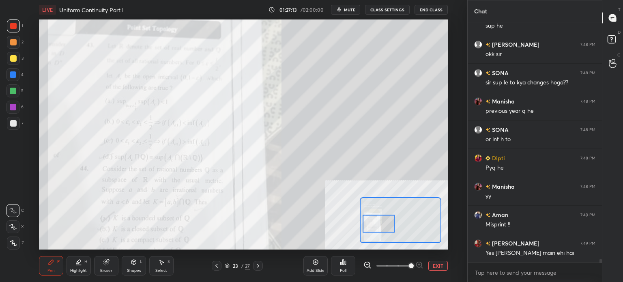
scroll to position [14954, 0]
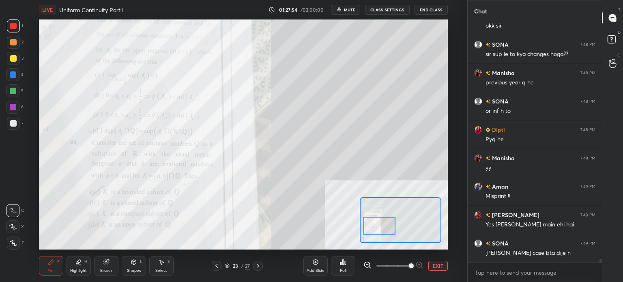
click at [388, 230] on div at bounding box center [380, 226] width 32 height 18
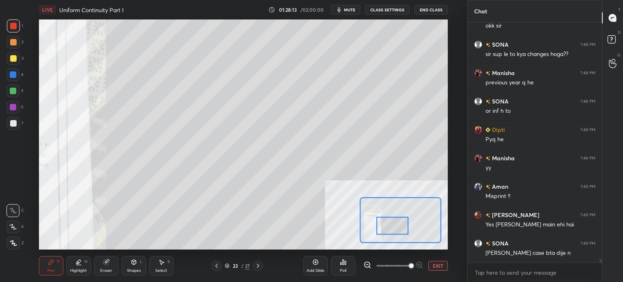
drag, startPoint x: 391, startPoint y: 229, endPoint x: 401, endPoint y: 217, distance: 15.7
click at [400, 225] on div at bounding box center [393, 226] width 32 height 18
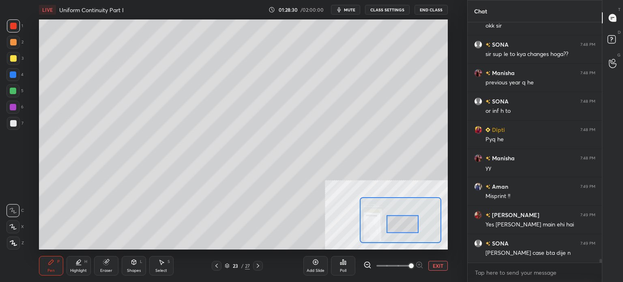
click at [403, 222] on div at bounding box center [403, 224] width 32 height 18
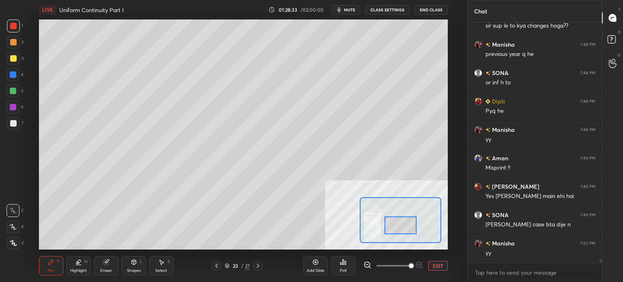
drag, startPoint x: 409, startPoint y: 224, endPoint x: 405, endPoint y: 232, distance: 9.3
click at [403, 228] on div at bounding box center [401, 226] width 32 height 18
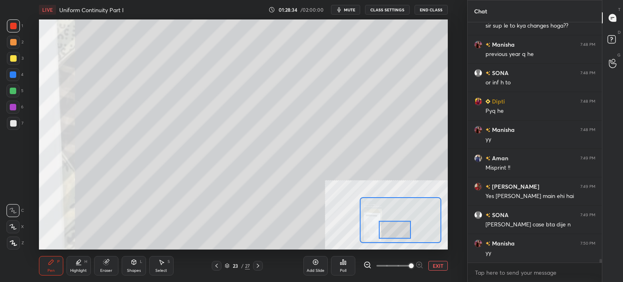
click at [386, 267] on span at bounding box center [394, 266] width 34 height 12
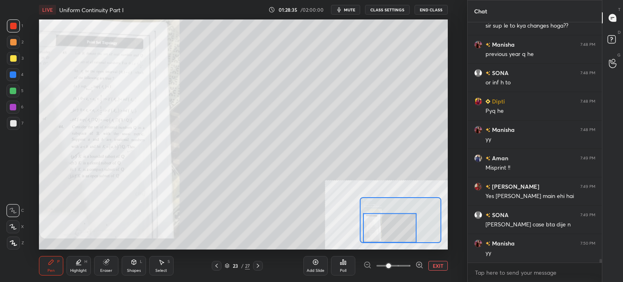
click at [392, 229] on div at bounding box center [390, 228] width 54 height 30
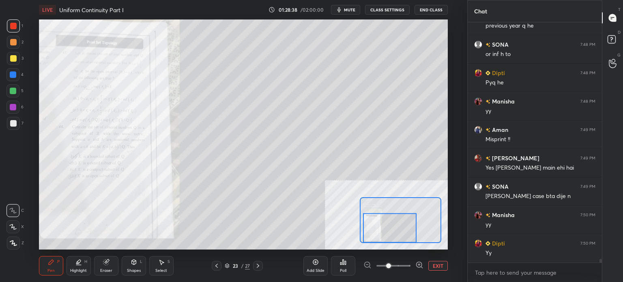
scroll to position [15039, 0]
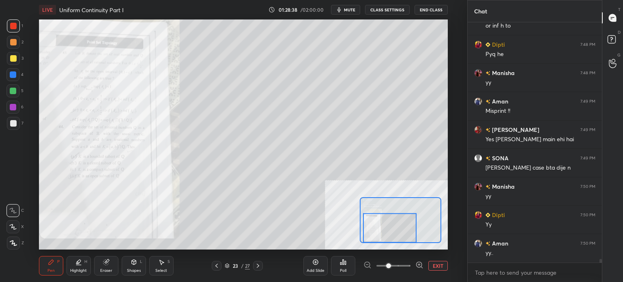
click at [401, 269] on span at bounding box center [394, 266] width 34 height 12
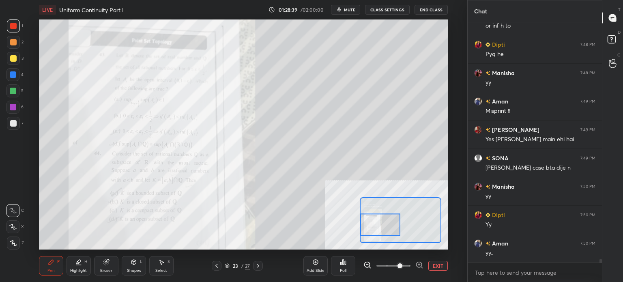
drag, startPoint x: 376, startPoint y: 230, endPoint x: 363, endPoint y: 218, distance: 17.5
click at [377, 230] on div at bounding box center [380, 224] width 40 height 22
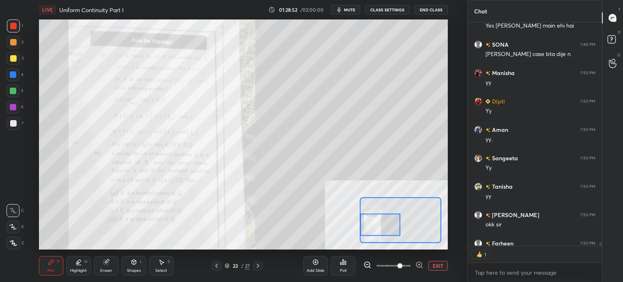
scroll to position [2, 2]
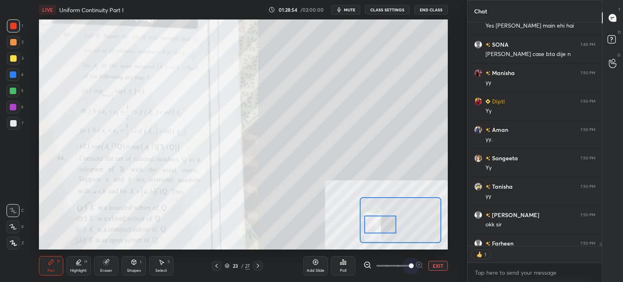
drag, startPoint x: 412, startPoint y: 265, endPoint x: 403, endPoint y: 243, distance: 23.4
click at [414, 265] on span at bounding box center [411, 265] width 5 height 5
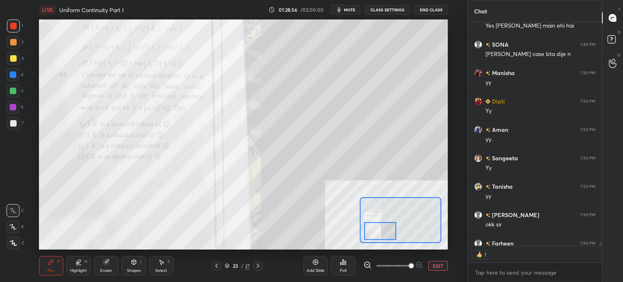
drag, startPoint x: 384, startPoint y: 228, endPoint x: 385, endPoint y: 233, distance: 4.9
click at [385, 233] on div at bounding box center [380, 231] width 32 height 18
drag, startPoint x: 13, startPoint y: 56, endPoint x: 20, endPoint y: 70, distance: 15.1
click at [13, 58] on div at bounding box center [13, 58] width 6 height 6
click at [157, 269] on div "Select" at bounding box center [161, 271] width 12 height 4
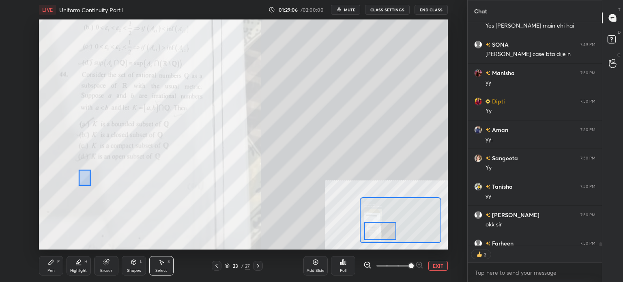
drag, startPoint x: 91, startPoint y: 185, endPoint x: 145, endPoint y: 199, distance: 56.1
drag, startPoint x: 135, startPoint y: 191, endPoint x: 147, endPoint y: 193, distance: 12.3
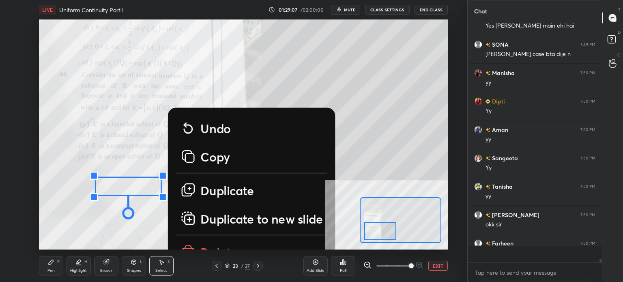
scroll to position [15153, 0]
click at [50, 263] on icon at bounding box center [51, 262] width 5 height 5
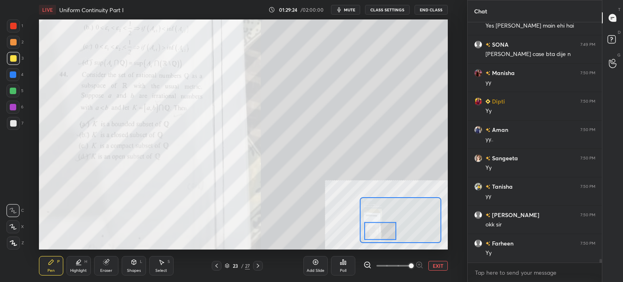
scroll to position [15181, 0]
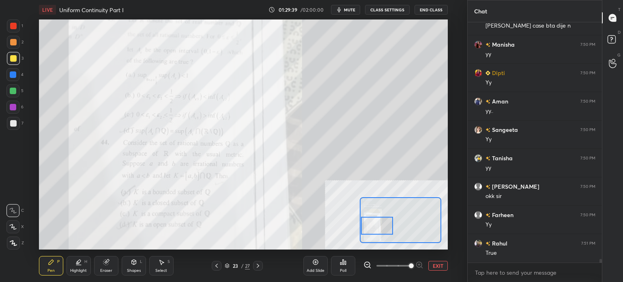
drag, startPoint x: 381, startPoint y: 230, endPoint x: 378, endPoint y: 225, distance: 6.2
click at [378, 225] on div at bounding box center [377, 226] width 32 height 18
click at [397, 271] on span at bounding box center [394, 266] width 34 height 12
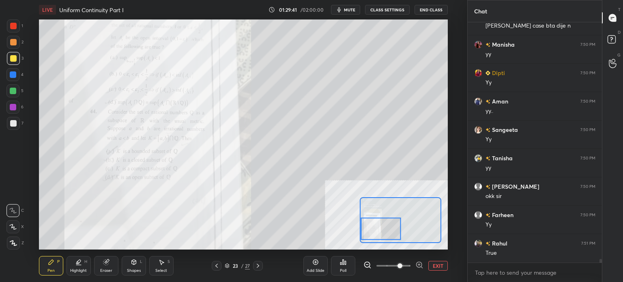
click at [387, 232] on div at bounding box center [381, 229] width 40 height 22
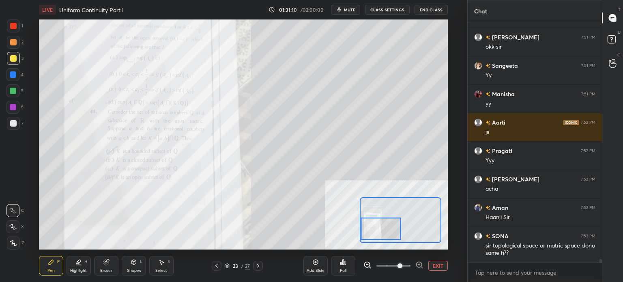
scroll to position [15444, 0]
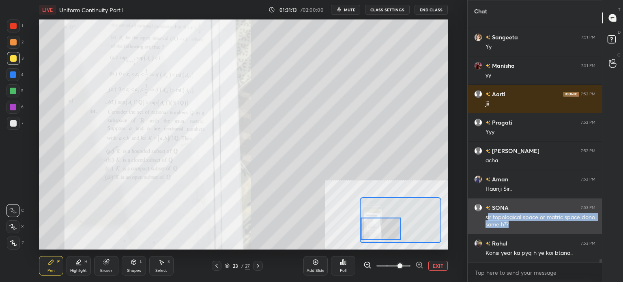
drag, startPoint x: 487, startPoint y: 217, endPoint x: 523, endPoint y: 222, distance: 36.6
click at [523, 222] on div "sir topological space or matric space dono same h??" at bounding box center [541, 220] width 110 height 15
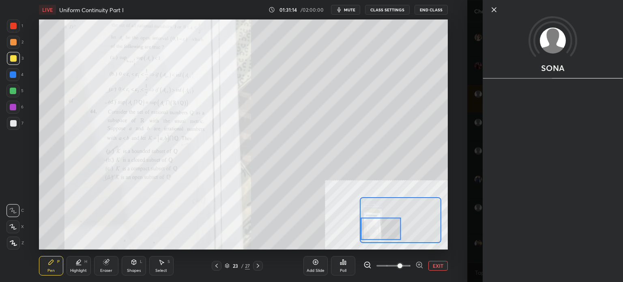
click at [465, 212] on div "1 2 3 4 5 6 7 C X Z C X Z E E Erase all H H LIVE Uniform Continuity Part I 01:3…" at bounding box center [234, 141] width 468 height 282
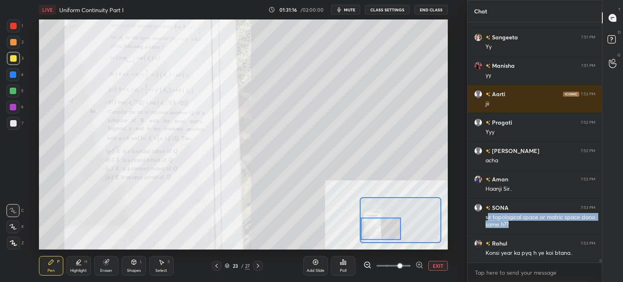
copy div "ir topological space or matric space dono same h??"
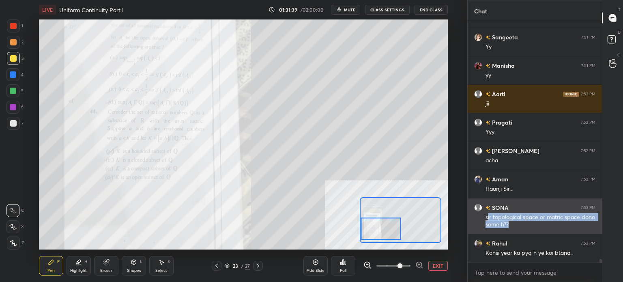
click at [515, 220] on div "sir topological space or matric space dono same h??" at bounding box center [541, 220] width 110 height 15
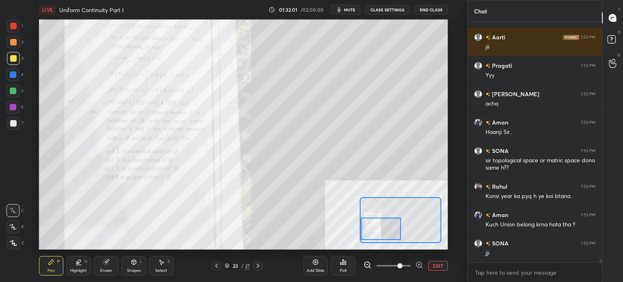
scroll to position [15529, 0]
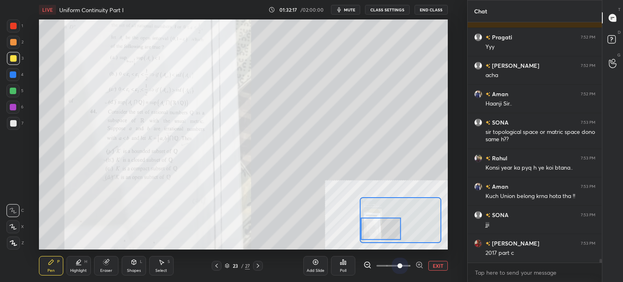
drag, startPoint x: 401, startPoint y: 269, endPoint x: 409, endPoint y: 246, distance: 24.8
click at [403, 266] on span at bounding box center [400, 265] width 5 height 5
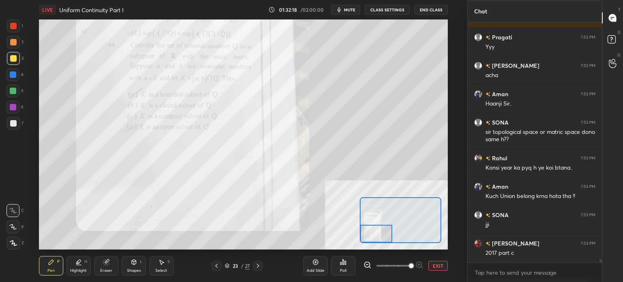
drag, startPoint x: 377, startPoint y: 228, endPoint x: 372, endPoint y: 233, distance: 7.5
click at [372, 233] on div at bounding box center [376, 234] width 32 height 18
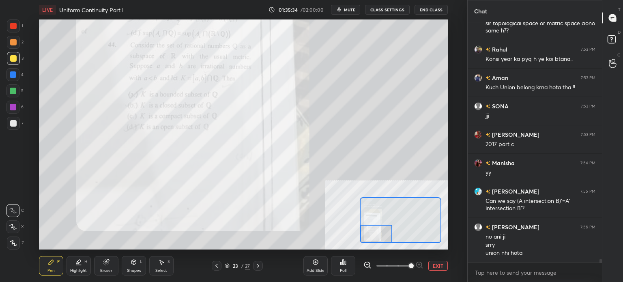
scroll to position [15674, 0]
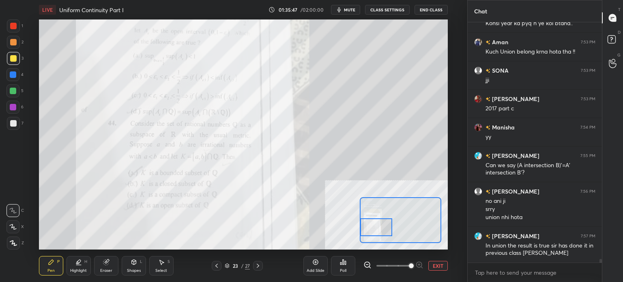
drag, startPoint x: 381, startPoint y: 228, endPoint x: 380, endPoint y: 221, distance: 6.5
click at [380, 221] on div at bounding box center [376, 227] width 32 height 18
click at [442, 265] on button "EXIT" at bounding box center [438, 266] width 19 height 10
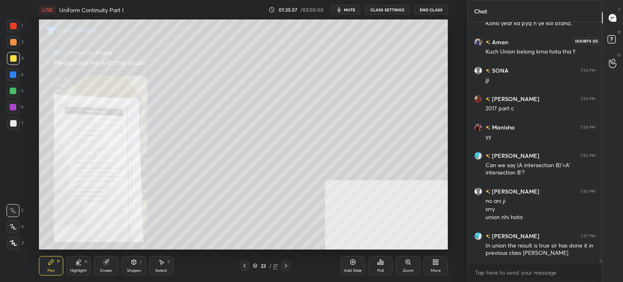
click at [618, 37] on icon at bounding box center [613, 40] width 15 height 15
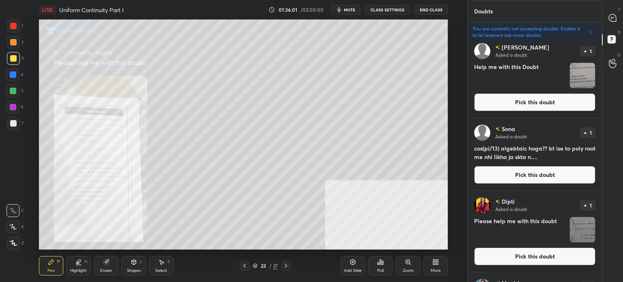
scroll to position [649, 0]
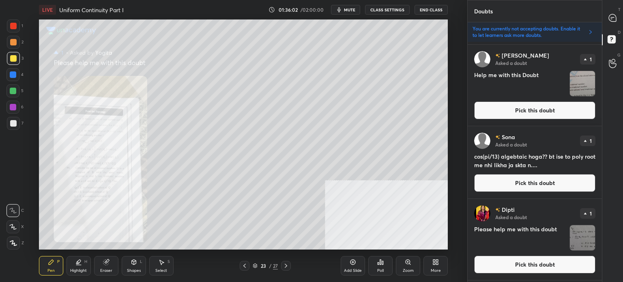
click at [523, 185] on button "Pick this doubt" at bounding box center [534, 183] width 121 height 18
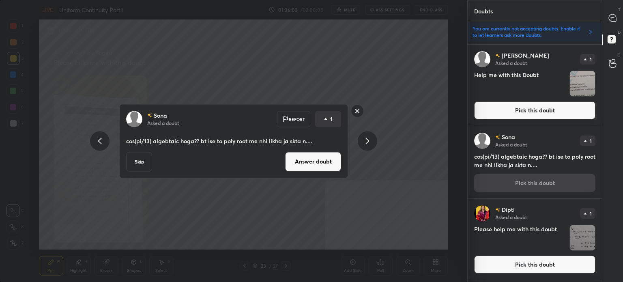
click at [336, 167] on button "Answer doubt" at bounding box center [313, 161] width 56 height 19
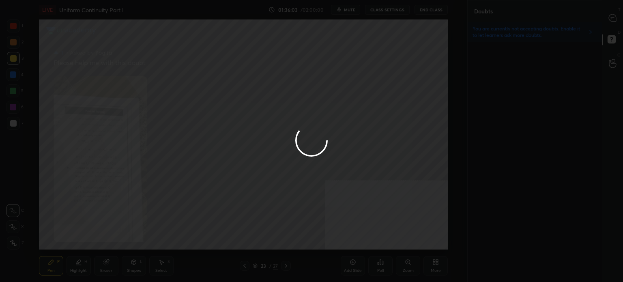
scroll to position [0, 0]
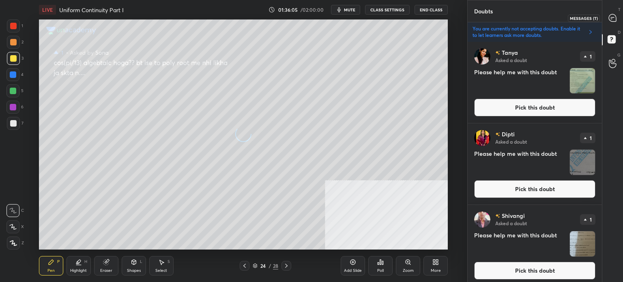
drag, startPoint x: 611, startPoint y: 16, endPoint x: 604, endPoint y: 32, distance: 17.3
click at [611, 16] on icon at bounding box center [612, 17] width 7 height 7
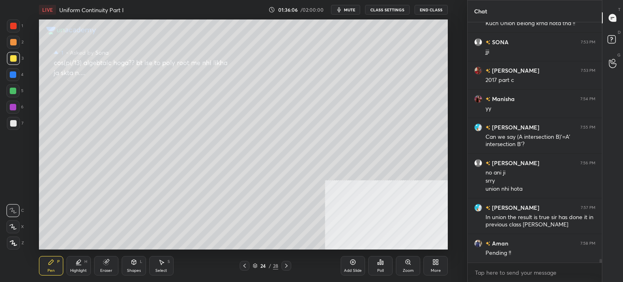
scroll to position [15892, 0]
click at [407, 267] on div "Zoom" at bounding box center [408, 265] width 24 height 19
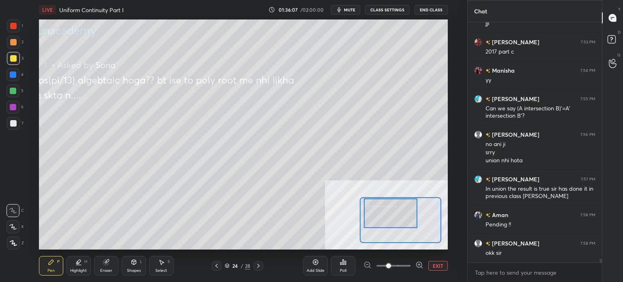
drag, startPoint x: 401, startPoint y: 224, endPoint x: 391, endPoint y: 217, distance: 12.2
click at [391, 217] on div at bounding box center [391, 213] width 54 height 30
drag, startPoint x: 388, startPoint y: 216, endPoint x: 384, endPoint y: 217, distance: 4.1
click at [384, 217] on div at bounding box center [387, 213] width 54 height 30
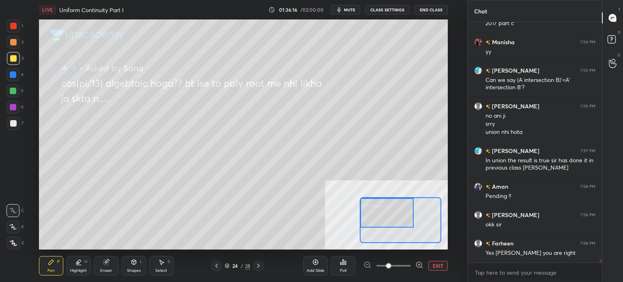
scroll to position [15949, 0]
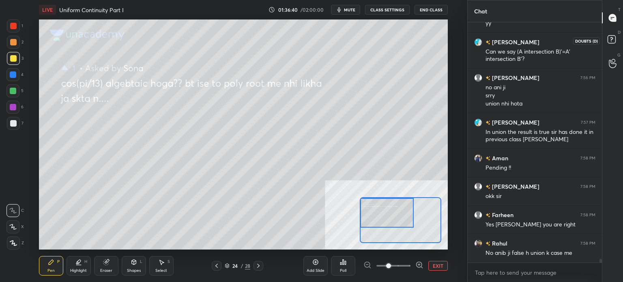
click at [618, 36] on icon at bounding box center [613, 40] width 15 height 15
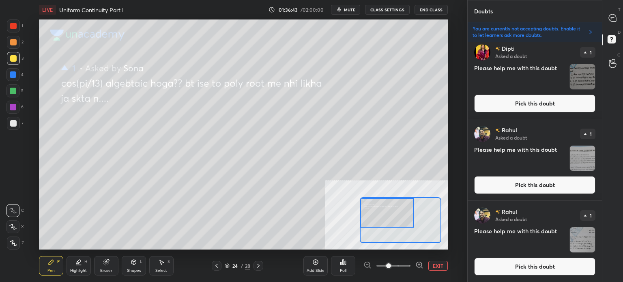
click at [504, 108] on button "Pick this doubt" at bounding box center [534, 104] width 121 height 18
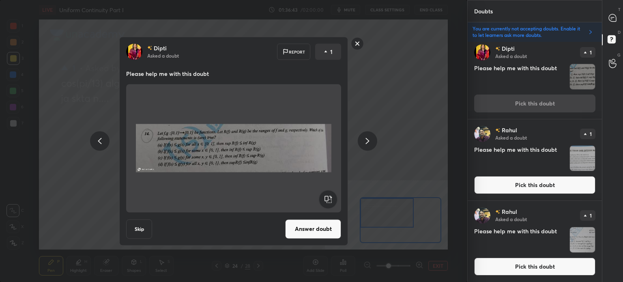
scroll to position [897, 0]
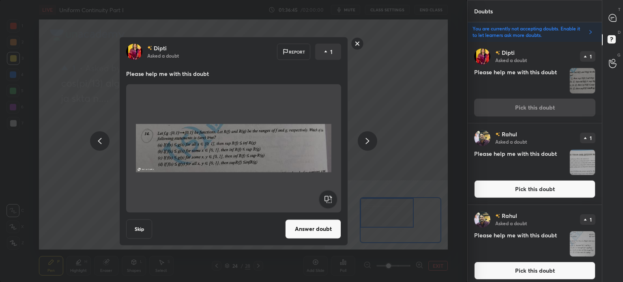
click at [360, 44] on rect at bounding box center [357, 43] width 13 height 13
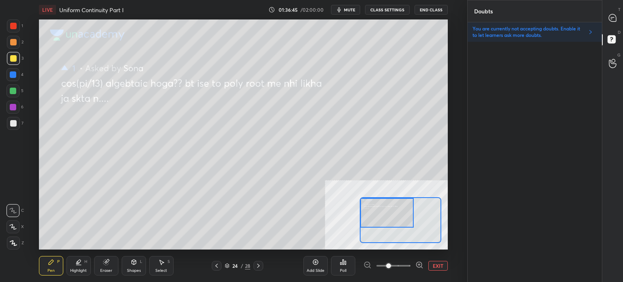
scroll to position [0, 0]
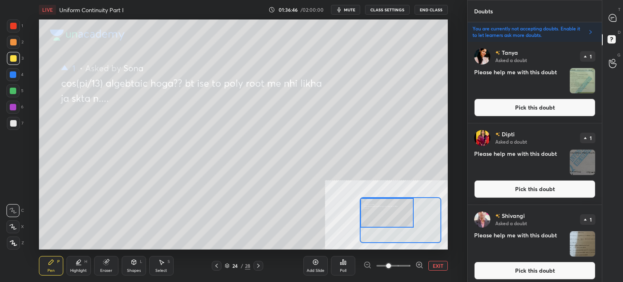
click at [623, 22] on div "T Messages (T)" at bounding box center [613, 17] width 21 height 23
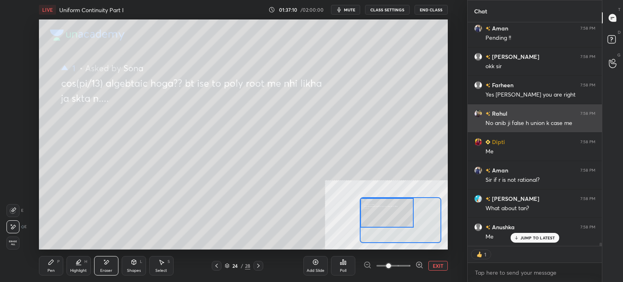
scroll to position [16062, 0]
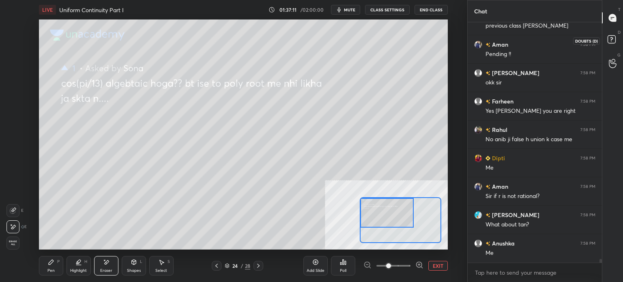
click at [614, 39] on rect at bounding box center [612, 40] width 8 height 8
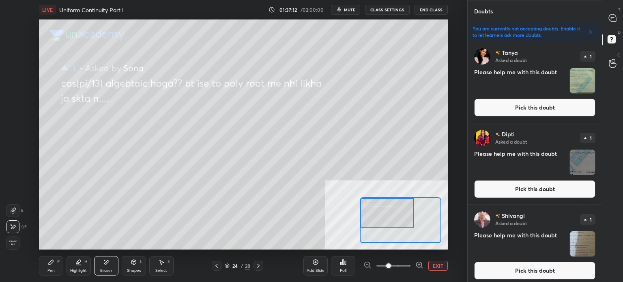
click at [515, 179] on div "[PERSON_NAME] Asked a doubt 1 Please help me with this doubt Pick this doubt" at bounding box center [535, 163] width 134 height 81
click at [476, 192] on button "Pick this doubt" at bounding box center [534, 189] width 121 height 18
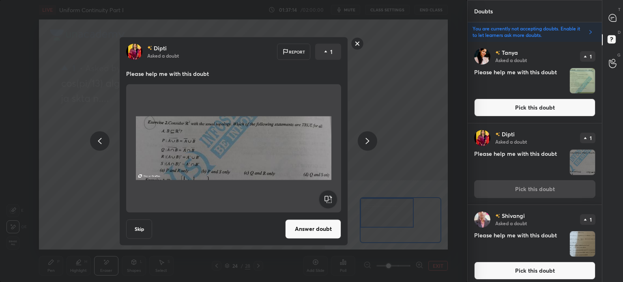
click at [319, 220] on button "Answer doubt" at bounding box center [313, 228] width 56 height 19
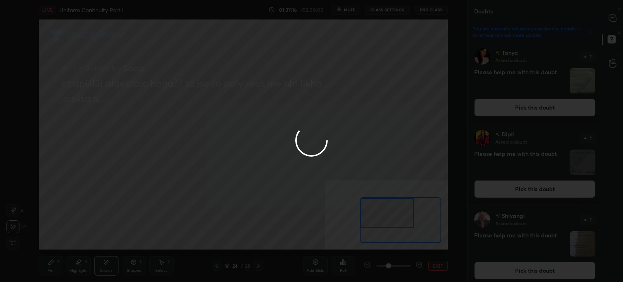
click at [614, 19] on icon at bounding box center [612, 17] width 7 height 7
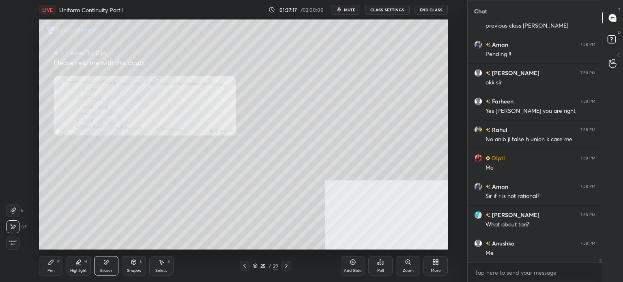
click at [401, 269] on div "Zoom" at bounding box center [408, 265] width 24 height 19
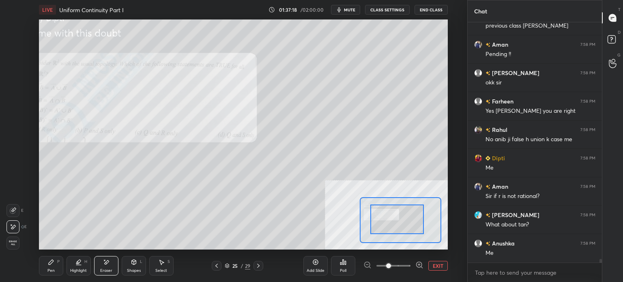
drag, startPoint x: 399, startPoint y: 225, endPoint x: 380, endPoint y: 222, distance: 18.9
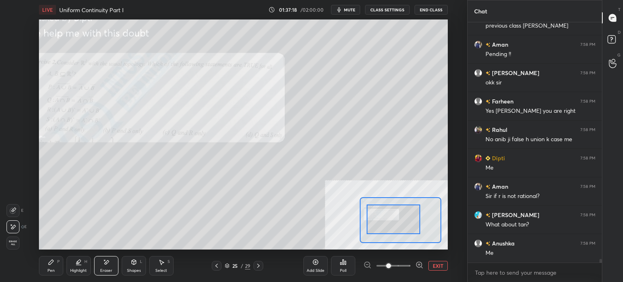
drag, startPoint x: 388, startPoint y: 222, endPoint x: 364, endPoint y: 219, distance: 23.3
click at [367, 219] on div at bounding box center [394, 220] width 54 height 30
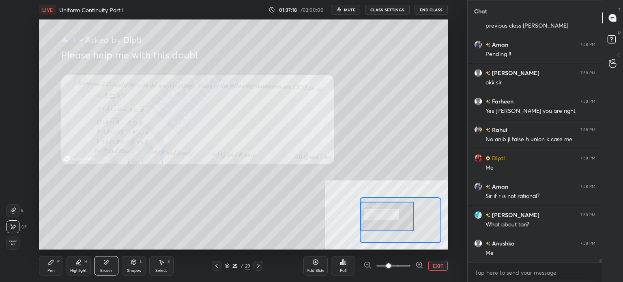
click at [362, 218] on div at bounding box center [387, 217] width 54 height 30
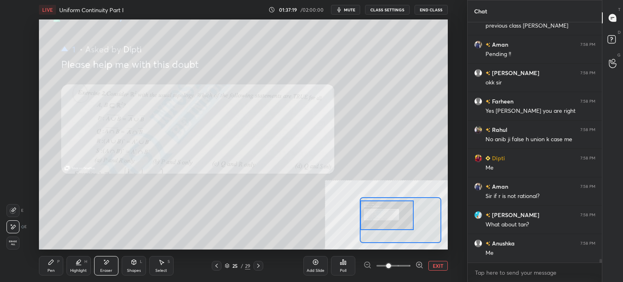
click at [391, 268] on span at bounding box center [388, 265] width 5 height 5
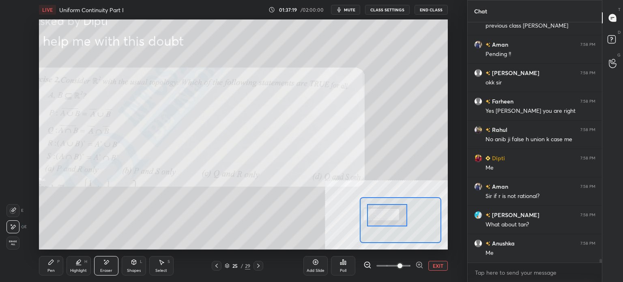
scroll to position [16070, 0]
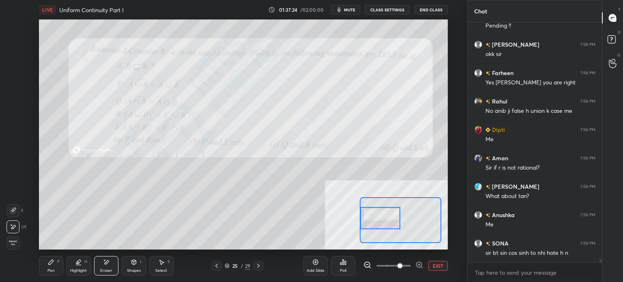
drag, startPoint x: 389, startPoint y: 214, endPoint x: 380, endPoint y: 217, distance: 9.4
click at [380, 217] on div at bounding box center [380, 218] width 40 height 22
click at [215, 267] on icon at bounding box center [216, 266] width 6 height 6
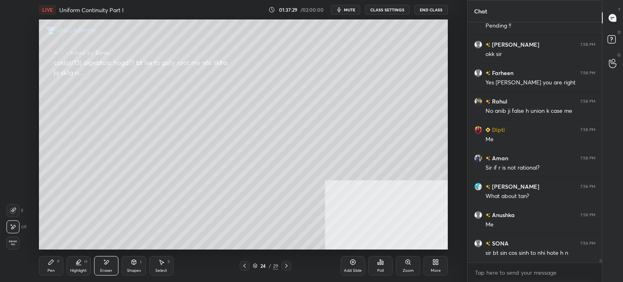
scroll to position [16079, 0]
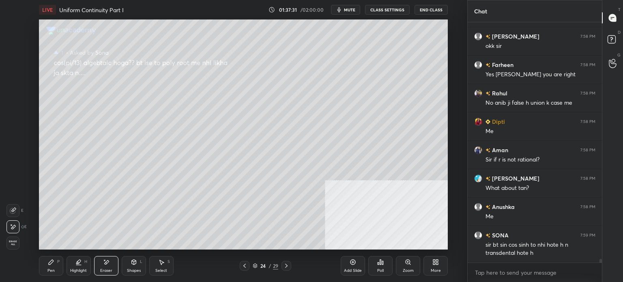
click at [406, 265] on div "Zoom" at bounding box center [408, 265] width 24 height 19
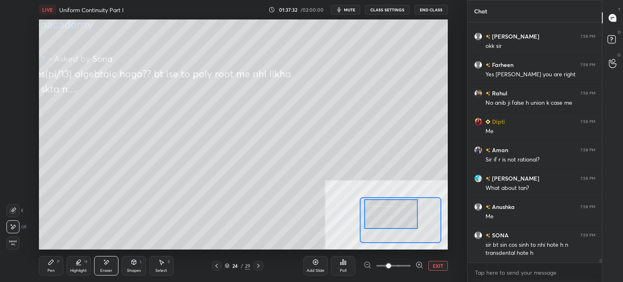
drag, startPoint x: 399, startPoint y: 220, endPoint x: 391, endPoint y: 213, distance: 9.5
click at [391, 213] on div at bounding box center [391, 214] width 54 height 30
click at [436, 264] on button "EXIT" at bounding box center [438, 266] width 19 height 10
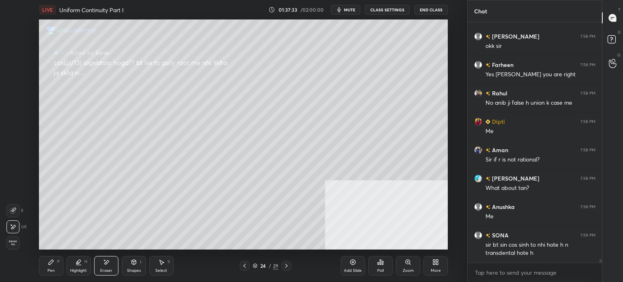
click at [287, 268] on icon at bounding box center [286, 266] width 6 height 6
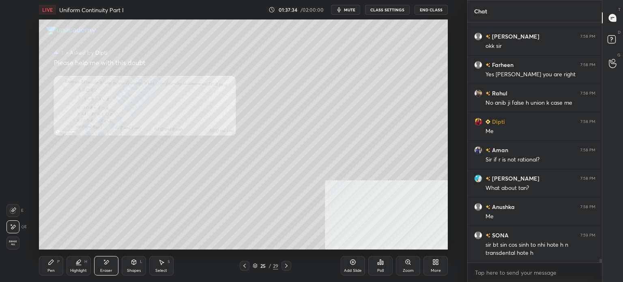
click at [419, 264] on div "Zoom" at bounding box center [408, 265] width 24 height 19
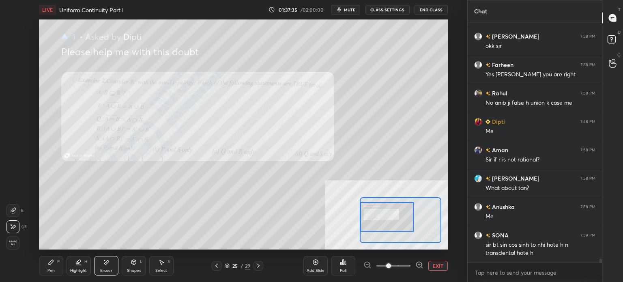
drag, startPoint x: 388, startPoint y: 228, endPoint x: 374, endPoint y: 226, distance: 13.9
click at [374, 226] on div at bounding box center [387, 217] width 54 height 30
click at [399, 268] on span at bounding box center [394, 266] width 34 height 12
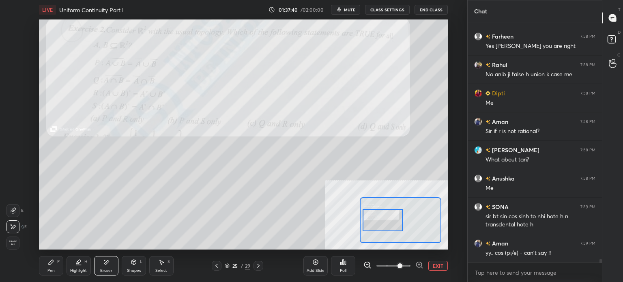
drag, startPoint x: 383, startPoint y: 220, endPoint x: 378, endPoint y: 224, distance: 5.8
click at [378, 224] on div at bounding box center [383, 220] width 40 height 22
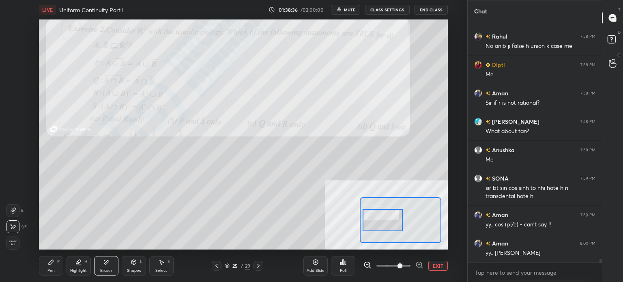
scroll to position [16164, 0]
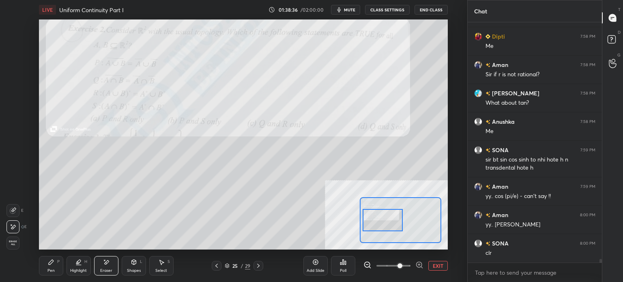
click at [47, 270] on div "Pen" at bounding box center [50, 271] width 7 height 4
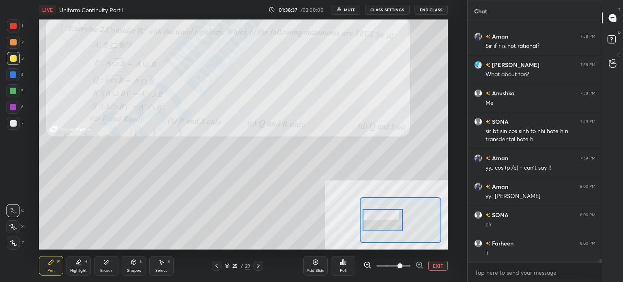
click at [18, 25] on div at bounding box center [13, 25] width 13 height 13
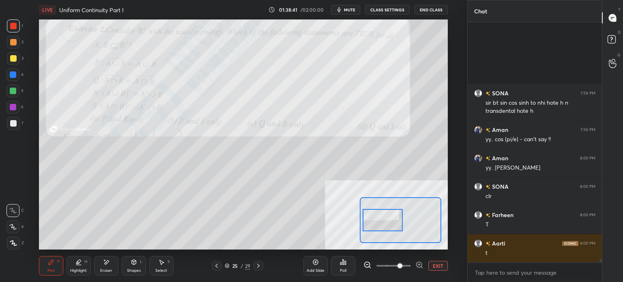
scroll to position [16334, 0]
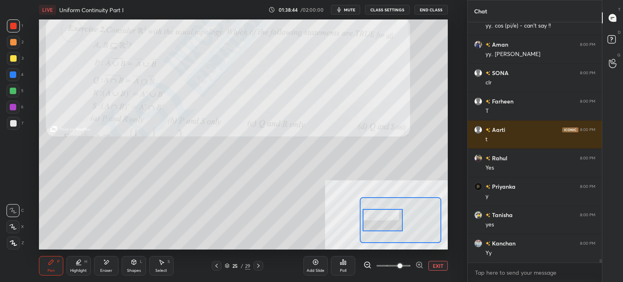
click at [15, 56] on div at bounding box center [13, 58] width 6 height 6
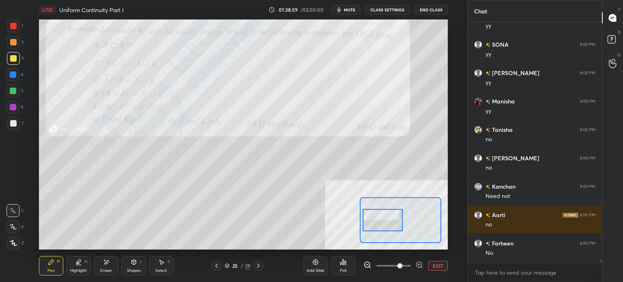
scroll to position [16618, 0]
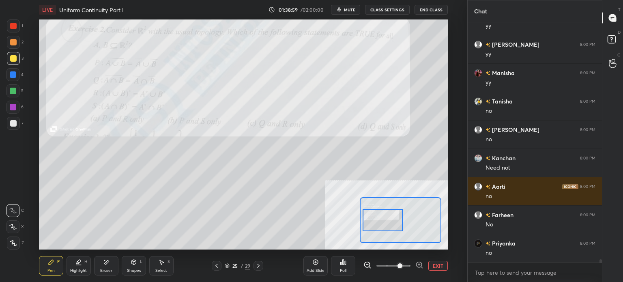
click at [106, 277] on div "Pen P Highlight H Eraser Shapes L Select S 25 / 29 Add Slide Poll EXIT" at bounding box center [243, 266] width 409 height 32
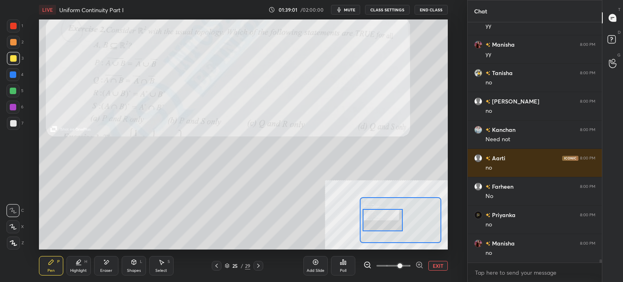
click at [105, 279] on div "Pen P Highlight H Eraser Shapes L Select S 25 / 29 Add Slide Poll EXIT" at bounding box center [243, 266] width 409 height 32
click at [110, 263] on div "Eraser" at bounding box center [106, 265] width 24 height 19
click at [53, 267] on div "Pen P" at bounding box center [51, 265] width 24 height 19
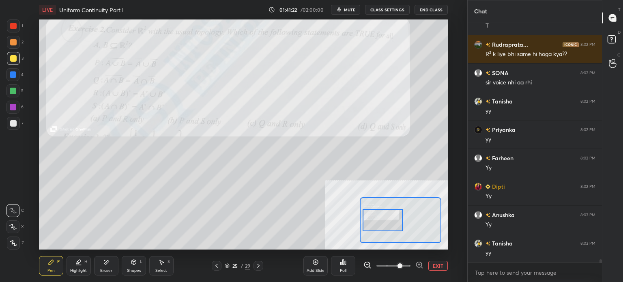
scroll to position [17442, 0]
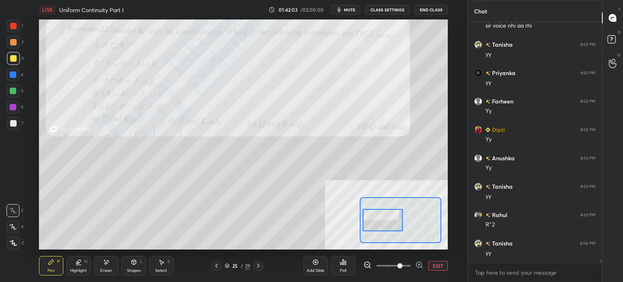
click at [440, 267] on button "EXIT" at bounding box center [438, 266] width 19 height 10
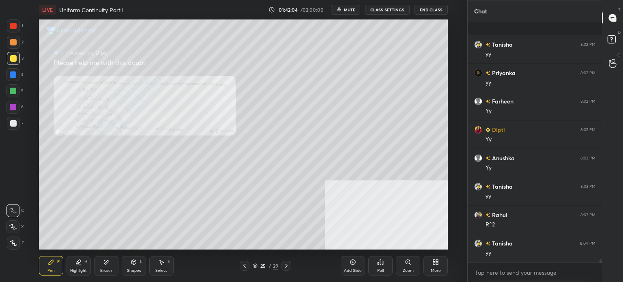
scroll to position [17527, 0]
click at [409, 262] on icon at bounding box center [408, 262] width 4 height 4
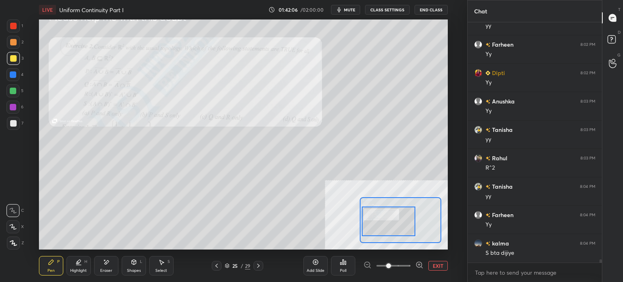
drag, startPoint x: 395, startPoint y: 228, endPoint x: 388, endPoint y: 229, distance: 6.9
click at [388, 229] on div at bounding box center [389, 222] width 54 height 30
click at [397, 270] on span at bounding box center [394, 266] width 34 height 12
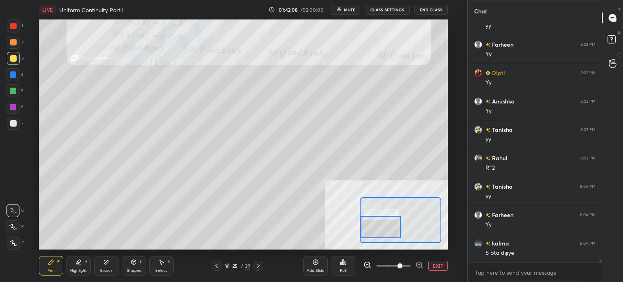
drag, startPoint x: 392, startPoint y: 220, endPoint x: 384, endPoint y: 226, distance: 9.9
click at [384, 226] on div at bounding box center [381, 227] width 40 height 22
click at [612, 40] on rect at bounding box center [612, 40] width 8 height 8
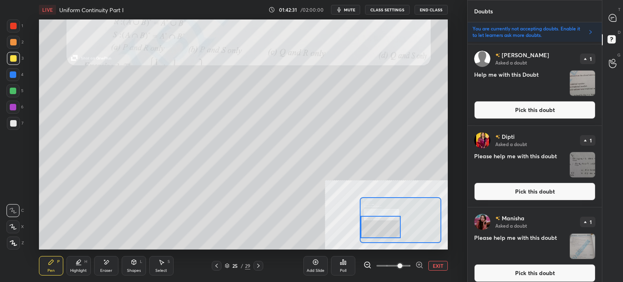
scroll to position [820, 0]
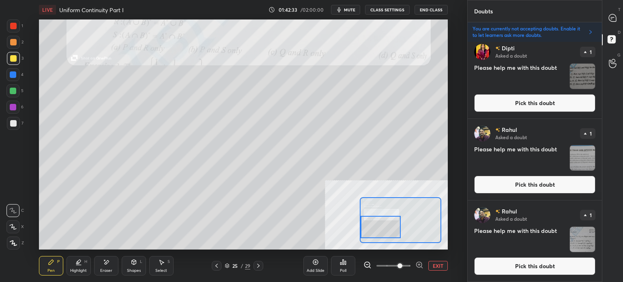
click at [530, 107] on button "Pick this doubt" at bounding box center [534, 103] width 121 height 18
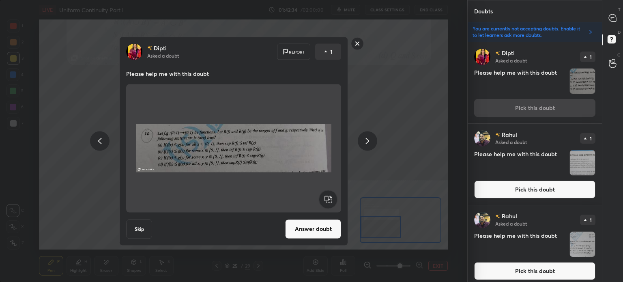
click at [357, 44] on rect at bounding box center [357, 43] width 13 height 13
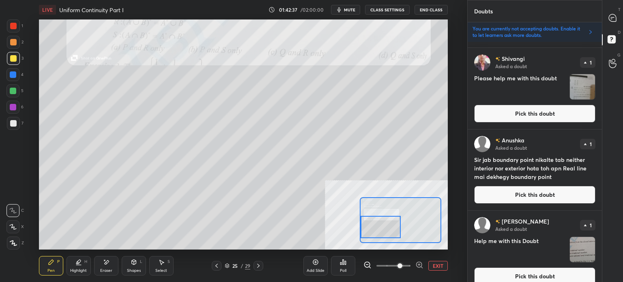
scroll to position [406, 0]
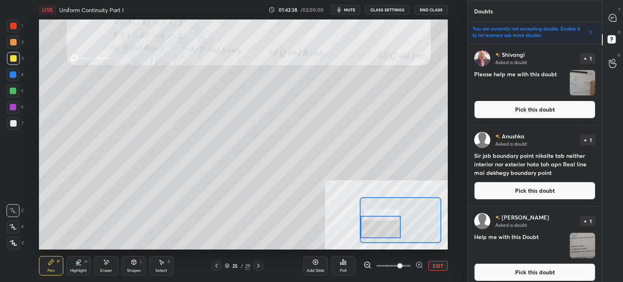
click at [525, 197] on button "Pick this doubt" at bounding box center [534, 191] width 121 height 18
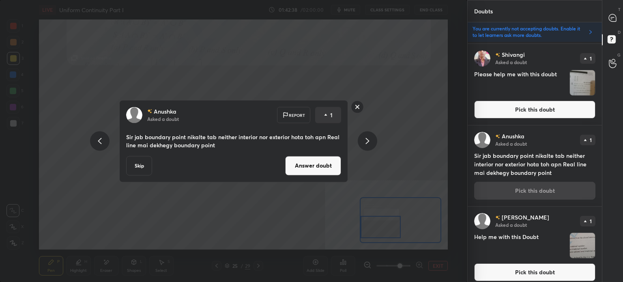
click at [306, 170] on button "Answer doubt" at bounding box center [313, 165] width 56 height 19
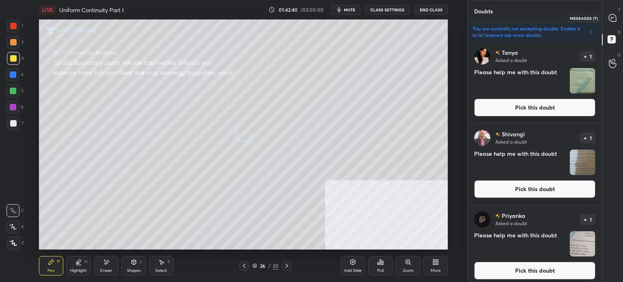
click at [611, 18] on icon at bounding box center [612, 17] width 7 height 7
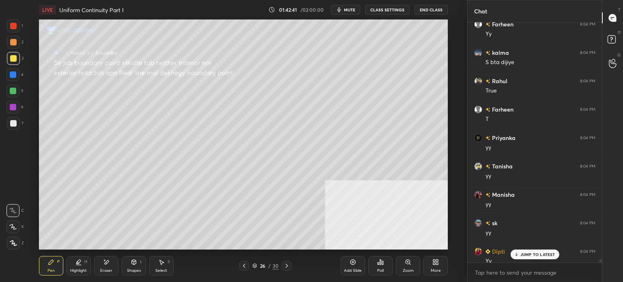
scroll to position [17706, 0]
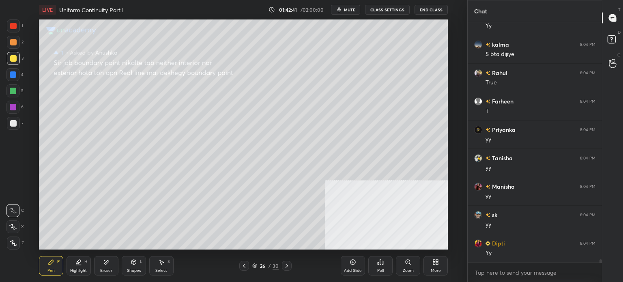
click at [406, 269] on div "Zoom" at bounding box center [408, 271] width 11 height 4
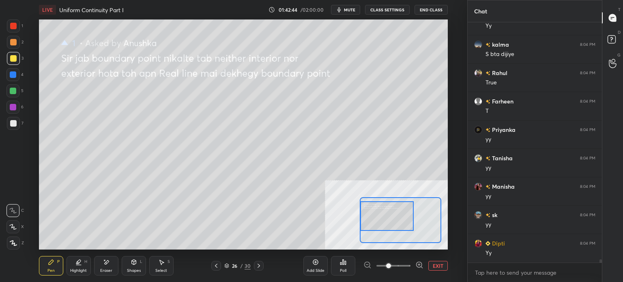
drag, startPoint x: 383, startPoint y: 213, endPoint x: 376, endPoint y: 215, distance: 6.6
click at [376, 215] on div at bounding box center [387, 216] width 54 height 30
click at [617, 32] on div "D Doubts (D)" at bounding box center [613, 40] width 21 height 23
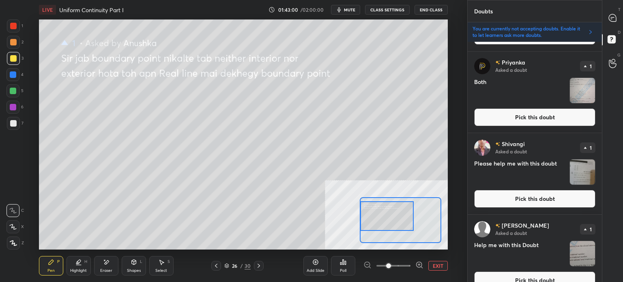
scroll to position [284, 0]
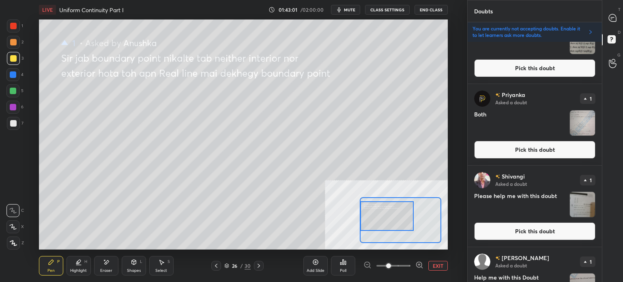
click at [513, 150] on button "Pick this doubt" at bounding box center [534, 150] width 121 height 18
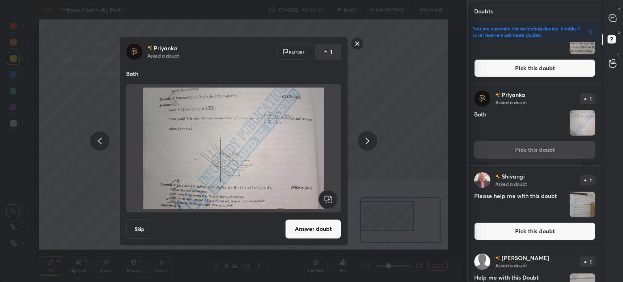
click at [318, 225] on button "Answer doubt" at bounding box center [313, 228] width 56 height 19
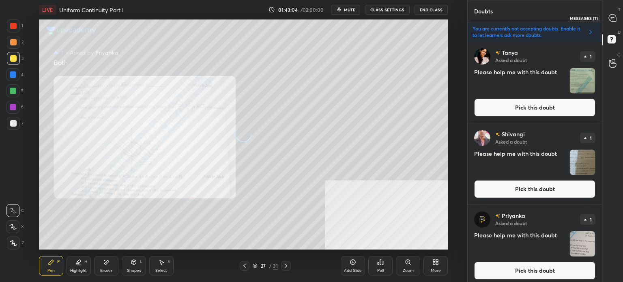
click at [614, 15] on icon at bounding box center [612, 17] width 7 height 7
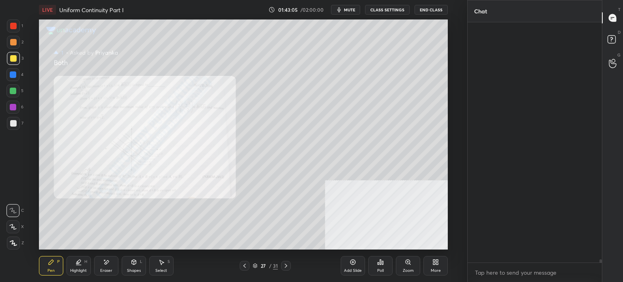
scroll to position [238, 132]
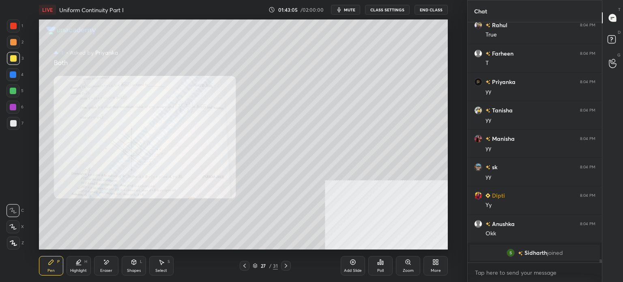
click at [414, 266] on div "Zoom" at bounding box center [408, 265] width 24 height 19
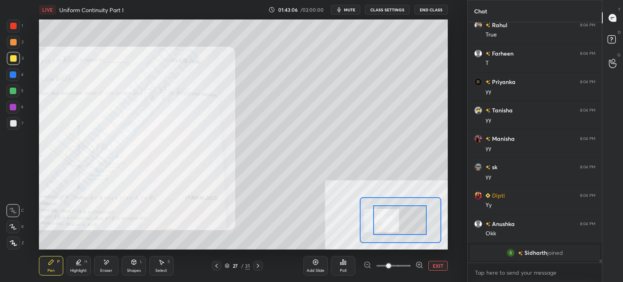
drag, startPoint x: 395, startPoint y: 224, endPoint x: 380, endPoint y: 221, distance: 15.3
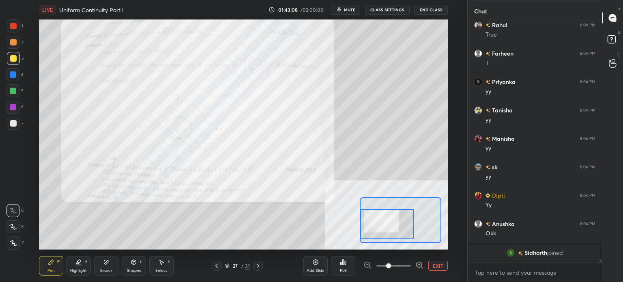
click at [354, 222] on div "Setting up your live class Poll for secs No correct answer Start poll" at bounding box center [243, 134] width 409 height 230
click at [401, 267] on span at bounding box center [394, 266] width 34 height 12
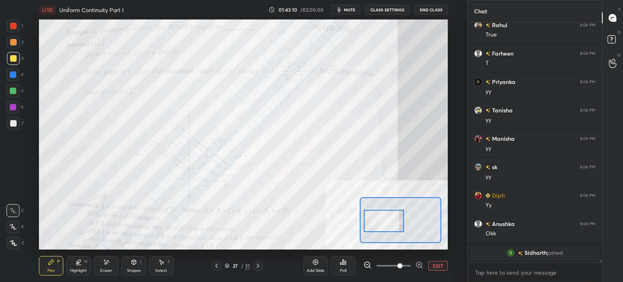
click at [381, 221] on div at bounding box center [384, 221] width 40 height 22
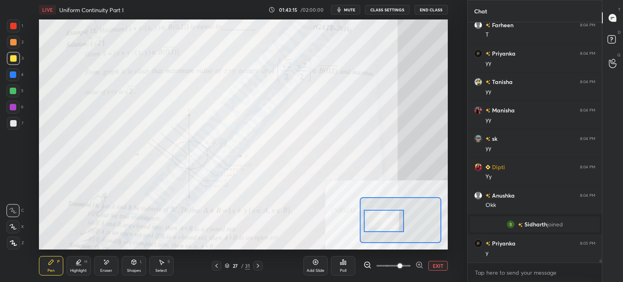
scroll to position [17770, 0]
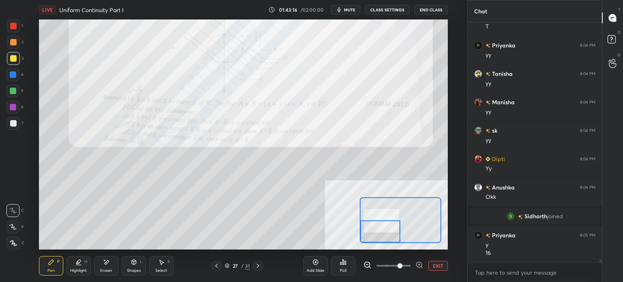
drag, startPoint x: 388, startPoint y: 217, endPoint x: 379, endPoint y: 232, distance: 17.7
click at [379, 232] on div at bounding box center [380, 231] width 40 height 22
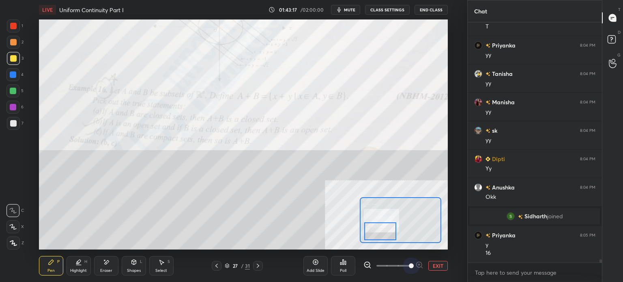
drag, startPoint x: 406, startPoint y: 268, endPoint x: 437, endPoint y: 265, distance: 31.4
click at [437, 265] on div "EXIT" at bounding box center [406, 266] width 84 height 10
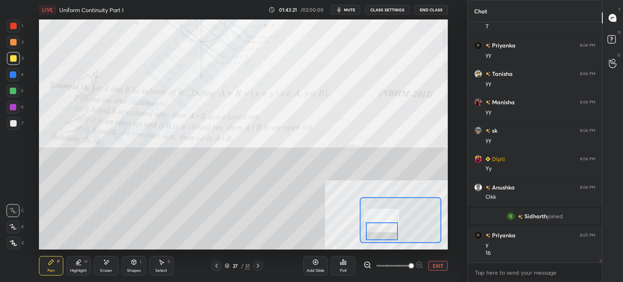
click at [375, 230] on div at bounding box center [382, 231] width 32 height 18
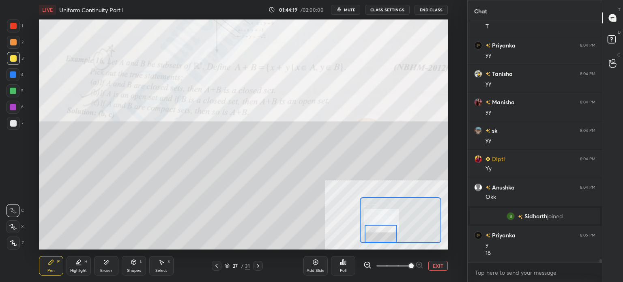
drag, startPoint x: 381, startPoint y: 231, endPoint x: 379, endPoint y: 241, distance: 10.6
click at [379, 241] on div at bounding box center [381, 234] width 32 height 18
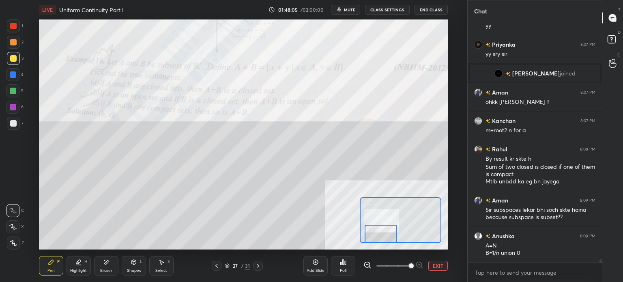
scroll to position [16747, 0]
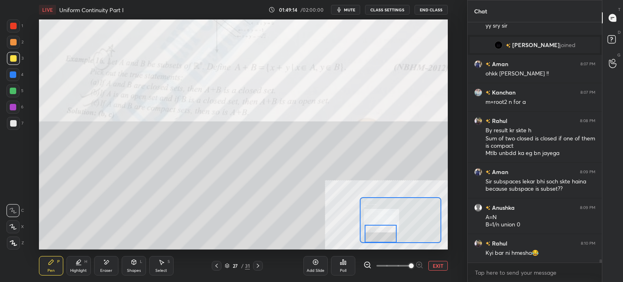
click at [351, 11] on span "mute" at bounding box center [349, 10] width 11 height 6
click at [352, 13] on button "unmute" at bounding box center [345, 10] width 29 height 10
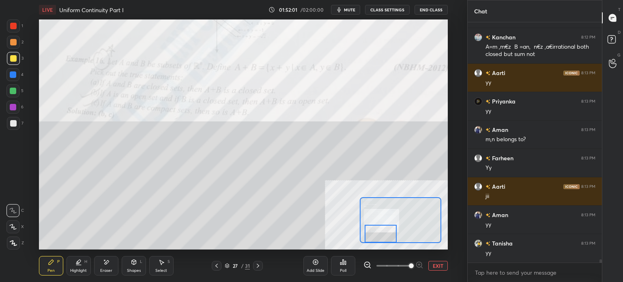
scroll to position [17039, 0]
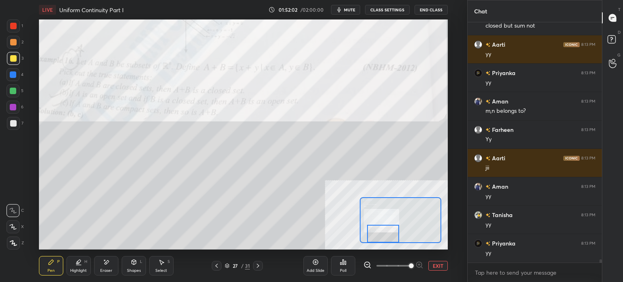
click at [386, 241] on div at bounding box center [383, 234] width 32 height 18
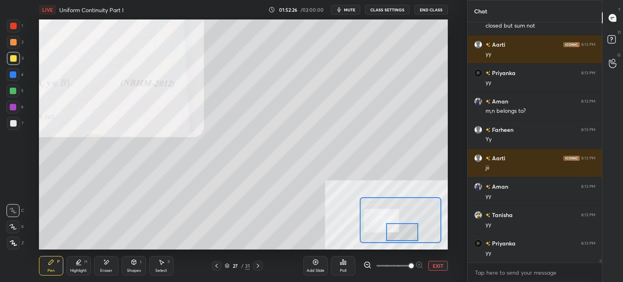
drag, startPoint x: 387, startPoint y: 232, endPoint x: 407, endPoint y: 230, distance: 20.8
click at [407, 230] on div at bounding box center [402, 232] width 32 height 18
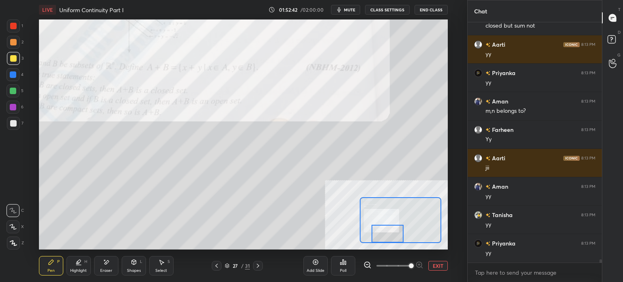
drag, startPoint x: 395, startPoint y: 232, endPoint x: 377, endPoint y: 235, distance: 18.4
click at [381, 235] on div at bounding box center [388, 234] width 32 height 18
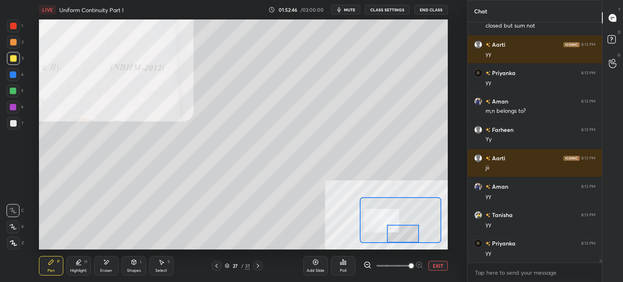
drag, startPoint x: 409, startPoint y: 233, endPoint x: 415, endPoint y: 233, distance: 5.7
click at [415, 233] on div at bounding box center [403, 234] width 32 height 18
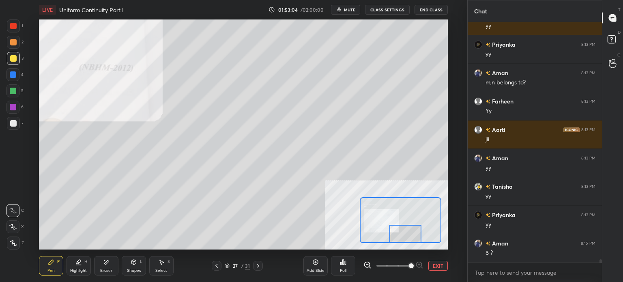
drag, startPoint x: 401, startPoint y: 232, endPoint x: 390, endPoint y: 231, distance: 11.1
click at [403, 233] on div at bounding box center [406, 234] width 32 height 18
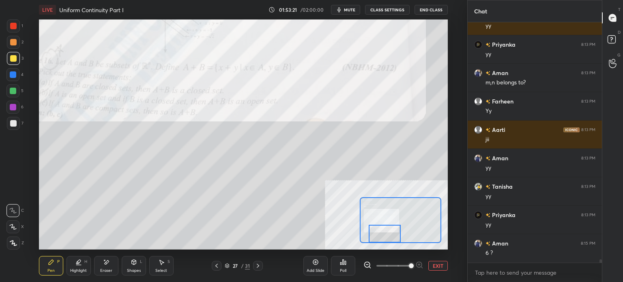
drag, startPoint x: 414, startPoint y: 232, endPoint x: 395, endPoint y: 228, distance: 19.6
click at [396, 233] on div at bounding box center [385, 234] width 32 height 18
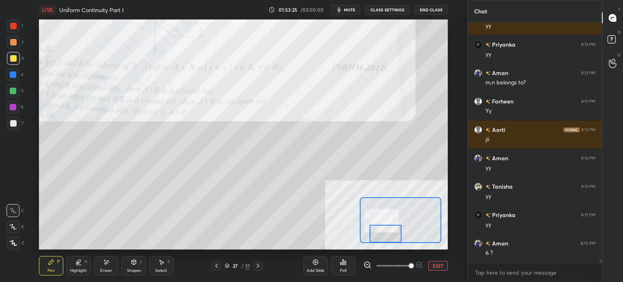
click at [350, 9] on span "mute" at bounding box center [349, 10] width 11 height 6
click at [346, 6] on button "unmute" at bounding box center [345, 10] width 29 height 10
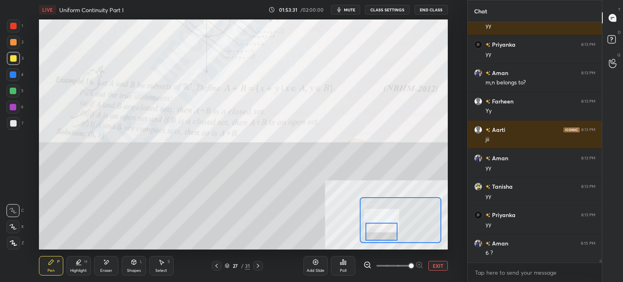
drag, startPoint x: 372, startPoint y: 235, endPoint x: 367, endPoint y: 232, distance: 6.0
click at [368, 233] on div at bounding box center [382, 232] width 32 height 18
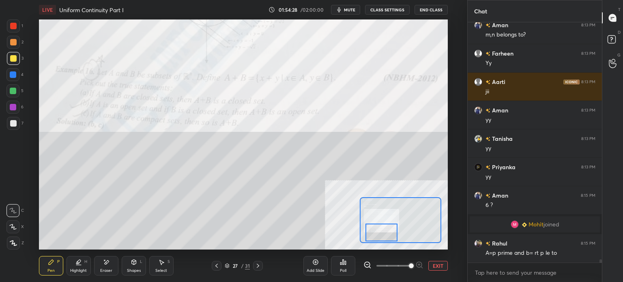
scroll to position [17005, 0]
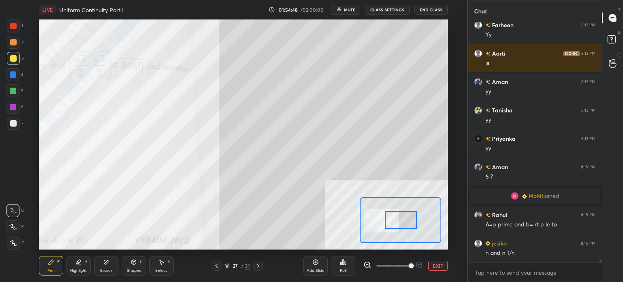
drag, startPoint x: 399, startPoint y: 209, endPoint x: 401, endPoint y: 217, distance: 9.0
click at [401, 217] on div at bounding box center [401, 220] width 32 height 18
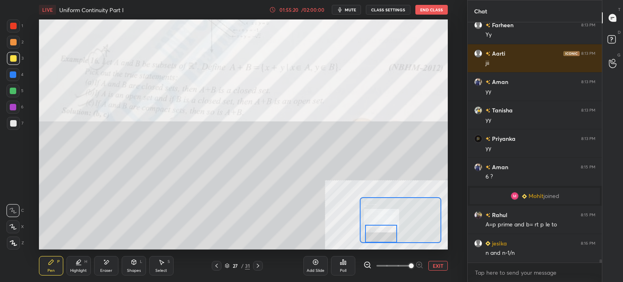
drag, startPoint x: 399, startPoint y: 215, endPoint x: 378, endPoint y: 228, distance: 25.0
click at [379, 228] on div at bounding box center [381, 234] width 32 height 18
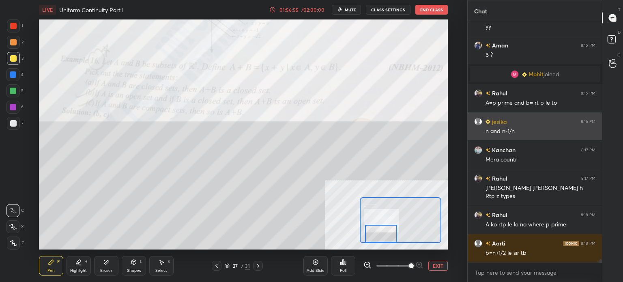
scroll to position [17180, 0]
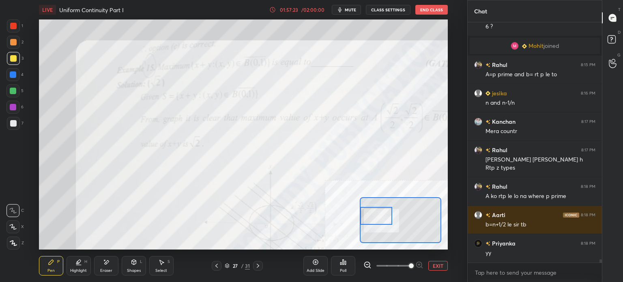
drag, startPoint x: 381, startPoint y: 232, endPoint x: 372, endPoint y: 214, distance: 20.1
click at [372, 214] on div at bounding box center [376, 216] width 32 height 18
click at [438, 271] on div "Add Slide Poll EXIT" at bounding box center [376, 265] width 144 height 45
click at [437, 264] on button "EXIT" at bounding box center [438, 266] width 19 height 10
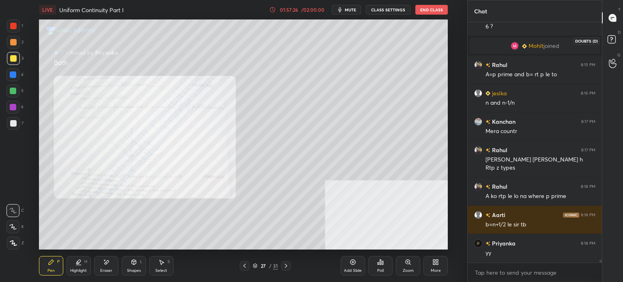
click at [612, 42] on rect at bounding box center [612, 40] width 8 height 8
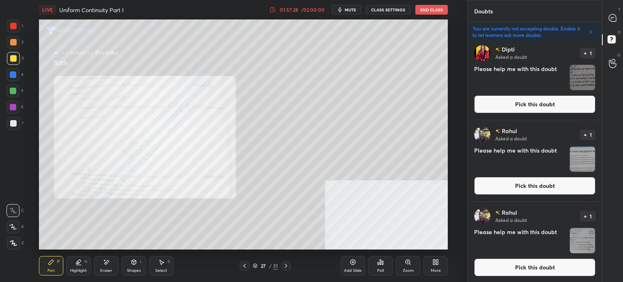
scroll to position [657, 0]
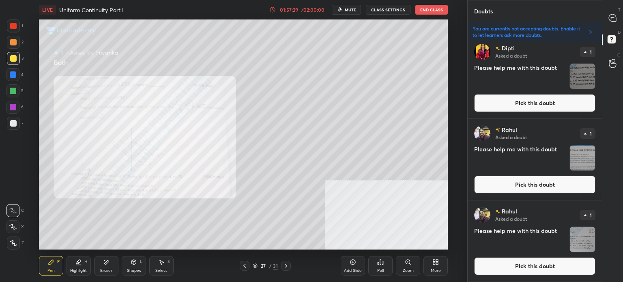
click at [520, 181] on button "Pick this doubt" at bounding box center [534, 185] width 121 height 18
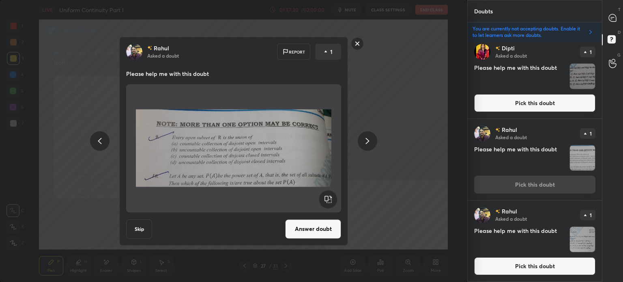
click at [313, 232] on button "Answer doubt" at bounding box center [313, 228] width 56 height 19
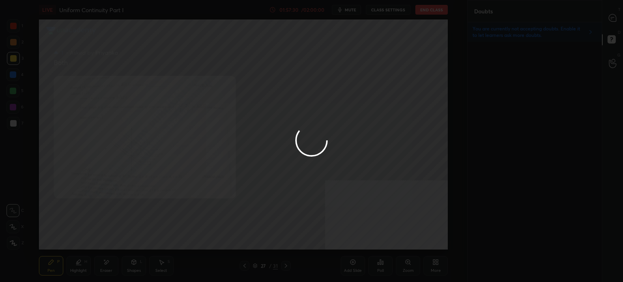
scroll to position [0, 0]
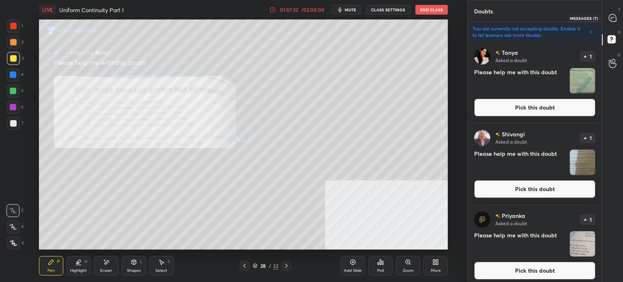
click at [611, 19] on icon at bounding box center [612, 17] width 7 height 7
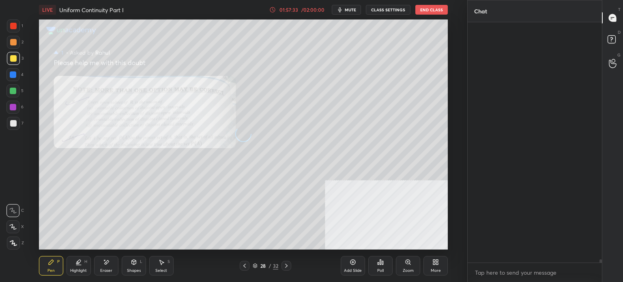
scroll to position [238, 132]
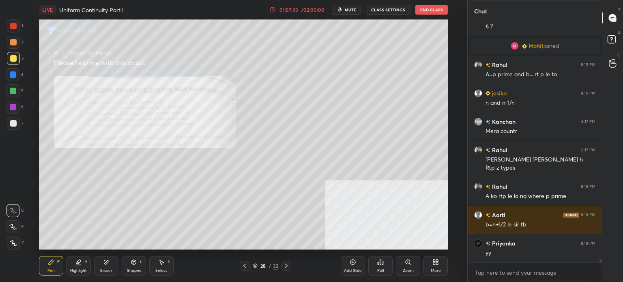
click at [406, 270] on div "Zoom" at bounding box center [408, 271] width 11 height 4
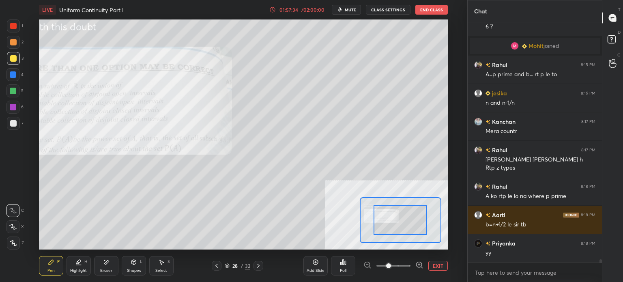
drag, startPoint x: 386, startPoint y: 235, endPoint x: 380, endPoint y: 231, distance: 7.7
click at [380, 231] on div "LIVE Uniform Continuity Part I 01:57:34 / 02:00:00 mute CLASS SETTINGS End Clas…" at bounding box center [243, 141] width 435 height 282
drag, startPoint x: 414, startPoint y: 232, endPoint x: 381, endPoint y: 224, distance: 33.5
click at [377, 222] on div at bounding box center [400, 220] width 54 height 30
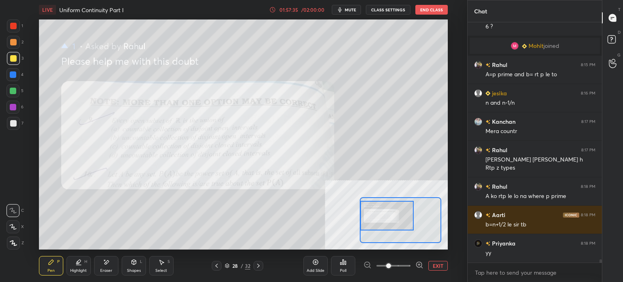
click at [398, 265] on span at bounding box center [394, 266] width 34 height 12
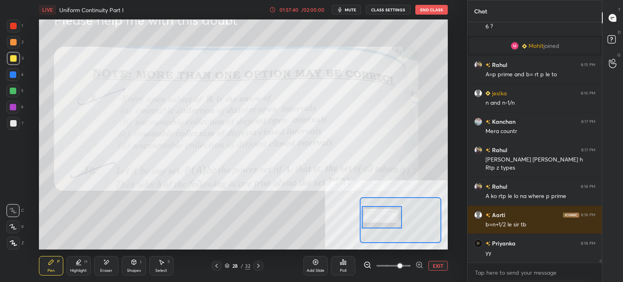
drag, startPoint x: 390, startPoint y: 215, endPoint x: 386, endPoint y: 217, distance: 4.8
click at [386, 217] on div at bounding box center [382, 217] width 40 height 22
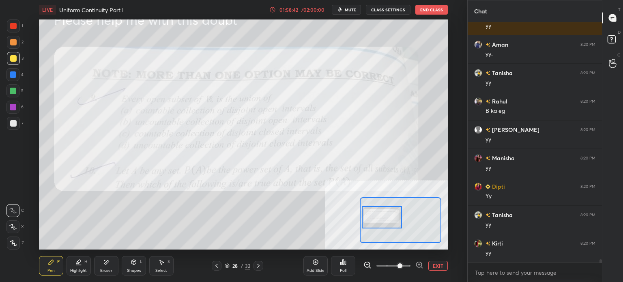
scroll to position [17654, 0]
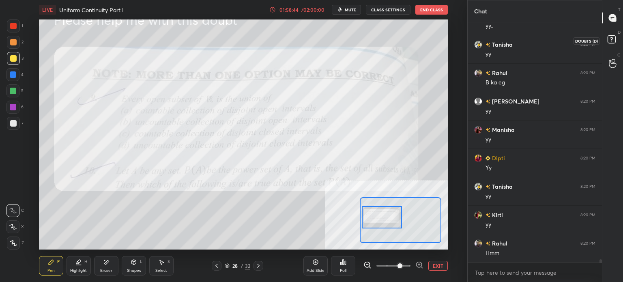
click at [613, 46] on icon at bounding box center [613, 40] width 15 height 15
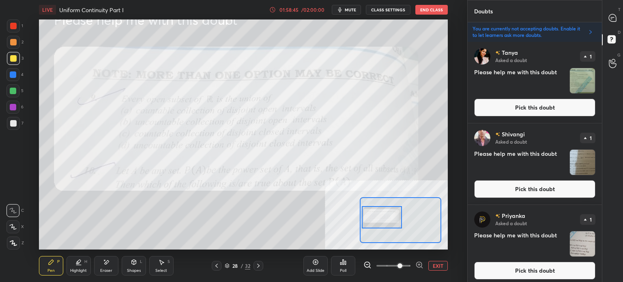
click at [623, 20] on div "T Messages (T)" at bounding box center [613, 17] width 21 height 23
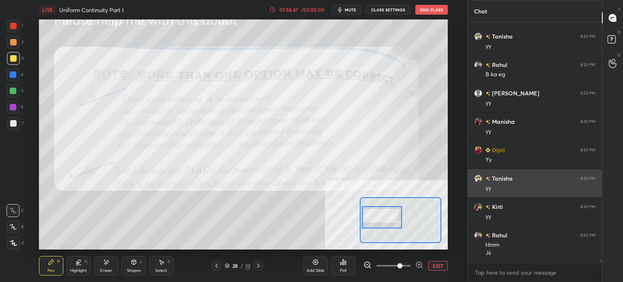
scroll to position [17691, 0]
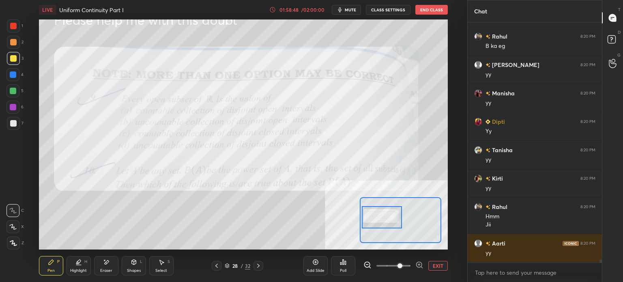
click at [622, 35] on div "D Doubts (D)" at bounding box center [613, 40] width 21 height 23
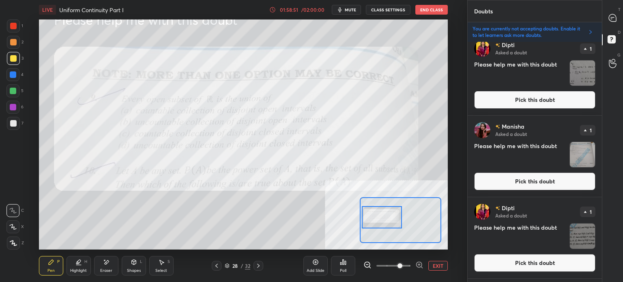
scroll to position [494, 0]
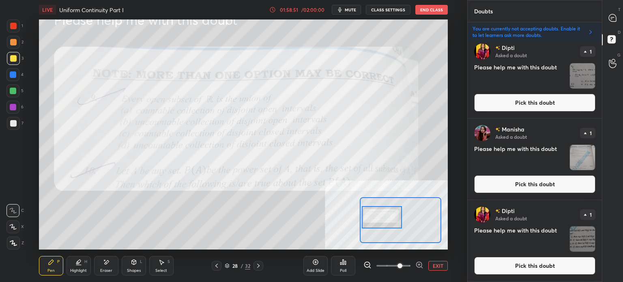
click at [529, 190] on button "Pick this doubt" at bounding box center [534, 184] width 121 height 18
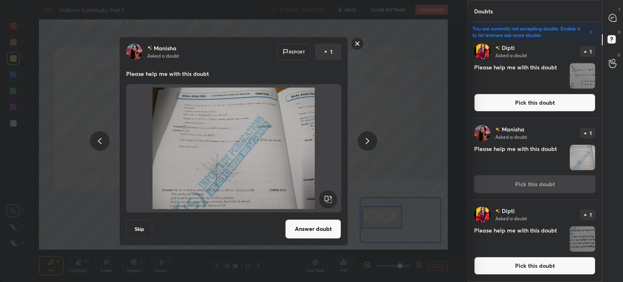
click at [324, 229] on button "Answer doubt" at bounding box center [313, 228] width 56 height 19
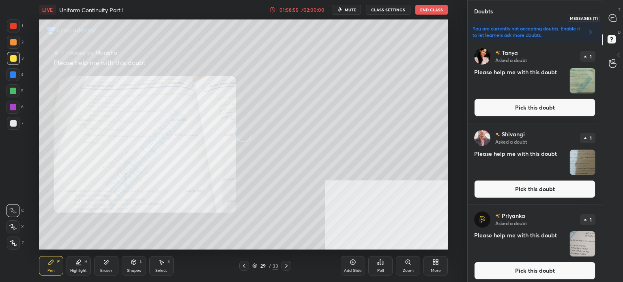
click at [615, 19] on icon at bounding box center [612, 17] width 7 height 7
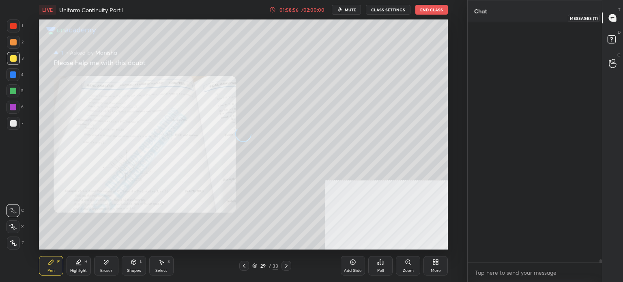
scroll to position [238, 132]
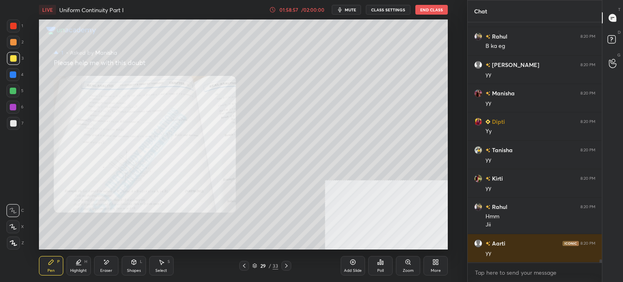
click at [405, 267] on div "Zoom" at bounding box center [408, 265] width 24 height 19
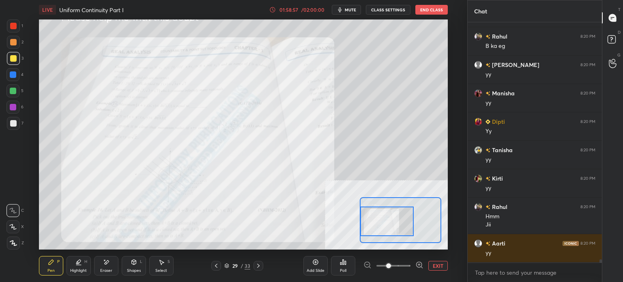
drag, startPoint x: 403, startPoint y: 229, endPoint x: 379, endPoint y: 229, distance: 24.3
click at [379, 229] on div at bounding box center [387, 222] width 54 height 30
click at [403, 265] on span at bounding box center [394, 266] width 34 height 12
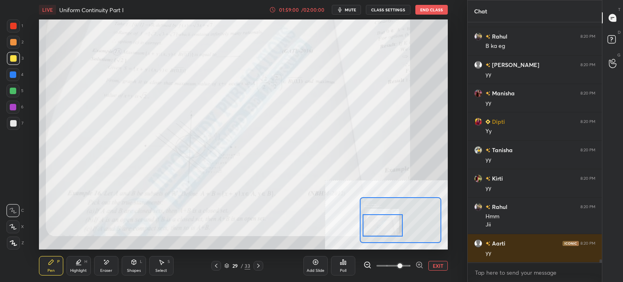
drag, startPoint x: 381, startPoint y: 226, endPoint x: 377, endPoint y: 231, distance: 6.9
click at [377, 231] on div at bounding box center [383, 225] width 40 height 22
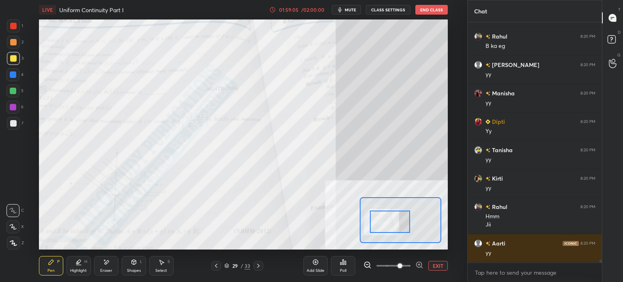
drag, startPoint x: 383, startPoint y: 232, endPoint x: 390, endPoint y: 227, distance: 8.9
click at [390, 227] on div at bounding box center [390, 222] width 40 height 22
click at [440, 267] on button "EXIT" at bounding box center [438, 266] width 19 height 10
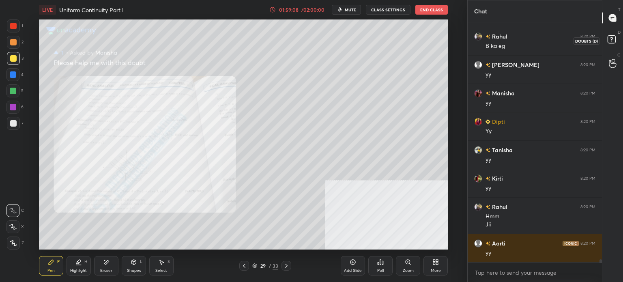
click at [614, 40] on rect at bounding box center [612, 40] width 8 height 8
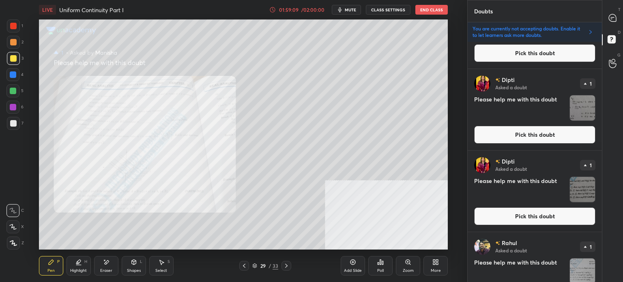
scroll to position [493, 0]
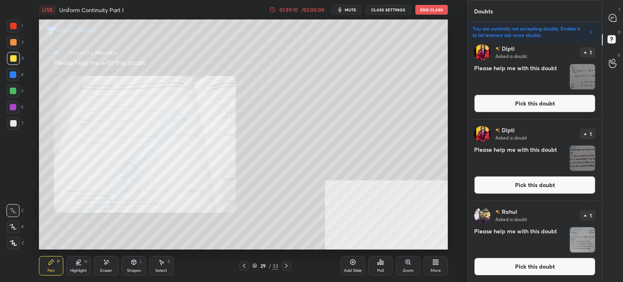
click at [515, 112] on div "[PERSON_NAME] Asked a doubt 1 Please help me with this doubt Pick this doubt" at bounding box center [535, 78] width 134 height 81
click at [515, 107] on button "Pick this doubt" at bounding box center [534, 104] width 121 height 18
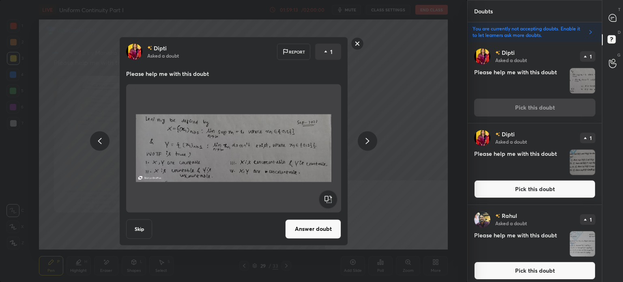
click at [312, 230] on button "Answer doubt" at bounding box center [313, 228] width 56 height 19
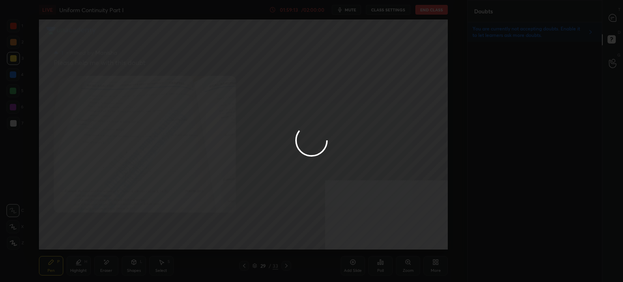
scroll to position [0, 0]
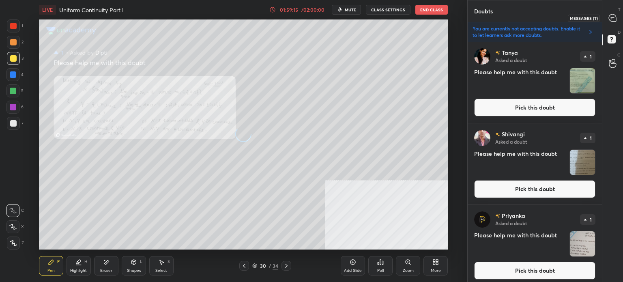
click at [615, 18] on icon at bounding box center [612, 17] width 7 height 7
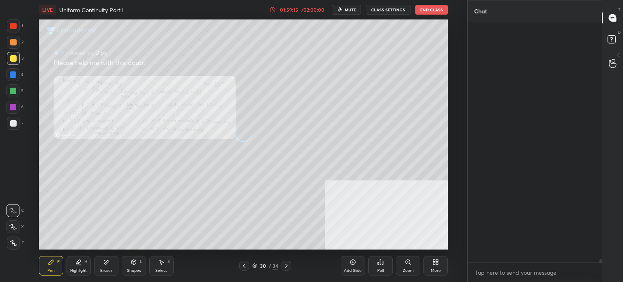
scroll to position [238, 132]
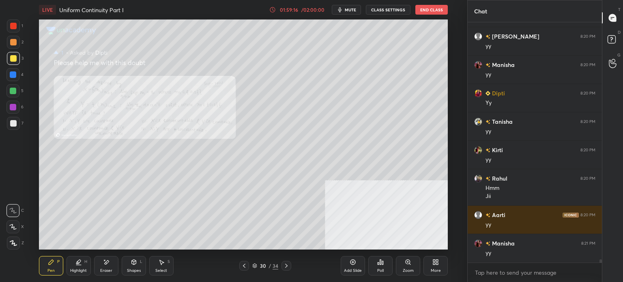
click at [404, 266] on div "Zoom" at bounding box center [408, 265] width 24 height 19
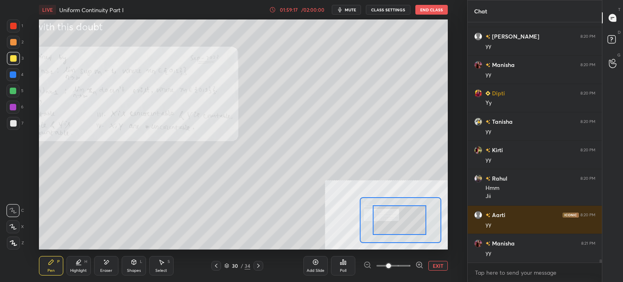
click at [388, 224] on div at bounding box center [400, 220] width 54 height 30
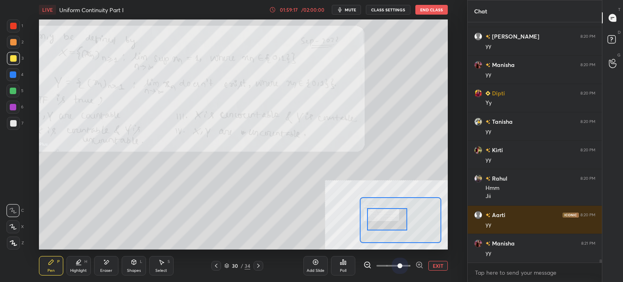
click at [398, 265] on span at bounding box center [394, 266] width 34 height 12
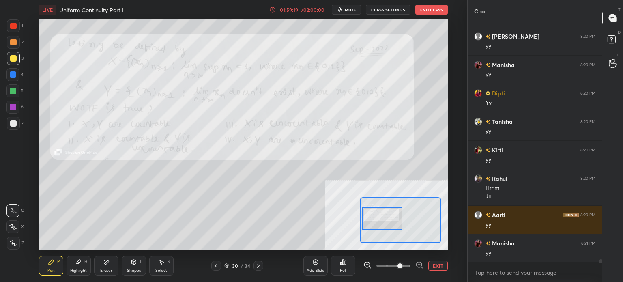
drag, startPoint x: 392, startPoint y: 223, endPoint x: 387, endPoint y: 222, distance: 4.9
click at [387, 222] on div at bounding box center [382, 218] width 40 height 22
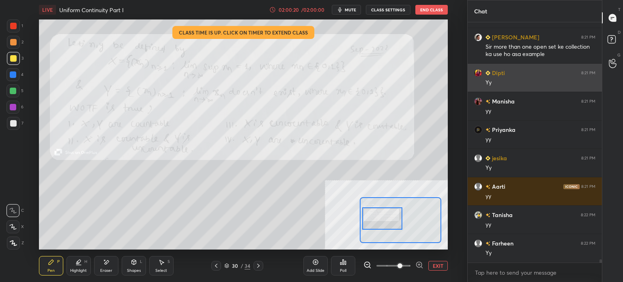
scroll to position [17952, 0]
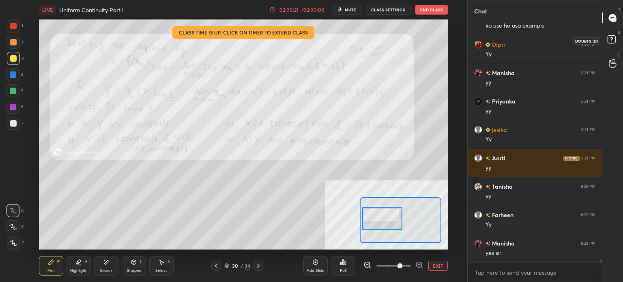
click at [616, 39] on icon at bounding box center [613, 40] width 15 height 15
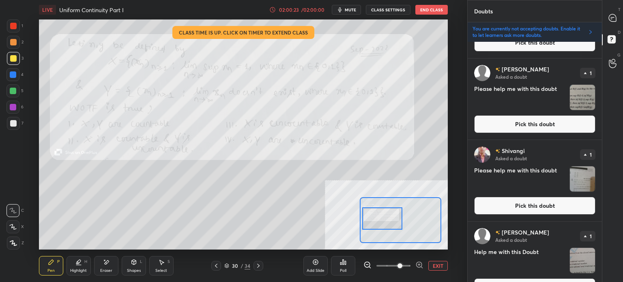
scroll to position [209, 0]
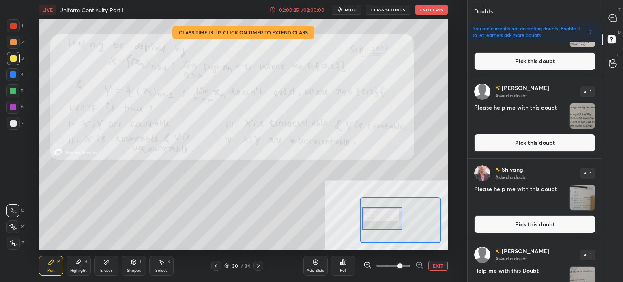
click at [530, 144] on button "Pick this doubt" at bounding box center [534, 143] width 121 height 18
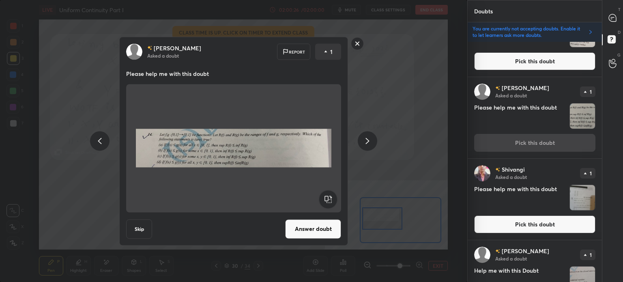
click at [358, 44] on rect at bounding box center [357, 43] width 13 height 13
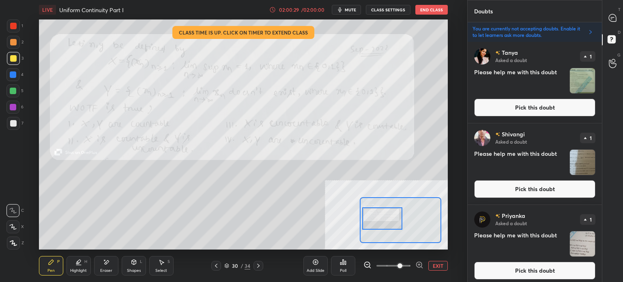
scroll to position [0, 0]
click at [523, 95] on div "[PERSON_NAME] Asked a doubt 1 Please help me with this doubt Pick this doubt" at bounding box center [535, 82] width 134 height 81
click at [521, 113] on button "Pick this doubt" at bounding box center [534, 108] width 121 height 18
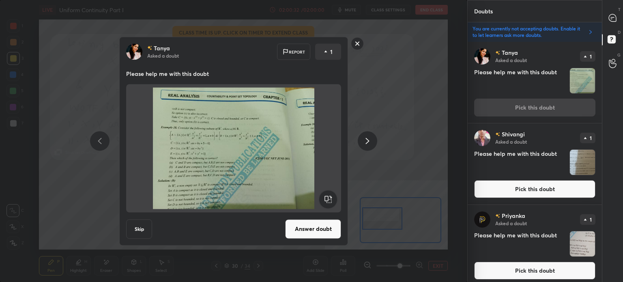
click at [314, 230] on button "Answer doubt" at bounding box center [313, 228] width 56 height 19
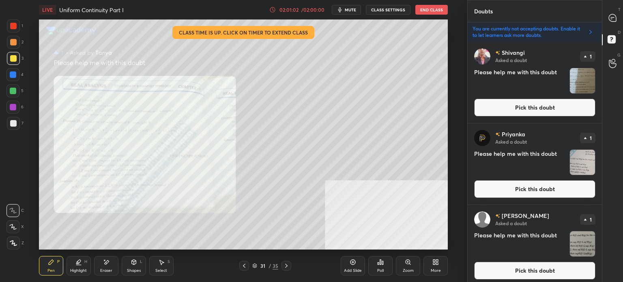
click at [621, 16] on div "T Messages (T)" at bounding box center [613, 17] width 21 height 23
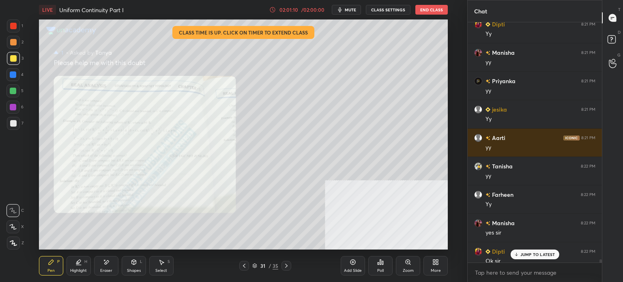
scroll to position [17951, 0]
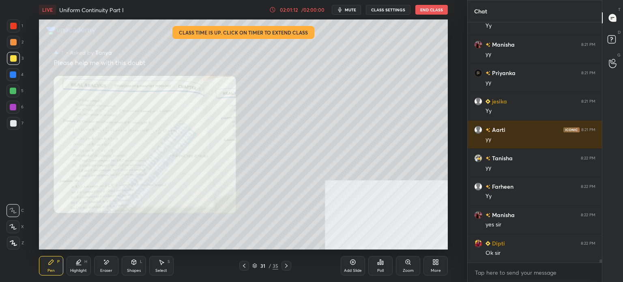
click at [403, 267] on div "Zoom" at bounding box center [408, 265] width 24 height 19
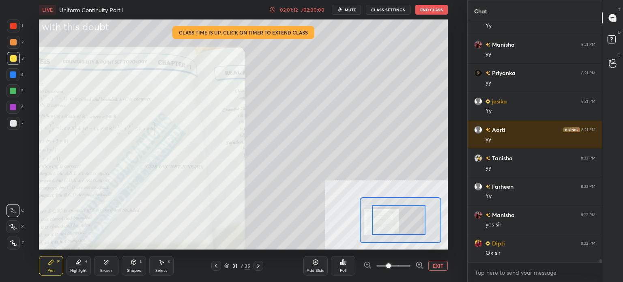
drag, startPoint x: 395, startPoint y: 220, endPoint x: 388, endPoint y: 220, distance: 6.9
click at [375, 231] on div at bounding box center [399, 220] width 54 height 30
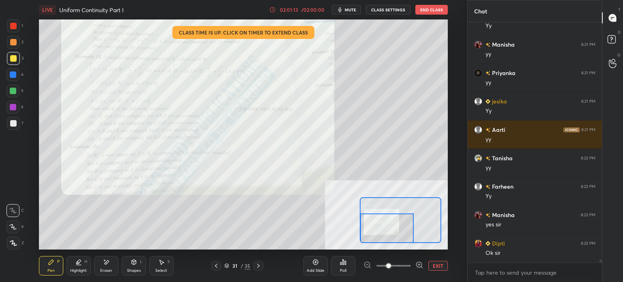
click at [399, 264] on span at bounding box center [394, 266] width 34 height 12
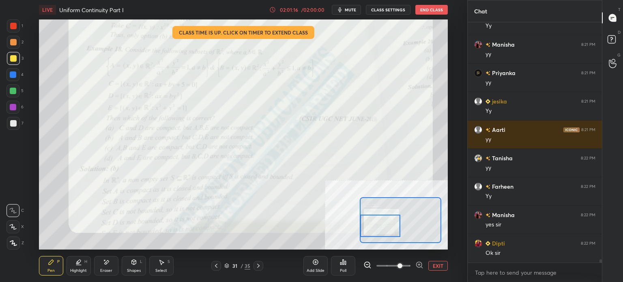
drag, startPoint x: 393, startPoint y: 228, endPoint x: 381, endPoint y: 226, distance: 12.4
click at [381, 226] on div at bounding box center [380, 226] width 40 height 22
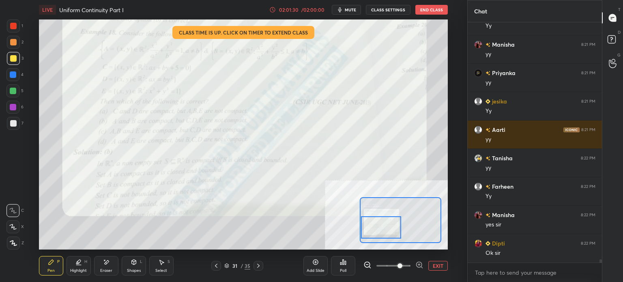
click at [392, 230] on div at bounding box center [381, 227] width 40 height 22
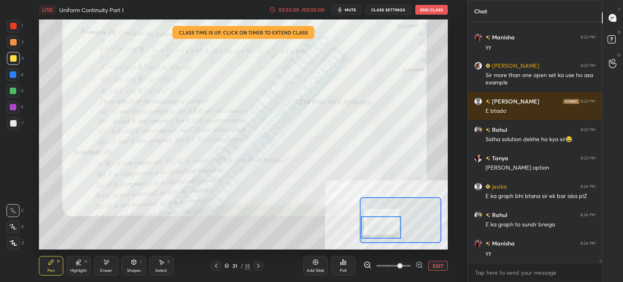
scroll to position [18214, 0]
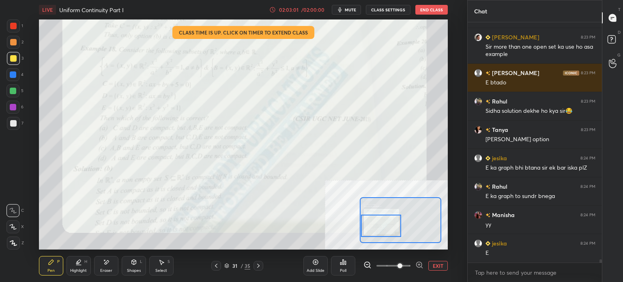
click at [384, 233] on div at bounding box center [381, 226] width 40 height 22
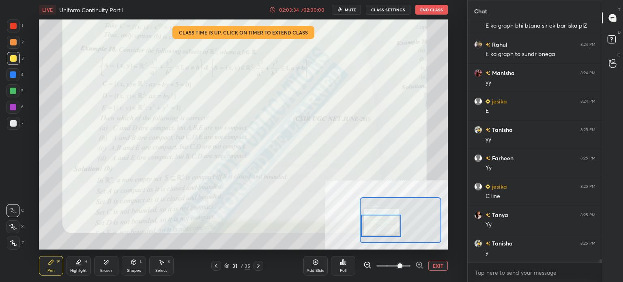
scroll to position [18384, 0]
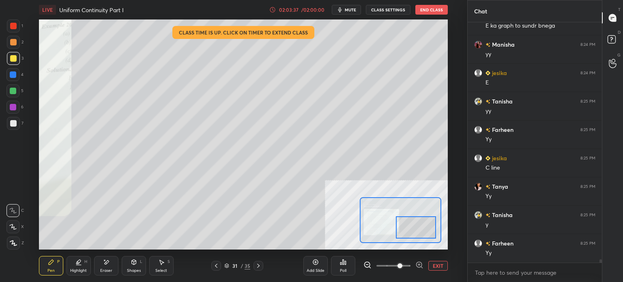
drag, startPoint x: 402, startPoint y: 225, endPoint x: 409, endPoint y: 220, distance: 9.0
click at [412, 222] on div at bounding box center [416, 227] width 40 height 22
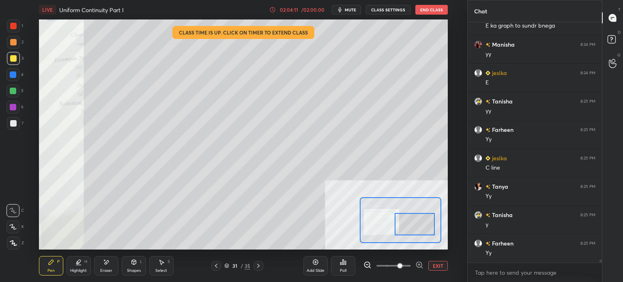
click at [110, 269] on div "Eraser" at bounding box center [106, 271] width 12 height 4
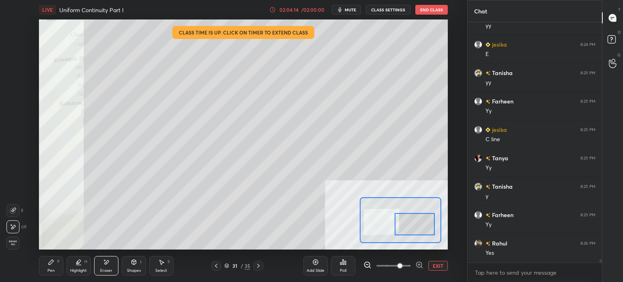
drag, startPoint x: 49, startPoint y: 269, endPoint x: 55, endPoint y: 251, distance: 19.4
click at [48, 269] on div "Pen" at bounding box center [50, 271] width 7 height 4
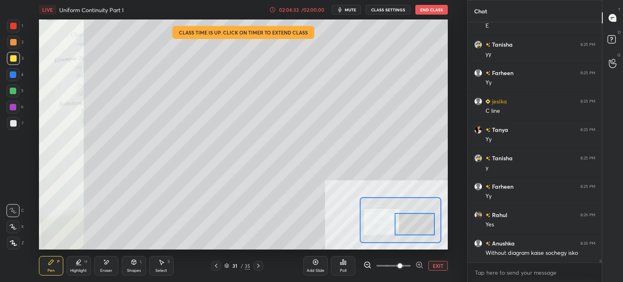
scroll to position [18470, 0]
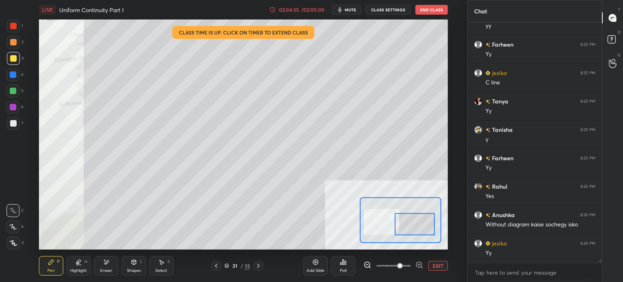
click at [108, 266] on div "Eraser" at bounding box center [106, 265] width 24 height 19
click at [50, 263] on icon at bounding box center [51, 262] width 5 height 5
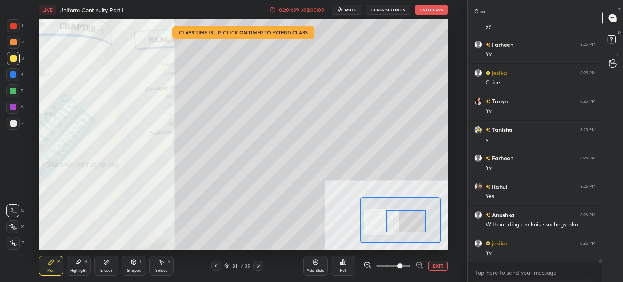
drag, startPoint x: 410, startPoint y: 225, endPoint x: 401, endPoint y: 222, distance: 9.4
click at [401, 222] on div at bounding box center [406, 221] width 40 height 22
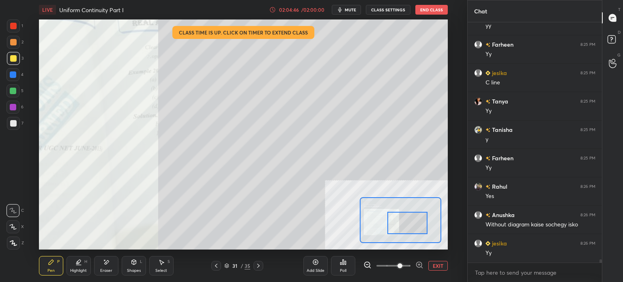
drag, startPoint x: 405, startPoint y: 228, endPoint x: 405, endPoint y: 223, distance: 4.9
click at [406, 227] on div at bounding box center [408, 223] width 40 height 22
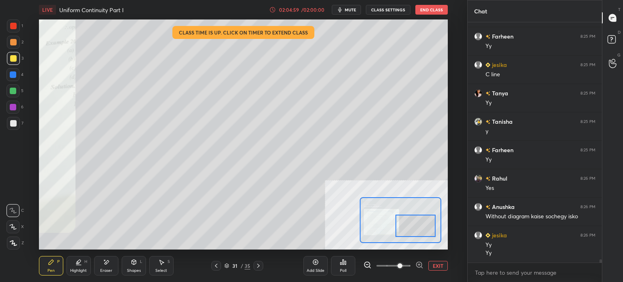
drag, startPoint x: 407, startPoint y: 229, endPoint x: 414, endPoint y: 230, distance: 6.5
click at [414, 230] on div at bounding box center [416, 226] width 40 height 22
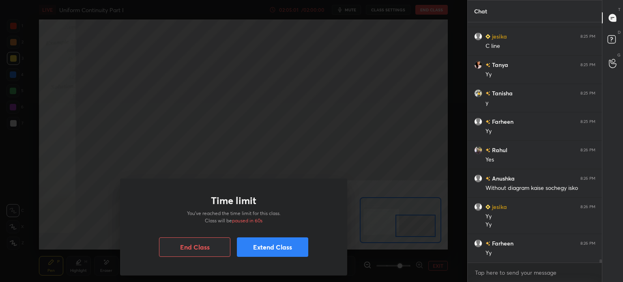
click at [145, 161] on div "Time limit You’ve reached the time limit for this class. Class will be paused i…" at bounding box center [234, 141] width 468 height 282
click at [266, 257] on div "Time limit You’ve reached the time limit for this class. Class will be paused i…" at bounding box center [233, 227] width 227 height 97
click at [250, 248] on button "Extend Class" at bounding box center [272, 246] width 71 height 19
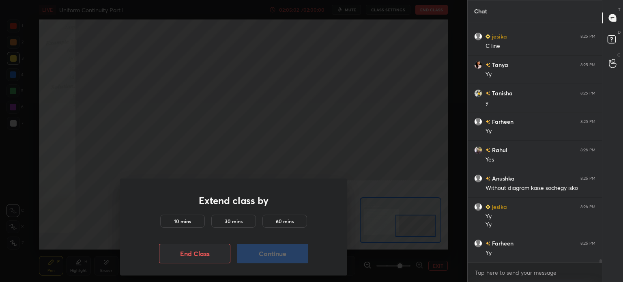
click at [170, 222] on div "10 mins" at bounding box center [182, 221] width 45 height 13
click at [258, 256] on button "Continue" at bounding box center [272, 253] width 71 height 19
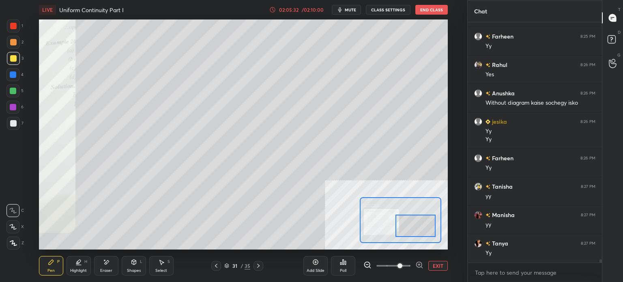
scroll to position [18620, 0]
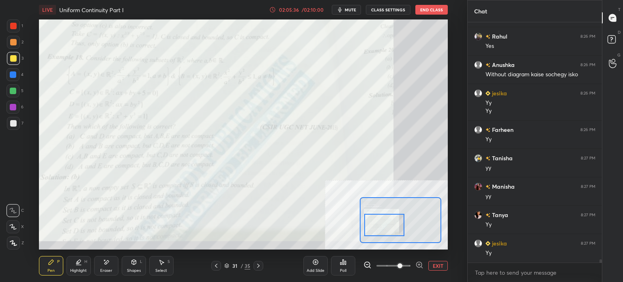
drag, startPoint x: 411, startPoint y: 228, endPoint x: 382, endPoint y: 227, distance: 28.9
click at [382, 227] on div at bounding box center [384, 225] width 40 height 22
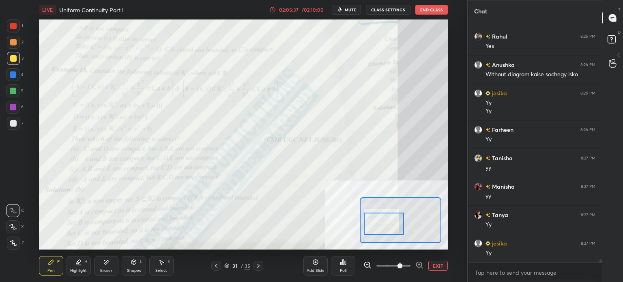
scroll to position [18648, 0]
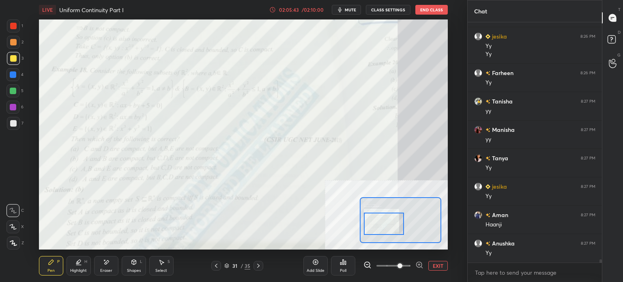
click at [434, 265] on button "EXIT" at bounding box center [438, 266] width 19 height 10
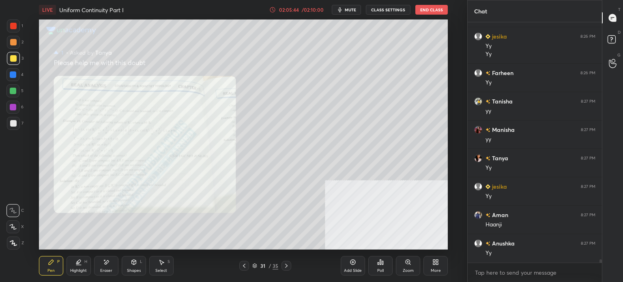
scroll to position [18705, 0]
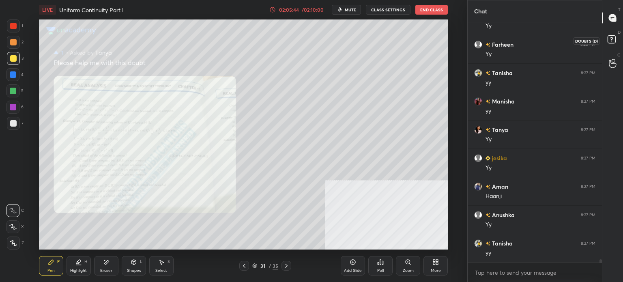
click at [617, 38] on icon at bounding box center [613, 40] width 15 height 15
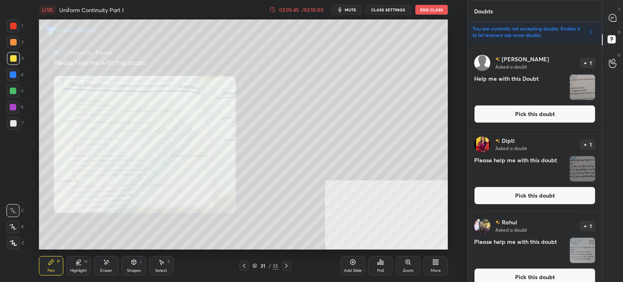
scroll to position [331, 0]
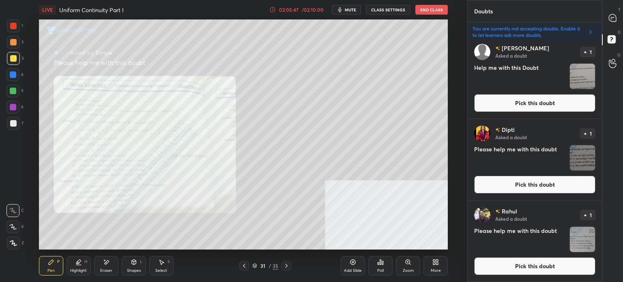
click at [541, 106] on button "Pick this doubt" at bounding box center [534, 103] width 121 height 18
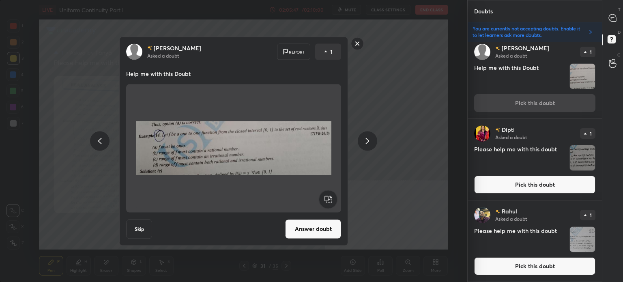
scroll to position [326, 0]
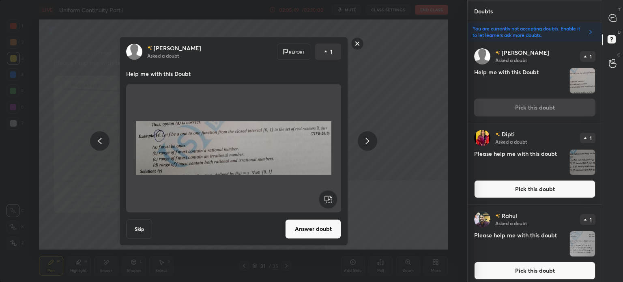
click at [314, 221] on button "Answer doubt" at bounding box center [313, 228] width 56 height 19
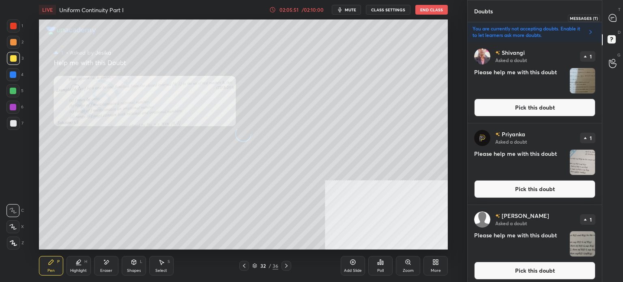
click at [616, 21] on icon at bounding box center [612, 17] width 7 height 7
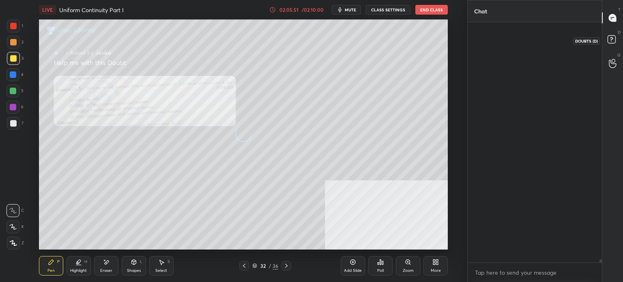
scroll to position [238, 132]
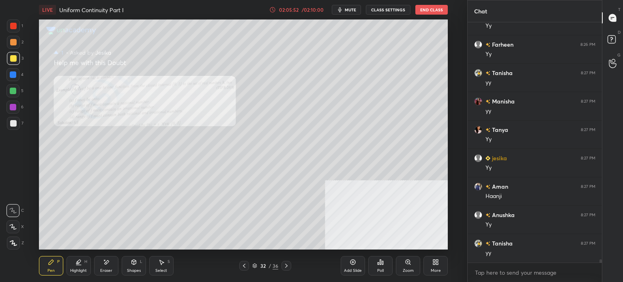
click at [409, 260] on icon at bounding box center [408, 262] width 4 height 4
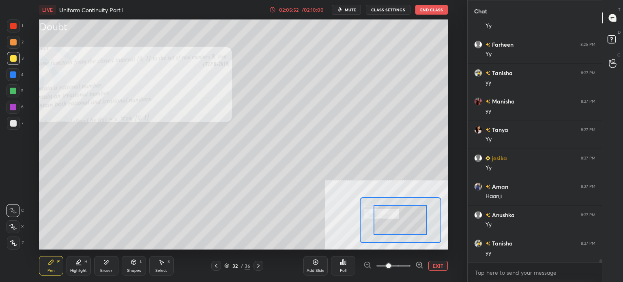
click at [410, 222] on div at bounding box center [401, 220] width 82 height 46
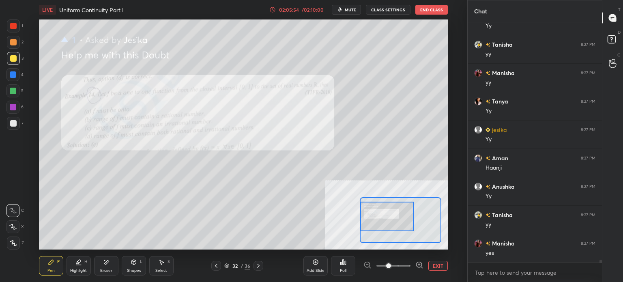
drag, startPoint x: 414, startPoint y: 218, endPoint x: 383, endPoint y: 213, distance: 31.3
click at [383, 213] on div at bounding box center [387, 217] width 54 height 30
click at [617, 43] on icon at bounding box center [613, 40] width 15 height 15
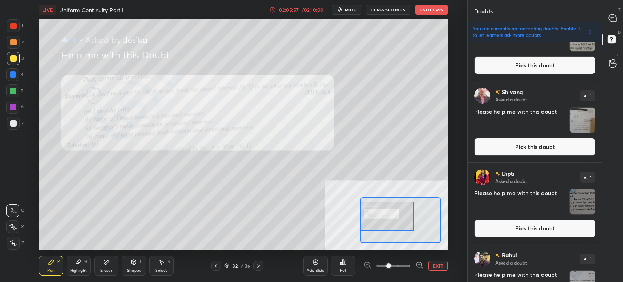
scroll to position [41, 0]
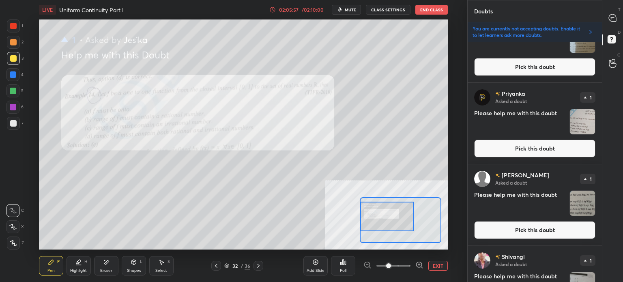
click at [512, 149] on button "Pick this doubt" at bounding box center [534, 149] width 121 height 18
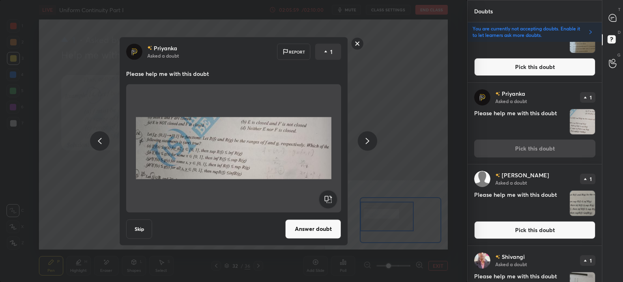
click at [362, 35] on div "[PERSON_NAME] Asked a doubt Report 1 Please help me with this doubt Skip Answer…" at bounding box center [234, 141] width 468 height 282
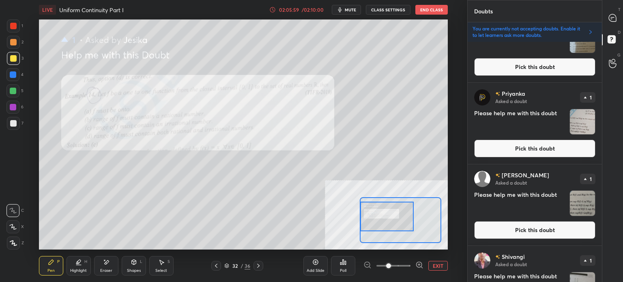
scroll to position [0, 0]
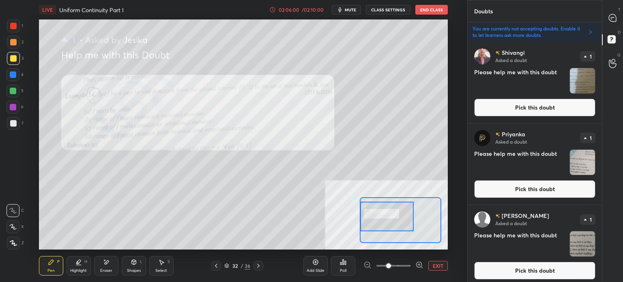
click at [539, 115] on button "Pick this doubt" at bounding box center [534, 108] width 121 height 18
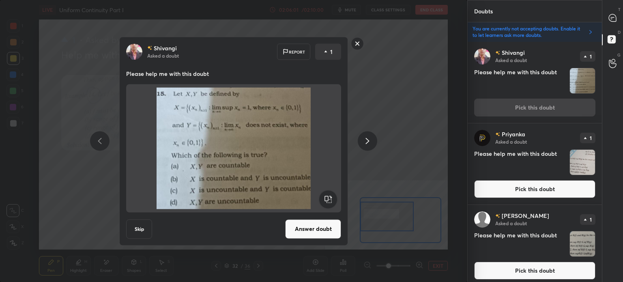
click at [315, 232] on button "Answer doubt" at bounding box center [313, 228] width 56 height 19
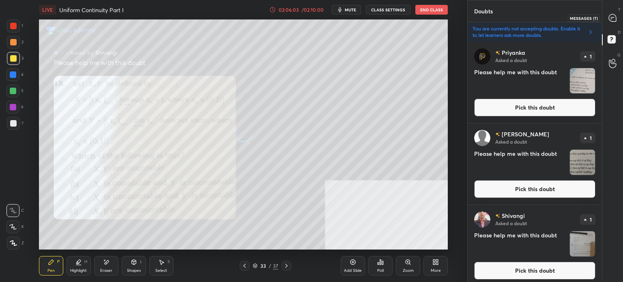
click at [614, 18] on icon at bounding box center [612, 17] width 7 height 7
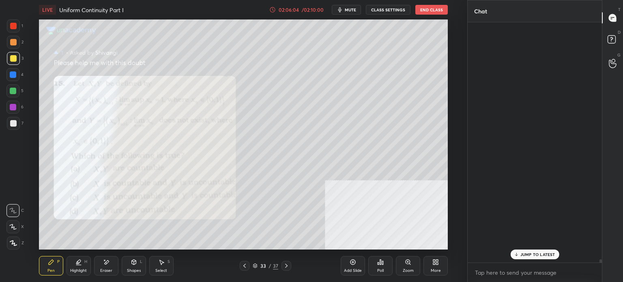
scroll to position [238, 132]
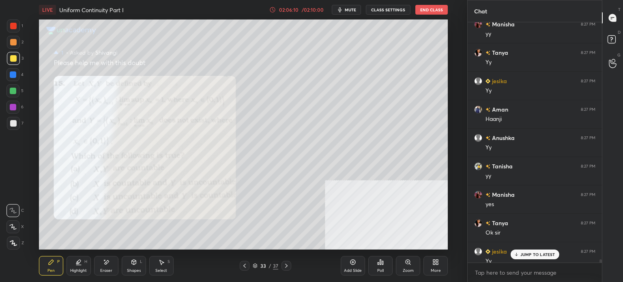
click at [539, 253] on p "JUMP TO LATEST" at bounding box center [538, 254] width 35 height 5
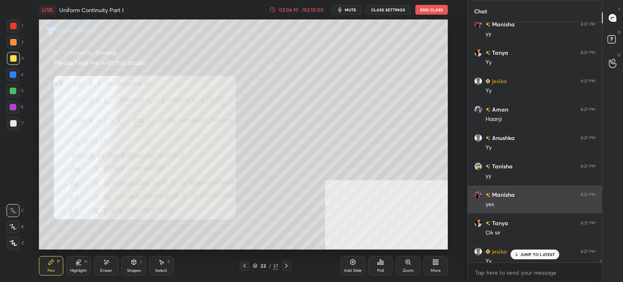
scroll to position [18750, 0]
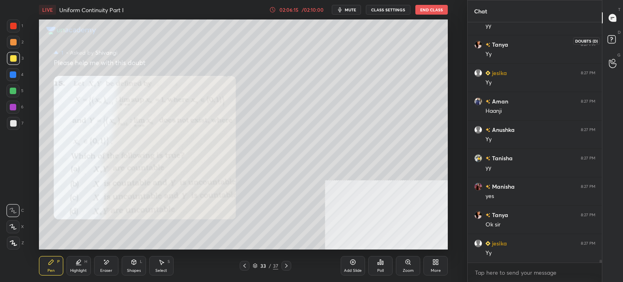
click at [615, 41] on rect at bounding box center [612, 40] width 8 height 8
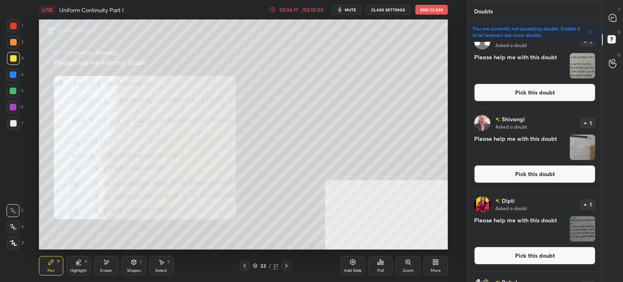
scroll to position [5, 0]
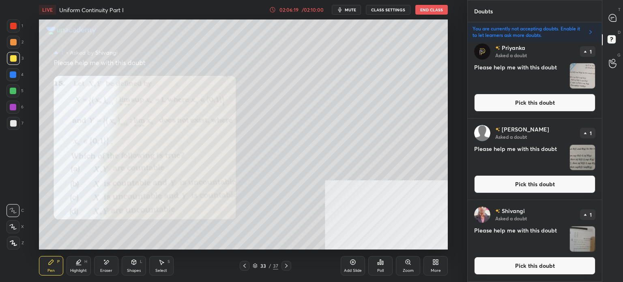
click at [511, 260] on button "Pick this doubt" at bounding box center [534, 266] width 121 height 18
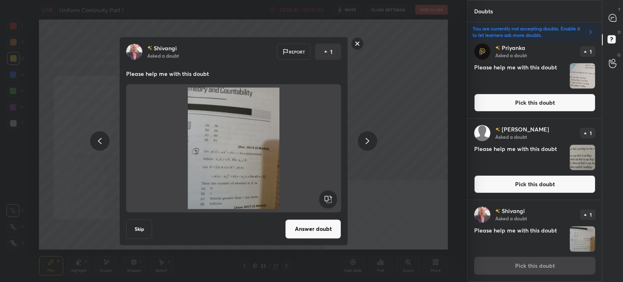
click at [357, 45] on rect at bounding box center [357, 43] width 13 height 13
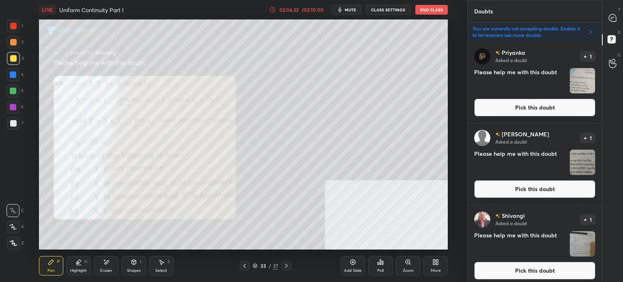
click at [520, 183] on button "Pick this doubt" at bounding box center [534, 189] width 121 height 18
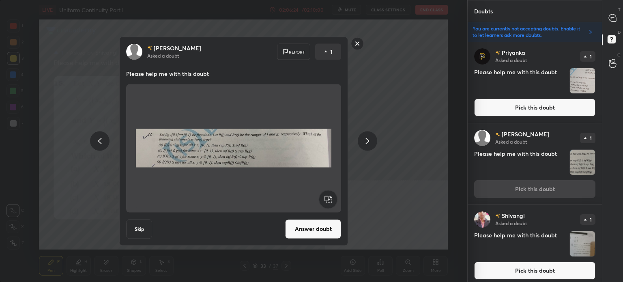
click at [360, 43] on rect at bounding box center [357, 43] width 13 height 13
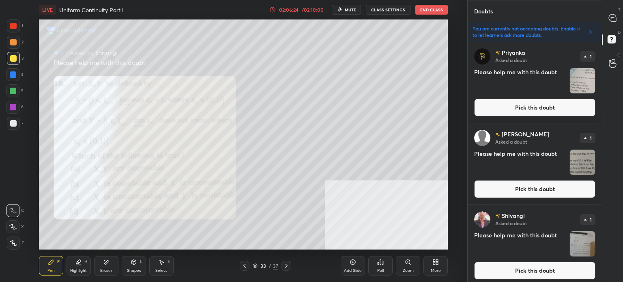
click at [549, 107] on button "Pick this doubt" at bounding box center [534, 108] width 121 height 18
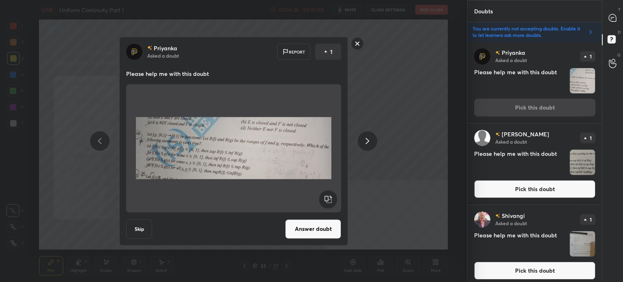
click at [359, 43] on rect at bounding box center [357, 43] width 13 height 13
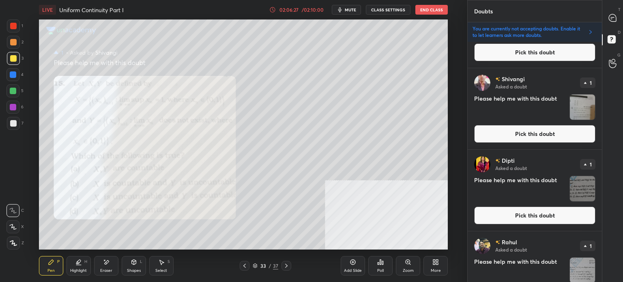
scroll to position [167, 0]
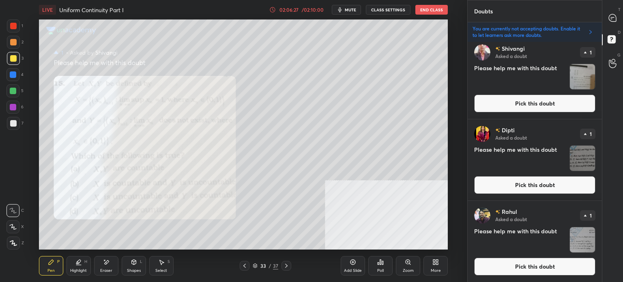
click at [529, 178] on button "Pick this doubt" at bounding box center [534, 185] width 121 height 18
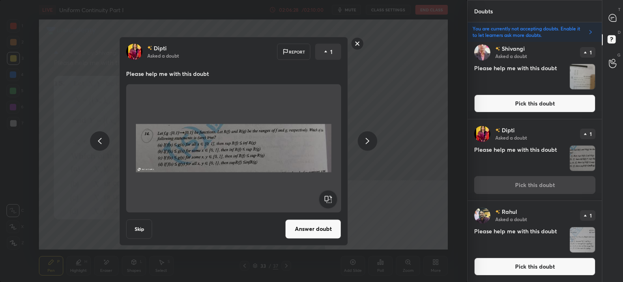
click at [313, 223] on button "Answer doubt" at bounding box center [313, 228] width 56 height 19
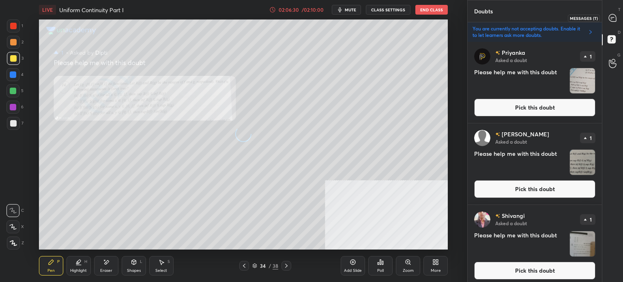
click at [614, 19] on icon at bounding box center [612, 17] width 7 height 7
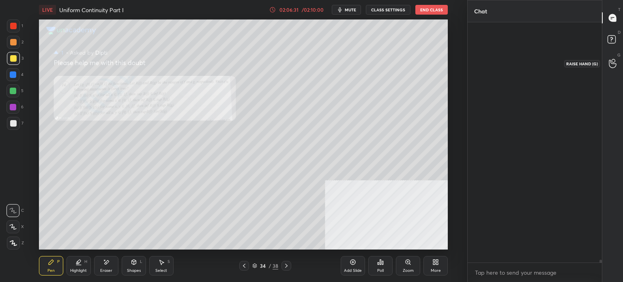
scroll to position [18729, 0]
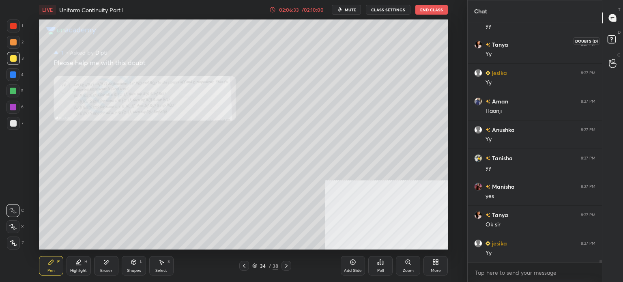
click at [614, 42] on rect at bounding box center [612, 40] width 8 height 8
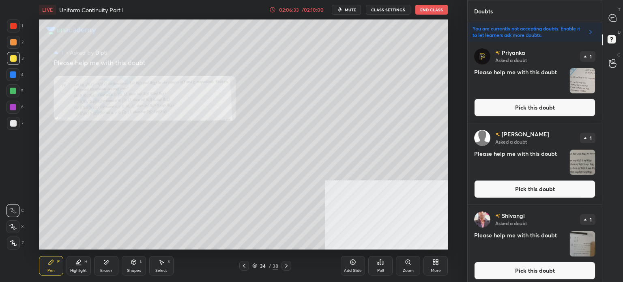
click at [538, 106] on button "Pick this doubt" at bounding box center [534, 108] width 121 height 18
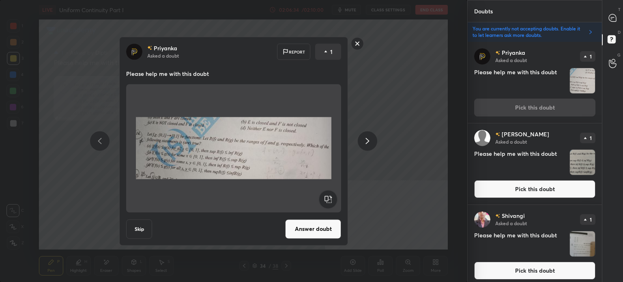
click at [321, 225] on button "Answer doubt" at bounding box center [313, 228] width 56 height 19
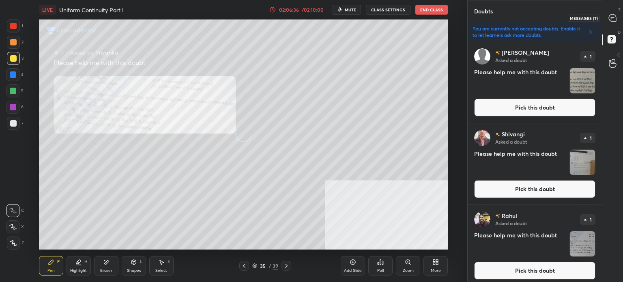
click at [615, 22] on div at bounding box center [613, 18] width 16 height 15
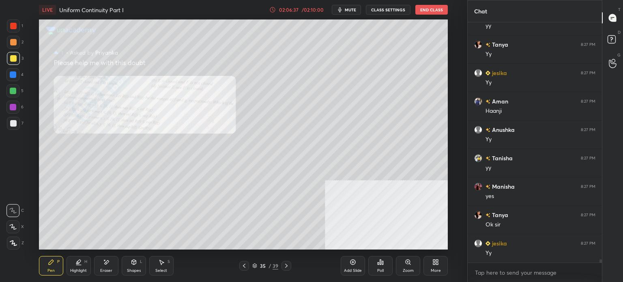
click at [621, 47] on div "D Doubts (D)" at bounding box center [613, 40] width 21 height 23
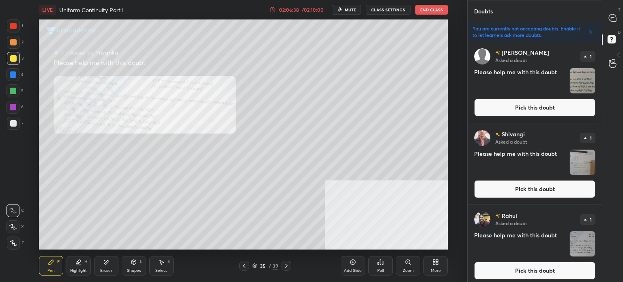
click at [552, 106] on button "Pick this doubt" at bounding box center [534, 108] width 121 height 18
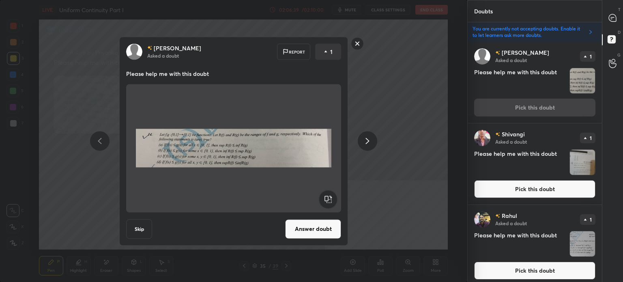
click at [312, 233] on button "Answer doubt" at bounding box center [313, 228] width 56 height 19
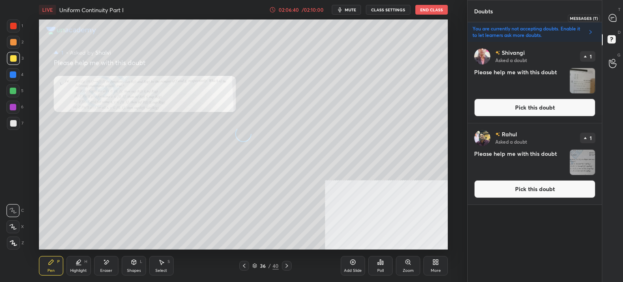
click at [615, 21] on icon at bounding box center [612, 17] width 7 height 7
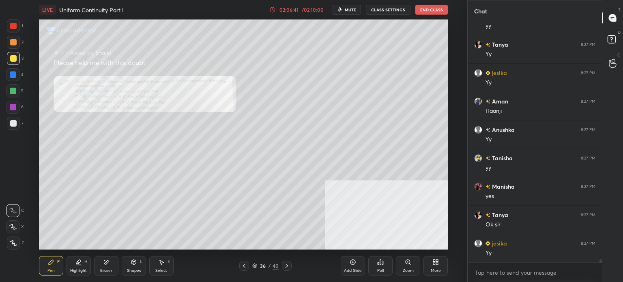
drag, startPoint x: 415, startPoint y: 270, endPoint x: 412, endPoint y: 246, distance: 24.1
click at [415, 270] on div "Zoom" at bounding box center [408, 265] width 24 height 19
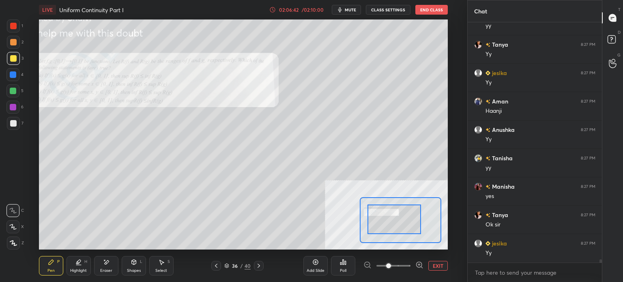
drag, startPoint x: 394, startPoint y: 214, endPoint x: 390, endPoint y: 212, distance: 4.9
click at [390, 212] on div at bounding box center [395, 220] width 54 height 30
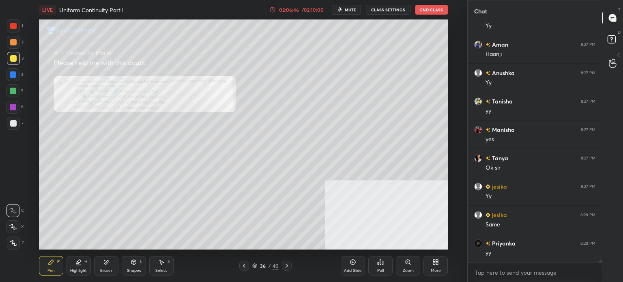
drag, startPoint x: 412, startPoint y: 264, endPoint x: 411, endPoint y: 253, distance: 11.5
click at [413, 264] on div "Zoom" at bounding box center [408, 265] width 24 height 19
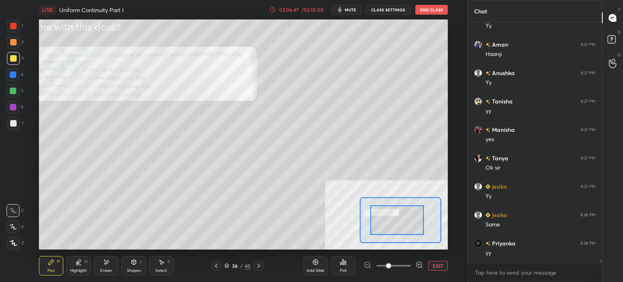
click at [351, 200] on div "Setting up your live class Poll for secs No correct answer Start poll" at bounding box center [243, 134] width 409 height 230
drag, startPoint x: 388, startPoint y: 228, endPoint x: 375, endPoint y: 225, distance: 13.2
click at [379, 225] on div at bounding box center [398, 220] width 54 height 30
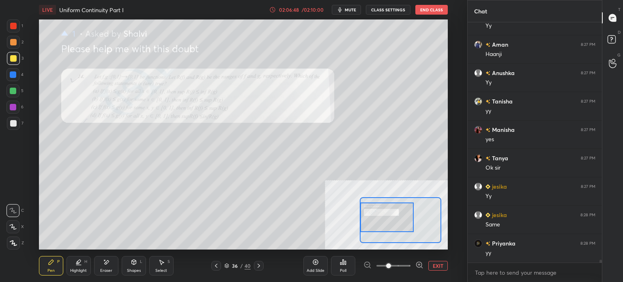
drag, startPoint x: 399, startPoint y: 268, endPoint x: 394, endPoint y: 247, distance: 21.3
click at [400, 268] on span at bounding box center [394, 266] width 34 height 12
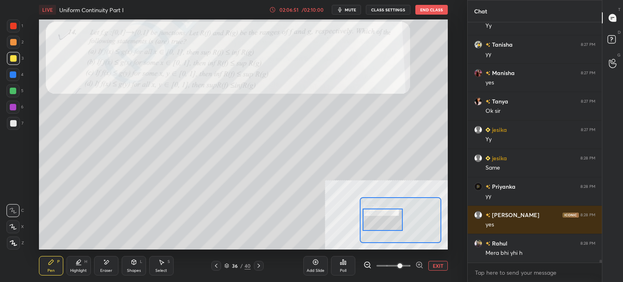
drag, startPoint x: 394, startPoint y: 215, endPoint x: 390, endPoint y: 218, distance: 5.1
click at [390, 218] on div at bounding box center [383, 220] width 40 height 22
click at [617, 43] on icon at bounding box center [613, 40] width 15 height 15
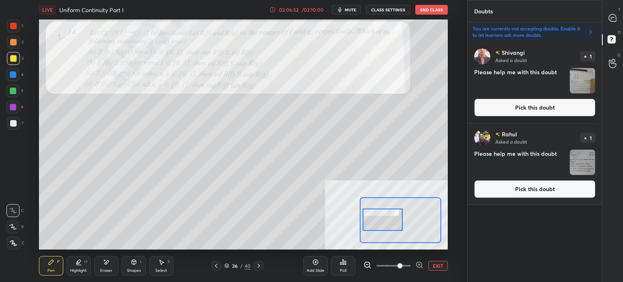
click at [527, 194] on button "Pick this doubt" at bounding box center [534, 189] width 121 height 18
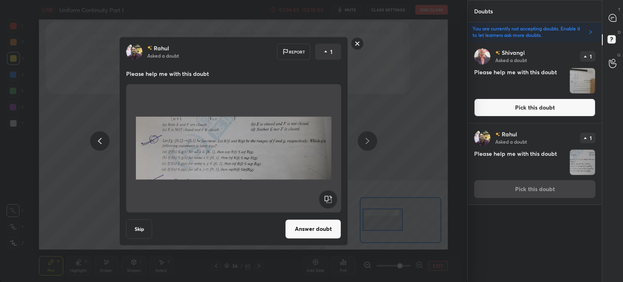
click at [304, 226] on button "Answer doubt" at bounding box center [313, 228] width 56 height 19
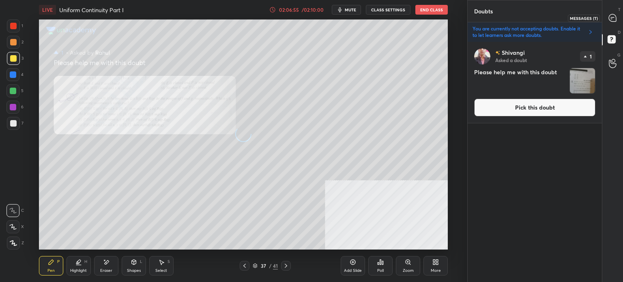
click at [610, 16] on icon at bounding box center [612, 17] width 7 height 7
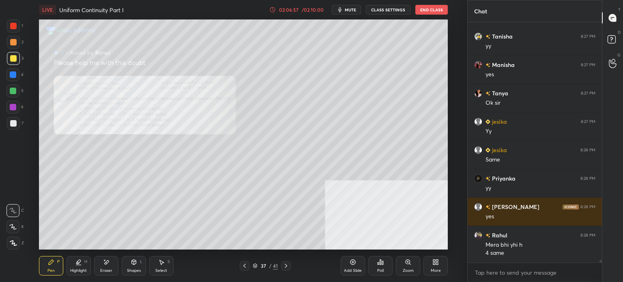
click at [410, 269] on div "Zoom" at bounding box center [408, 271] width 11 height 4
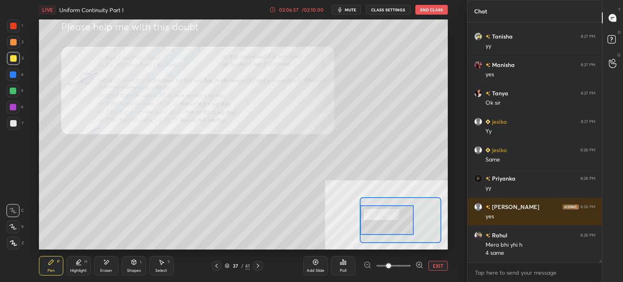
drag, startPoint x: 399, startPoint y: 215, endPoint x: 379, endPoint y: 215, distance: 19.1
click at [382, 215] on div at bounding box center [387, 220] width 54 height 30
drag, startPoint x: 401, startPoint y: 267, endPoint x: 393, endPoint y: 249, distance: 19.3
click at [401, 267] on span at bounding box center [394, 266] width 34 height 12
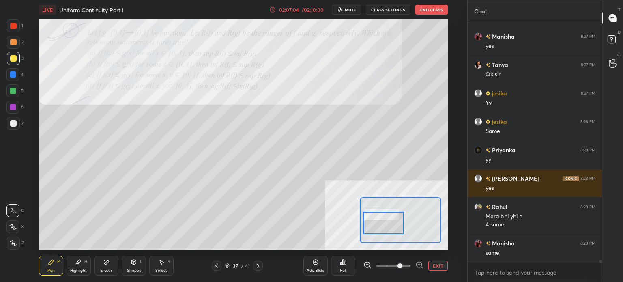
drag, startPoint x: 388, startPoint y: 221, endPoint x: 384, endPoint y: 224, distance: 4.6
click at [384, 224] on div at bounding box center [384, 223] width 40 height 22
click at [12, 43] on div at bounding box center [13, 42] width 6 height 6
click at [13, 42] on div at bounding box center [13, 42] width 6 height 6
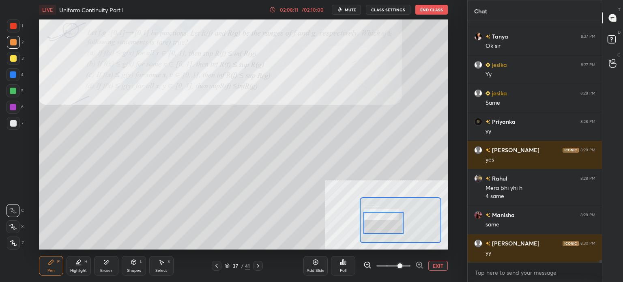
scroll to position [18855, 0]
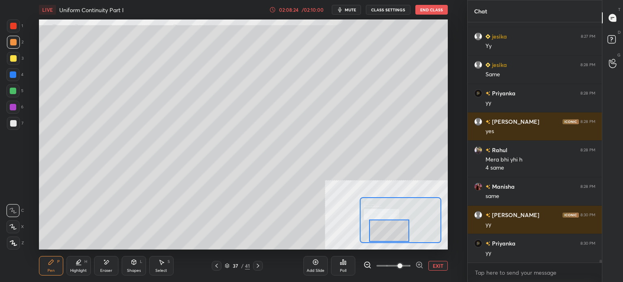
drag, startPoint x: 384, startPoint y: 229, endPoint x: 389, endPoint y: 226, distance: 5.4
click at [389, 236] on div at bounding box center [389, 231] width 40 height 22
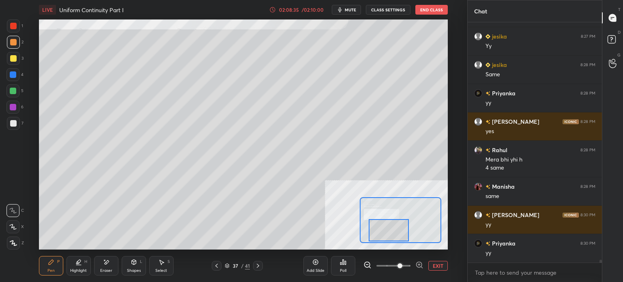
click at [15, 122] on div at bounding box center [13, 123] width 6 height 6
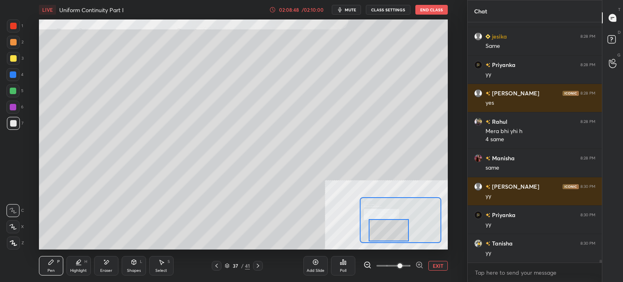
click at [19, 44] on div at bounding box center [13, 42] width 13 height 13
click at [162, 264] on icon at bounding box center [161, 262] width 6 height 6
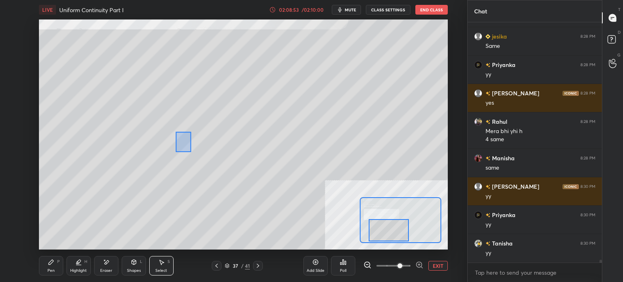
drag, startPoint x: 191, startPoint y: 152, endPoint x: 215, endPoint y: 165, distance: 27.4
click at [206, 168] on div "0 ° Undo Copy Duplicate Duplicate to new slide Delete" at bounding box center [363, 30] width 818 height 460
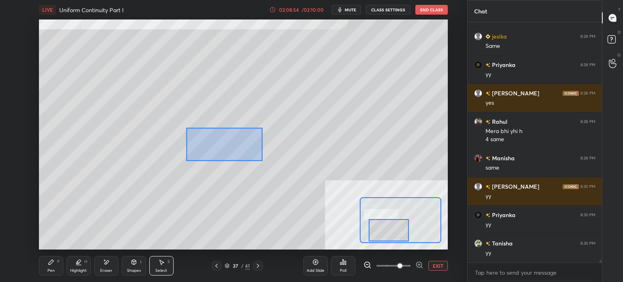
drag, startPoint x: 262, startPoint y: 160, endPoint x: 305, endPoint y: 175, distance: 45.0
click at [307, 177] on div "0 ° Undo Copy Duplicate Duplicate to new slide Delete" at bounding box center [363, 30] width 818 height 460
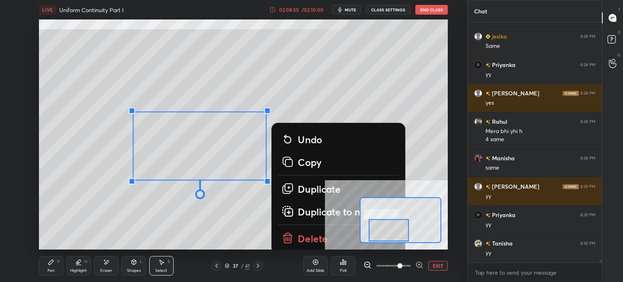
click at [308, 186] on p "Duplicate" at bounding box center [319, 189] width 43 height 13
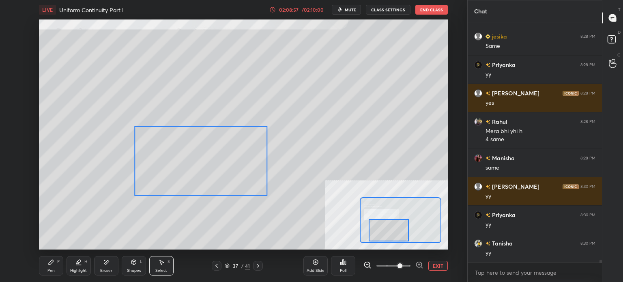
drag, startPoint x: 218, startPoint y: 164, endPoint x: 201, endPoint y: 160, distance: 17.0
click at [200, 160] on div "0 ° Undo Copy Duplicate Duplicate to new slide Delete" at bounding box center [363, 30] width 818 height 460
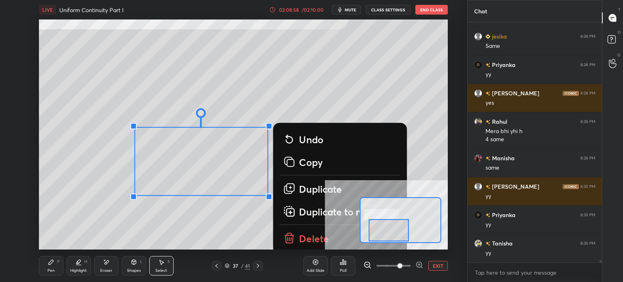
click at [51, 266] on div "Pen P" at bounding box center [51, 265] width 24 height 19
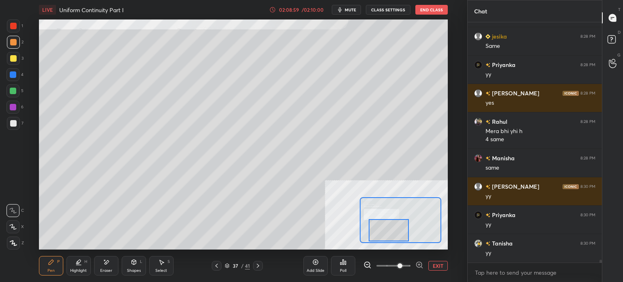
click at [13, 125] on div at bounding box center [13, 123] width 6 height 6
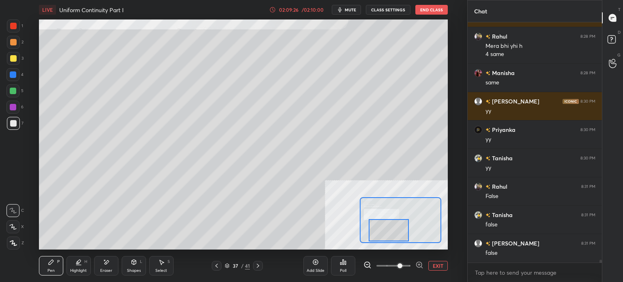
scroll to position [18997, 0]
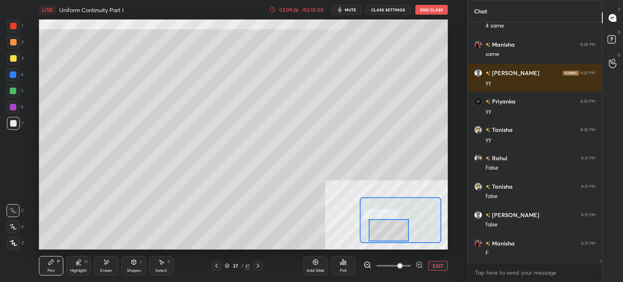
click at [398, 266] on span at bounding box center [400, 265] width 5 height 5
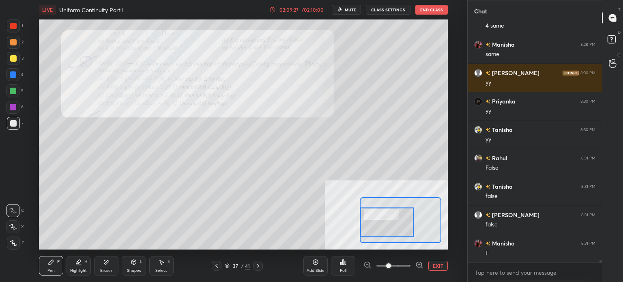
click at [381, 220] on div at bounding box center [387, 222] width 54 height 30
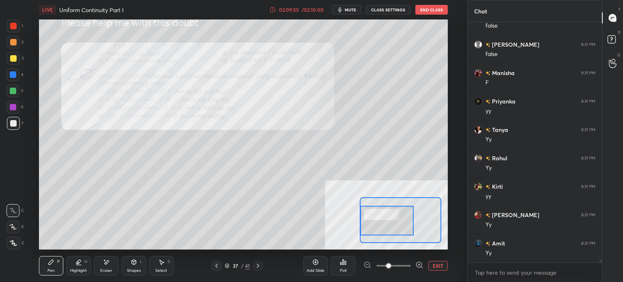
scroll to position [19196, 0]
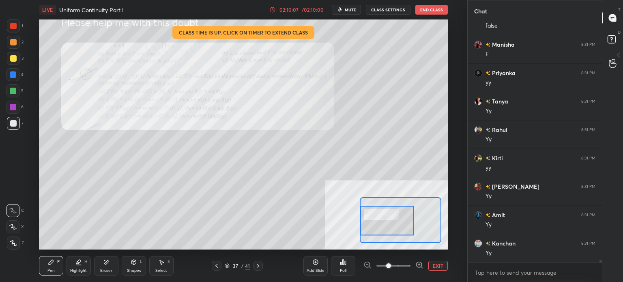
click at [11, 43] on div at bounding box center [13, 42] width 6 height 6
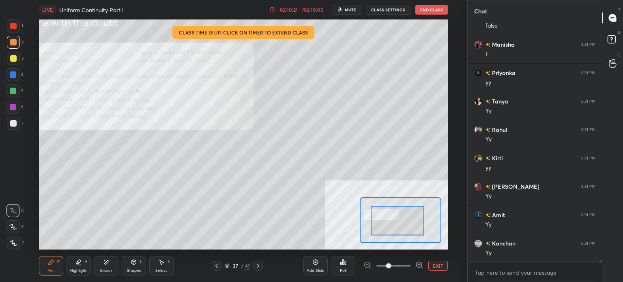
drag, startPoint x: 390, startPoint y: 230, endPoint x: 404, endPoint y: 230, distance: 13.8
click at [404, 230] on div at bounding box center [398, 221] width 54 height 30
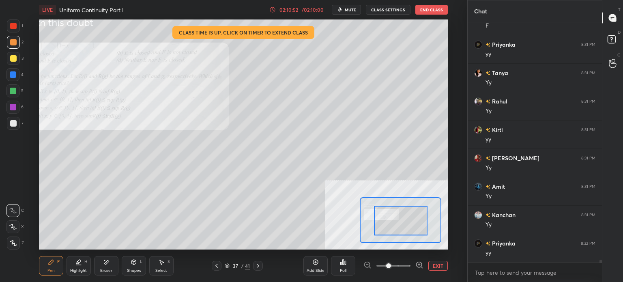
scroll to position [19253, 0]
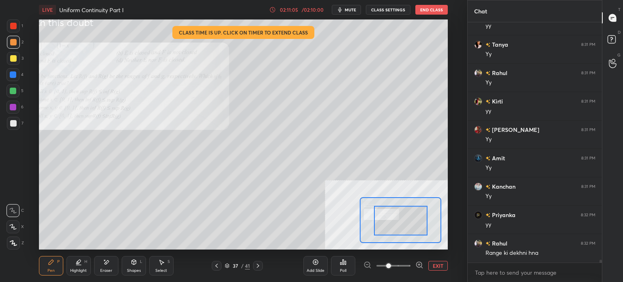
click at [109, 262] on icon at bounding box center [106, 262] width 6 height 7
drag, startPoint x: 45, startPoint y: 269, endPoint x: 71, endPoint y: 256, distance: 28.5
click at [47, 269] on div "Pen P" at bounding box center [51, 265] width 24 height 19
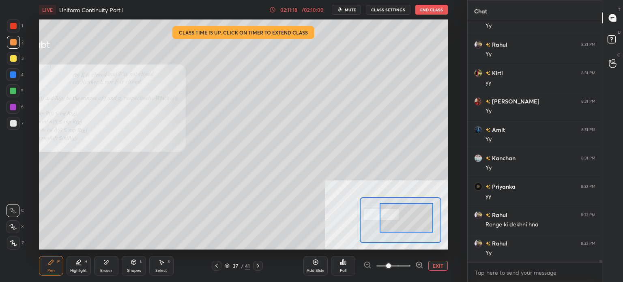
drag, startPoint x: 391, startPoint y: 226, endPoint x: 396, endPoint y: 217, distance: 9.8
click at [396, 220] on div at bounding box center [407, 218] width 54 height 30
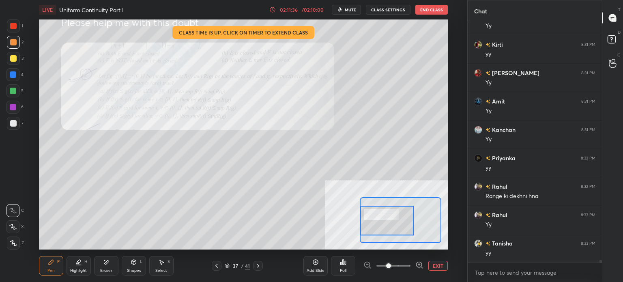
scroll to position [19338, 0]
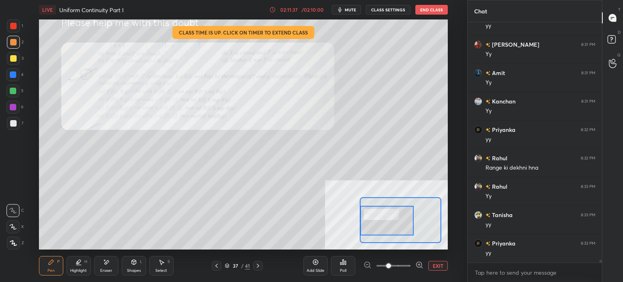
drag, startPoint x: 406, startPoint y: 226, endPoint x: 383, endPoint y: 228, distance: 23.3
click at [383, 228] on div at bounding box center [387, 221] width 54 height 30
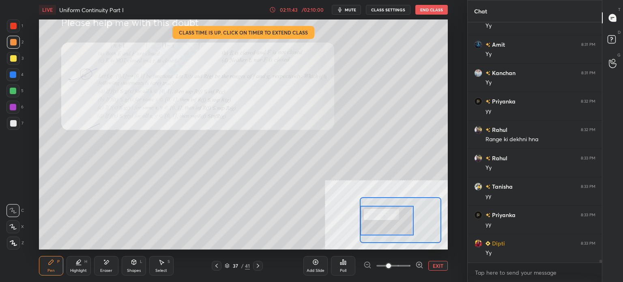
click at [391, 265] on span at bounding box center [388, 265] width 5 height 5
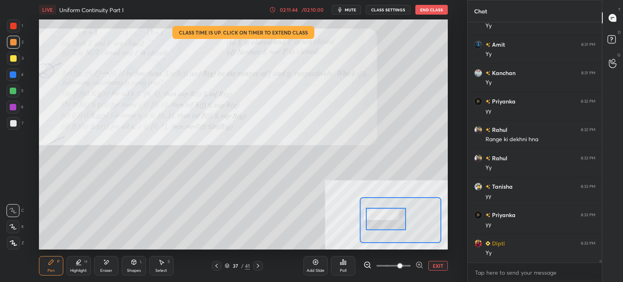
click at [392, 222] on div at bounding box center [386, 219] width 40 height 22
click at [9, 58] on div at bounding box center [13, 58] width 13 height 13
drag, startPoint x: 106, startPoint y: 269, endPoint x: 114, endPoint y: 251, distance: 20.2
click at [106, 269] on div "Eraser" at bounding box center [106, 271] width 12 height 4
click at [50, 269] on div "Pen" at bounding box center [50, 271] width 7 height 4
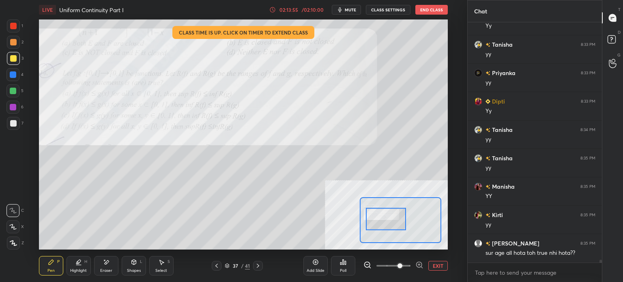
scroll to position [19517, 0]
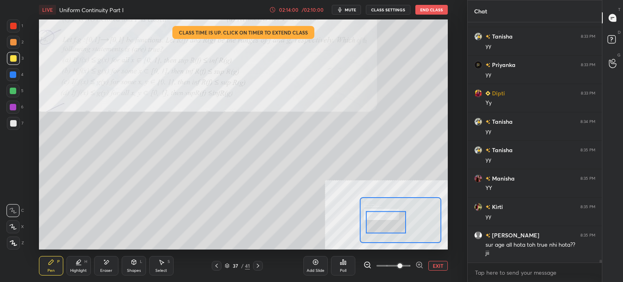
click at [387, 223] on div at bounding box center [386, 222] width 40 height 22
click at [110, 266] on div "Eraser" at bounding box center [106, 265] width 24 height 19
click at [47, 274] on div "Pen P" at bounding box center [51, 265] width 24 height 19
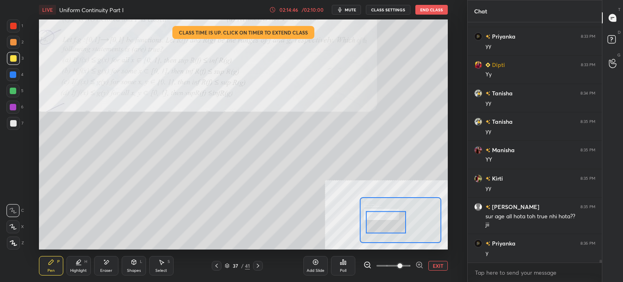
scroll to position [19574, 0]
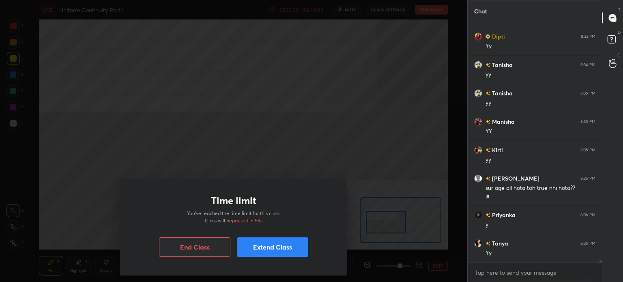
click at [279, 250] on button "Extend Class" at bounding box center [272, 246] width 71 height 19
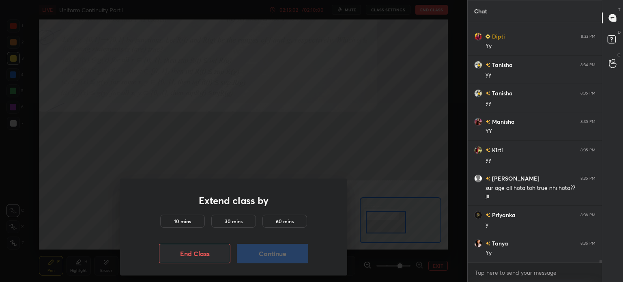
click at [188, 222] on h5 "10 mins" at bounding box center [182, 221] width 17 height 7
click at [270, 252] on button "Continue" at bounding box center [272, 253] width 71 height 19
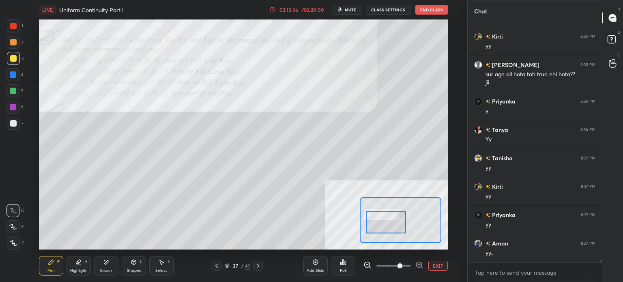
scroll to position [19716, 0]
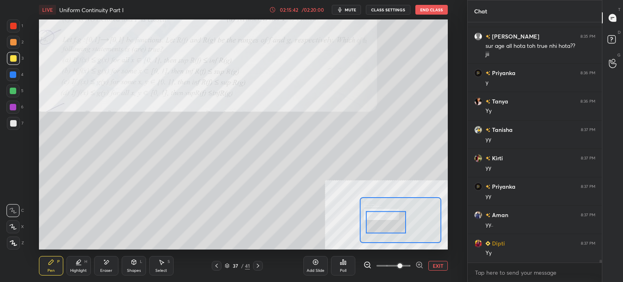
click at [163, 261] on icon at bounding box center [161, 262] width 6 height 6
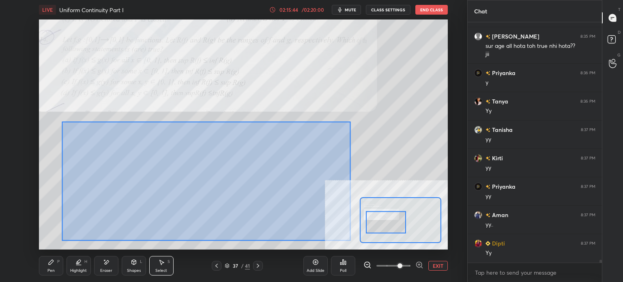
drag, startPoint x: 92, startPoint y: 139, endPoint x: 356, endPoint y: 233, distance: 280.7
click at [357, 233] on div "0 ° Undo Copy Duplicate Duplicate to new slide Delete" at bounding box center [392, 112] width 818 height 460
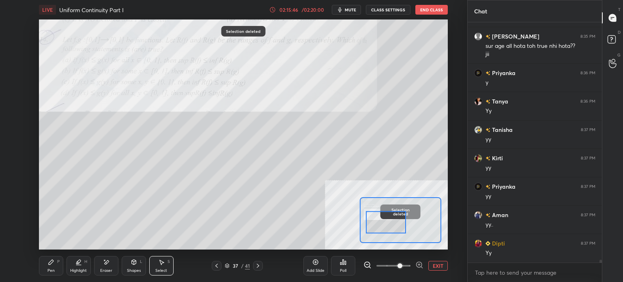
click at [48, 259] on div "Pen P" at bounding box center [51, 265] width 24 height 19
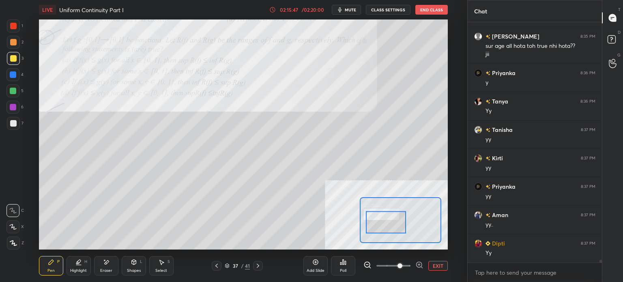
click at [15, 45] on div at bounding box center [13, 42] width 6 height 6
click at [109, 262] on icon at bounding box center [106, 262] width 6 height 7
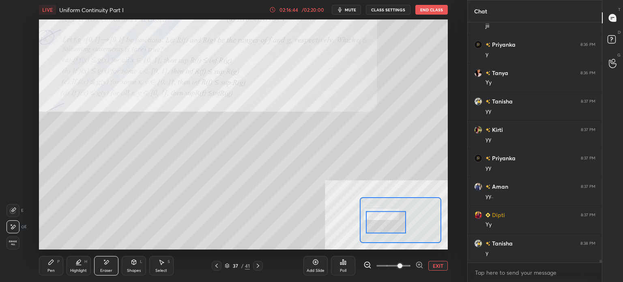
click at [36, 269] on div "LIVE Uniform Continuity Part I 02:16:44 / 02:20:00 mute CLASS SETTINGS End Clas…" at bounding box center [243, 141] width 435 height 282
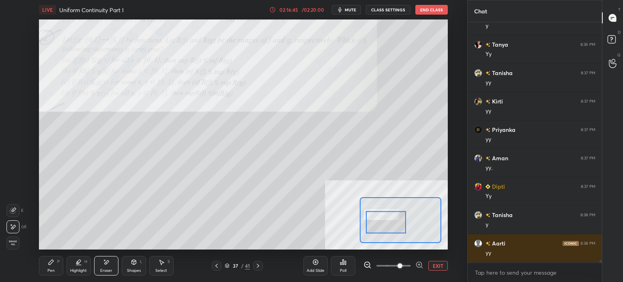
scroll to position [19801, 0]
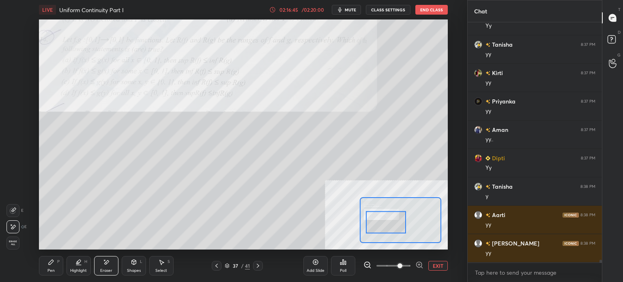
click at [51, 269] on div "Pen" at bounding box center [50, 271] width 7 height 4
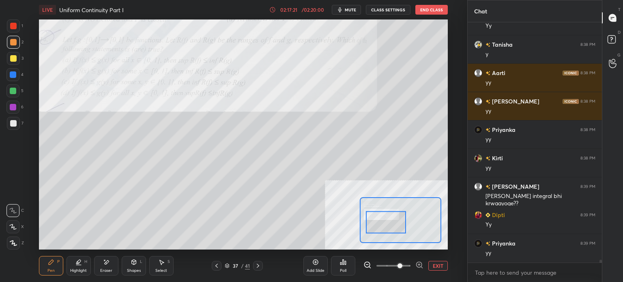
scroll to position [19971, 0]
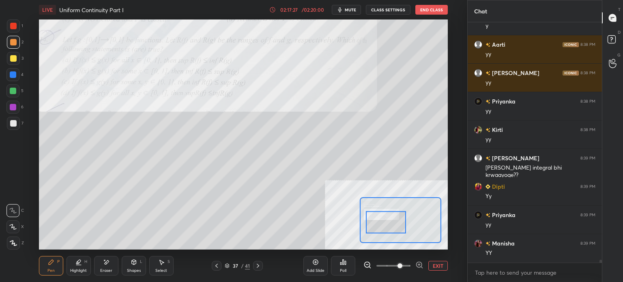
click at [16, 57] on div at bounding box center [13, 58] width 13 height 13
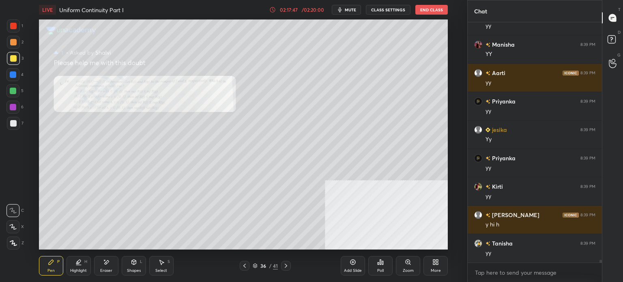
scroll to position [20198, 0]
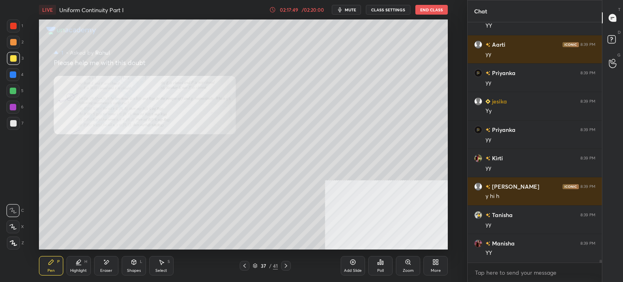
click at [412, 272] on div "Zoom" at bounding box center [408, 271] width 11 height 4
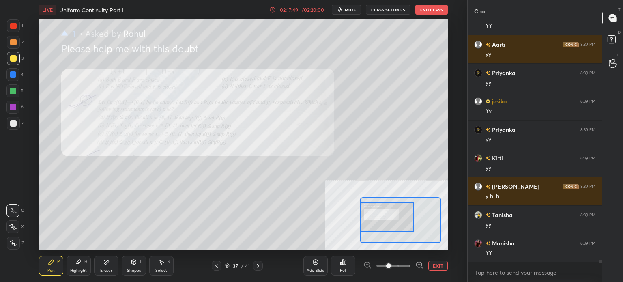
drag, startPoint x: 400, startPoint y: 222, endPoint x: 386, endPoint y: 220, distance: 13.9
click at [386, 220] on div at bounding box center [387, 218] width 54 height 30
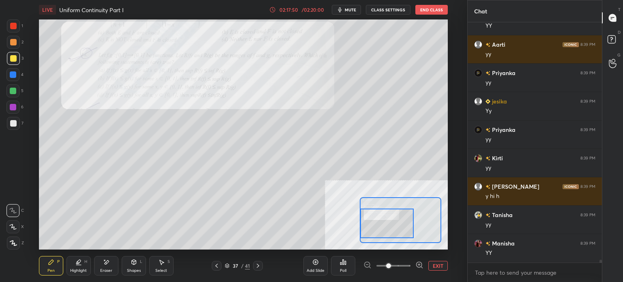
drag, startPoint x: 398, startPoint y: 225, endPoint x: 396, endPoint y: 235, distance: 9.9
click at [396, 234] on div at bounding box center [387, 224] width 54 height 30
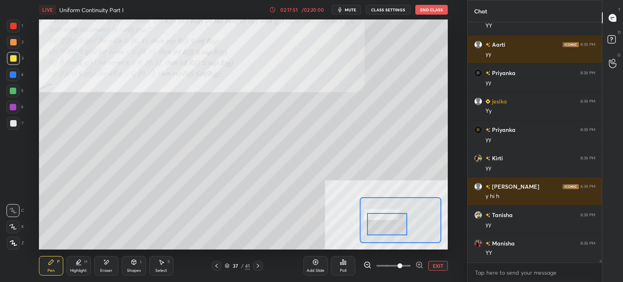
drag, startPoint x: 396, startPoint y: 264, endPoint x: 401, endPoint y: 257, distance: 8.6
click at [399, 264] on span at bounding box center [400, 265] width 5 height 5
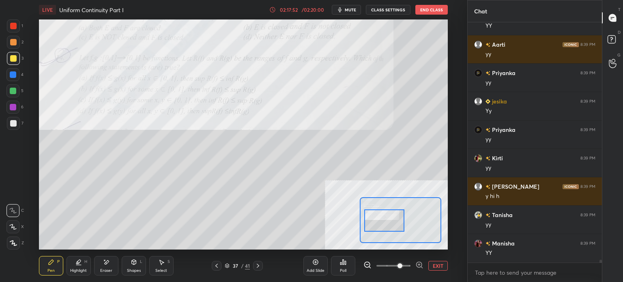
click at [391, 218] on div at bounding box center [384, 220] width 40 height 22
click at [623, 40] on div "D Doubts (D)" at bounding box center [613, 40] width 21 height 23
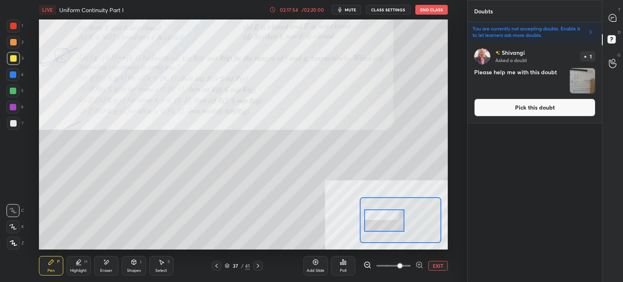
click at [543, 106] on button "Pick this doubt" at bounding box center [534, 108] width 121 height 18
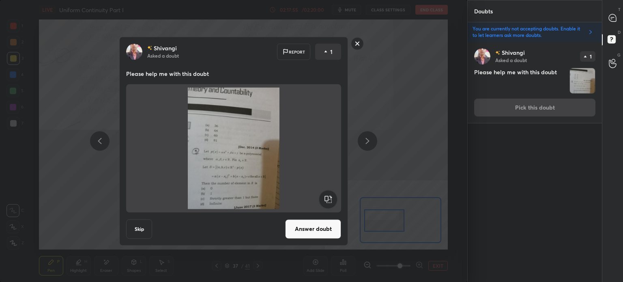
click at [312, 229] on button "Answer doubt" at bounding box center [313, 228] width 56 height 19
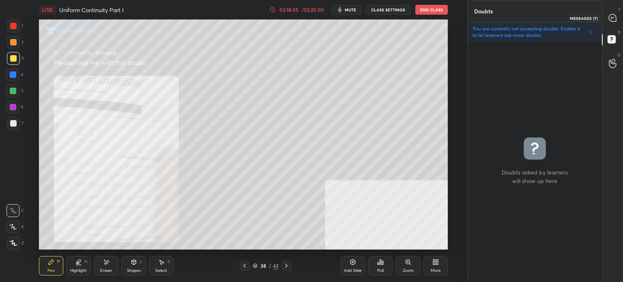
click at [617, 21] on div at bounding box center [613, 18] width 16 height 15
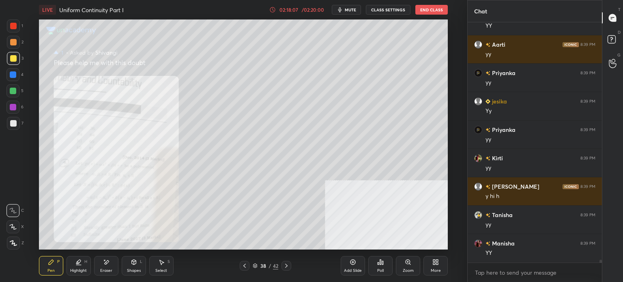
click at [438, 267] on div "More" at bounding box center [436, 265] width 24 height 19
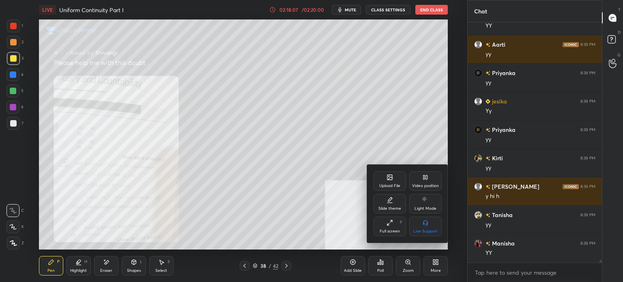
click at [404, 225] on div "Upload File Video position Slide theme Light Mode Full screen F Live Support" at bounding box center [408, 203] width 68 height 65
drag, startPoint x: 295, startPoint y: 181, endPoint x: 343, endPoint y: 214, distance: 57.4
click at [297, 181] on div at bounding box center [311, 141] width 623 height 282
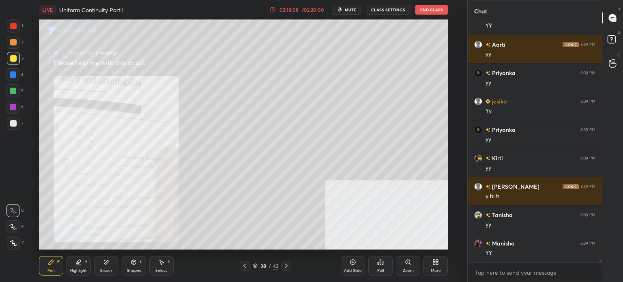
click at [409, 262] on icon at bounding box center [408, 262] width 4 height 4
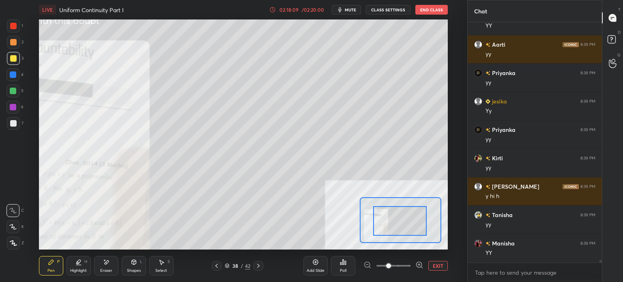
click at [355, 217] on div "Setting up your live class Poll for secs No correct answer Start poll" at bounding box center [243, 134] width 409 height 230
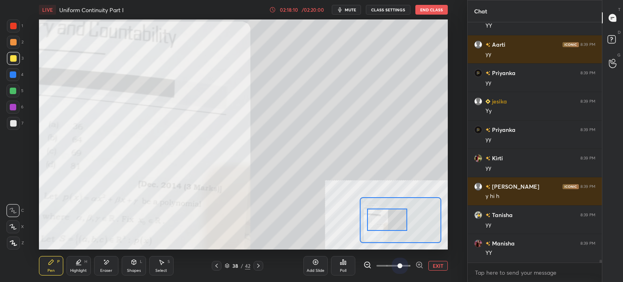
click at [403, 266] on span at bounding box center [394, 266] width 34 height 12
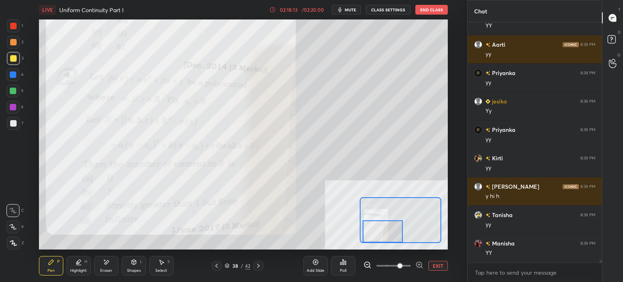
drag, startPoint x: 392, startPoint y: 219, endPoint x: 388, endPoint y: 233, distance: 14.9
click at [388, 233] on div at bounding box center [383, 231] width 40 height 22
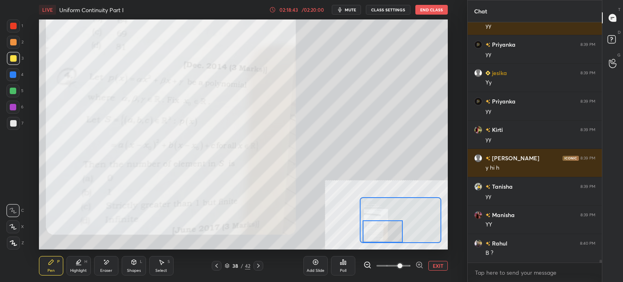
scroll to position [20215, 0]
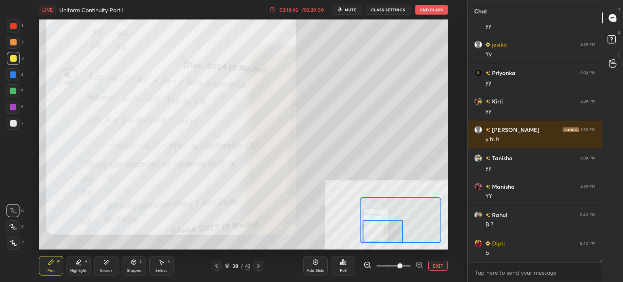
click at [356, 9] on span "mute" at bounding box center [350, 10] width 11 height 6
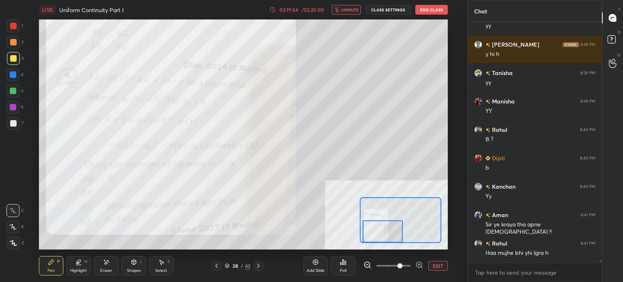
scroll to position [20328, 0]
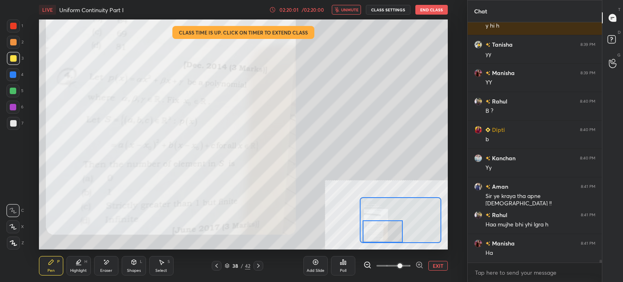
click at [344, 13] on button "unmute" at bounding box center [346, 10] width 29 height 10
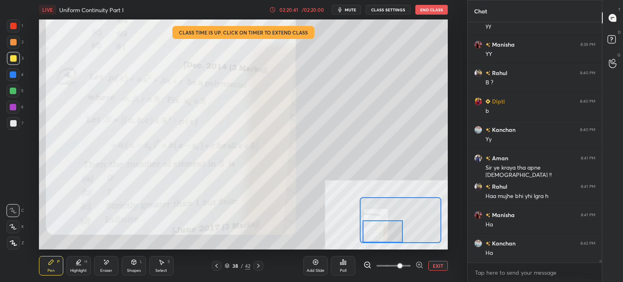
click at [352, 6] on button "mute" at bounding box center [346, 10] width 29 height 10
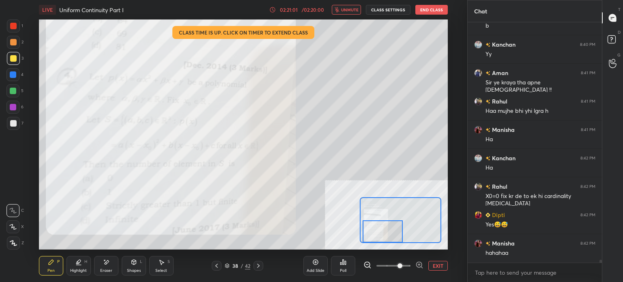
scroll to position [20470, 0]
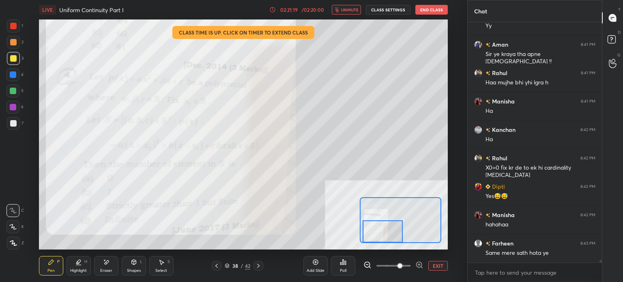
click at [349, 14] on button "unmute" at bounding box center [346, 10] width 29 height 10
click at [14, 56] on div at bounding box center [13, 58] width 6 height 6
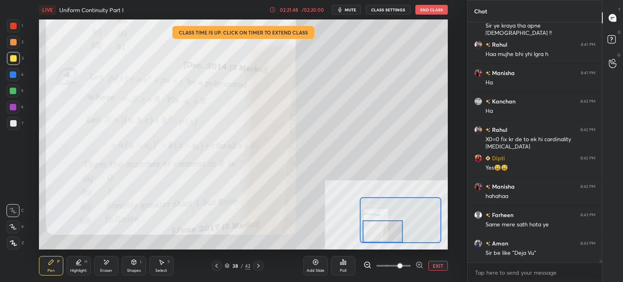
scroll to position [20527, 0]
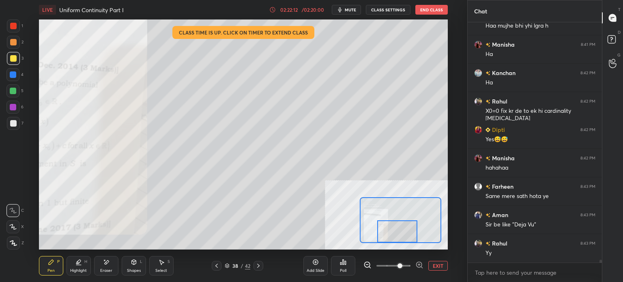
drag, startPoint x: 387, startPoint y: 234, endPoint x: 401, endPoint y: 239, distance: 15.7
click at [401, 239] on div at bounding box center [397, 231] width 40 height 22
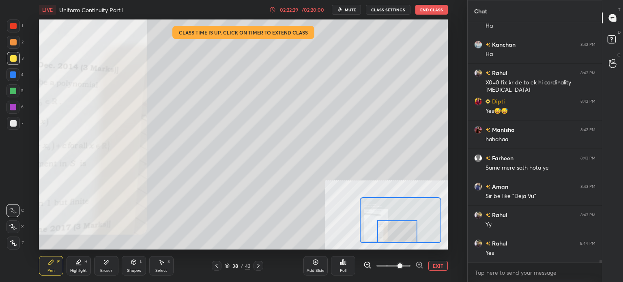
scroll to position [20584, 0]
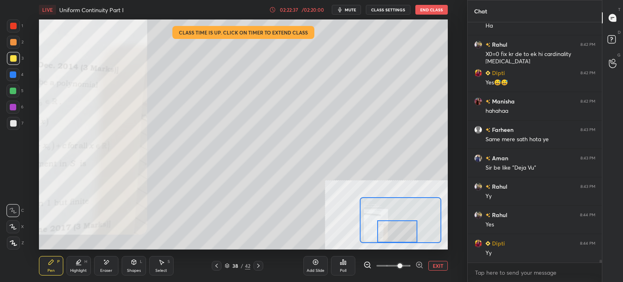
click at [355, 14] on div "LIVE Uniform Continuity Part I 02:22:37 / 02:20:00 mute CLASS SETTINGS End Class" at bounding box center [243, 9] width 409 height 19
click at [349, 13] on button "mute" at bounding box center [346, 10] width 29 height 10
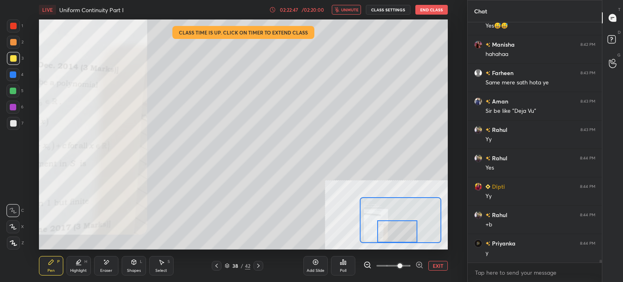
scroll to position [20669, 0]
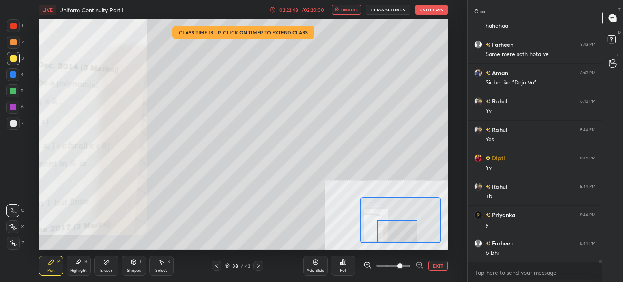
click at [351, 12] on span "unmute" at bounding box center [349, 10] width 17 height 6
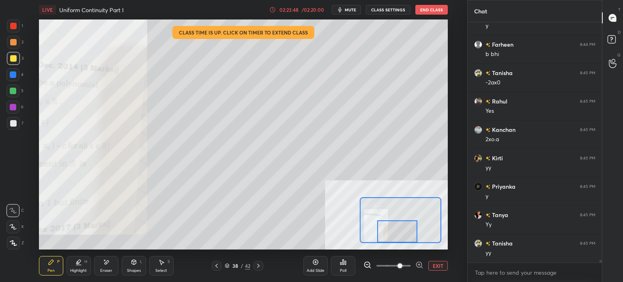
scroll to position [20896, 0]
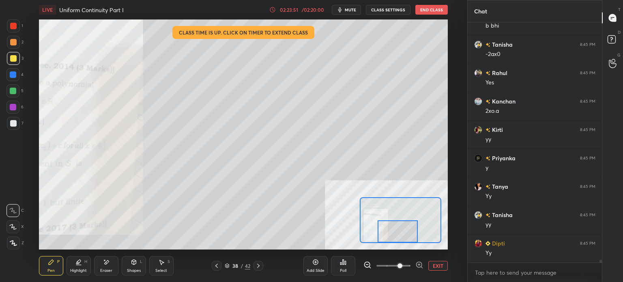
click at [395, 237] on div at bounding box center [398, 231] width 40 height 22
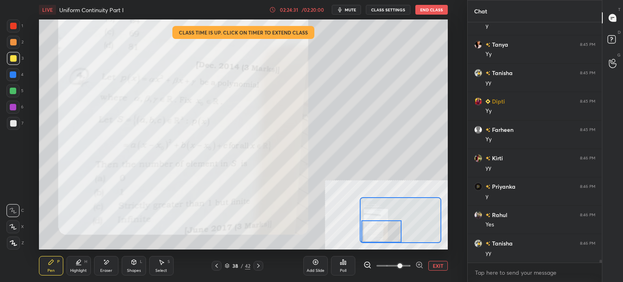
drag, startPoint x: 399, startPoint y: 232, endPoint x: 383, endPoint y: 231, distance: 15.4
click at [382, 233] on div at bounding box center [382, 231] width 40 height 22
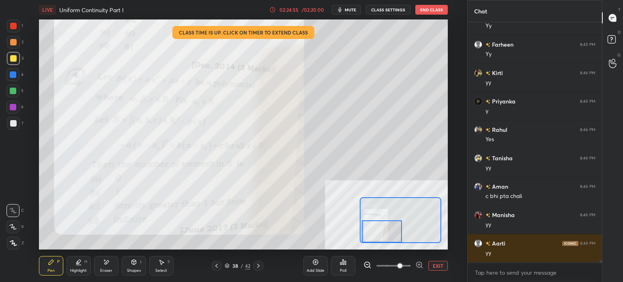
scroll to position [21152, 0]
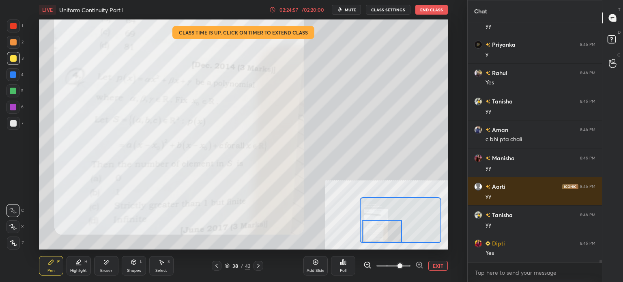
click at [436, 267] on button "EXIT" at bounding box center [438, 266] width 19 height 10
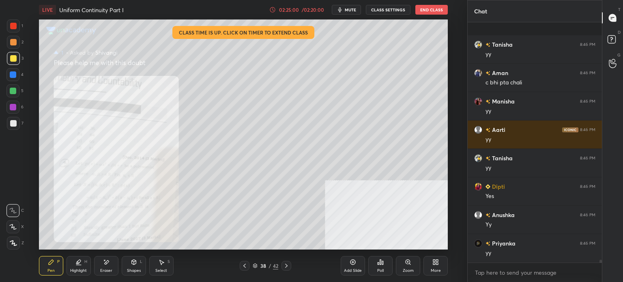
scroll to position [21294, 0]
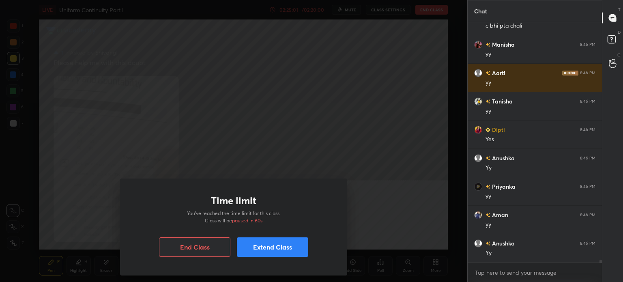
click at [262, 244] on button "Extend Class" at bounding box center [272, 246] width 71 height 19
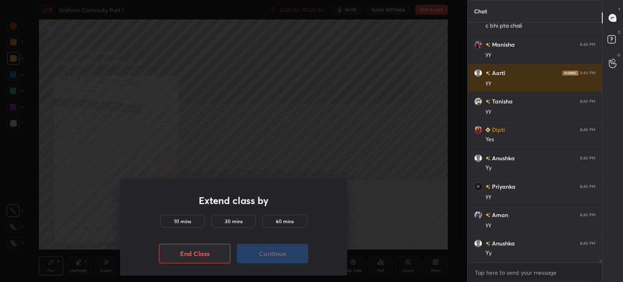
click at [188, 222] on h5 "10 mins" at bounding box center [182, 221] width 17 height 7
click at [287, 252] on button "Continue" at bounding box center [272, 253] width 71 height 19
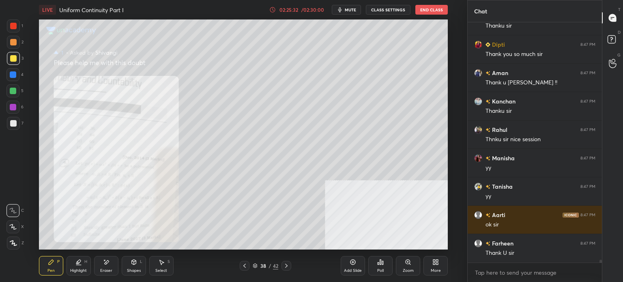
scroll to position [21664, 0]
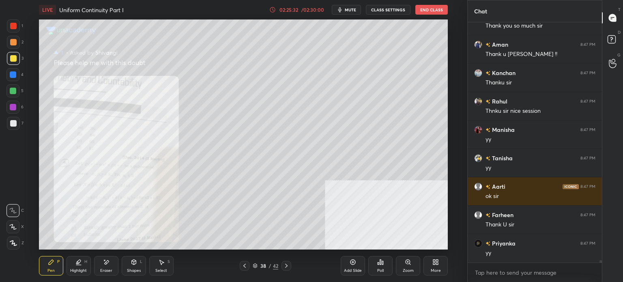
click at [424, 13] on button "End Class" at bounding box center [432, 10] width 32 height 10
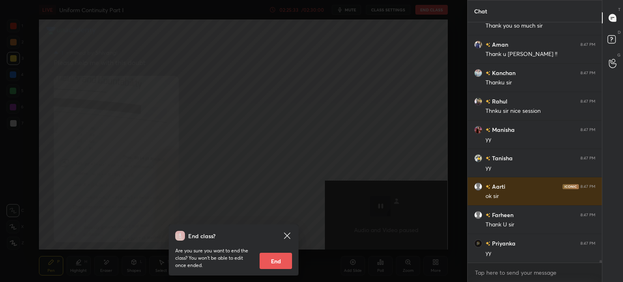
click at [280, 261] on button "End" at bounding box center [276, 261] width 32 height 16
type textarea "x"
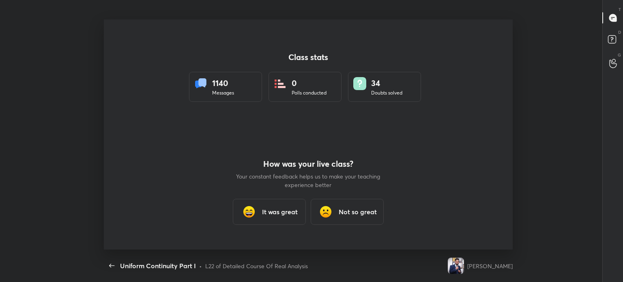
scroll to position [0, 0]
click at [256, 206] on img at bounding box center [249, 212] width 16 height 16
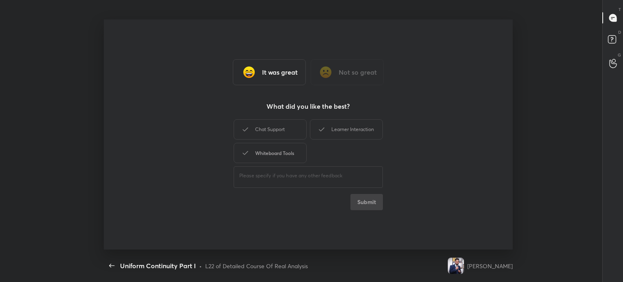
click at [292, 154] on div "Whiteboard Tools" at bounding box center [270, 153] width 73 height 20
click at [286, 132] on div "Chat Support" at bounding box center [270, 129] width 73 height 20
click at [336, 129] on div "Learner Interaction" at bounding box center [346, 129] width 73 height 20
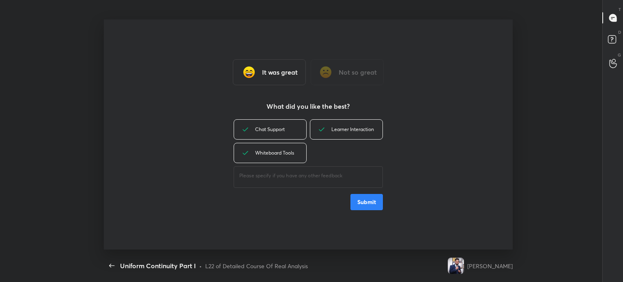
click at [368, 193] on div "Chat Support Learner Interaction Whiteboard Tools ​ Submit" at bounding box center [308, 164] width 149 height 93
click at [368, 201] on button "Submit" at bounding box center [367, 202] width 32 height 16
